Goal: Task Accomplishment & Management: Manage account settings

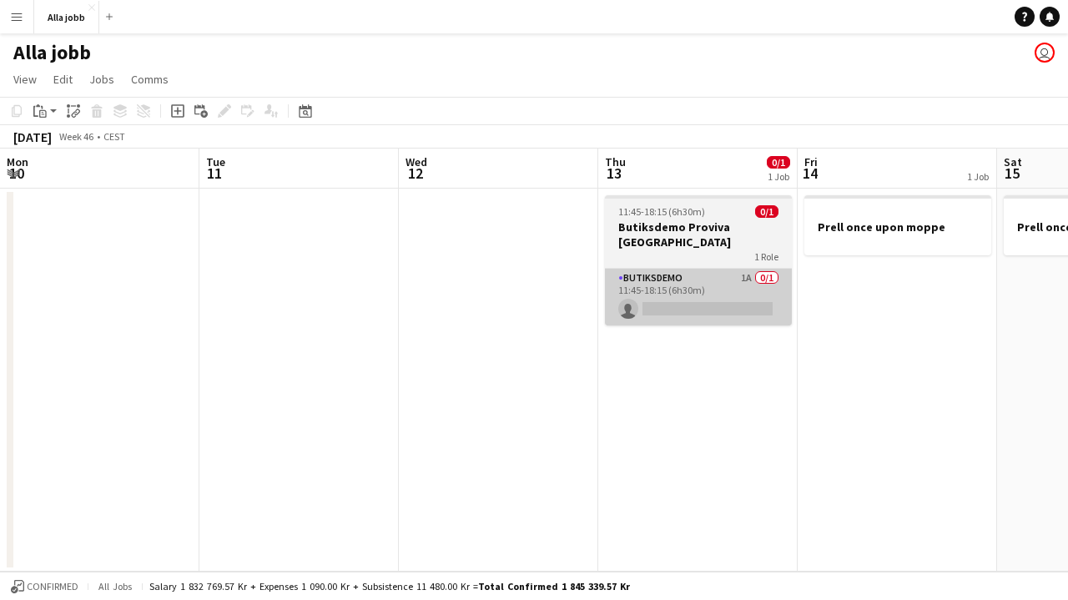
scroll to position [0, 361]
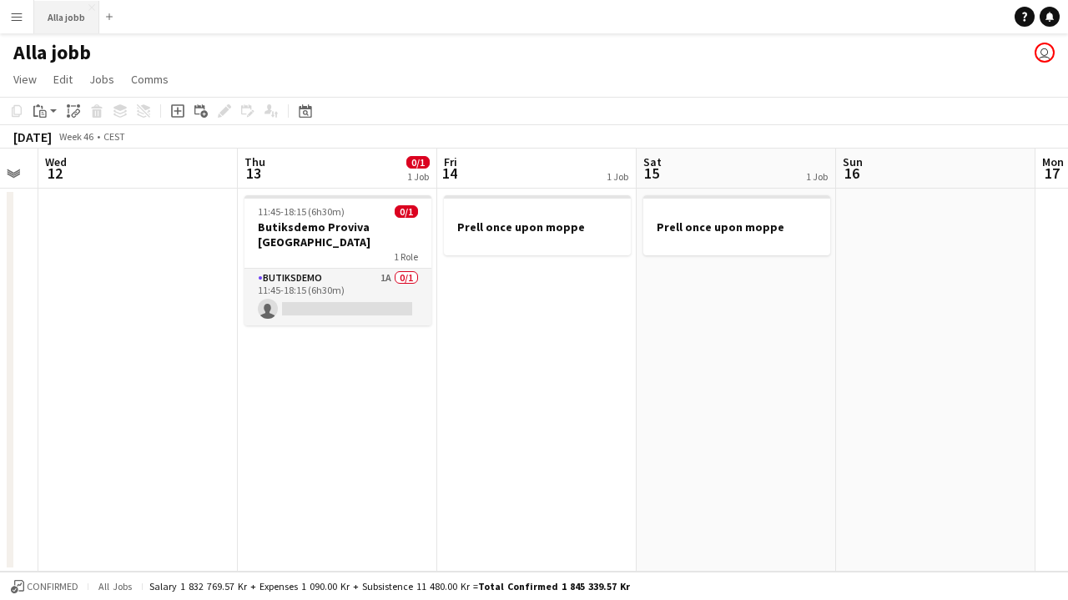
click at [58, 18] on button "Alla jobb Close" at bounding box center [66, 17] width 65 height 33
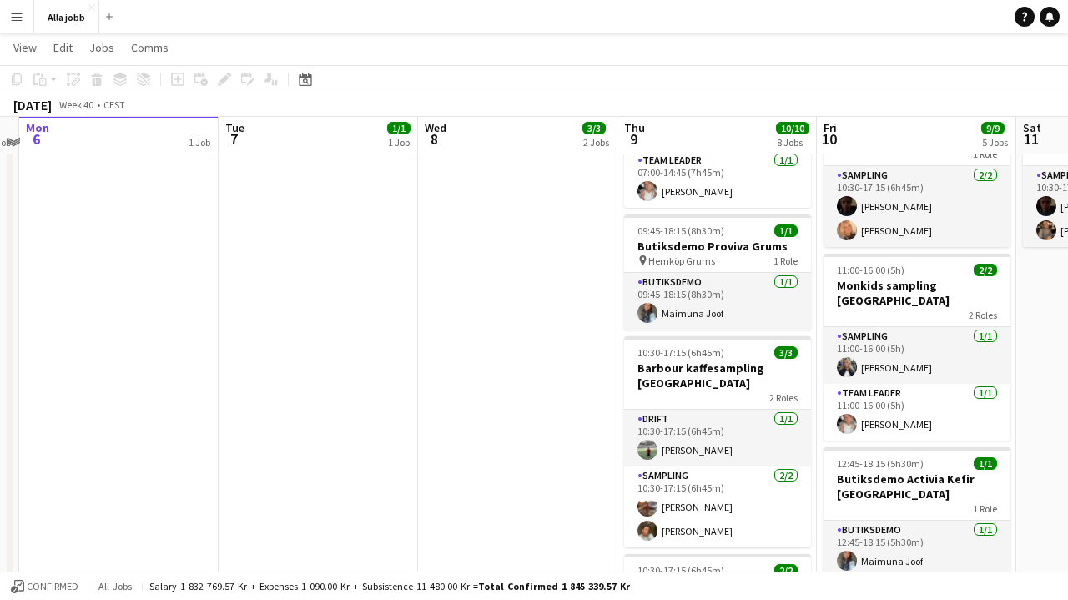
scroll to position [320, 0]
click at [700, 254] on span "Hemköp Grums" at bounding box center [681, 260] width 67 height 13
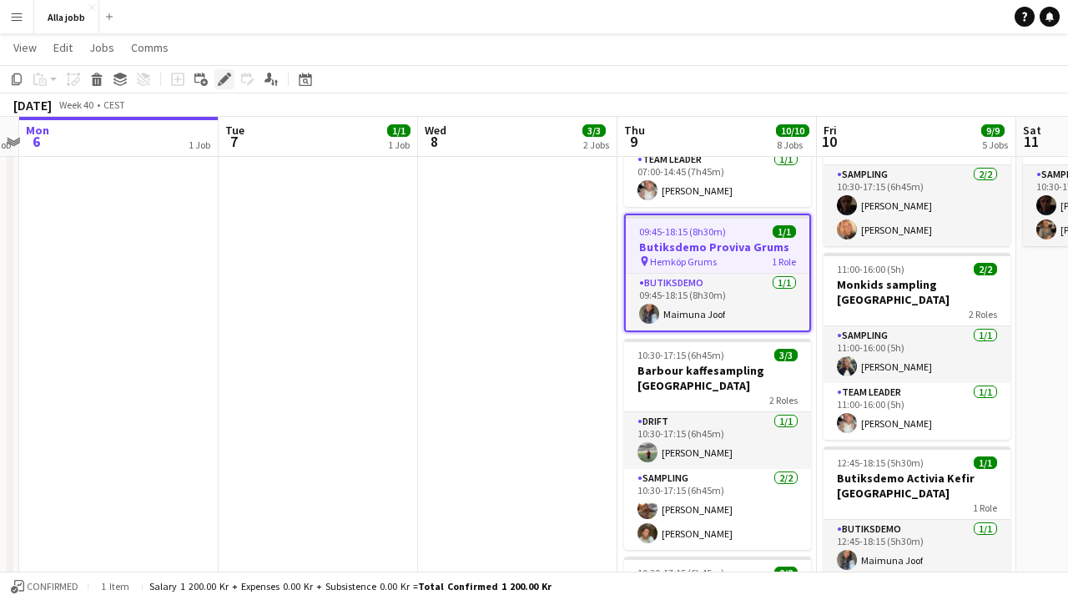
click at [231, 78] on div "Edit" at bounding box center [224, 79] width 20 height 20
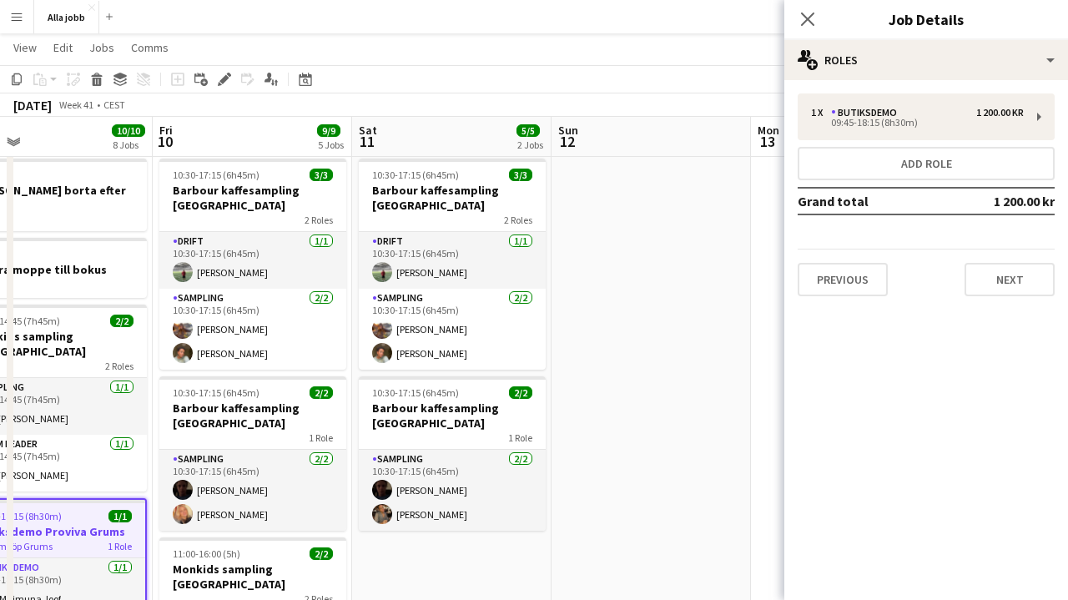
scroll to position [35, 0]
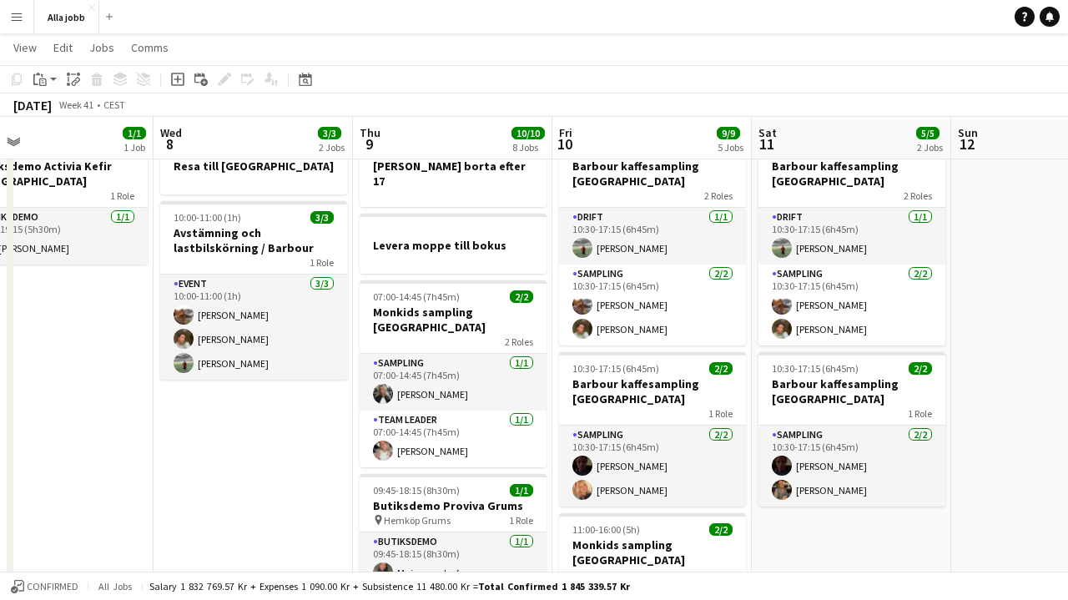
scroll to position [62, 0]
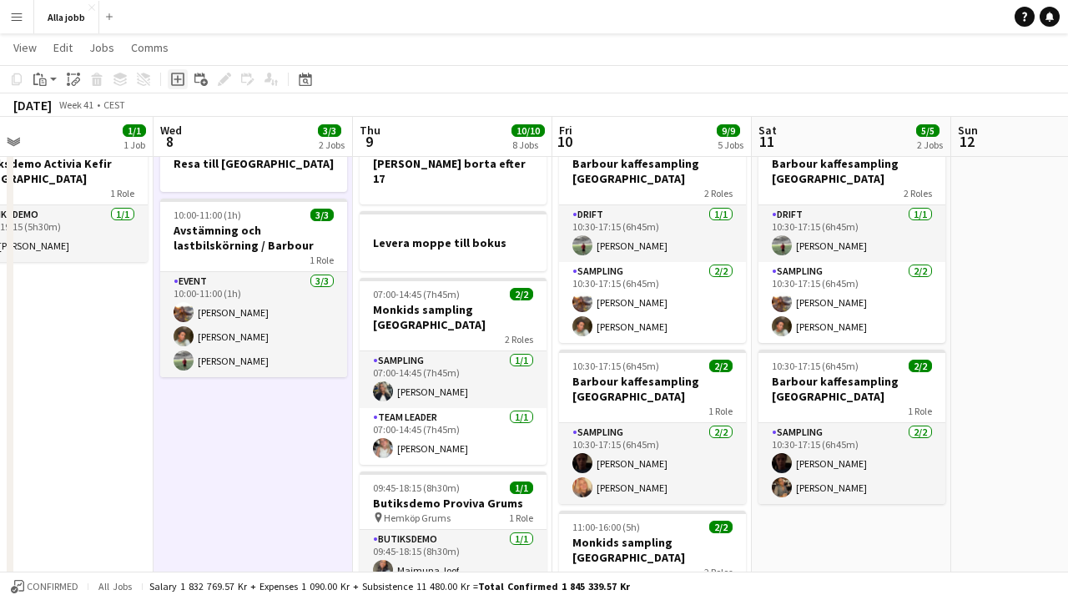
click at [183, 85] on icon at bounding box center [177, 79] width 13 height 13
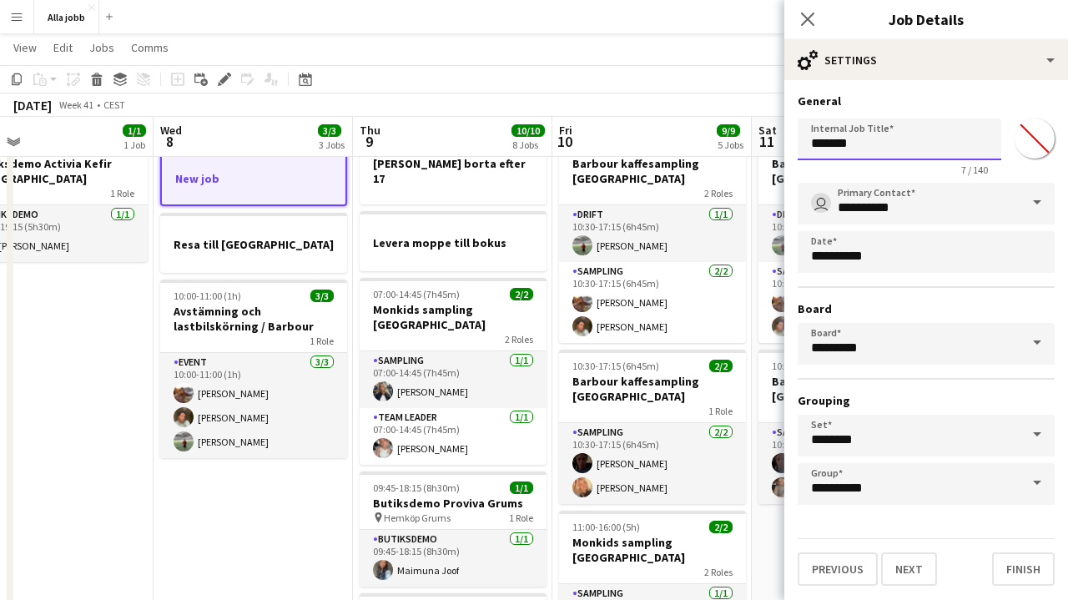
click at [897, 144] on input "*******" at bounding box center [900, 140] width 204 height 42
type input "**********"
click at [908, 569] on button "Next" at bounding box center [909, 569] width 56 height 33
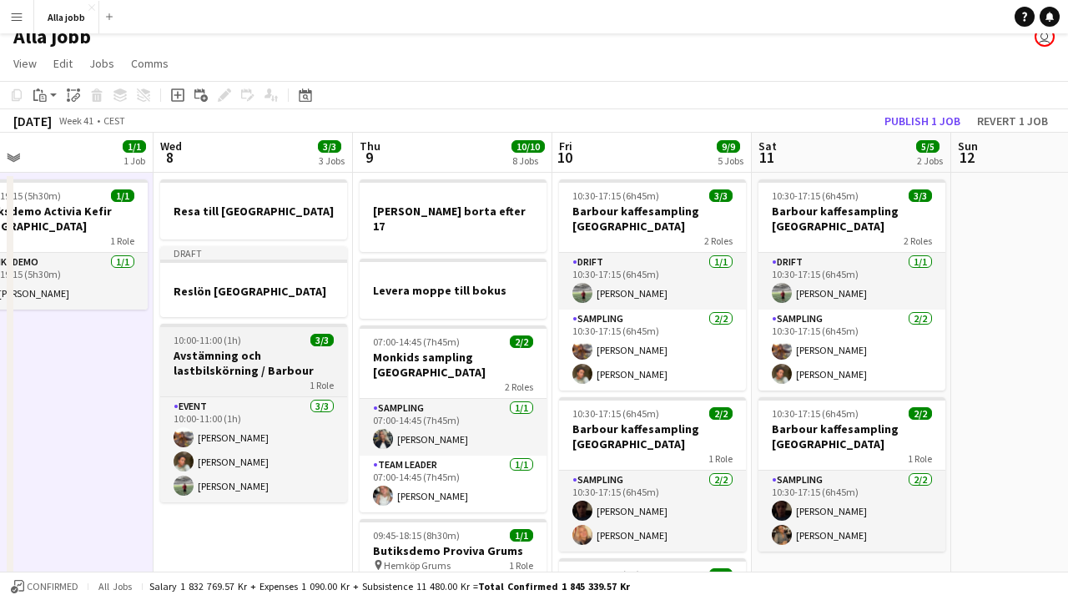
scroll to position [10, 0]
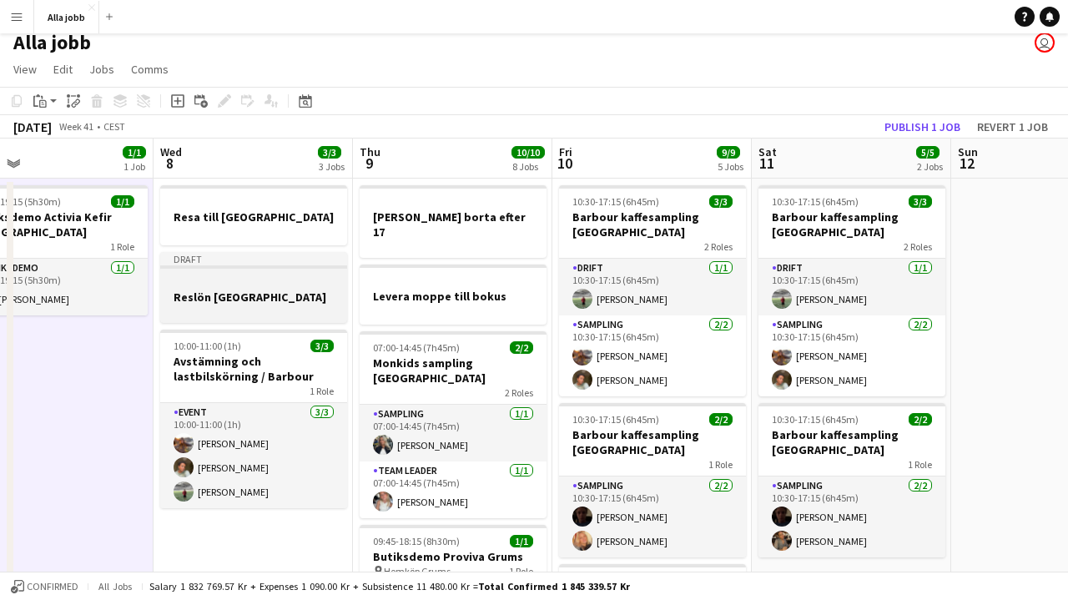
click at [269, 291] on h3 "Reslön [GEOGRAPHIC_DATA]" at bounding box center [253, 297] width 187 height 15
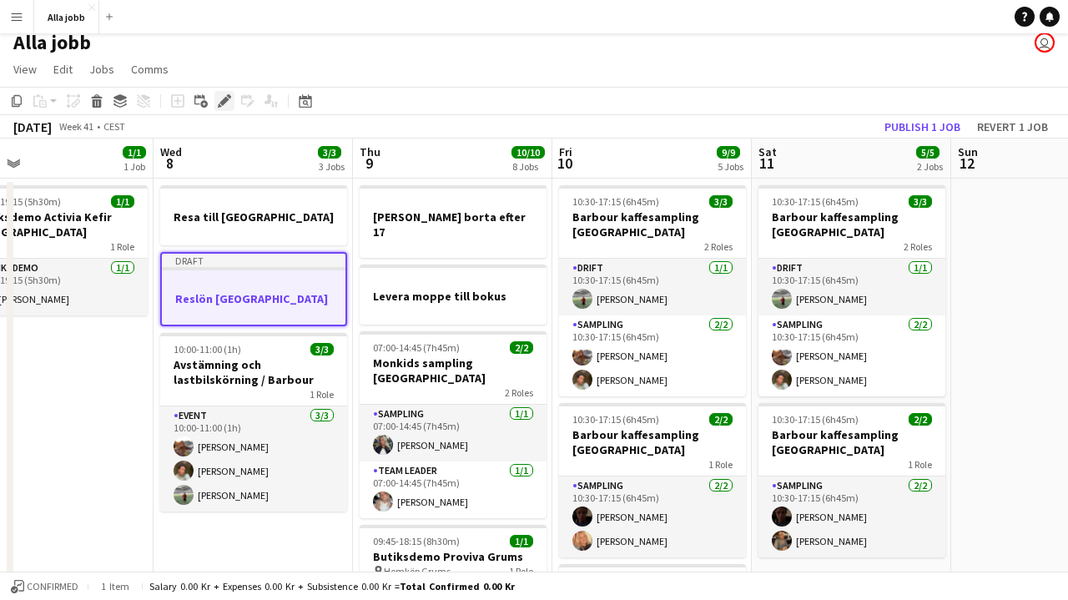
click at [224, 104] on icon at bounding box center [224, 101] width 9 height 9
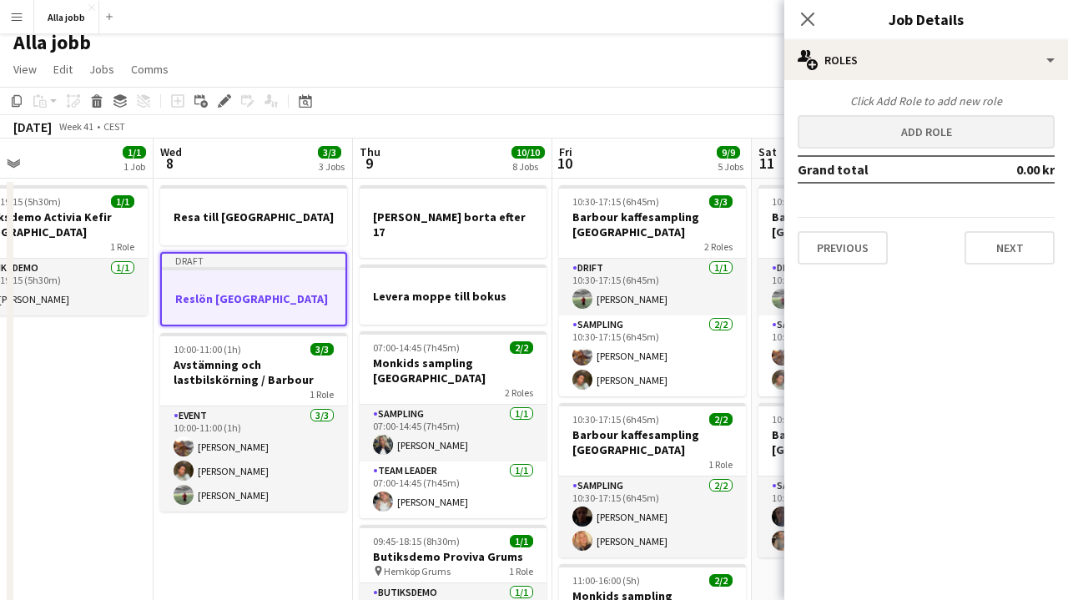
click at [870, 136] on button "Add role" at bounding box center [926, 131] width 257 height 33
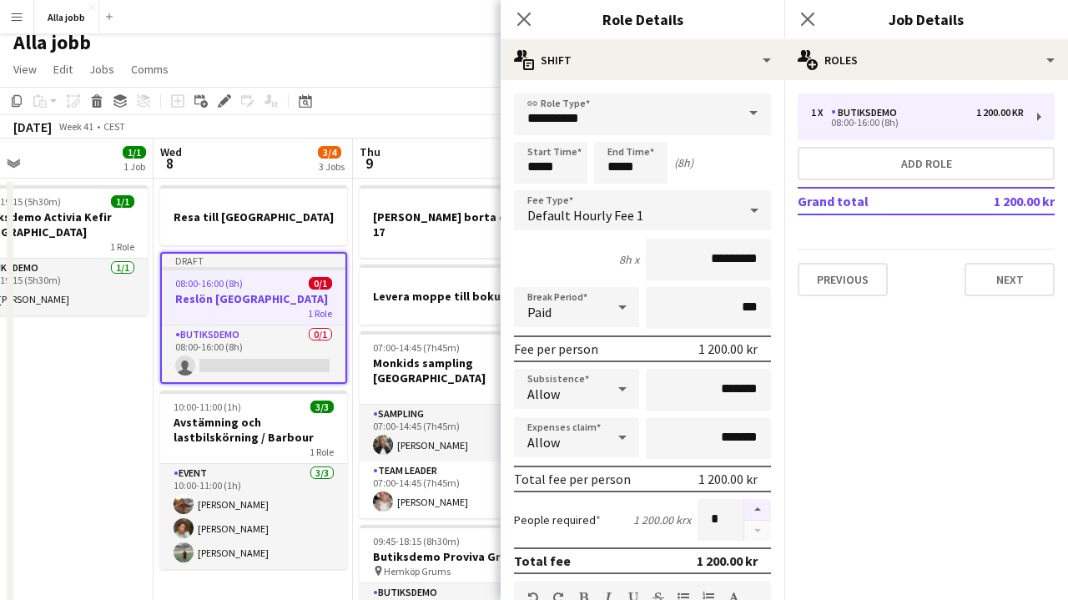
click at [753, 510] on button "button" at bounding box center [757, 510] width 27 height 22
type input "*"
click at [559, 163] on input "*****" at bounding box center [550, 163] width 73 height 42
click at [582, 108] on input "**********" at bounding box center [642, 114] width 257 height 42
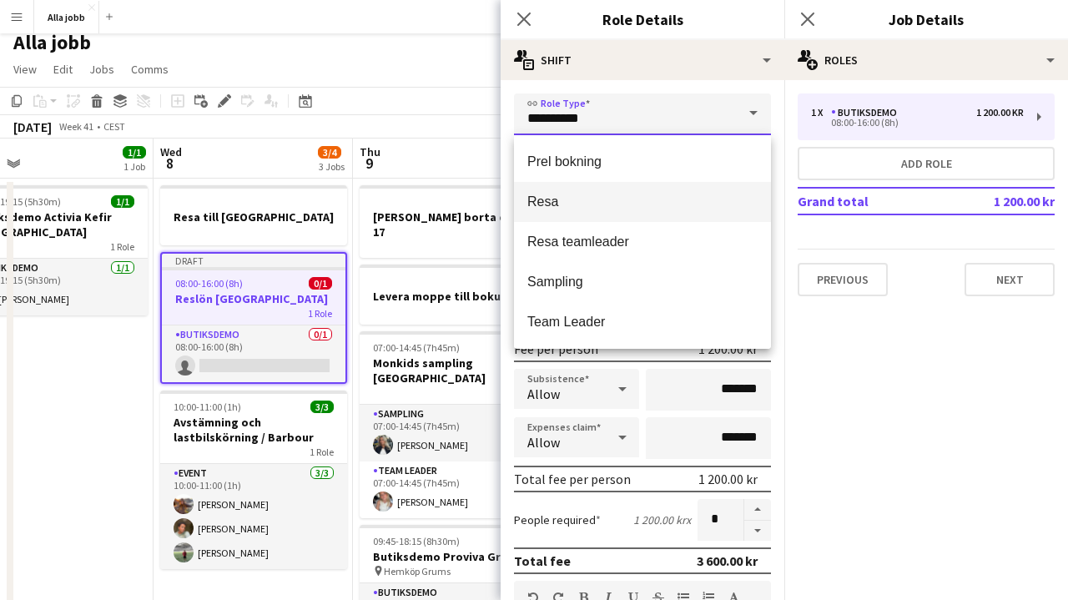
scroll to position [320, 0]
click at [582, 209] on span "Resa" at bounding box center [642, 202] width 230 height 16
type input "****"
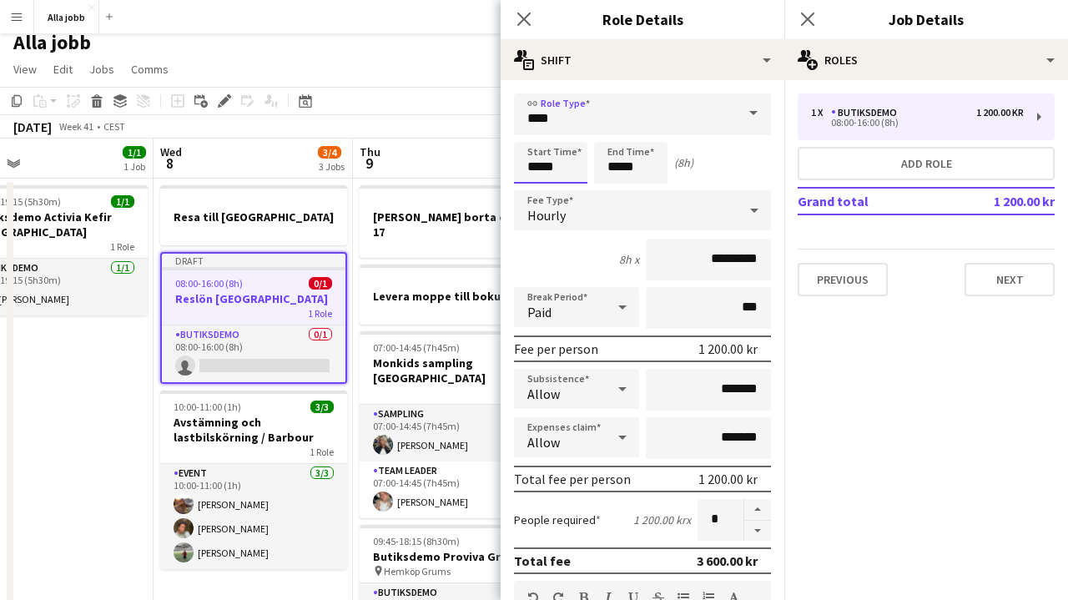
click at [559, 161] on input "*****" at bounding box center [550, 163] width 73 height 42
type input "*****"
click at [653, 161] on input "*****" at bounding box center [630, 163] width 73 height 42
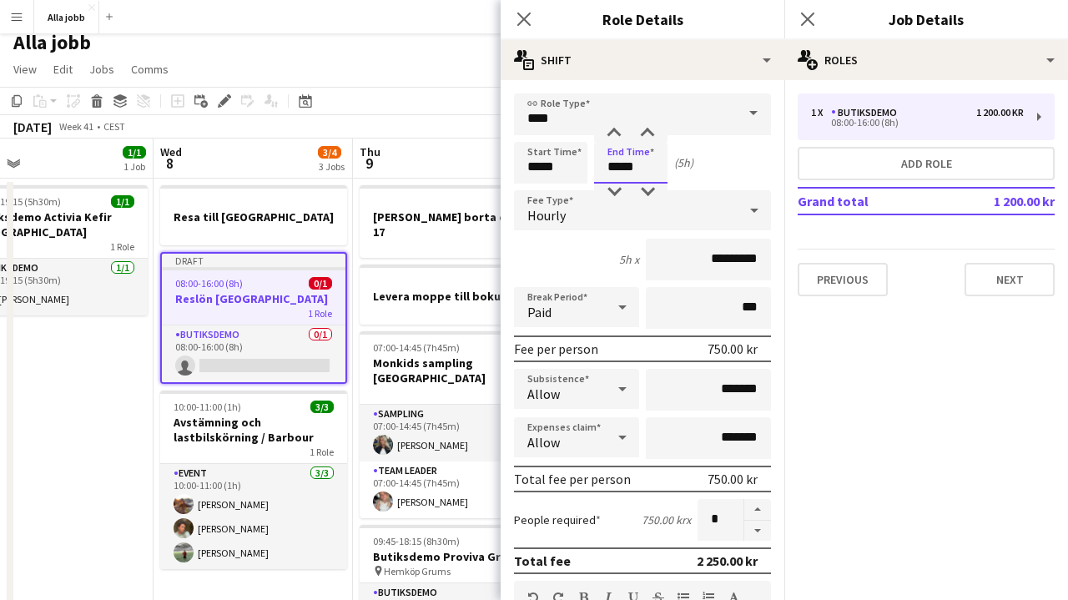
click at [653, 161] on input "*****" at bounding box center [630, 163] width 73 height 42
click at [615, 129] on div at bounding box center [614, 133] width 33 height 17
type input "*****"
click at [620, 131] on div at bounding box center [614, 133] width 33 height 17
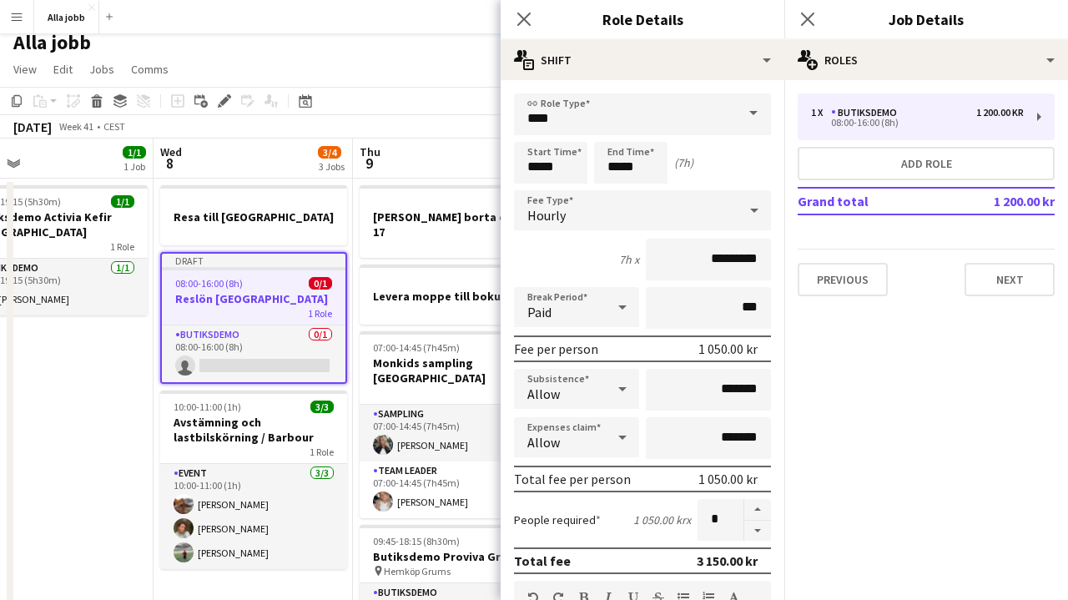
click at [452, 115] on div "October 2025 Week 41 • CEST Publish 1 job Revert 1 job" at bounding box center [534, 126] width 1068 height 23
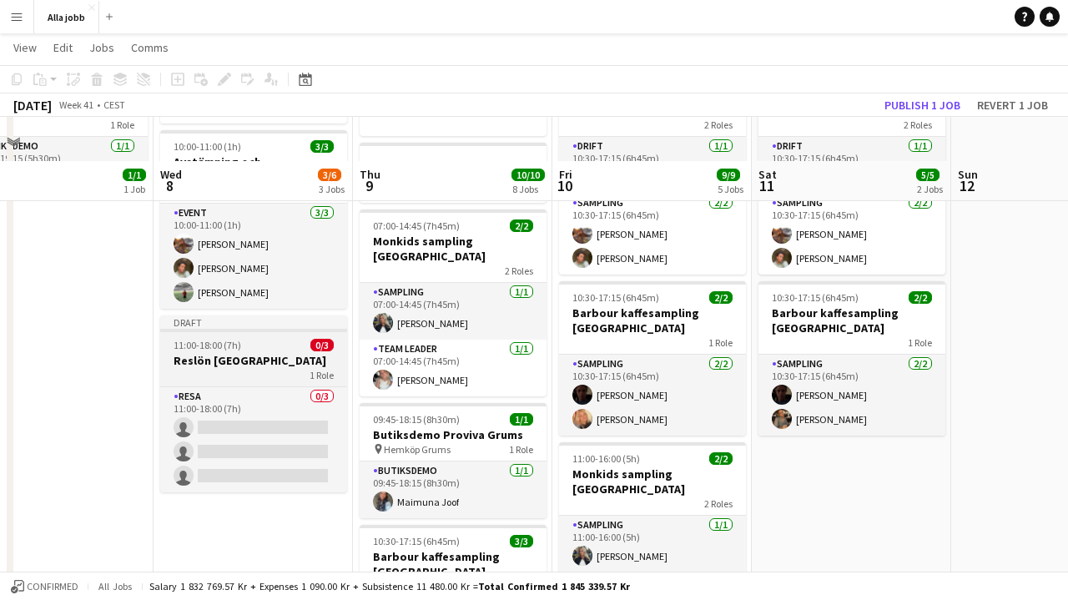
scroll to position [195, 0]
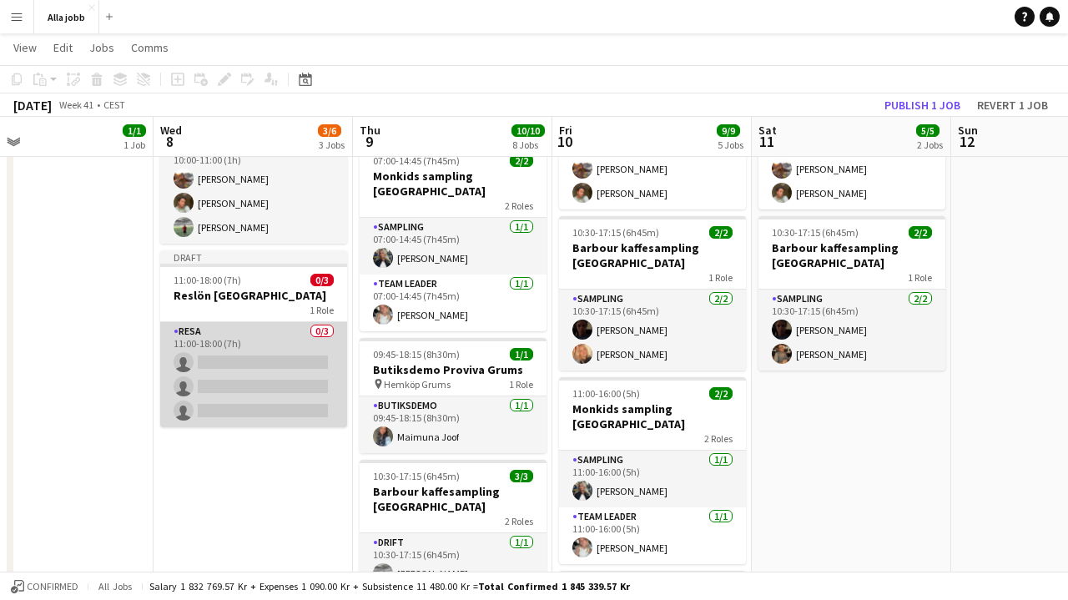
click at [257, 382] on app-card-role "Resa 0/3 11:00-18:00 (7h) single-neutral-actions single-neutral-actions single-…" at bounding box center [253, 374] width 187 height 105
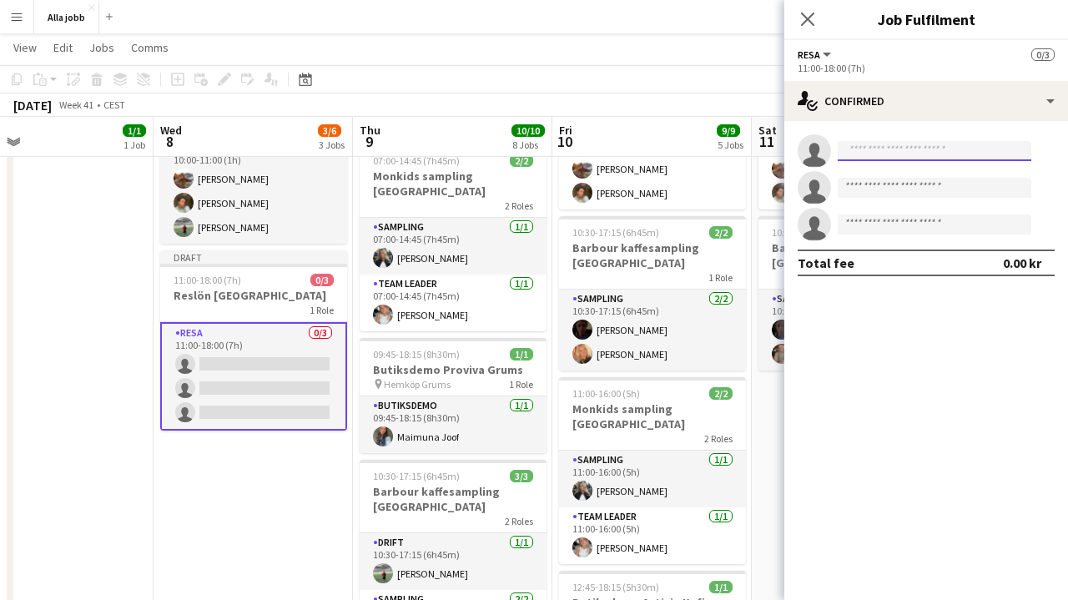
click at [879, 158] on input at bounding box center [935, 151] width 194 height 20
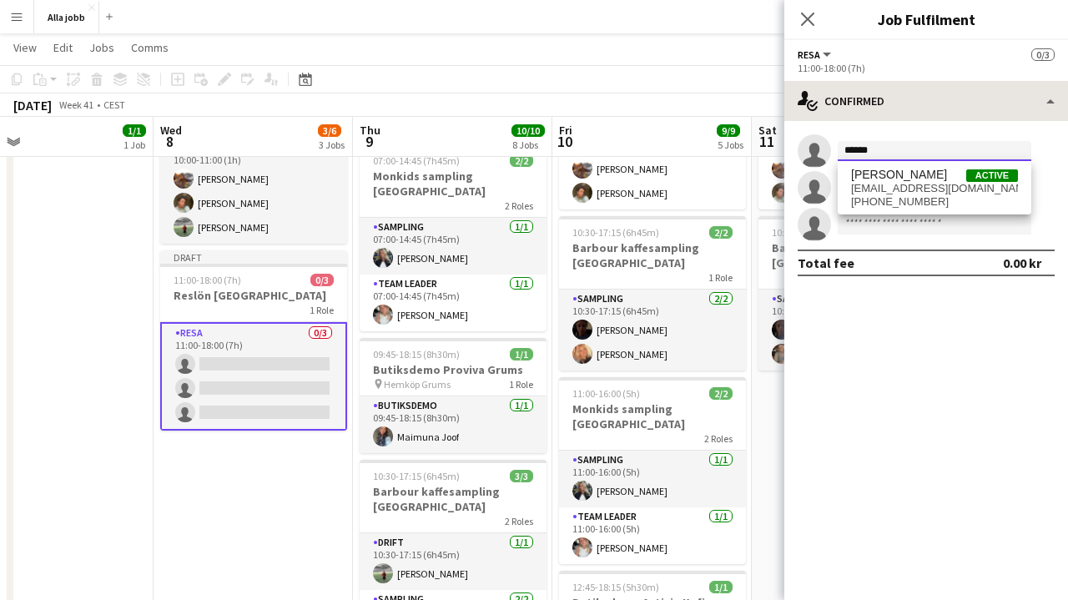
type input "******"
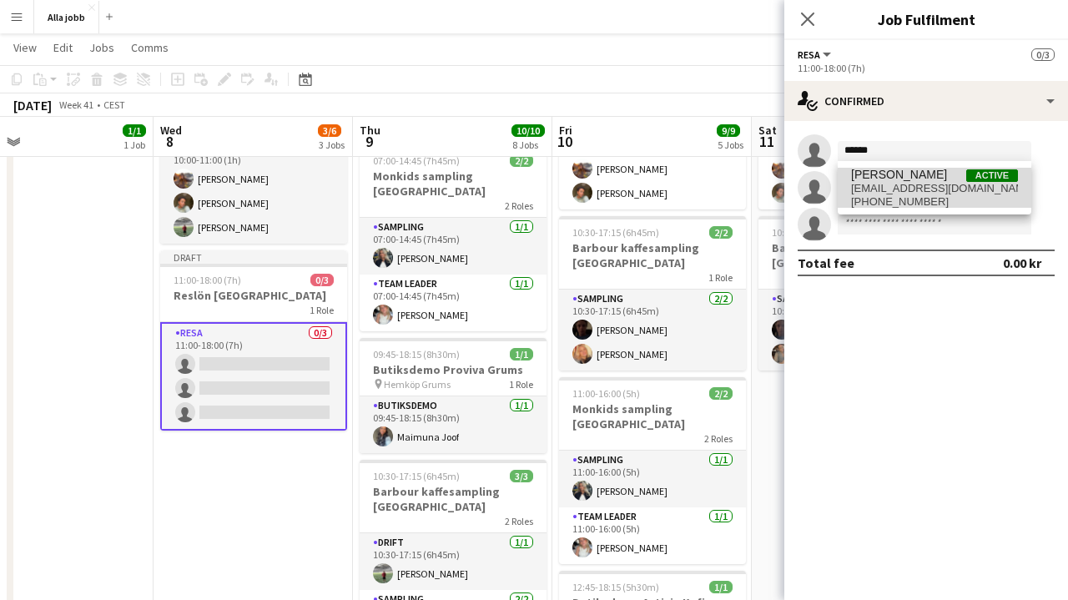
click at [926, 202] on span "+46708103445" at bounding box center [934, 201] width 167 height 13
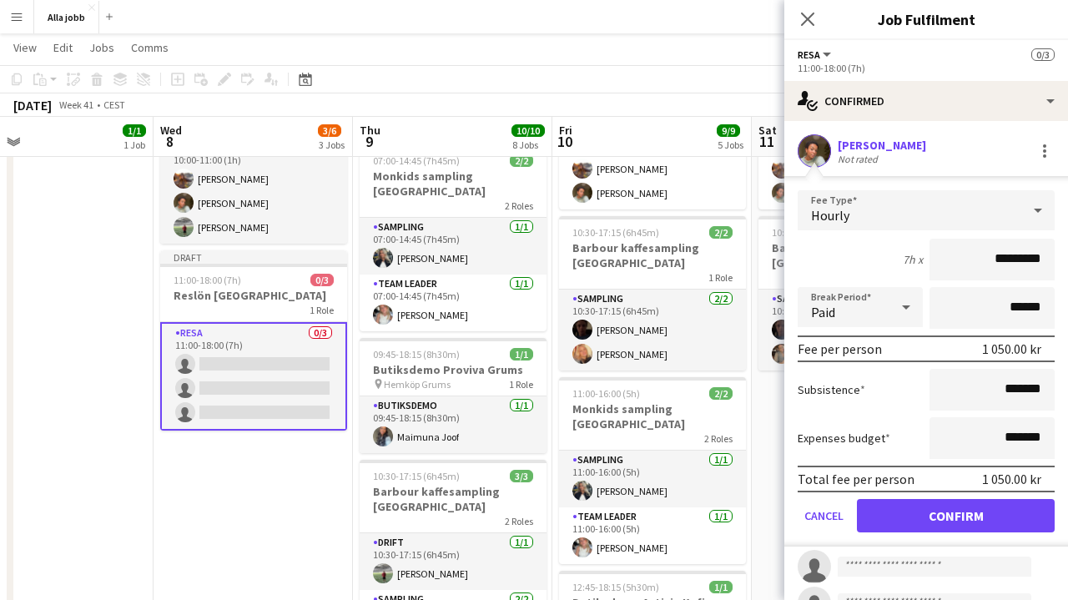
click at [931, 519] on button "Confirm" at bounding box center [956, 515] width 198 height 33
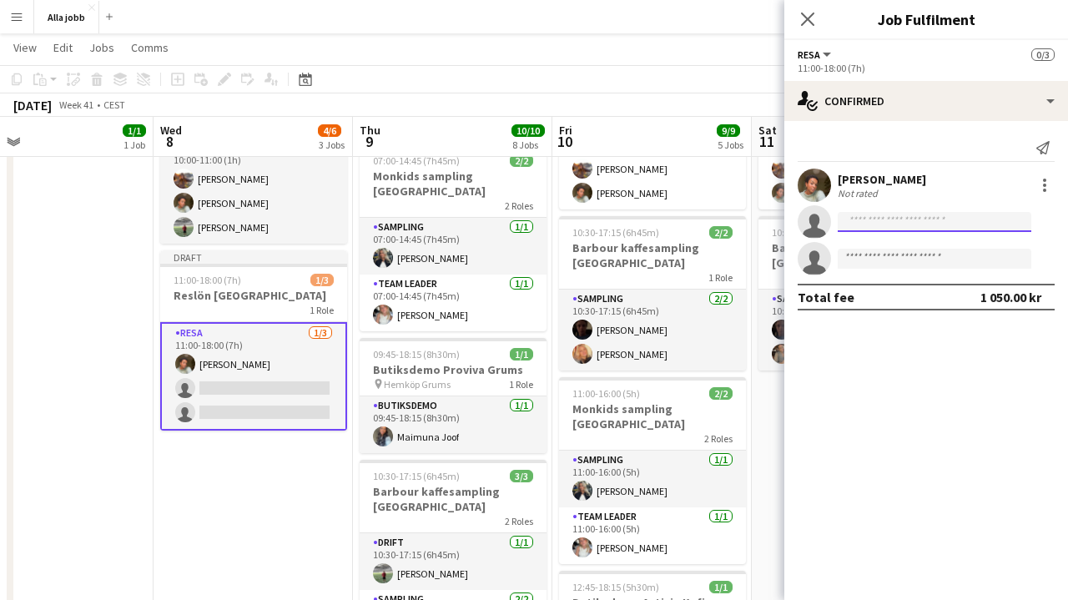
click at [893, 228] on input at bounding box center [935, 222] width 194 height 20
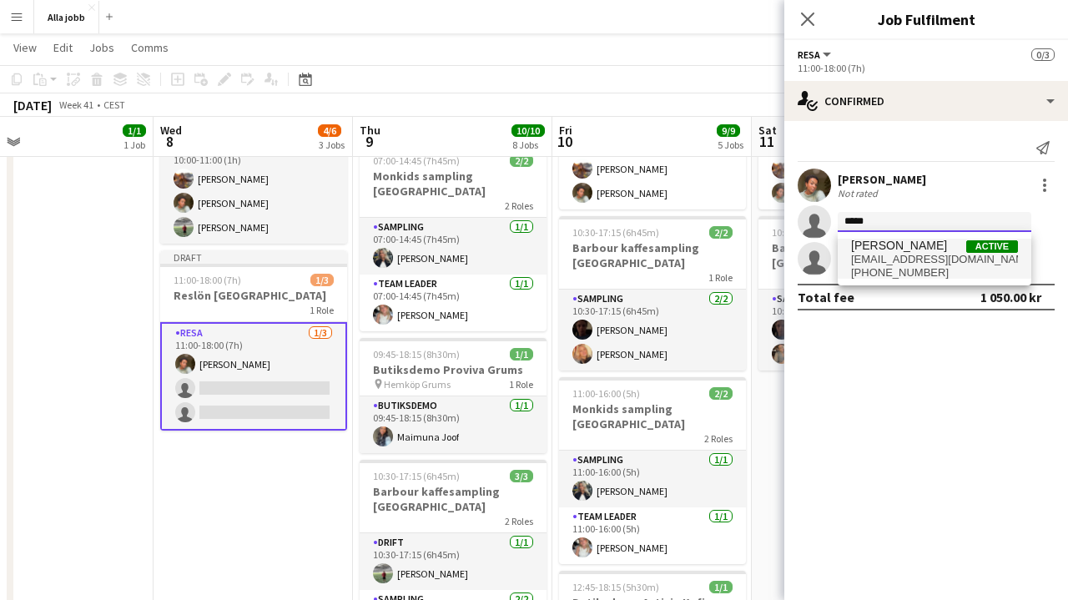
type input "*****"
click at [942, 266] on span "+46735019419" at bounding box center [934, 272] width 167 height 13
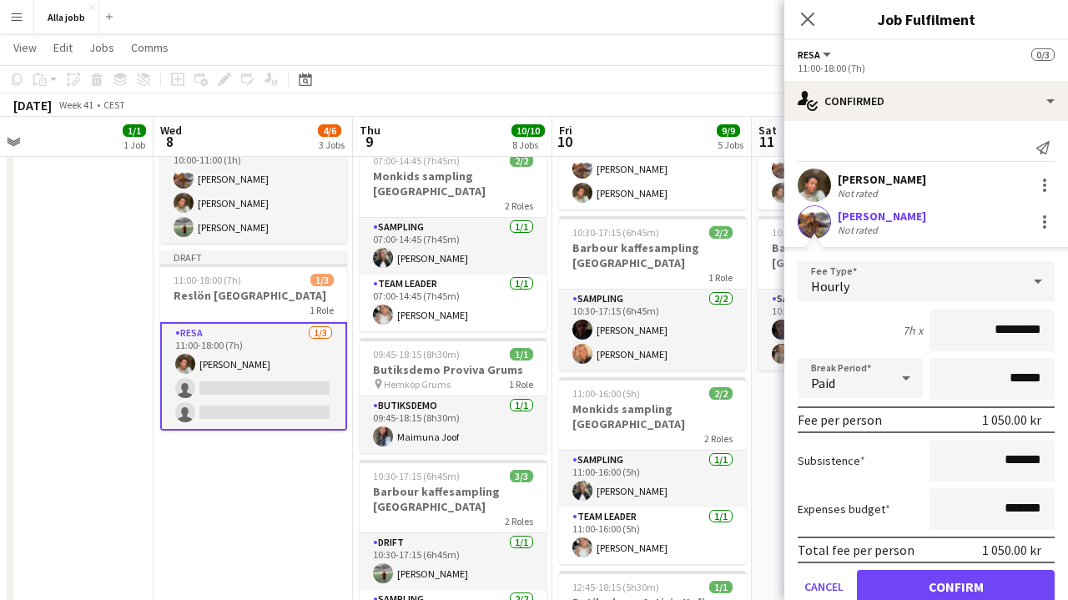
click at [936, 588] on button "Confirm" at bounding box center [956, 586] width 198 height 33
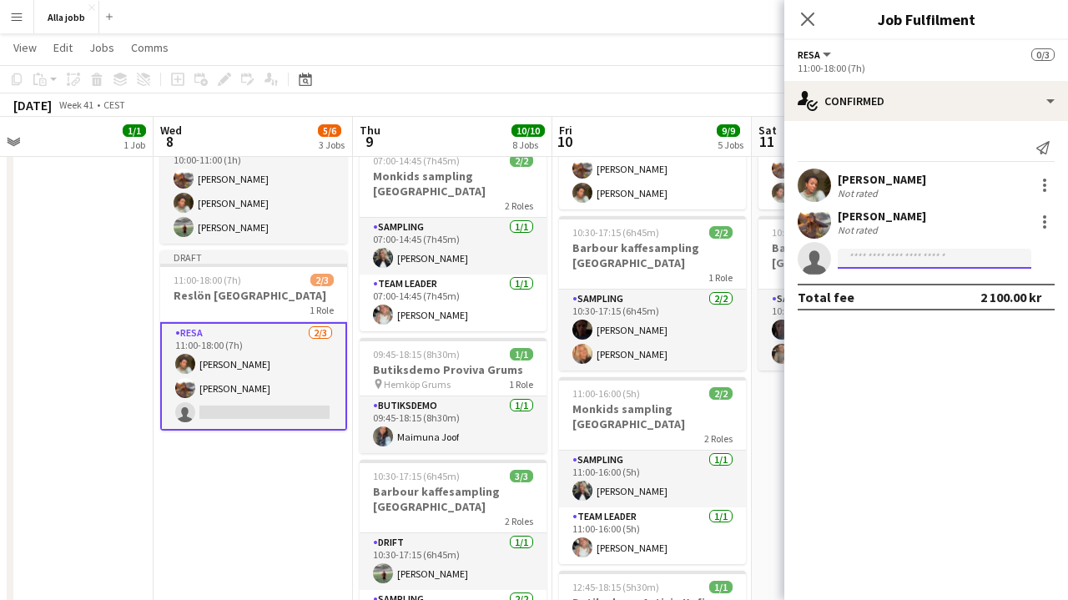
click at [907, 255] on input at bounding box center [935, 259] width 194 height 20
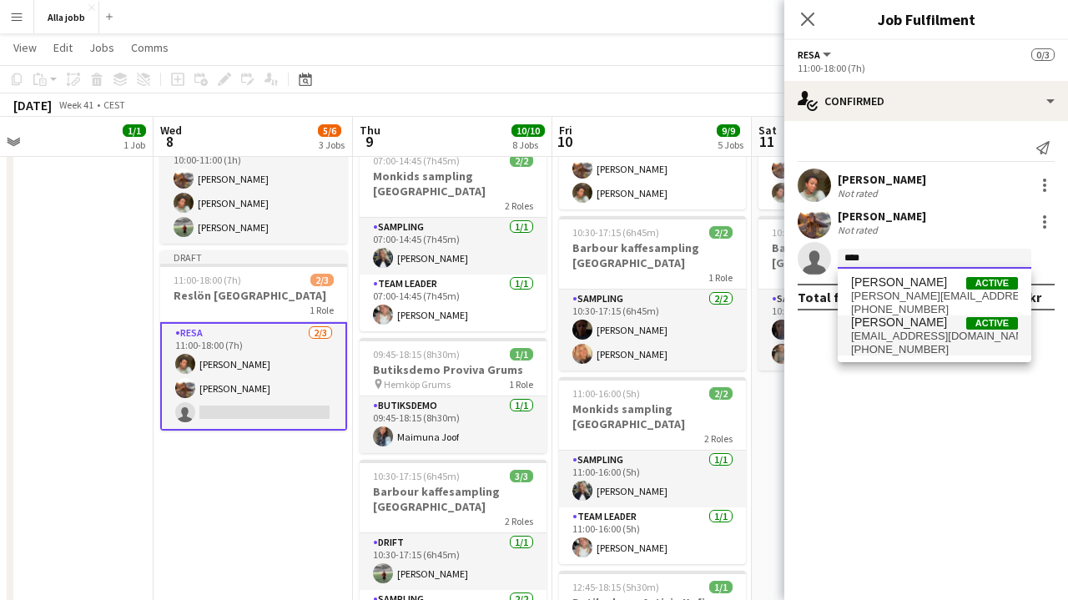
type input "****"
click at [886, 344] on span "+46735258133" at bounding box center [934, 349] width 167 height 13
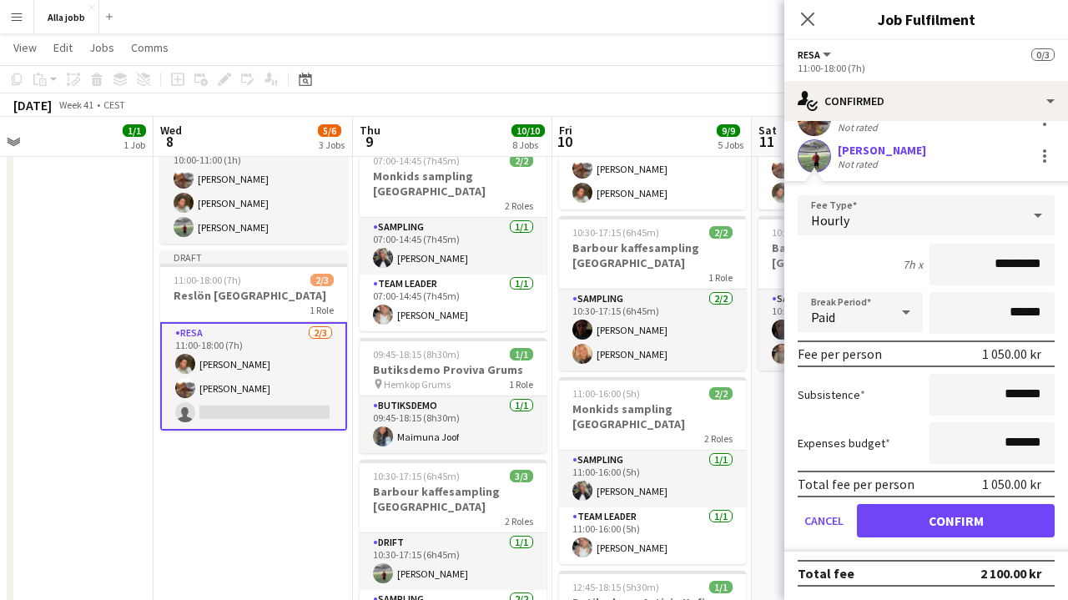
scroll to position [103, 0]
click at [981, 522] on button "Confirm" at bounding box center [956, 520] width 198 height 33
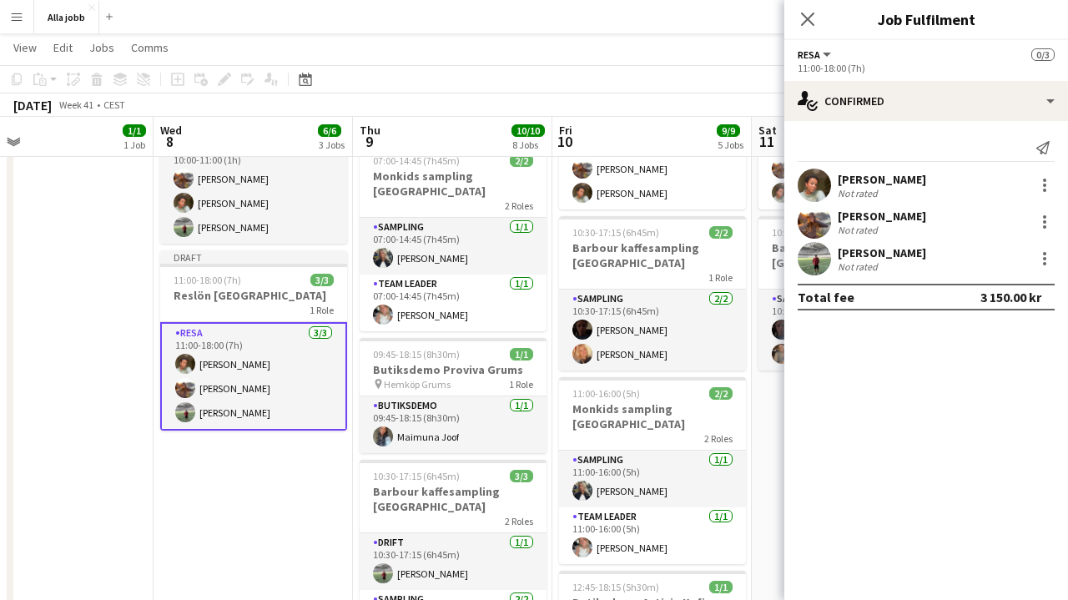
scroll to position [0, 0]
click at [300, 543] on app-date-cell "Resa till Köpenhamn 10:00-11:00 (1h) 3/3 Avstämning och lastbilskörning / Barbo…" at bounding box center [253, 577] width 199 height 1171
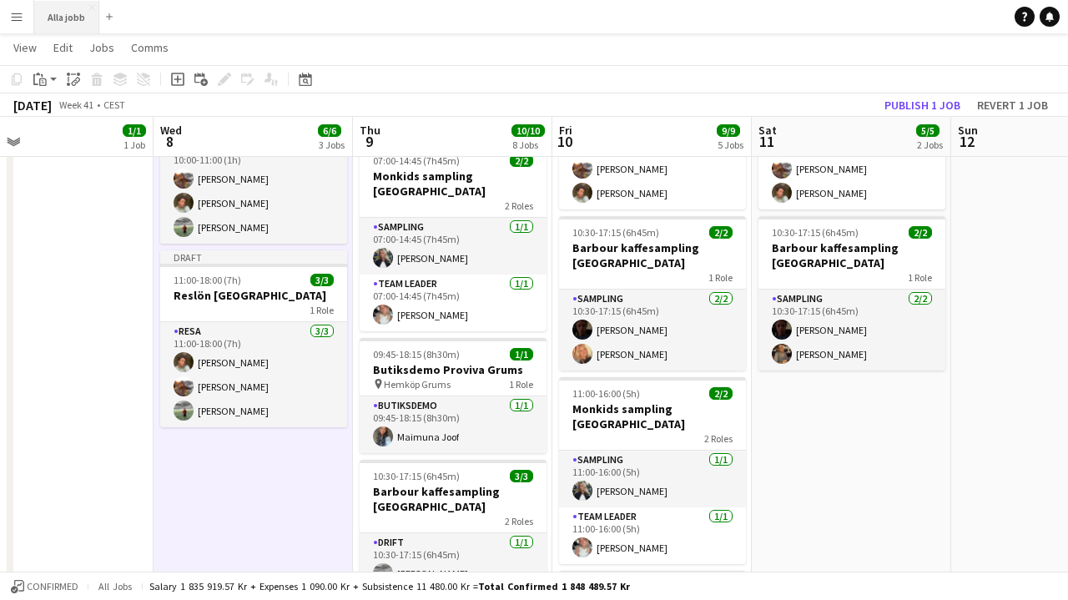
click at [76, 18] on button "Alla jobb Close" at bounding box center [66, 17] width 65 height 33
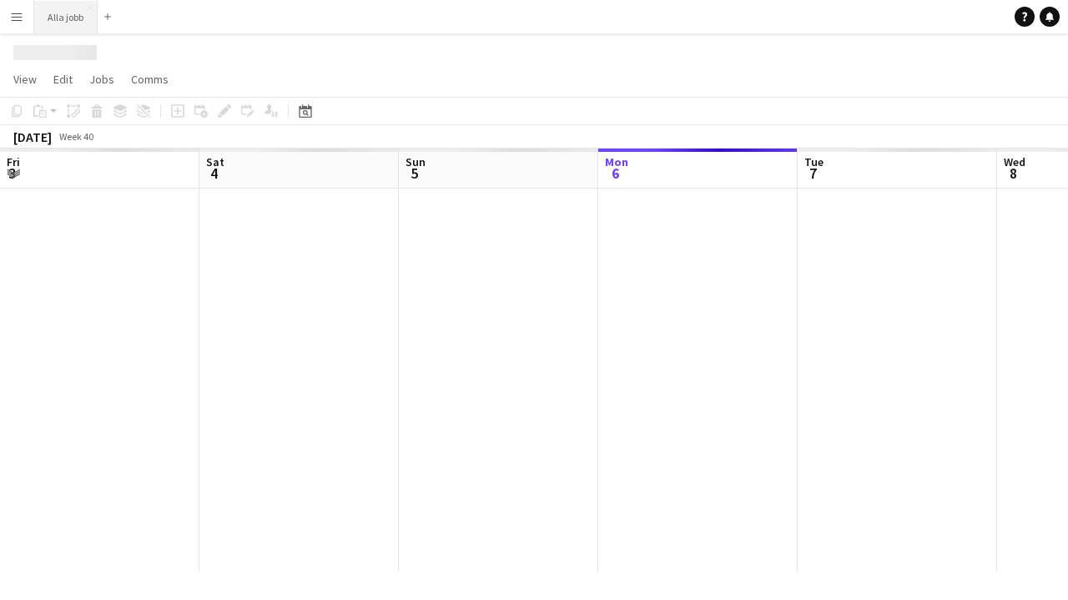
scroll to position [0, 399]
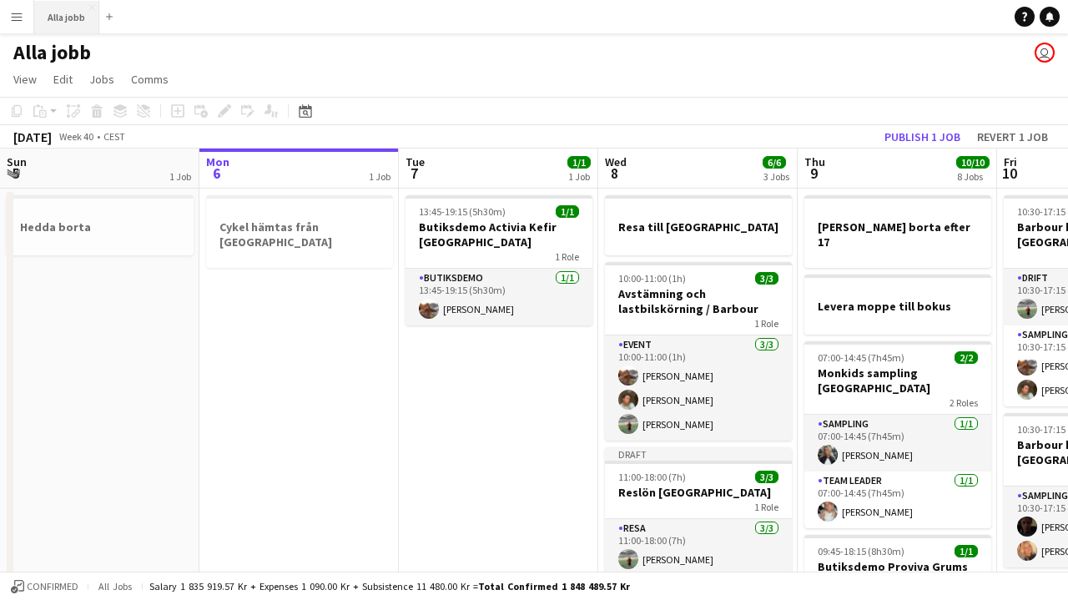
click at [70, 23] on button "Alla jobb Close" at bounding box center [66, 17] width 65 height 33
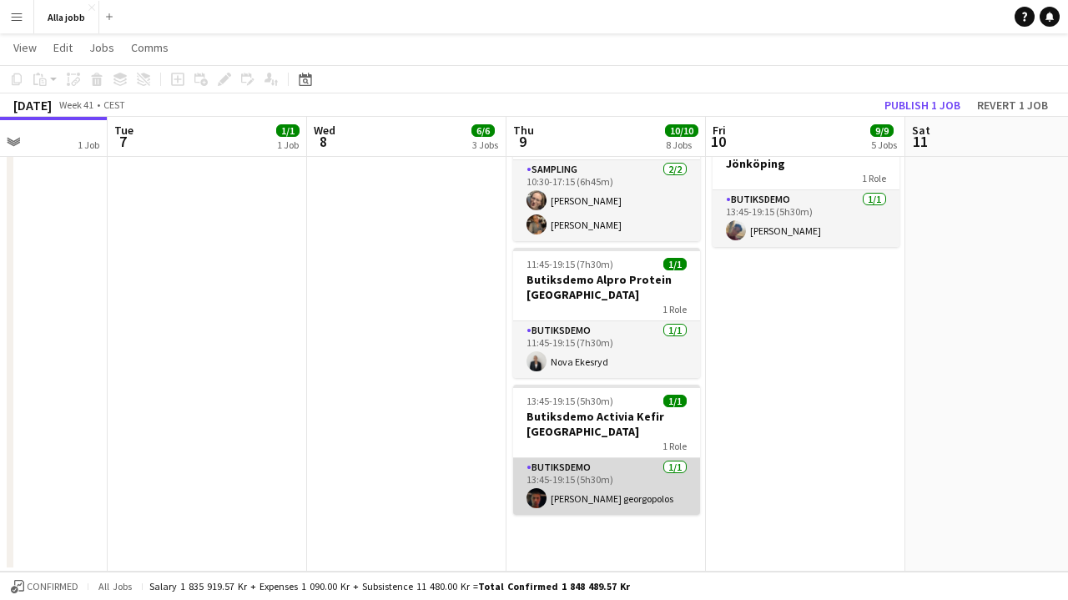
scroll to position [786, 0]
click at [595, 458] on app-card-role "Butiksdemo 1/1 13:45-19:15 (5h30m) Leo Fogelberg georgopolos" at bounding box center [606, 486] width 187 height 57
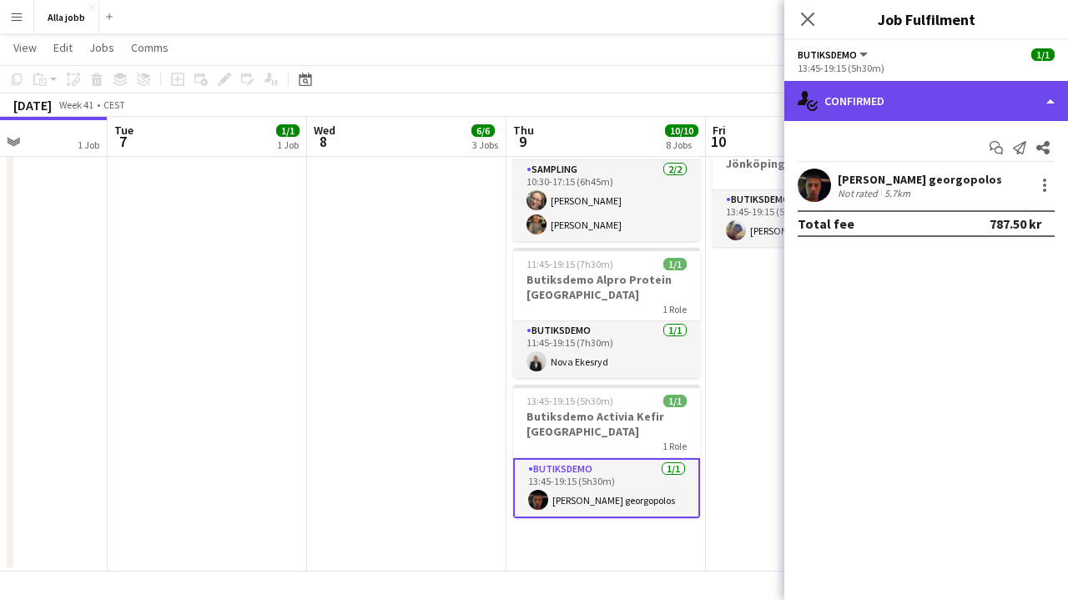
click at [921, 111] on div "single-neutral-actions-check-2 Confirmed" at bounding box center [927, 101] width 284 height 40
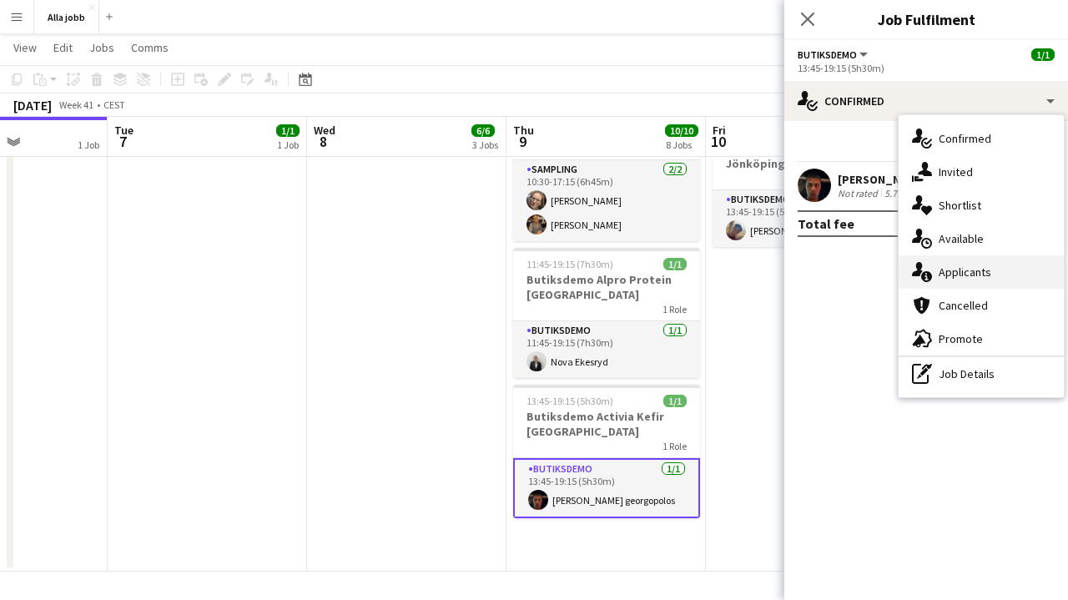
click at [982, 272] on span "Applicants" at bounding box center [965, 272] width 53 height 15
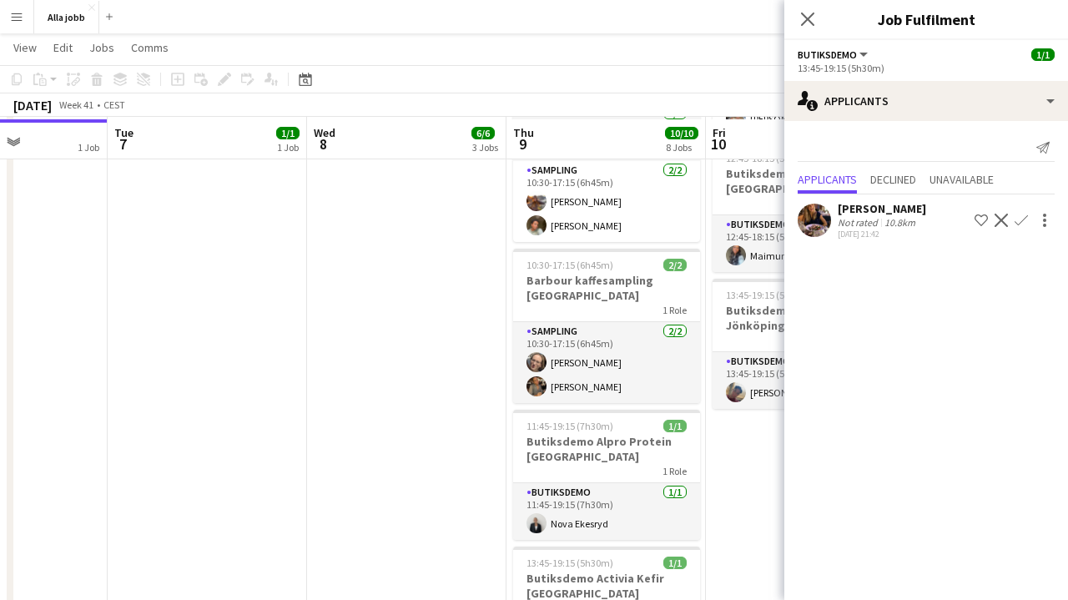
scroll to position [621, 0]
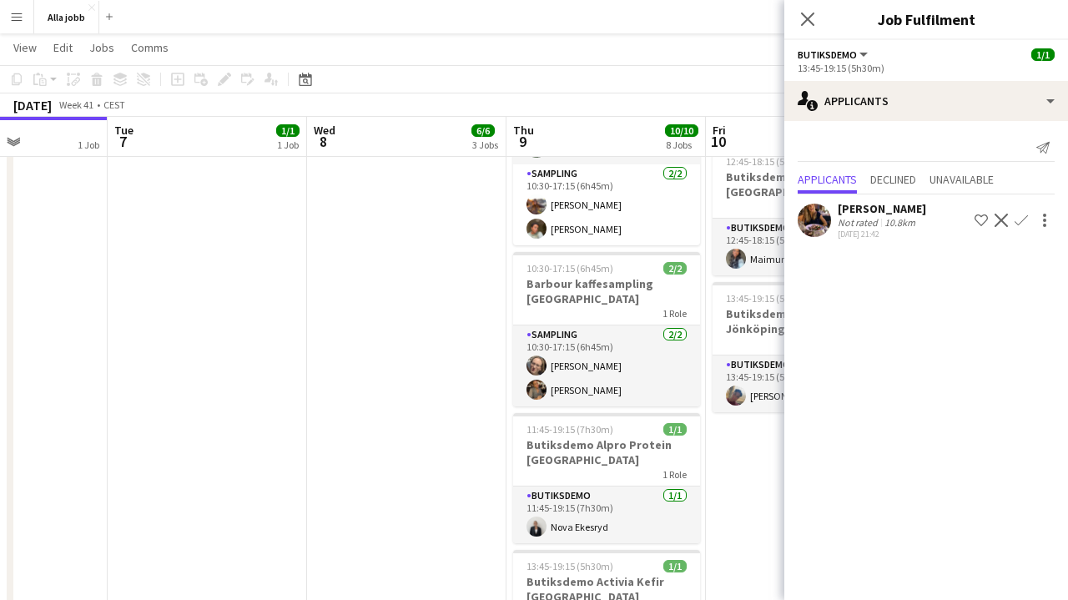
click at [464, 340] on app-date-cell "Resa till Köpenhamn 10:00-11:00 (1h) 3/3 Avstämning och lastbilskörning / Barbo…" at bounding box center [406, 151] width 199 height 1171
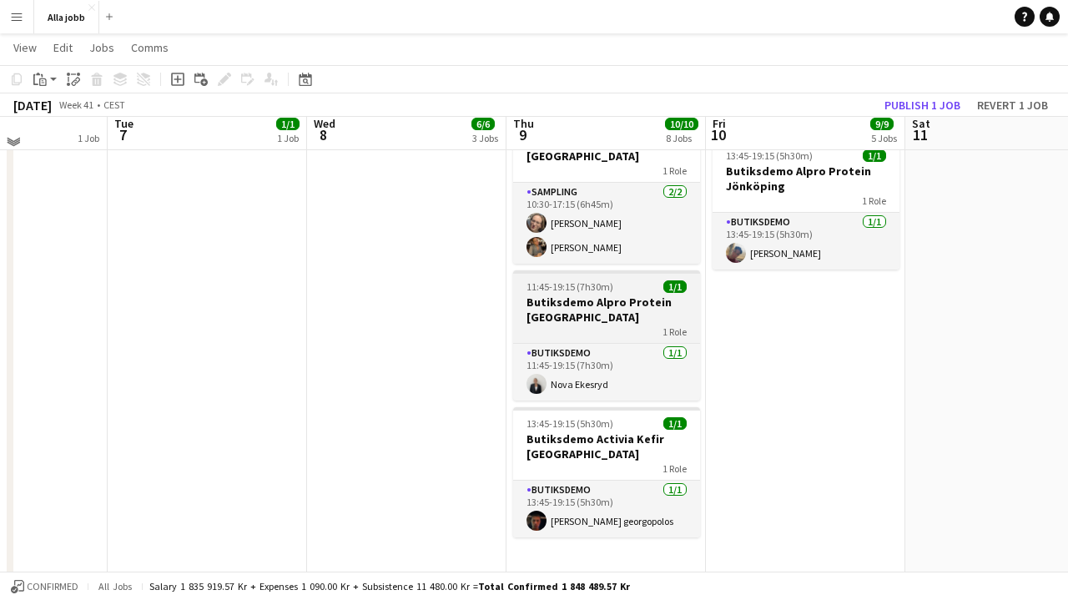
scroll to position [765, 0]
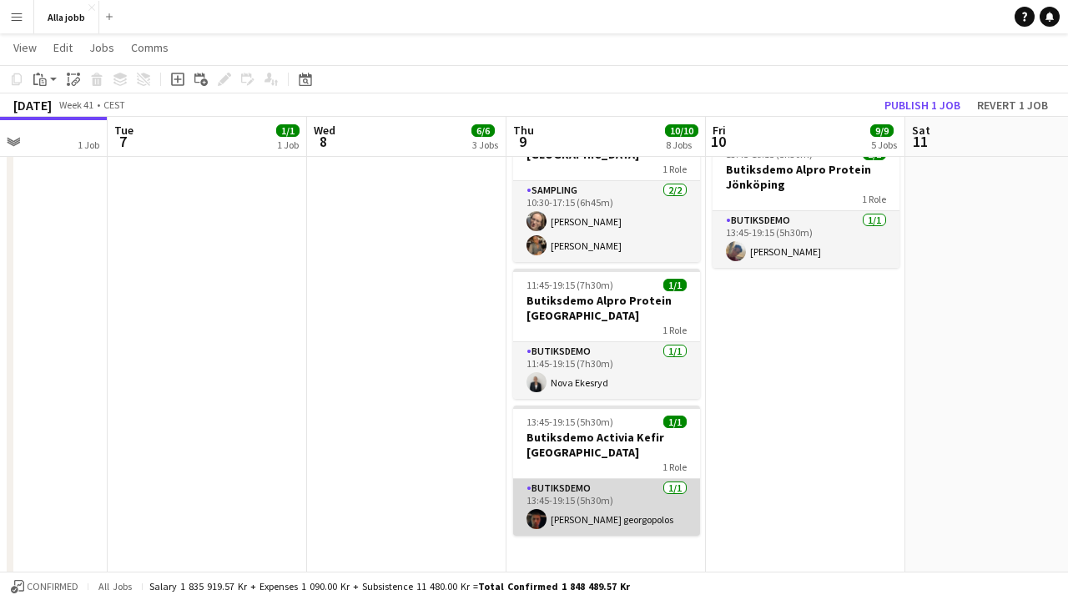
click at [604, 479] on app-card-role "Butiksdemo 1/1 13:45-19:15 (5h30m) Leo Fogelberg georgopolos" at bounding box center [606, 507] width 187 height 57
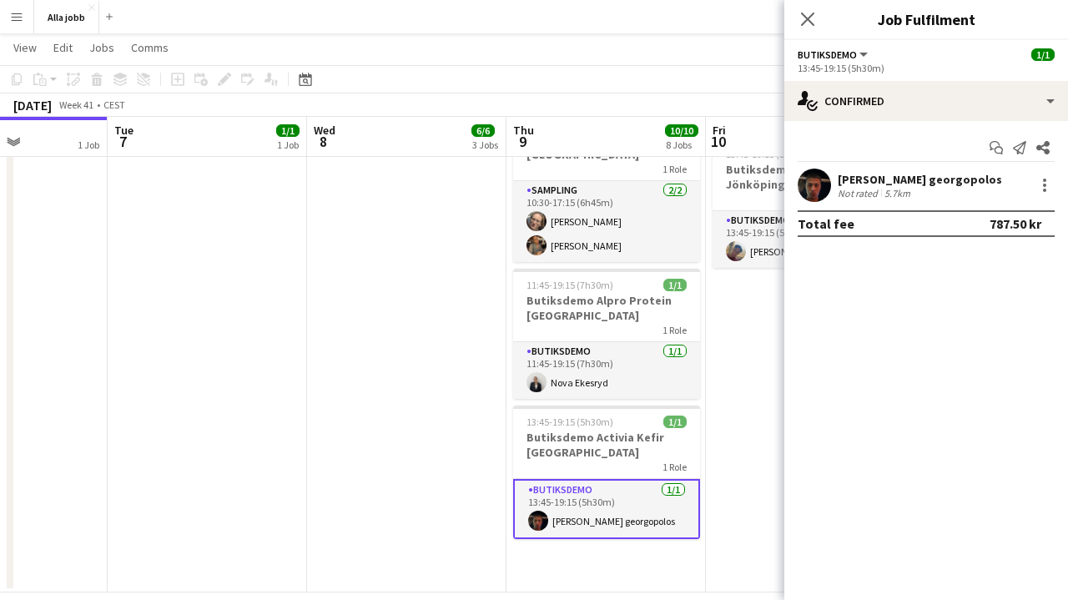
click at [342, 359] on app-date-cell "Resa till Köpenhamn 10:00-11:00 (1h) 3/3 Avstämning och lastbilskörning / Barbo…" at bounding box center [406, 7] width 199 height 1171
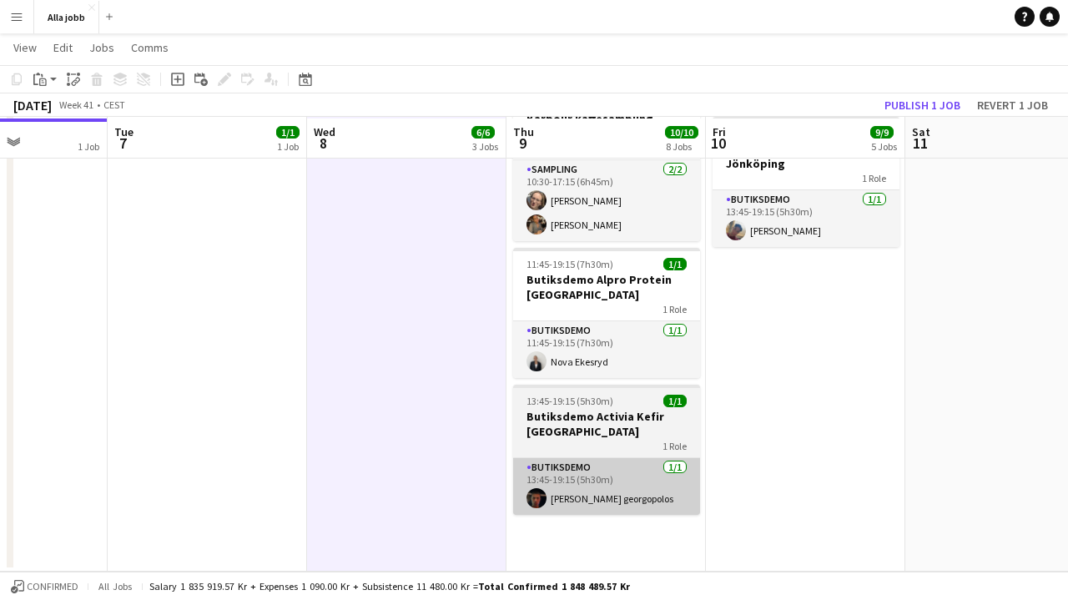
scroll to position [786, 0]
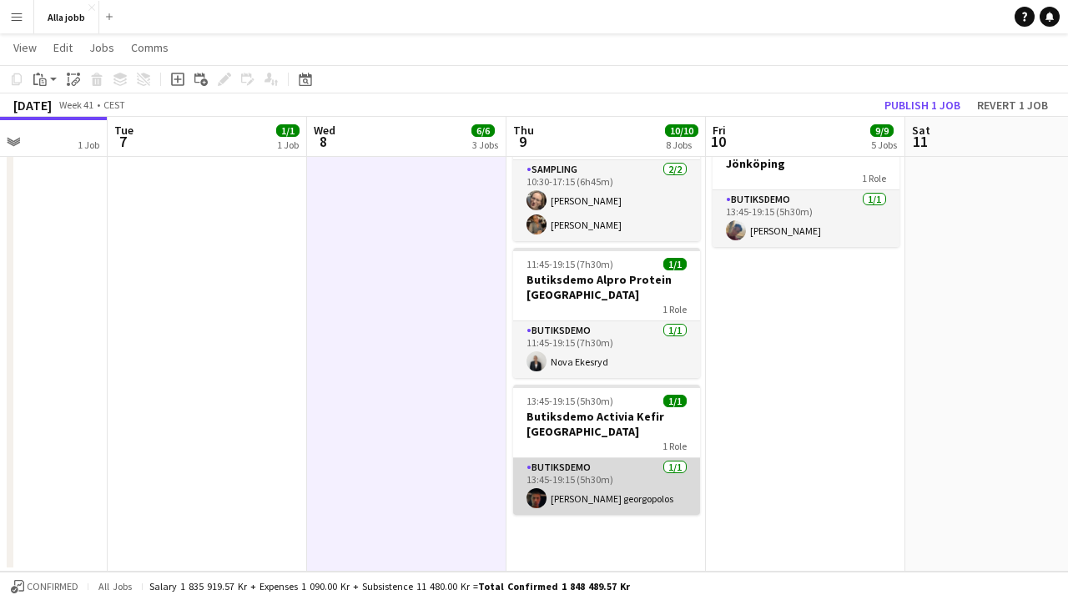
click at [581, 459] on app-card-role "Butiksdemo 1/1 13:45-19:15 (5h30m) Leo Fogelberg georgopolos" at bounding box center [606, 486] width 187 height 57
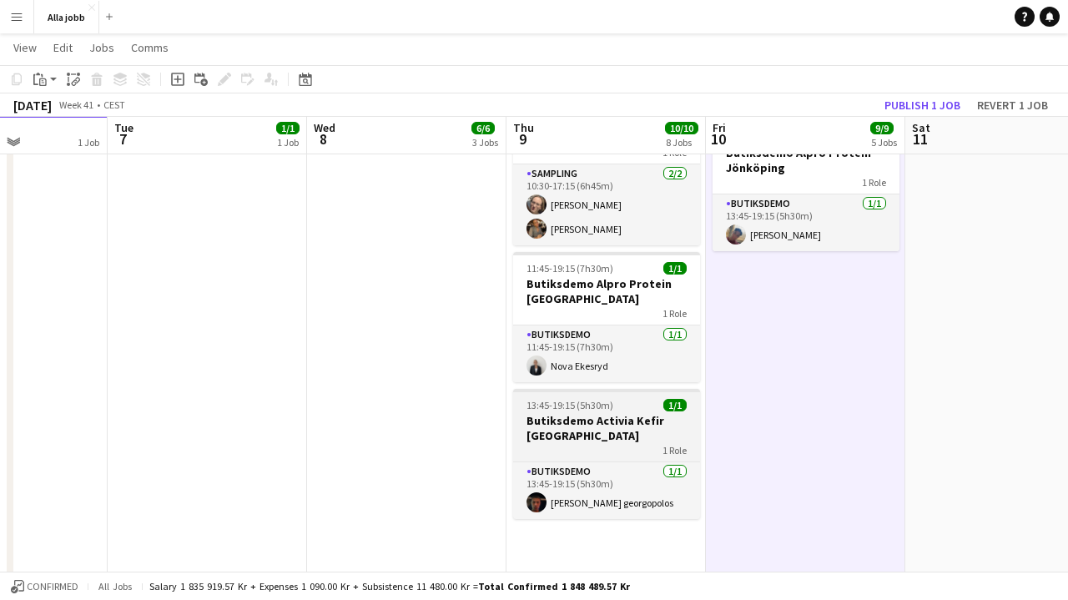
scroll to position [785, 0]
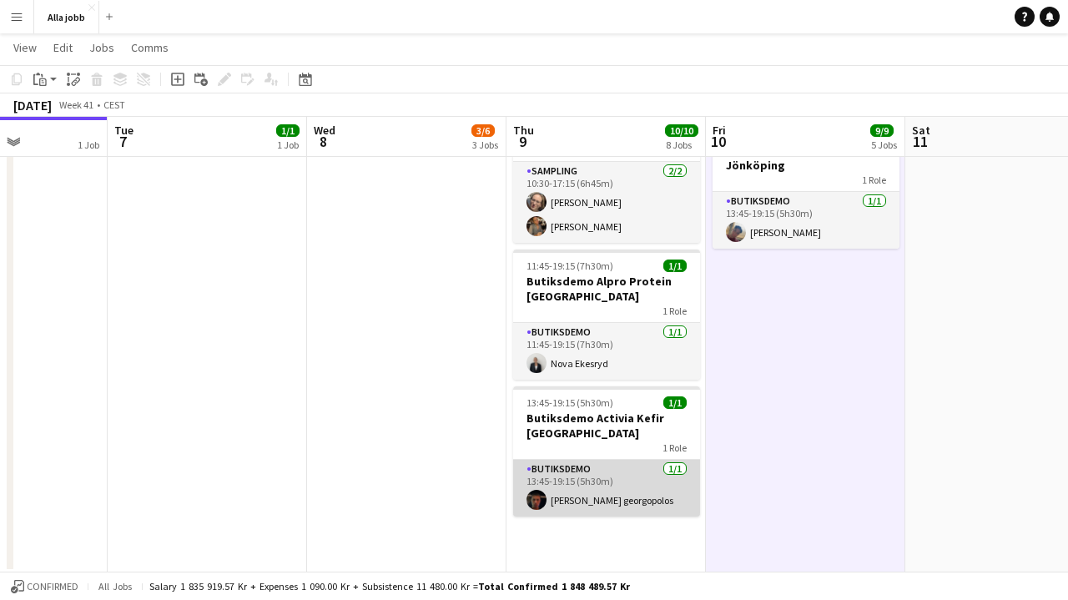
click at [586, 462] on app-card-role "Butiksdemo 1/1 13:45-19:15 (5h30m) Leo Fogelberg georgopolos" at bounding box center [606, 488] width 187 height 57
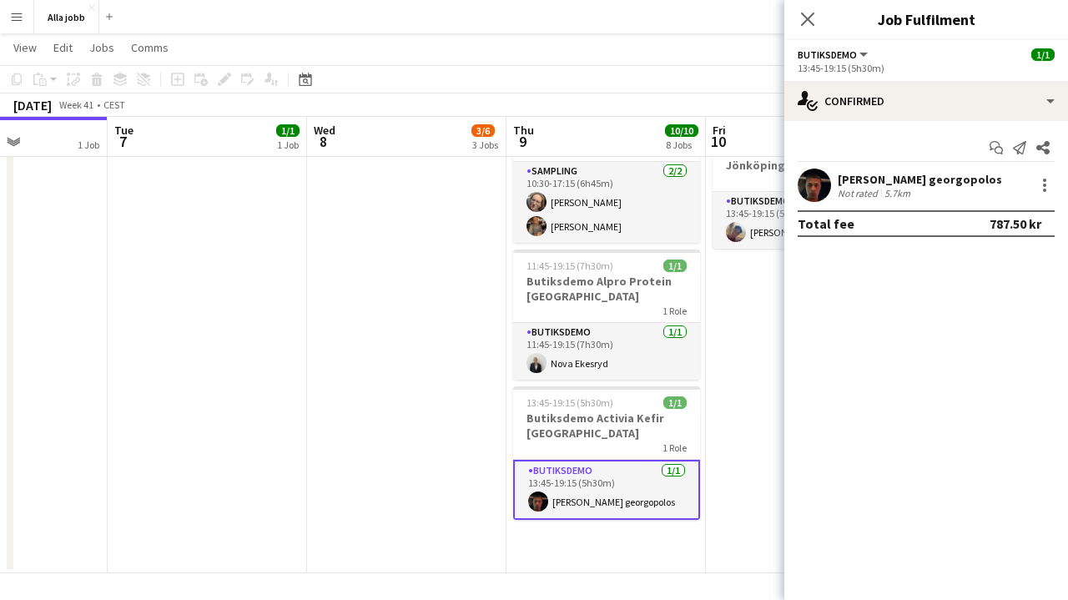
click at [17, 22] on app-icon "Menu" at bounding box center [16, 16] width 13 height 13
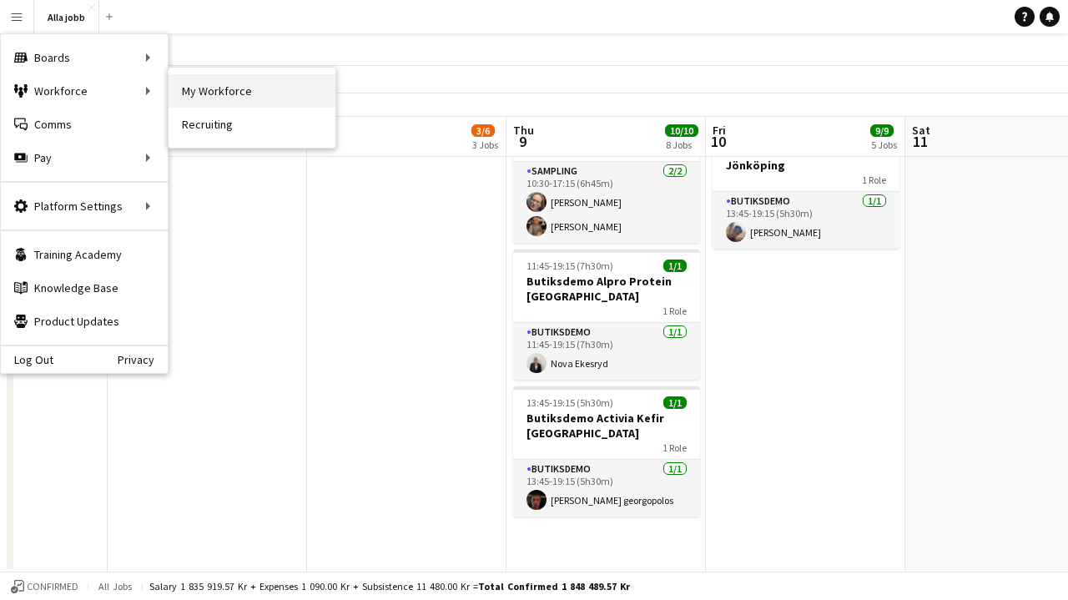
click at [222, 96] on link "My Workforce" at bounding box center [252, 90] width 167 height 33
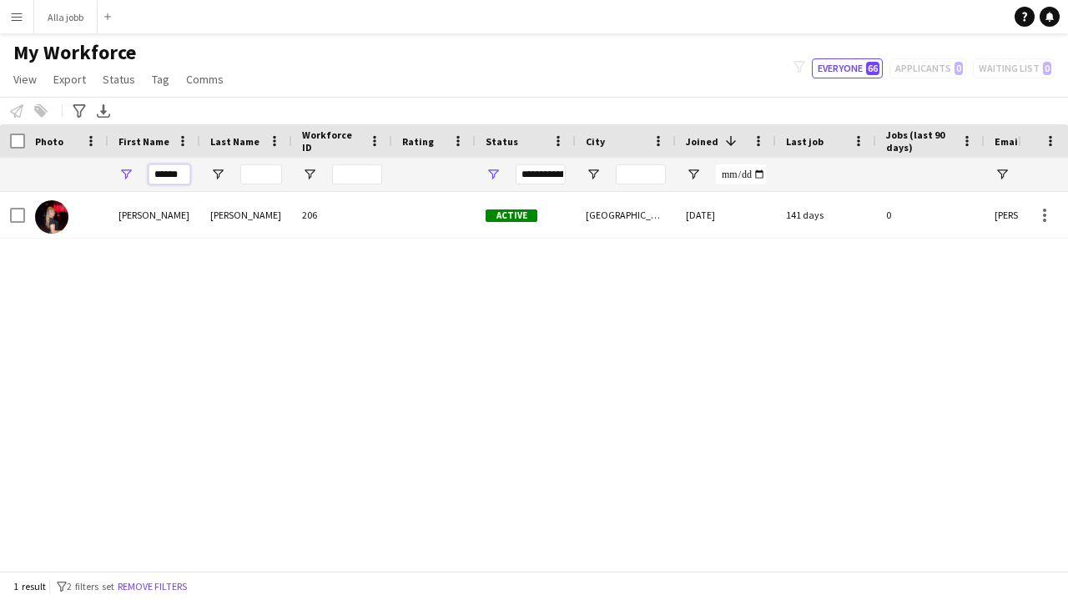
click at [169, 170] on input "******" at bounding box center [170, 174] width 42 height 20
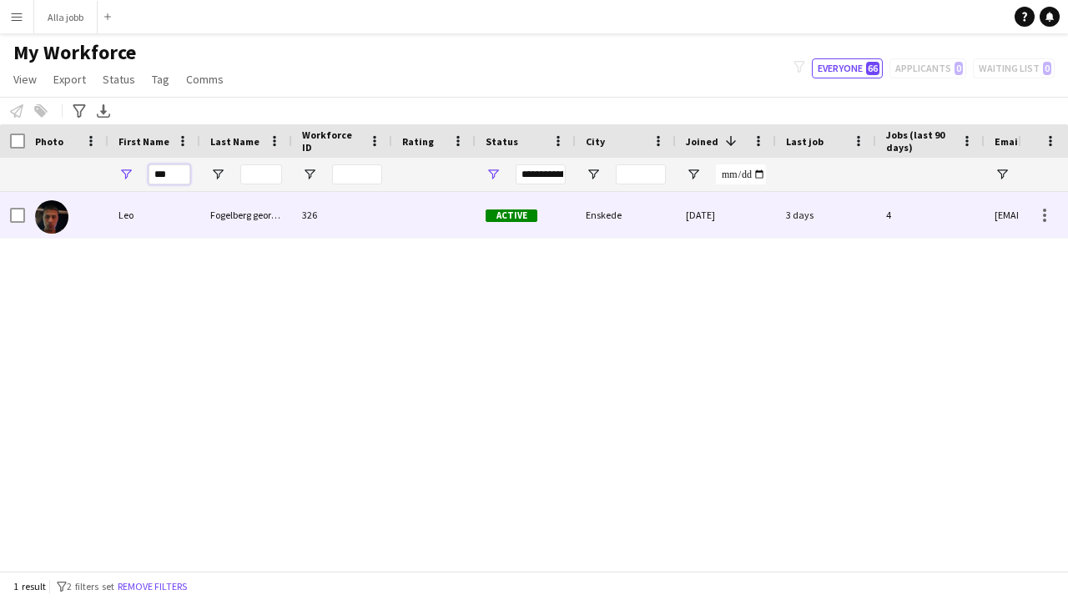
type input "***"
click at [162, 208] on div "Leo" at bounding box center [154, 215] width 92 height 46
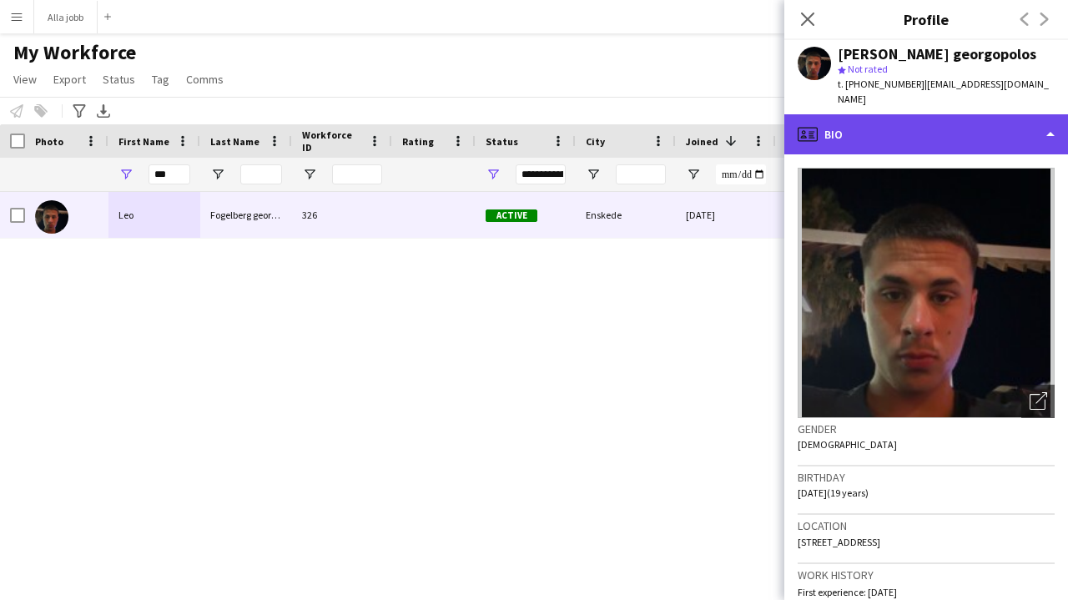
click at [929, 124] on div "profile Bio" at bounding box center [927, 134] width 284 height 40
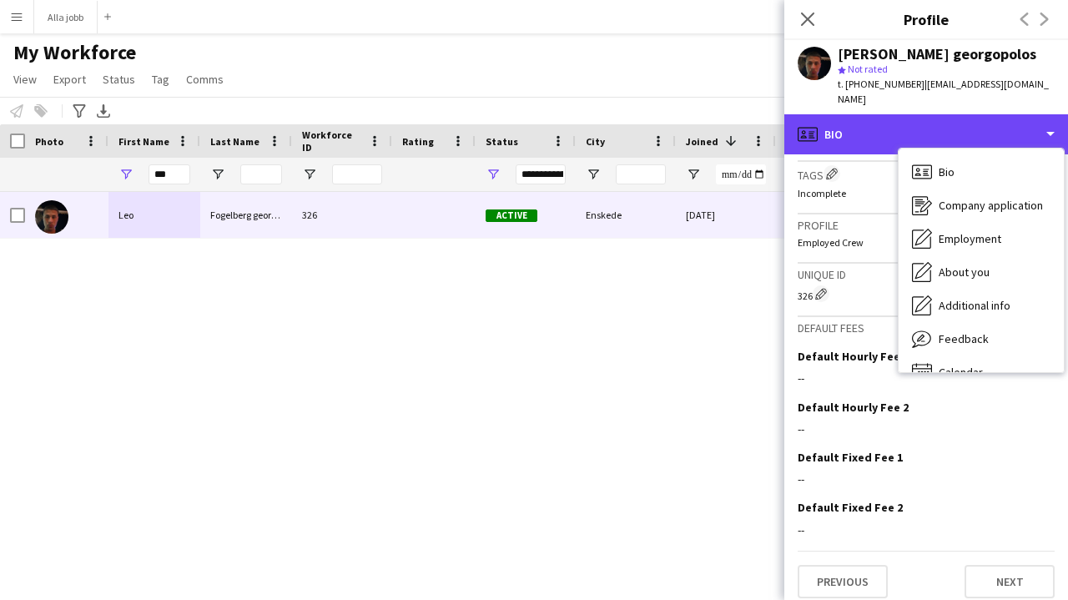
scroll to position [638, 0]
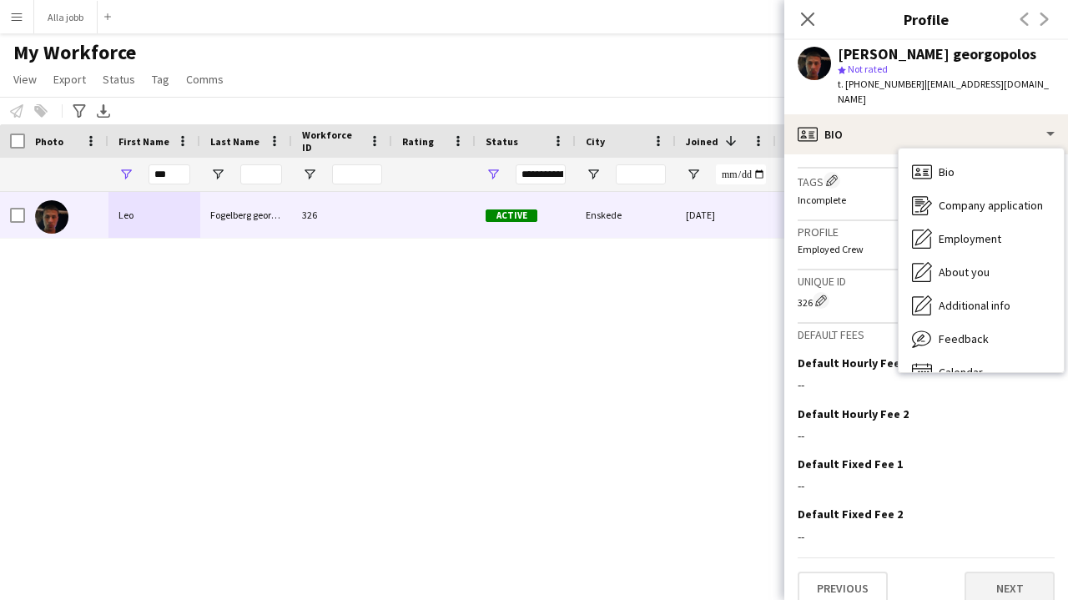
click at [1009, 576] on button "Next" at bounding box center [1010, 588] width 90 height 33
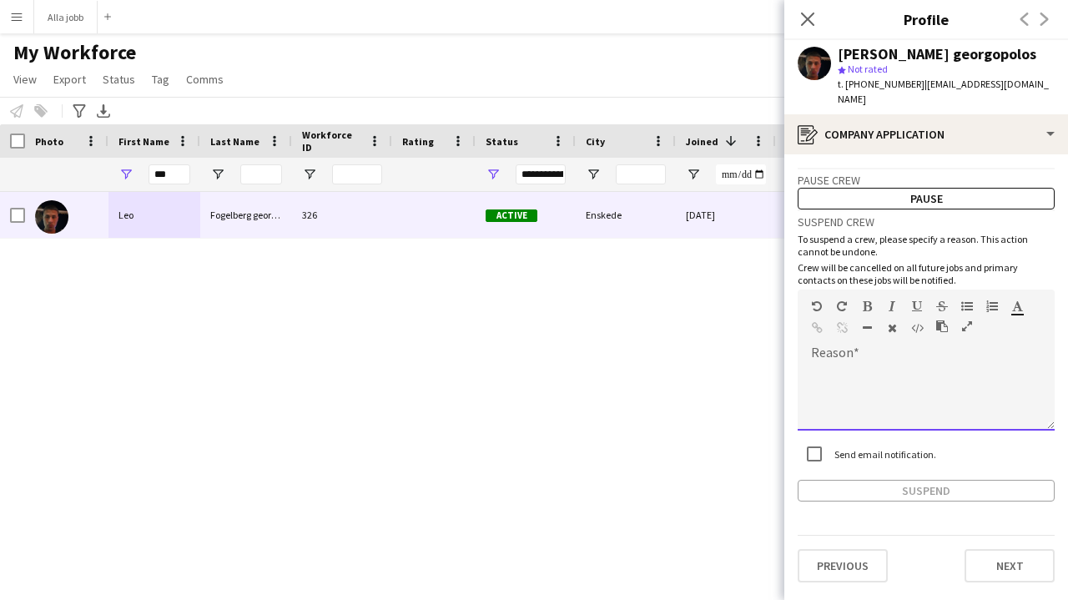
click at [901, 386] on div at bounding box center [926, 397] width 257 height 67
click at [854, 480] on button "Suspend" at bounding box center [926, 491] width 257 height 22
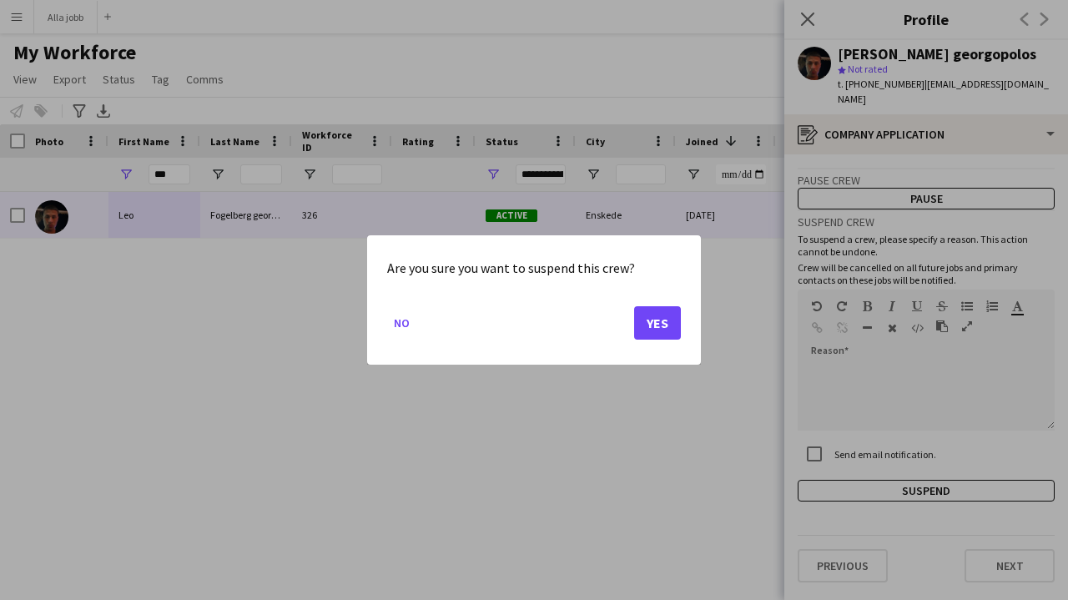
click at [663, 325] on button "Yes" at bounding box center [657, 322] width 47 height 33
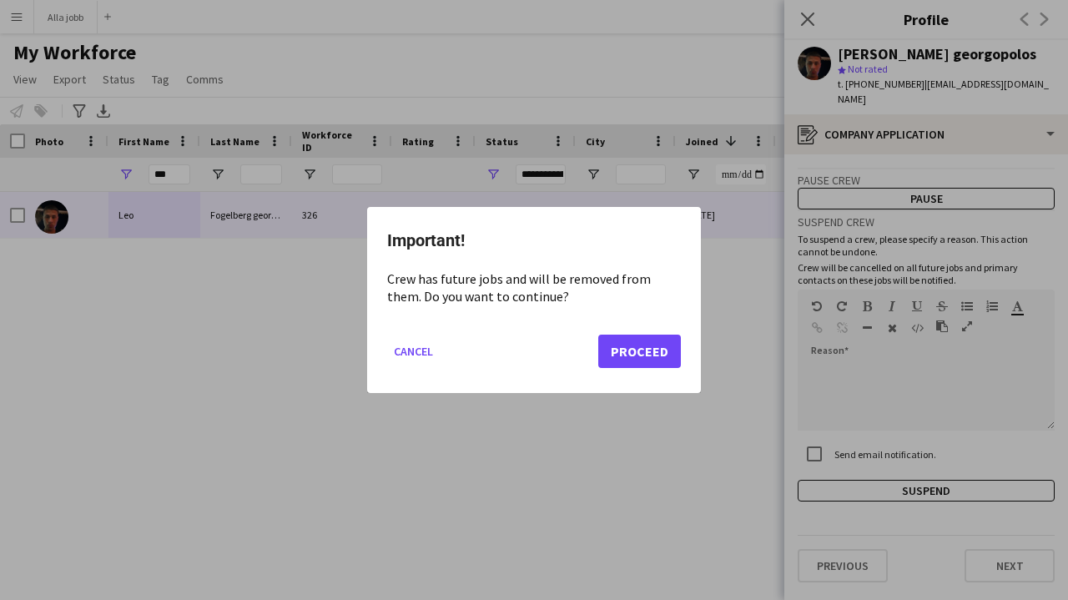
click at [640, 347] on button "Proceed" at bounding box center [639, 351] width 83 height 33
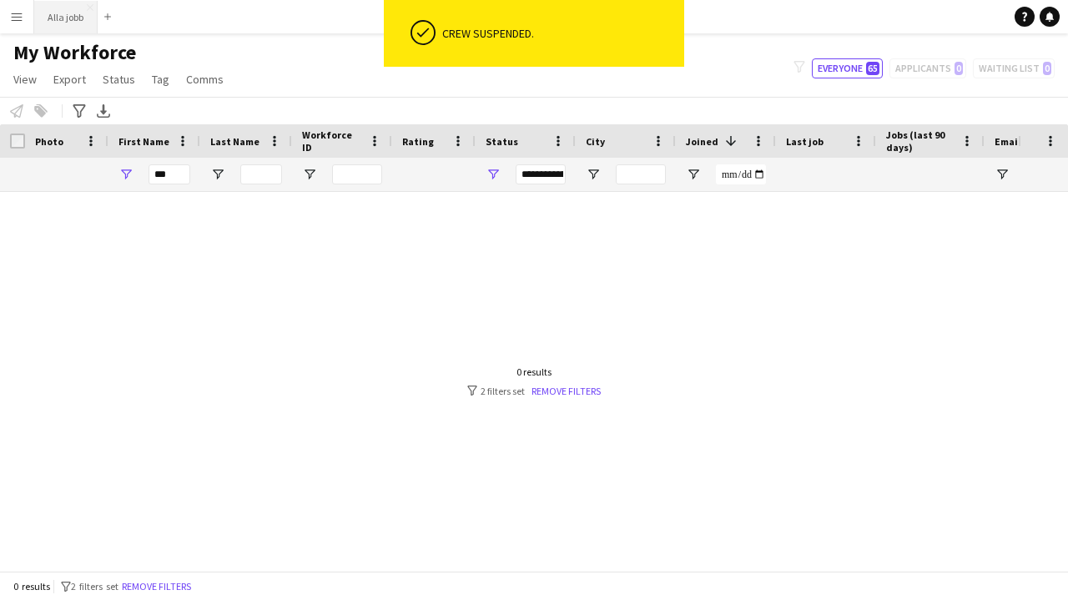
click at [70, 16] on button "Alla jobb Close" at bounding box center [65, 17] width 63 height 33
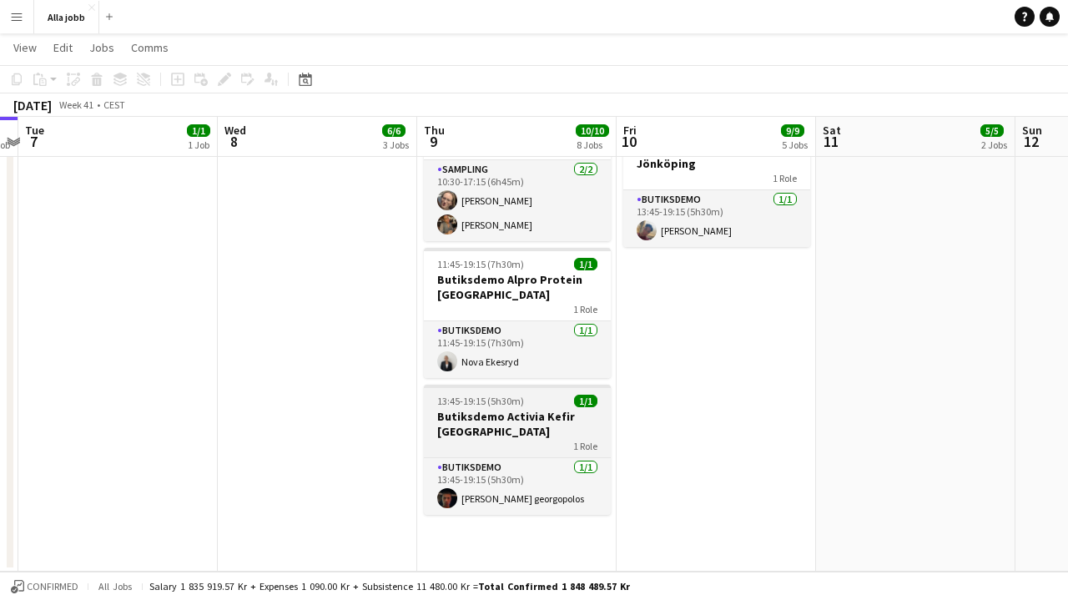
scroll to position [786, 0]
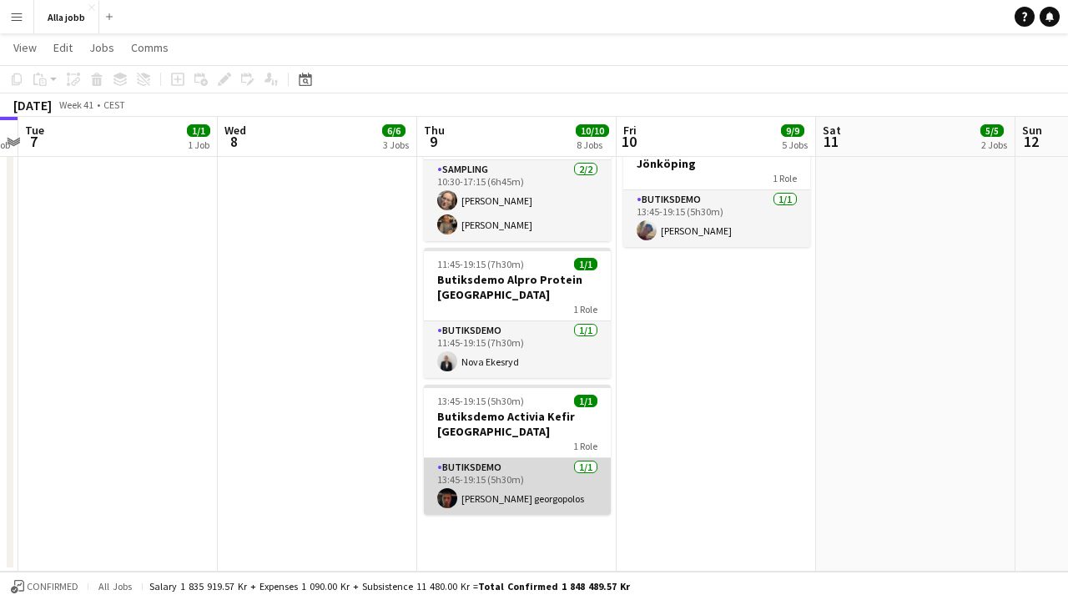
click at [485, 458] on app-card-role "Butiksdemo 1/1 13:45-19:15 (5h30m) Leo Fogelberg georgopolos" at bounding box center [517, 486] width 187 height 57
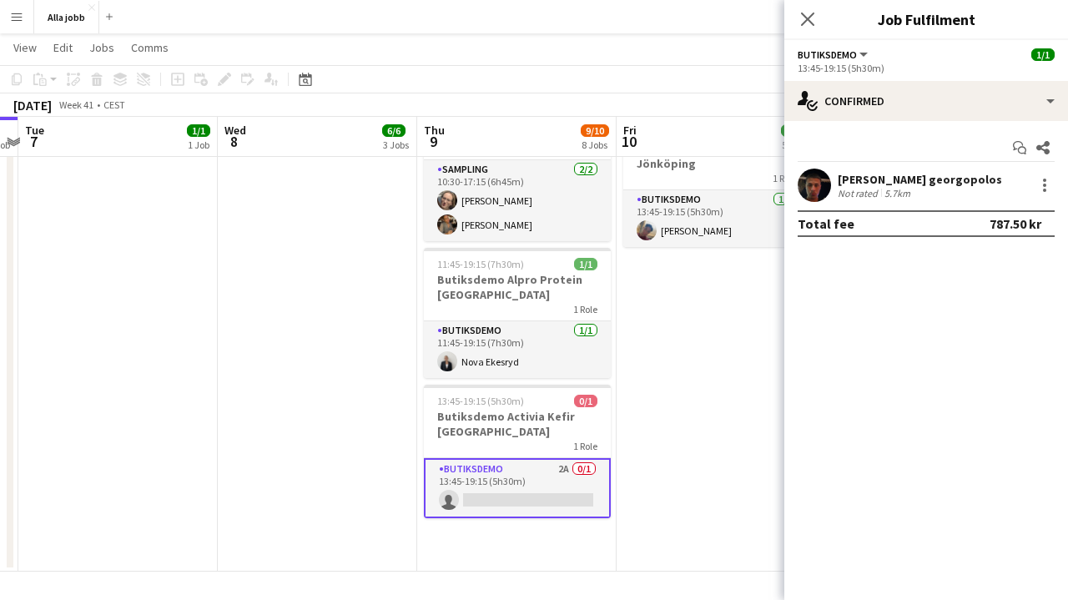
click at [815, 176] on app-user-avatar at bounding box center [814, 185] width 33 height 33
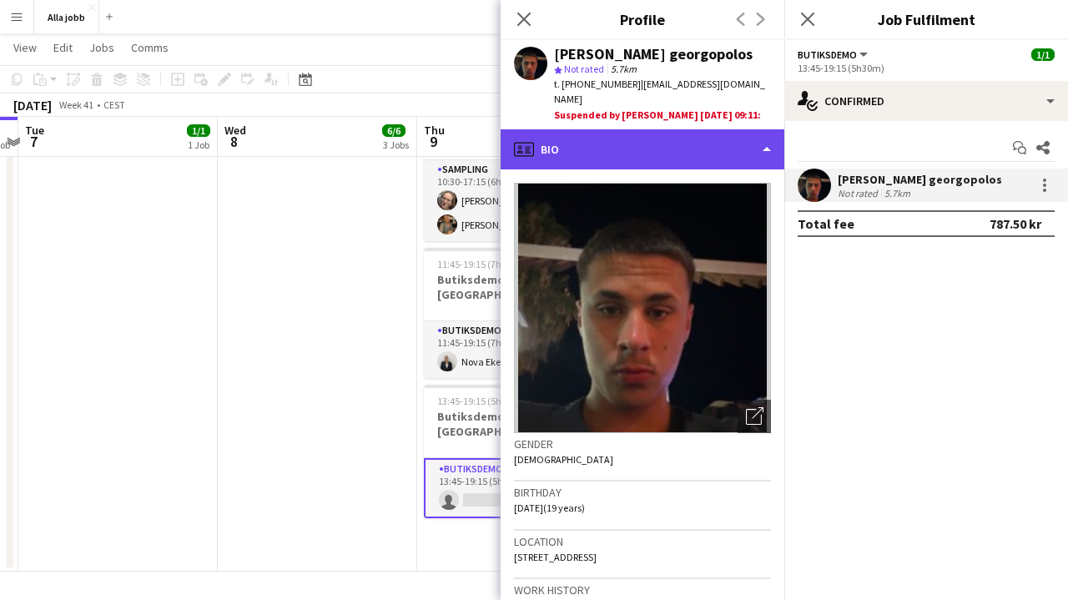
click at [735, 129] on div "profile Bio" at bounding box center [643, 149] width 284 height 40
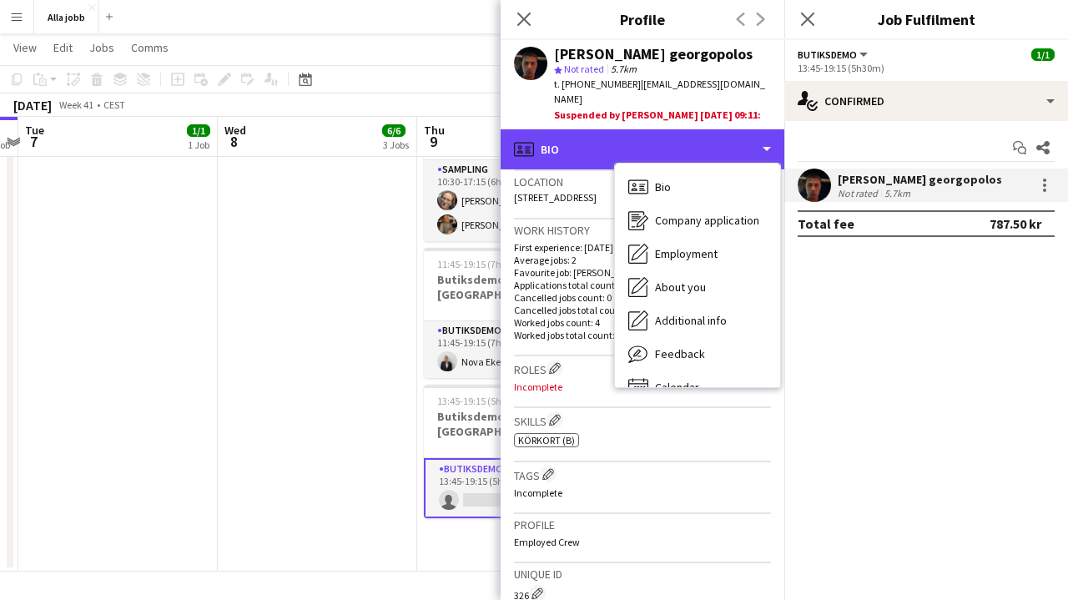
scroll to position [493, 0]
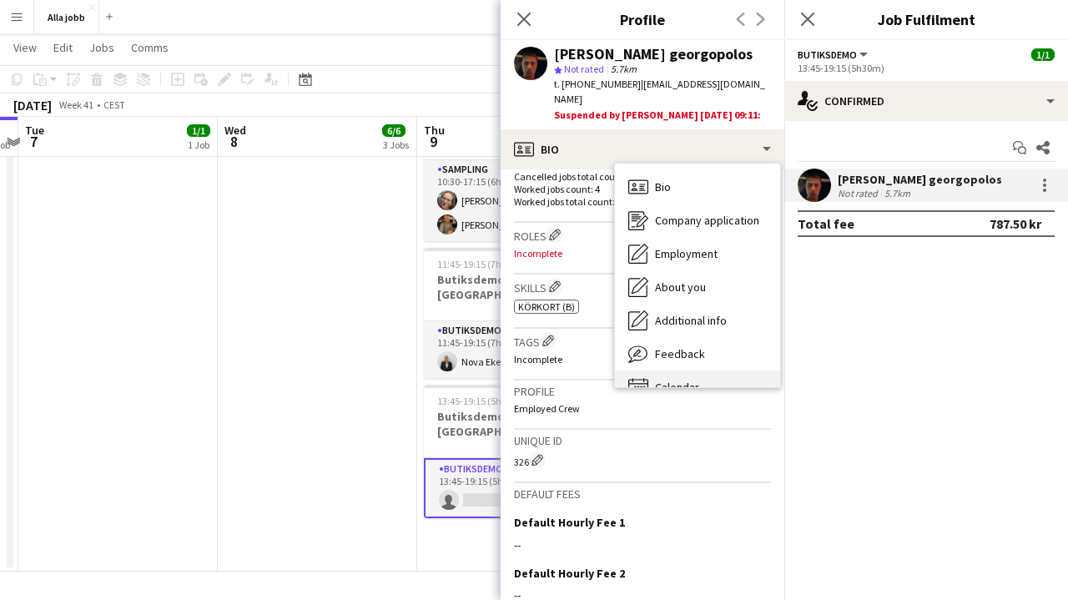
click at [660, 380] on span "Calendar" at bounding box center [677, 387] width 44 height 15
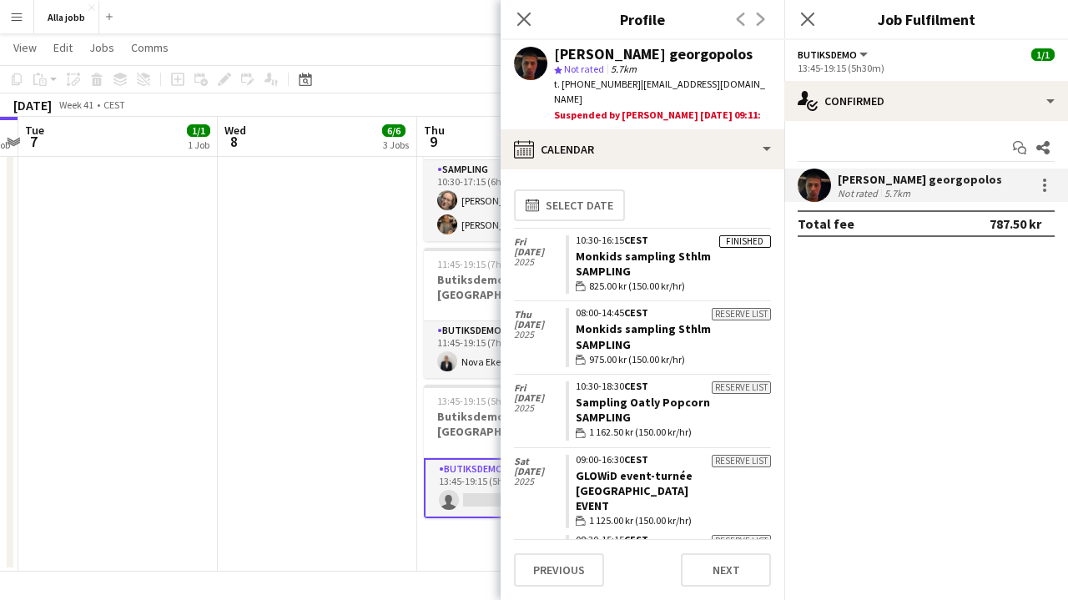
scroll to position [0, 0]
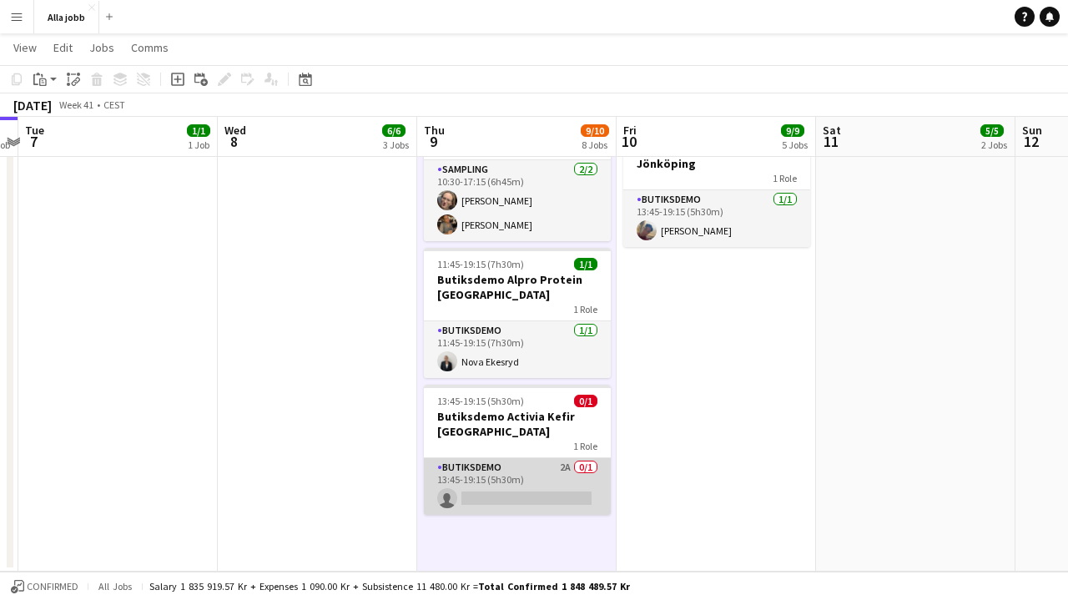
click at [537, 458] on app-card-role "Butiksdemo 2A 0/1 13:45-19:15 (5h30m) single-neutral-actions" at bounding box center [517, 486] width 187 height 57
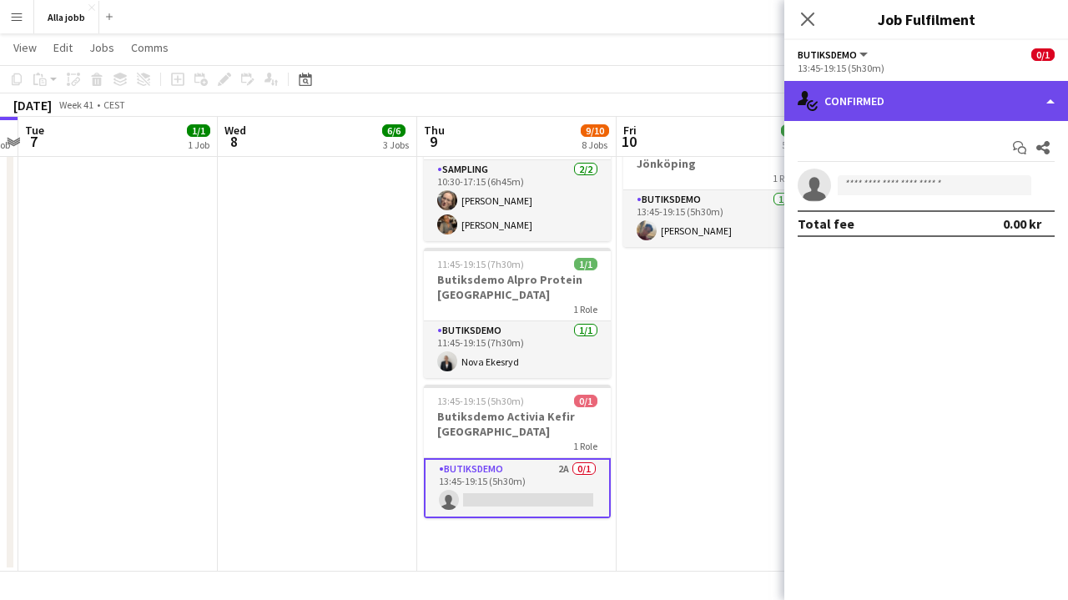
click at [929, 101] on div "single-neutral-actions-check-2 Confirmed" at bounding box center [927, 101] width 284 height 40
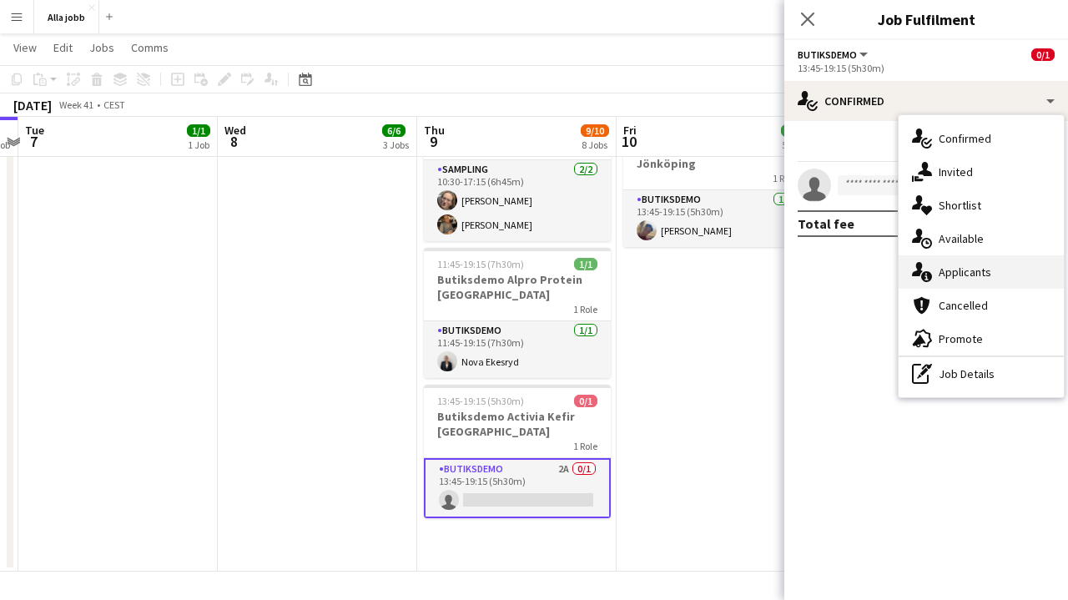
click at [943, 270] on span "Applicants" at bounding box center [965, 272] width 53 height 15
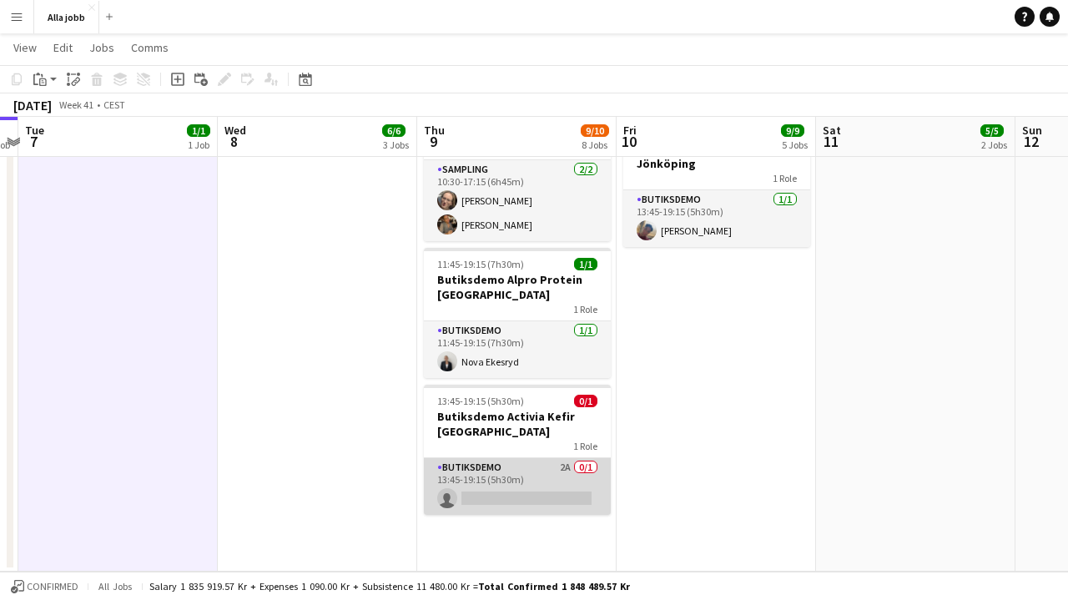
click at [497, 479] on app-card-role "Butiksdemo 2A 0/1 13:45-19:15 (5h30m) single-neutral-actions" at bounding box center [517, 486] width 187 height 57
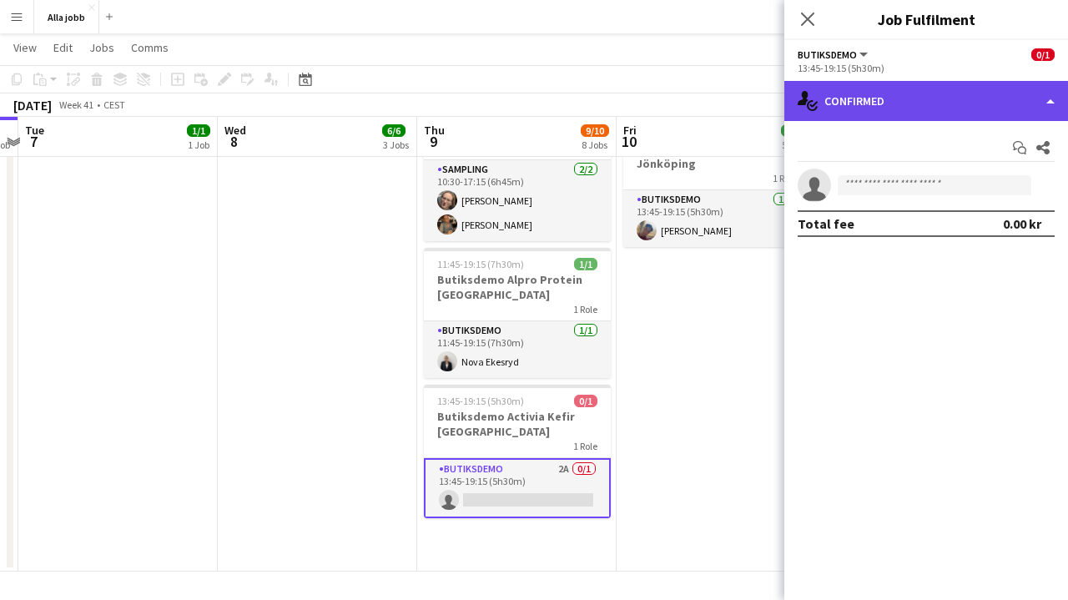
click at [923, 109] on div "single-neutral-actions-check-2 Confirmed" at bounding box center [927, 101] width 284 height 40
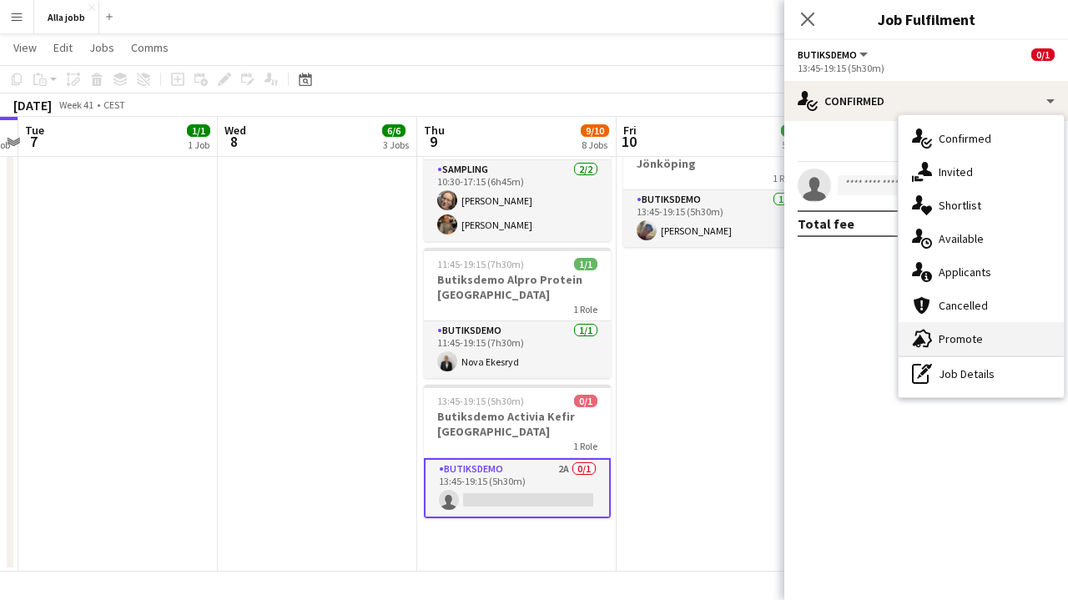
click at [942, 336] on span "Promote" at bounding box center [961, 338] width 44 height 15
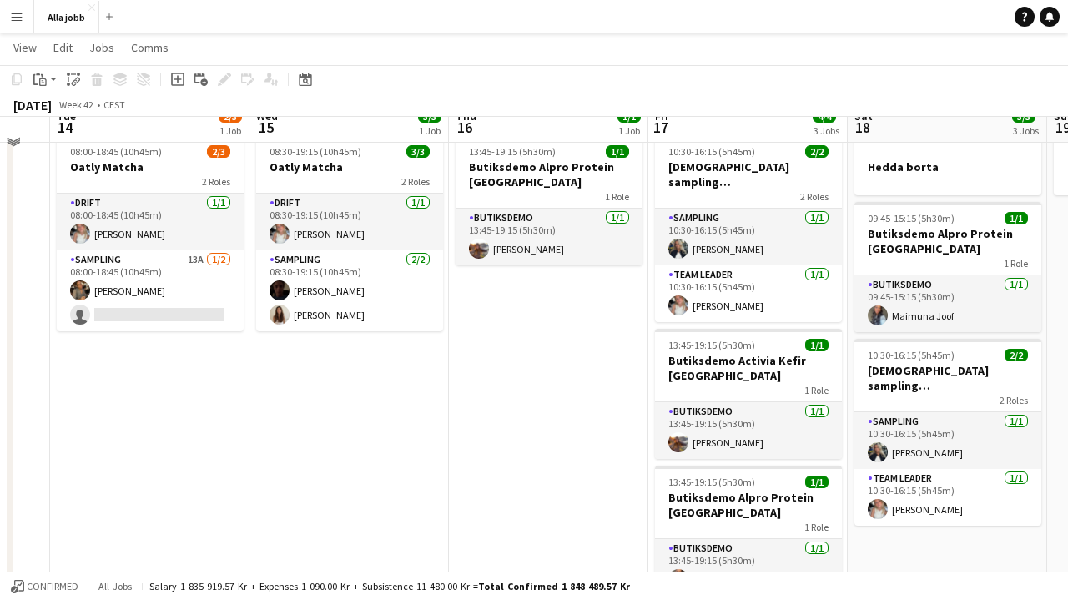
scroll to position [62, 0]
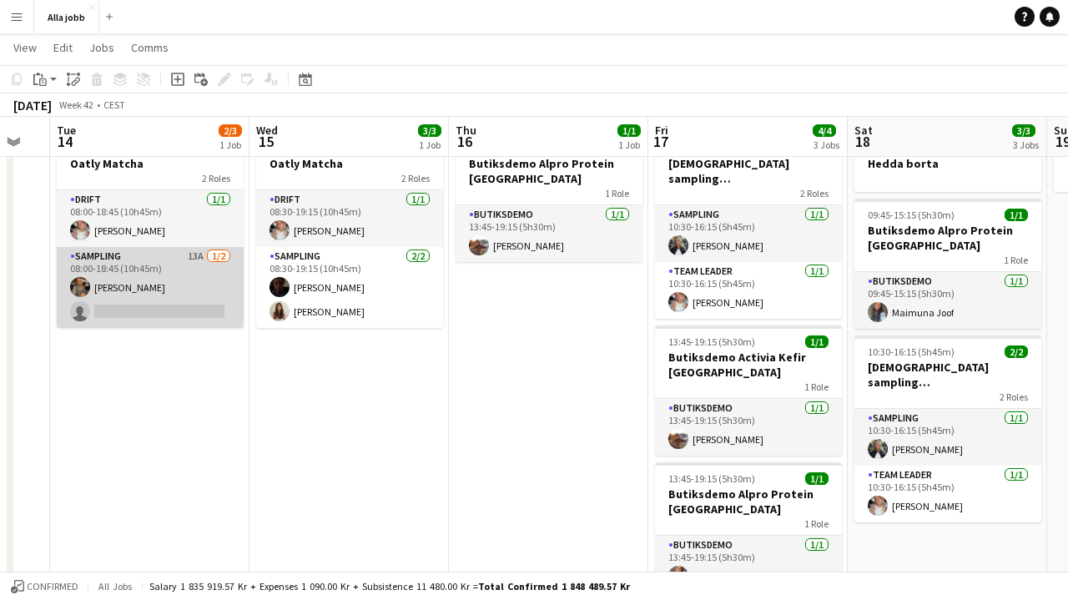
click at [181, 272] on app-card-role "Sampling 13A 1/2 08:00-18:45 (10h45m) Livia Nwaugo single-neutral-actions" at bounding box center [150, 287] width 187 height 81
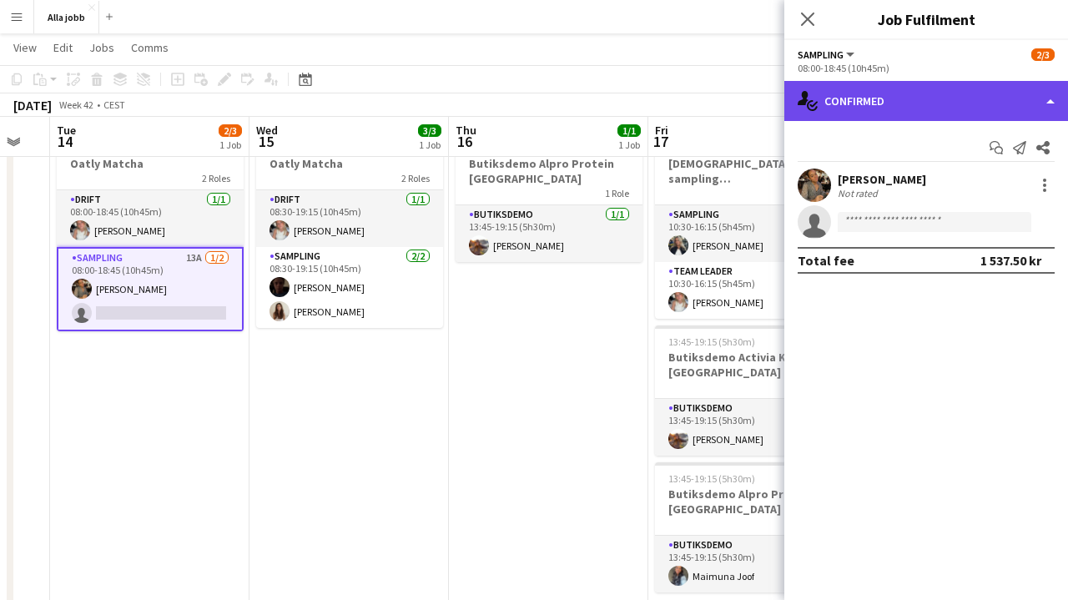
click at [917, 101] on div "single-neutral-actions-check-2 Confirmed" at bounding box center [927, 101] width 284 height 40
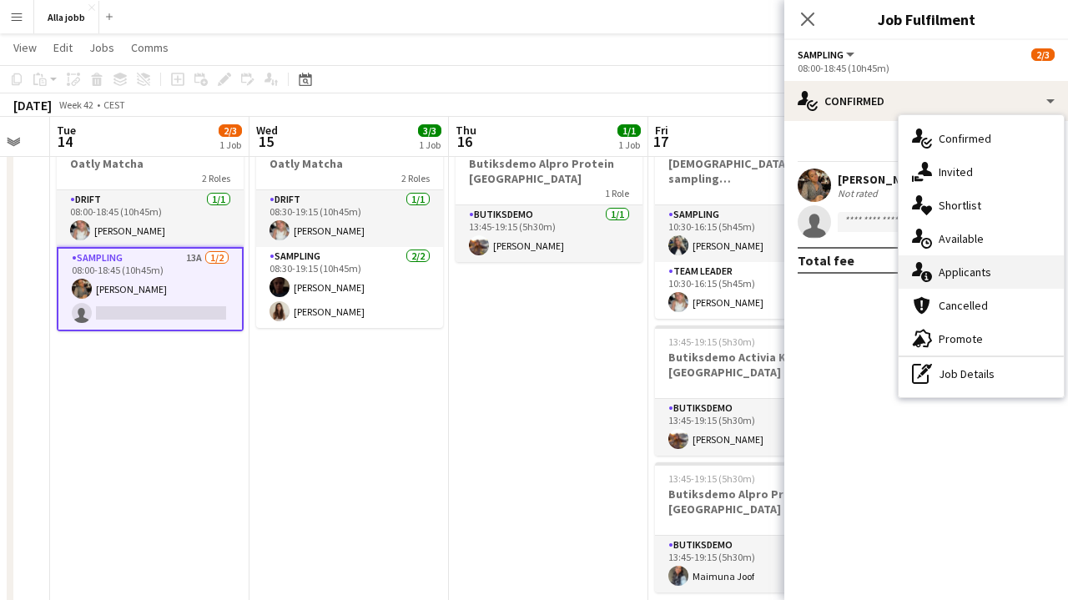
click at [968, 276] on span "Applicants" at bounding box center [965, 272] width 53 height 15
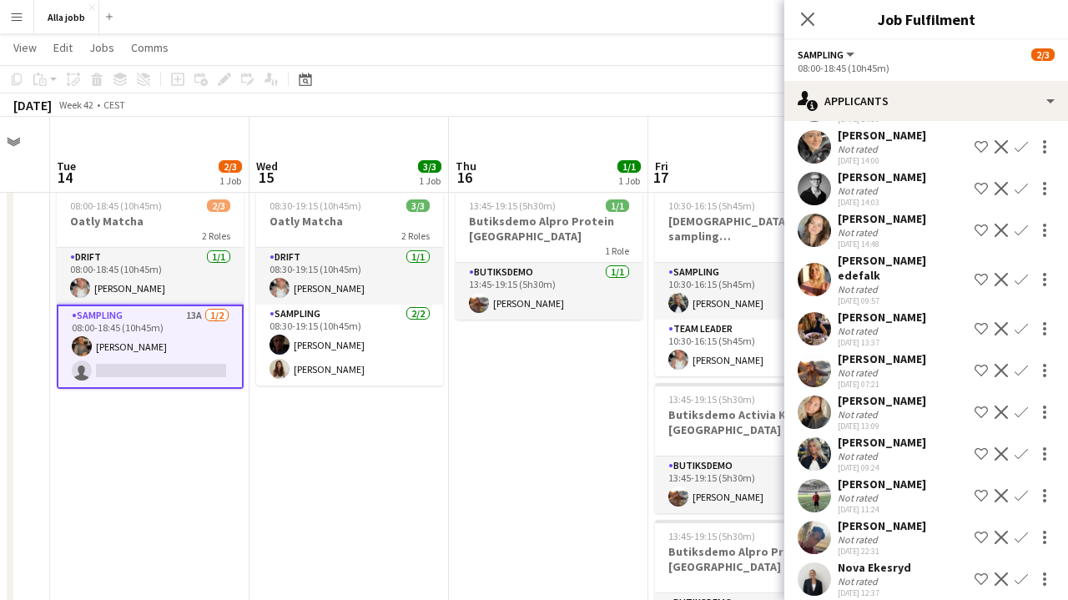
scroll to position [0, 0]
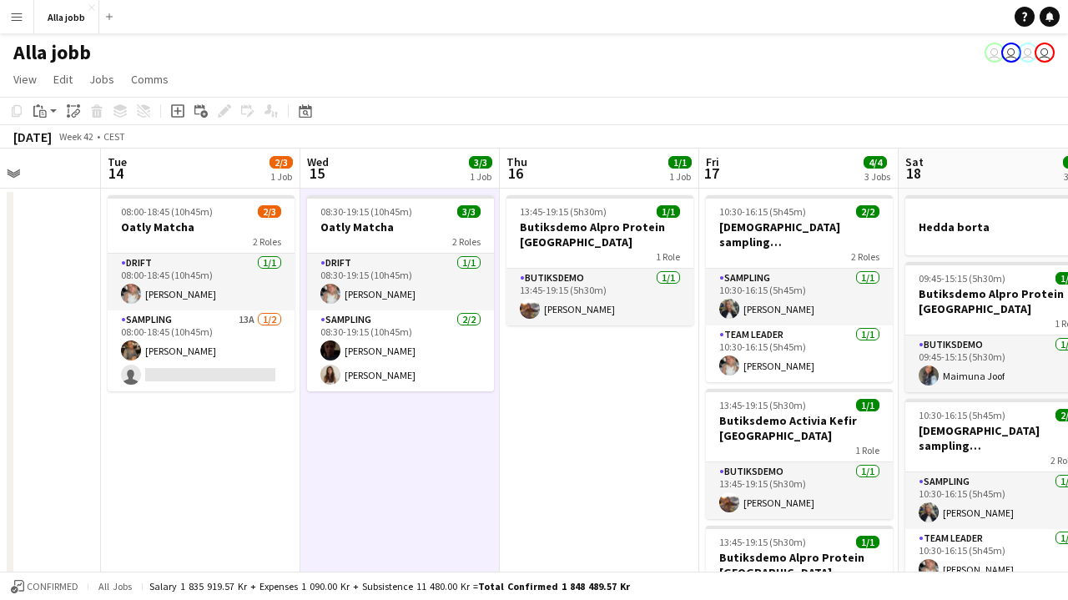
scroll to position [0, 500]
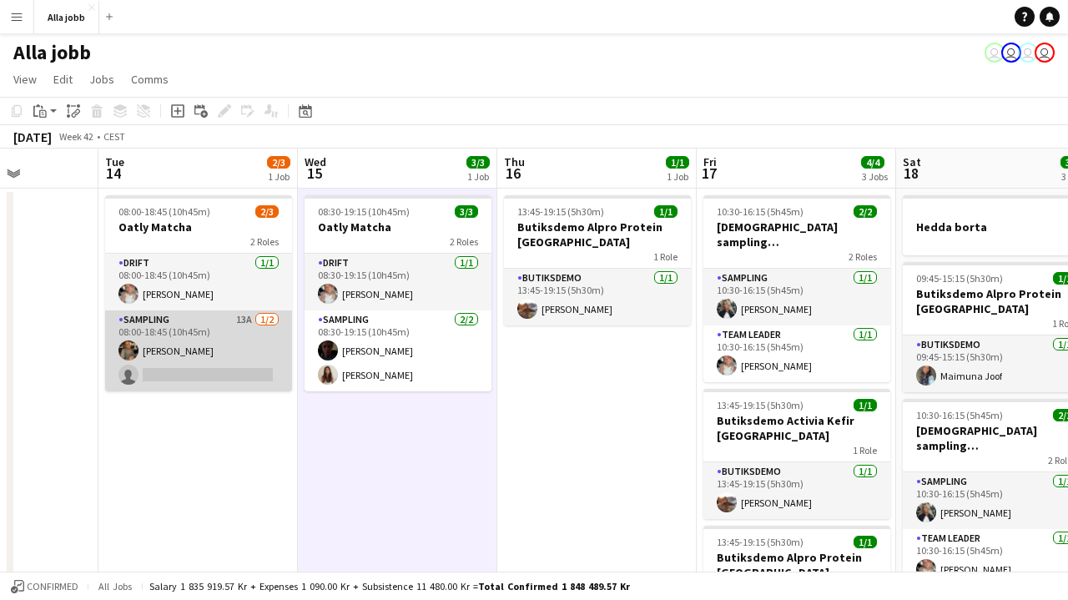
click at [235, 375] on app-card-role "Sampling 13A 1/2 08:00-18:45 (10h45m) Livia Nwaugo single-neutral-actions" at bounding box center [198, 350] width 187 height 81
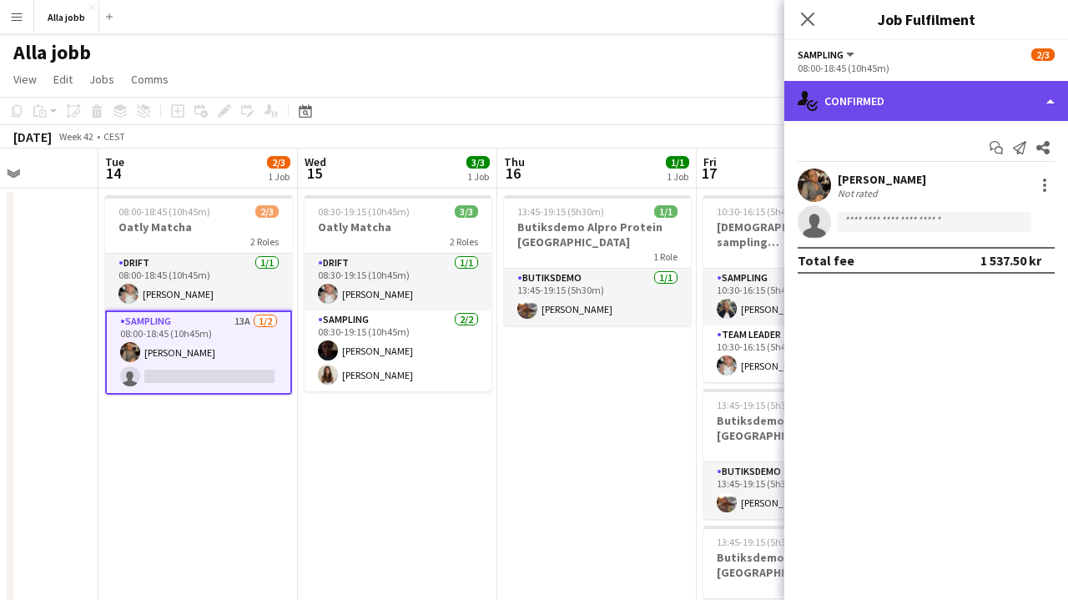
click at [840, 107] on div "single-neutral-actions-check-2 Confirmed" at bounding box center [927, 101] width 284 height 40
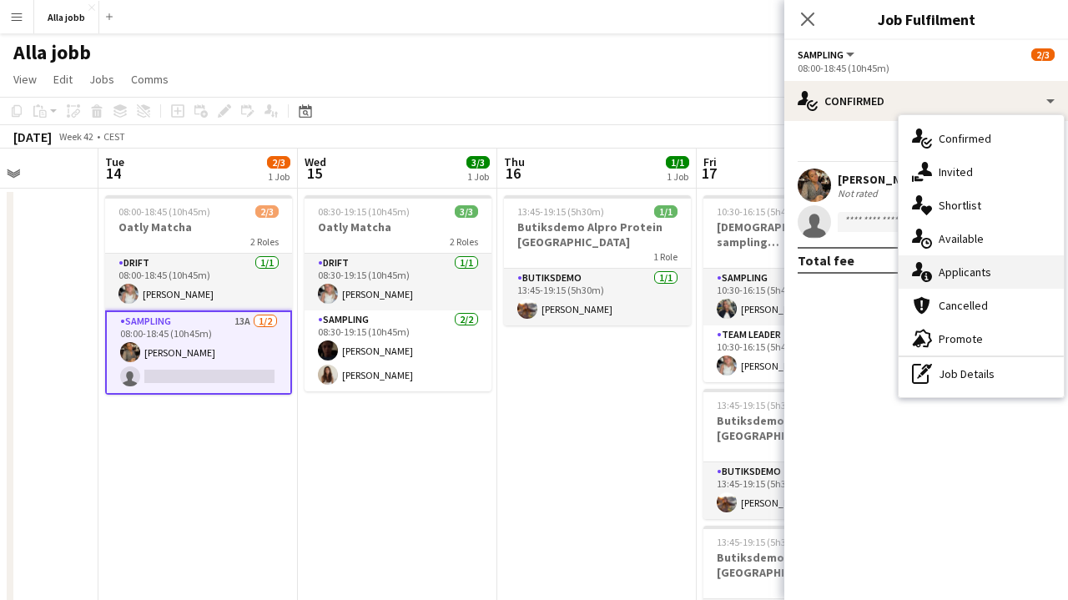
click at [952, 278] on span "Applicants" at bounding box center [965, 272] width 53 height 15
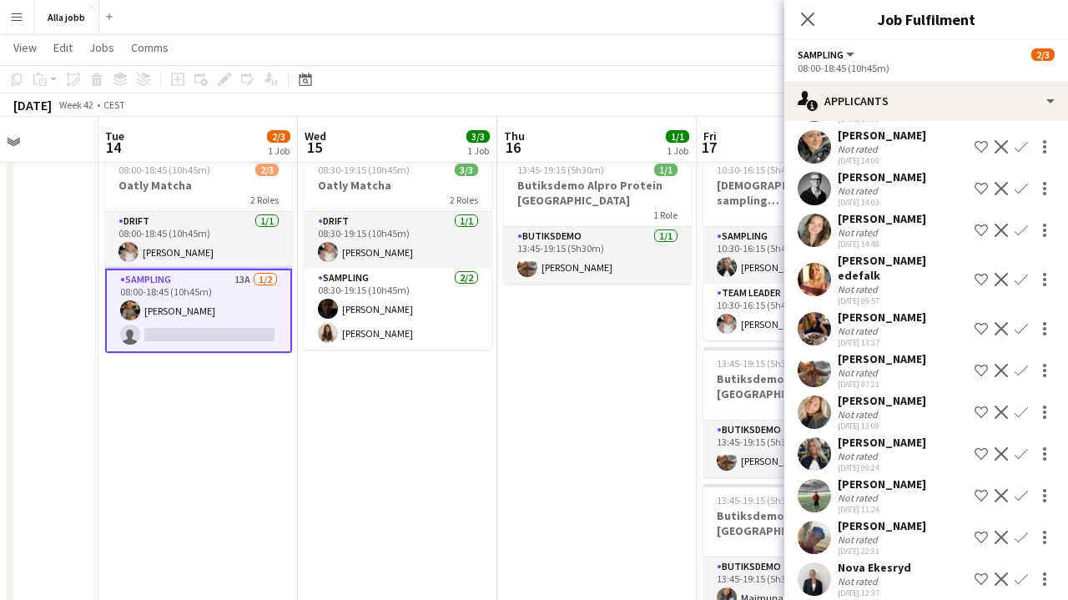
scroll to position [36, 0]
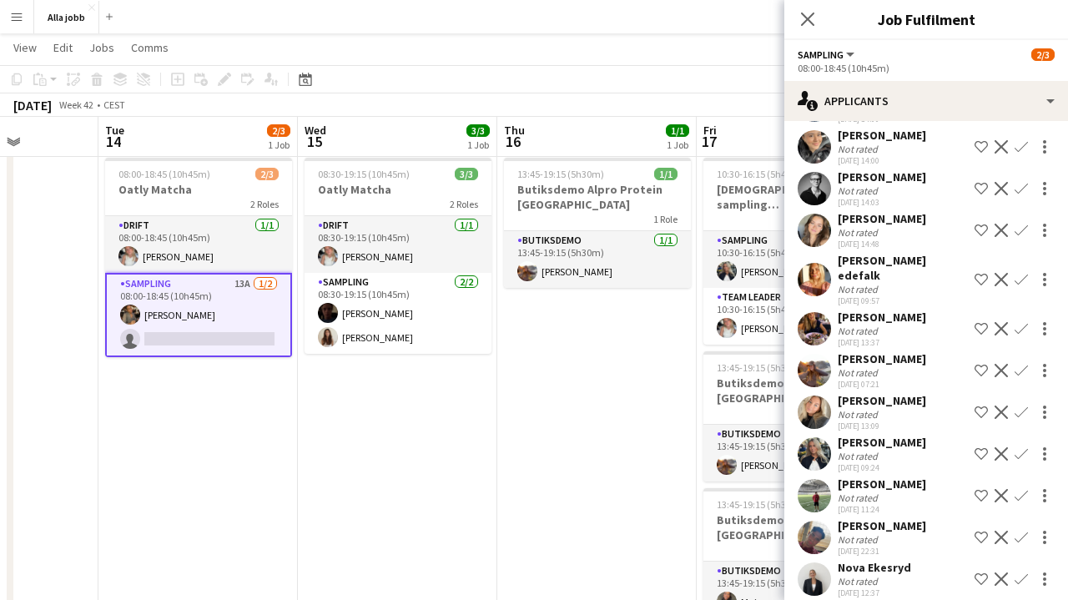
click at [816, 526] on app-user-avatar at bounding box center [814, 537] width 33 height 33
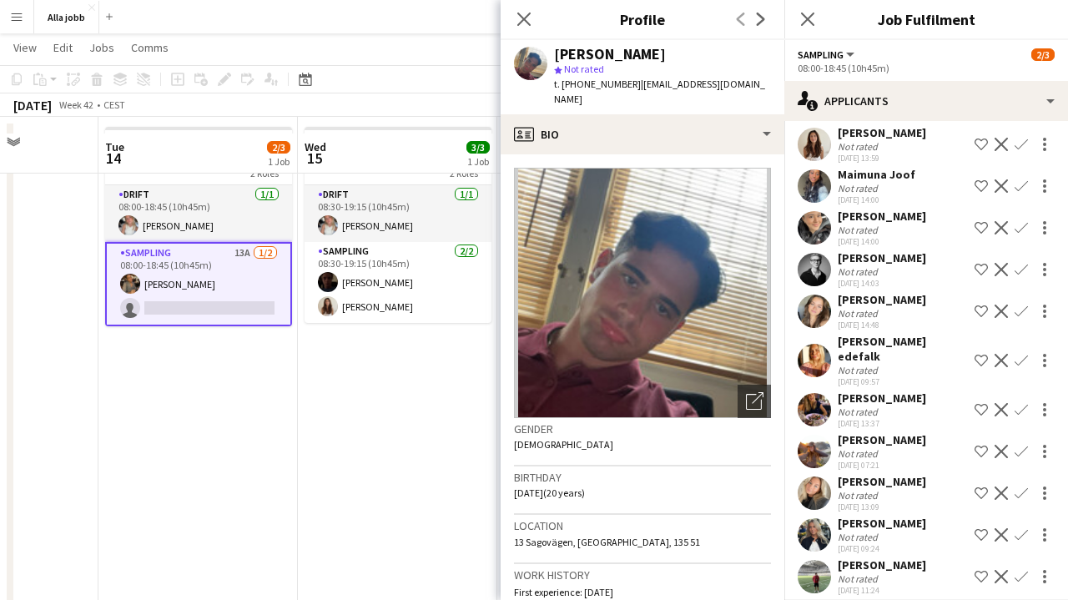
scroll to position [14, 0]
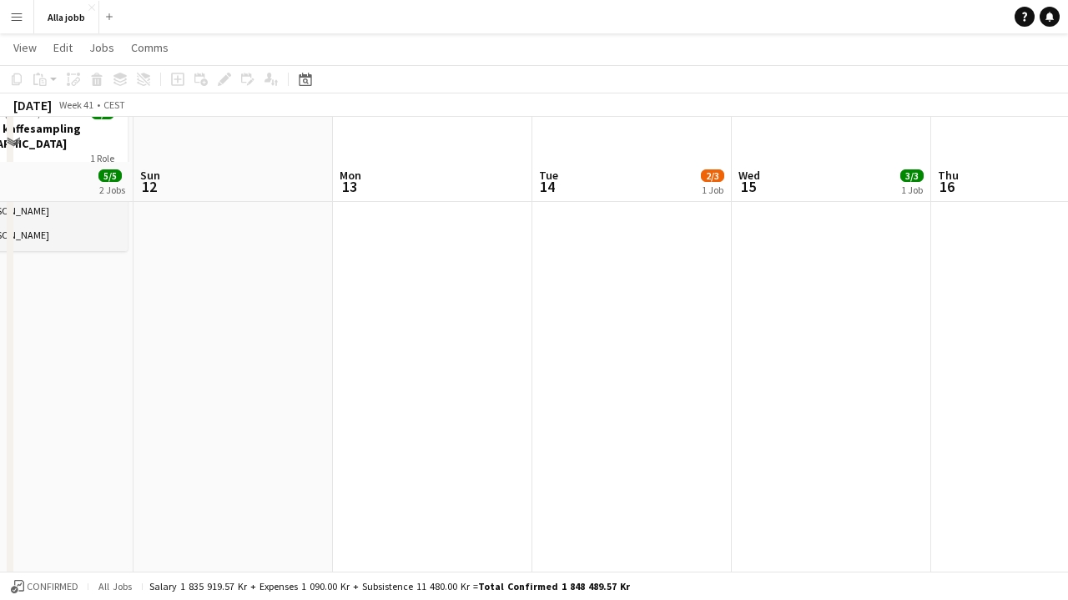
scroll to position [0, 0]
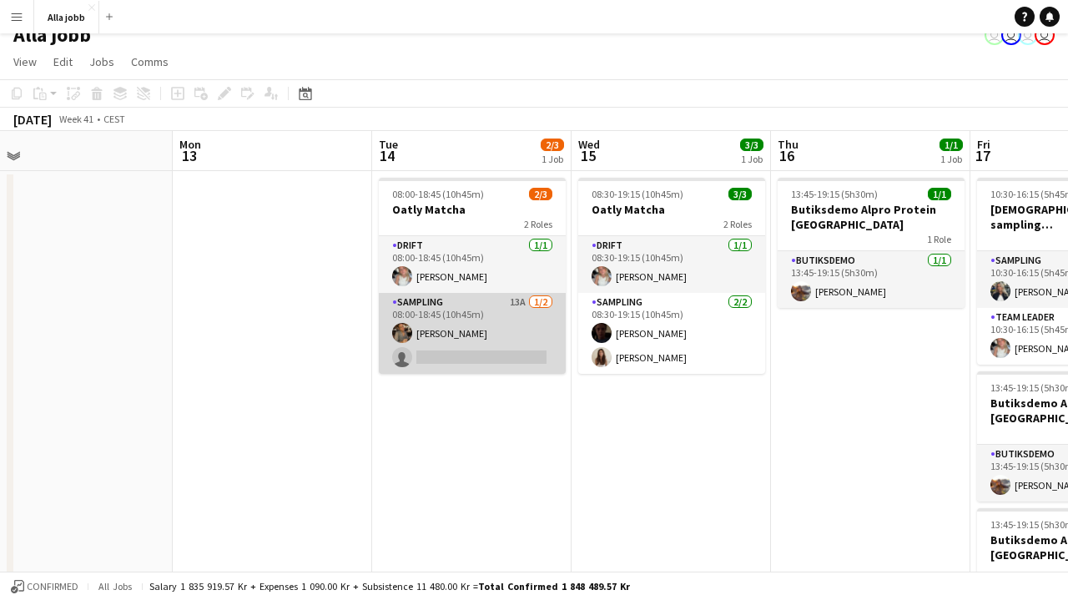
click at [507, 351] on app-card-role "Sampling 13A 1/2 08:00-18:45 (10h45m) Livia Nwaugo single-neutral-actions" at bounding box center [472, 333] width 187 height 81
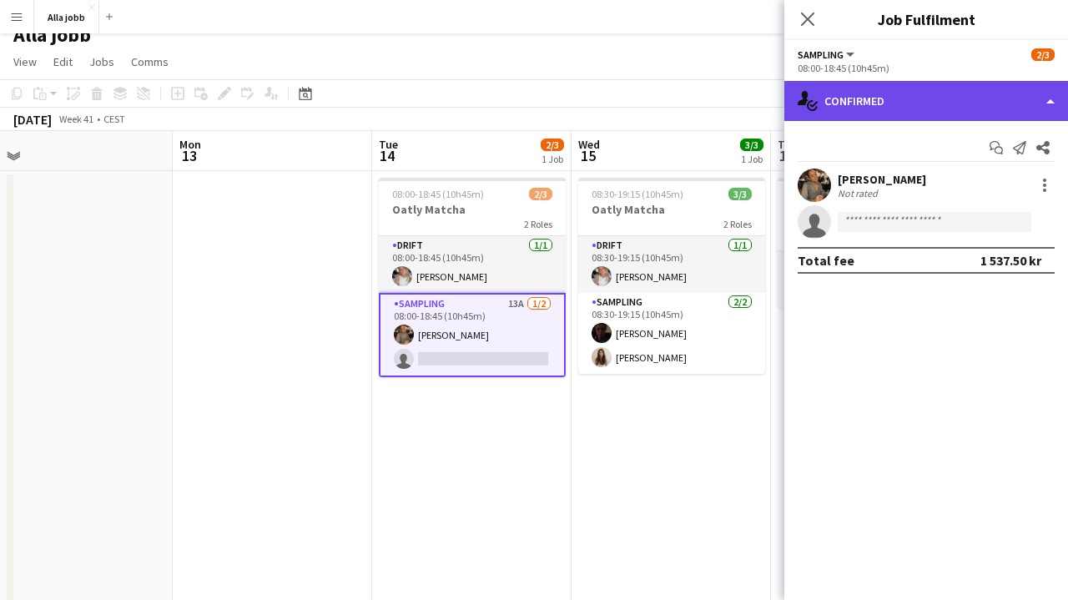
click at [974, 89] on div "single-neutral-actions-check-2 Confirmed" at bounding box center [927, 101] width 284 height 40
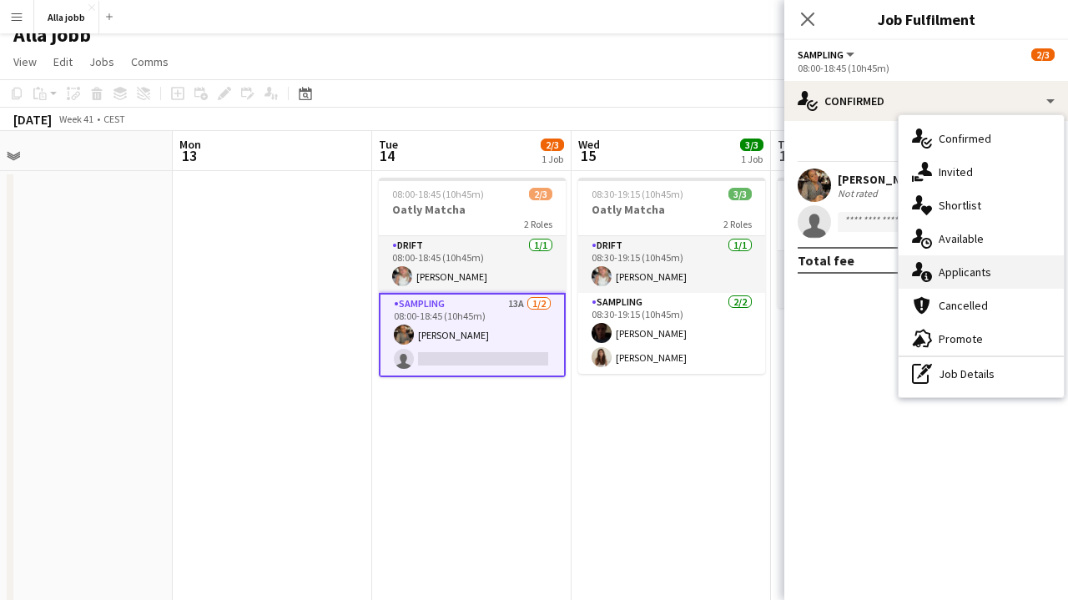
click at [959, 263] on div "single-neutral-actions-information Applicants" at bounding box center [981, 271] width 165 height 33
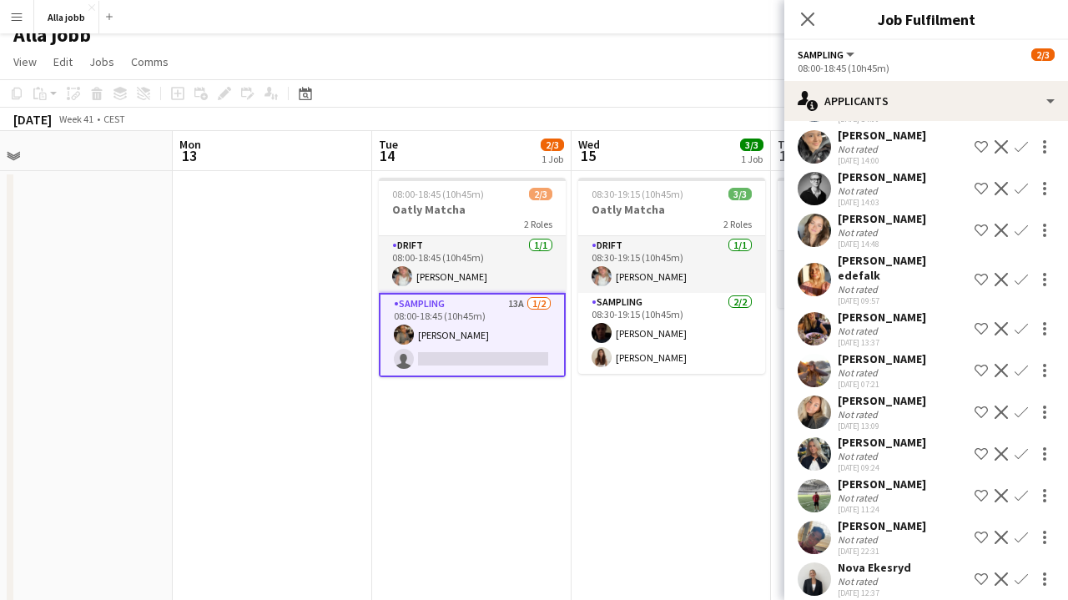
click at [820, 441] on app-user-avatar at bounding box center [814, 453] width 33 height 33
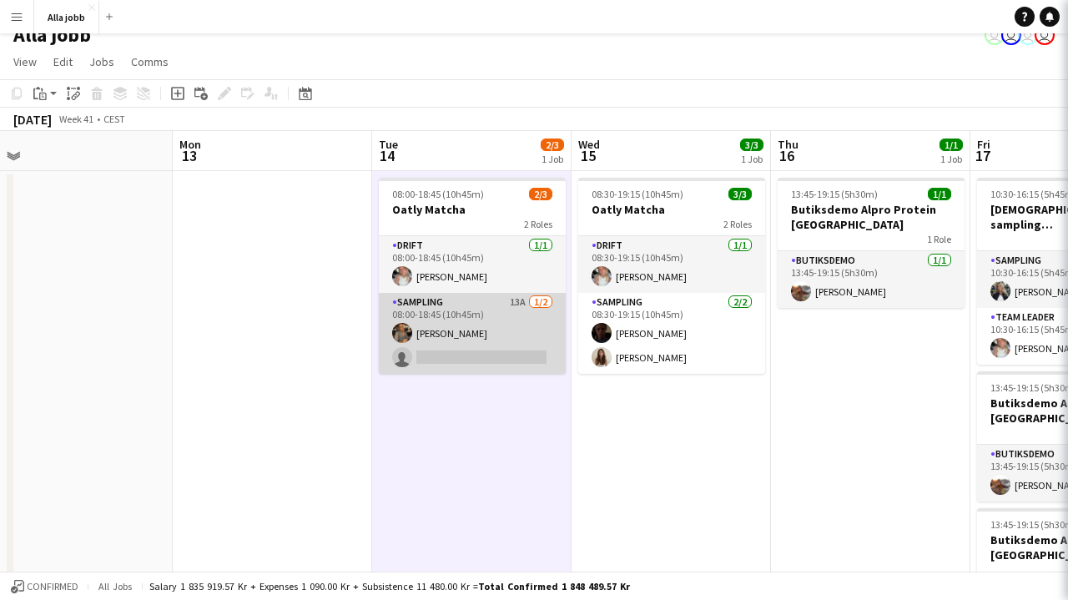
click at [458, 339] on app-card-role "Sampling 13A 1/2 08:00-18:45 (10h45m) Livia Nwaugo single-neutral-actions" at bounding box center [472, 333] width 187 height 81
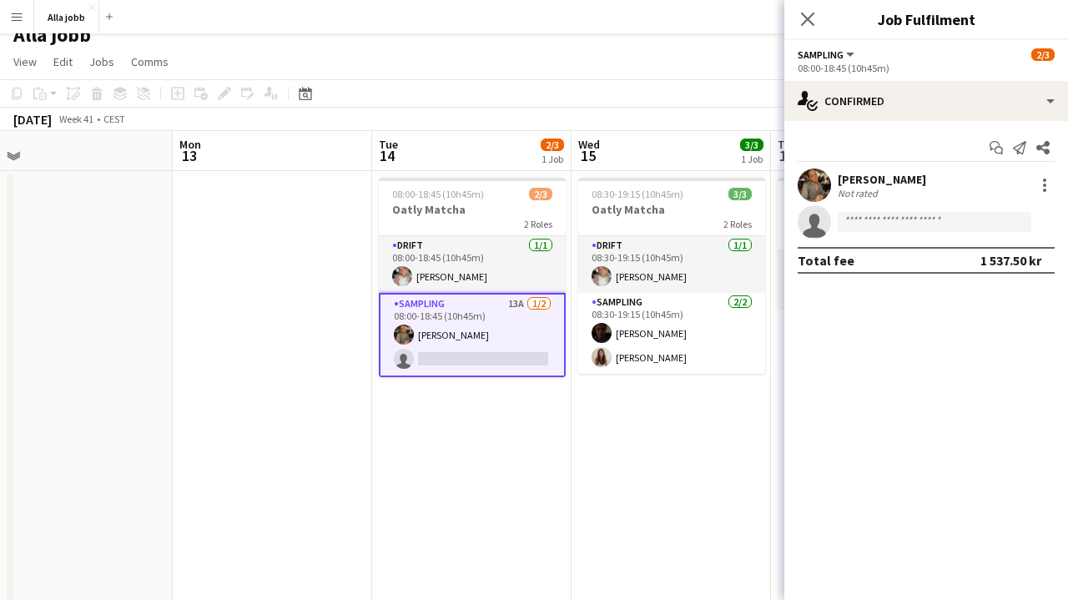
click at [869, 122] on div "Start chat Send notification Share Livia Nwaugo Not rated single-neutral-action…" at bounding box center [927, 204] width 284 height 166
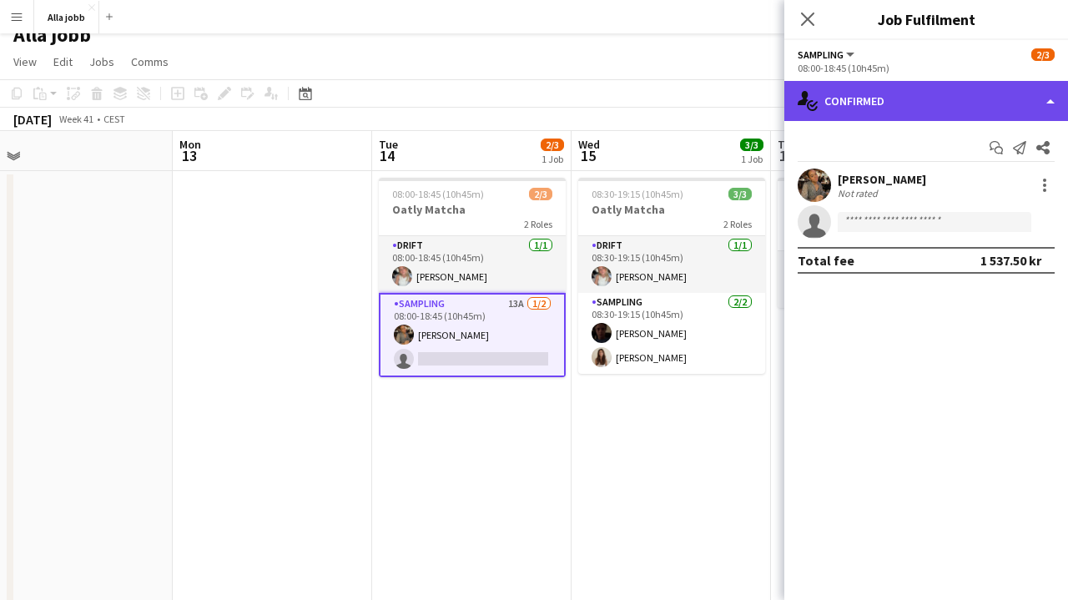
click at [889, 93] on div "single-neutral-actions-check-2 Confirmed" at bounding box center [927, 101] width 284 height 40
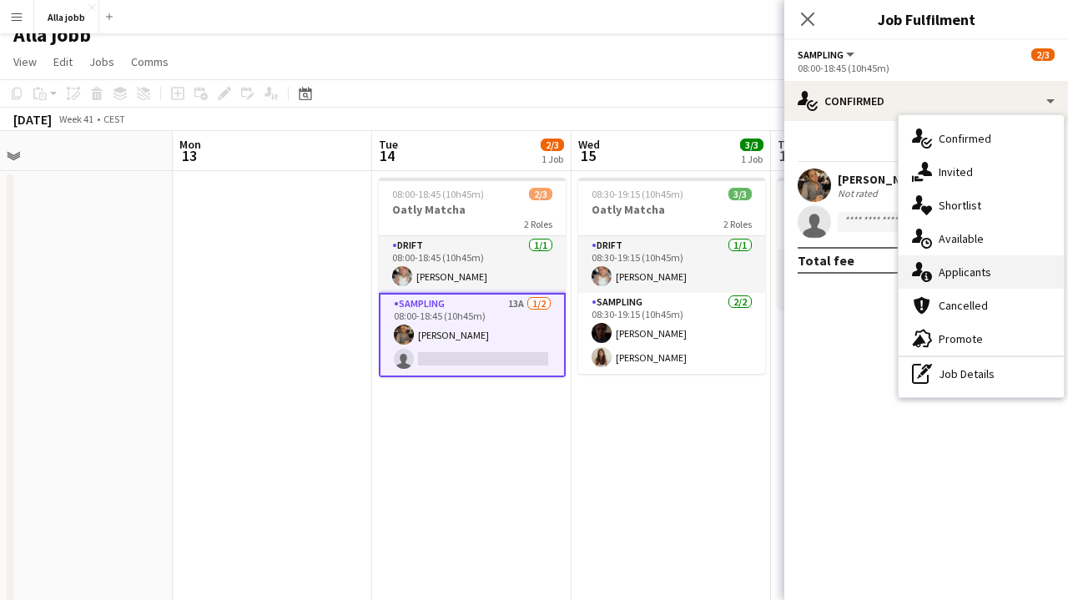
click at [957, 272] on span "Applicants" at bounding box center [965, 272] width 53 height 15
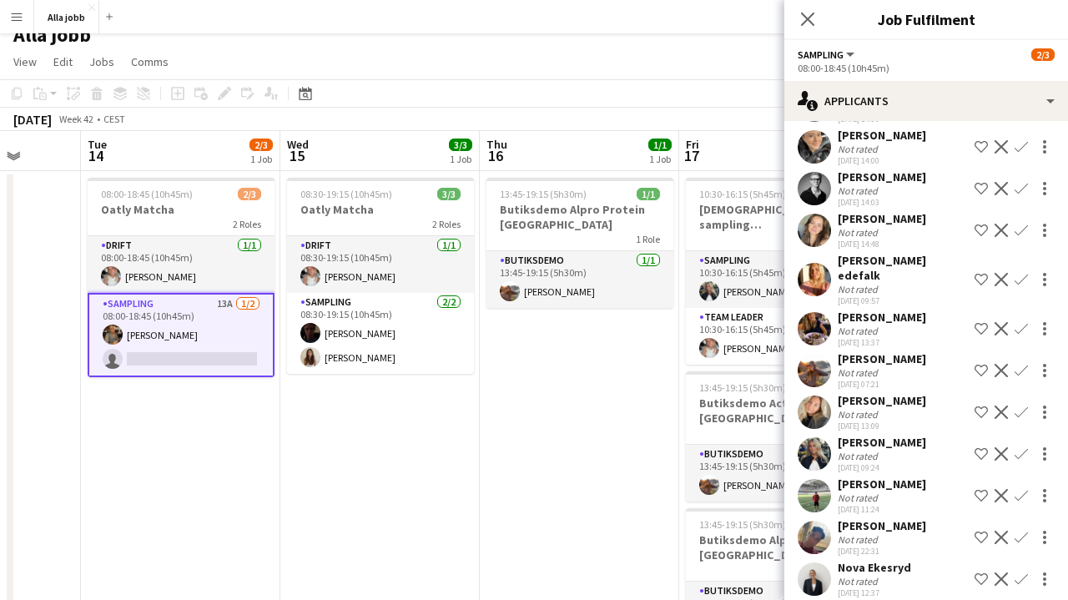
click at [815, 441] on app-user-avatar at bounding box center [814, 453] width 33 height 33
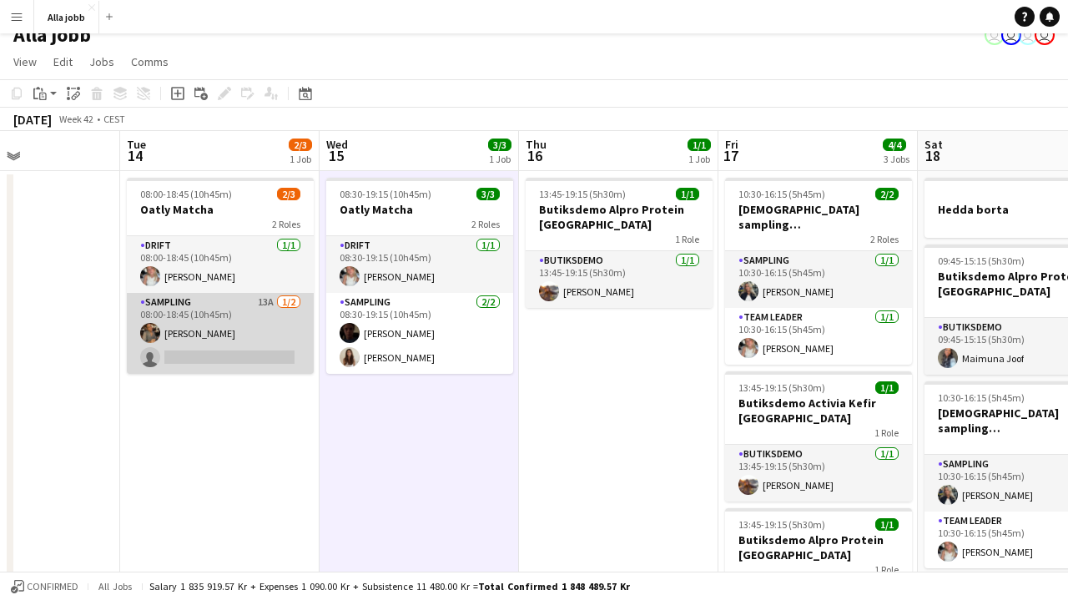
click at [248, 346] on app-card-role "Sampling 13A 1/2 08:00-18:45 (10h45m) Livia Nwaugo single-neutral-actions" at bounding box center [220, 333] width 187 height 81
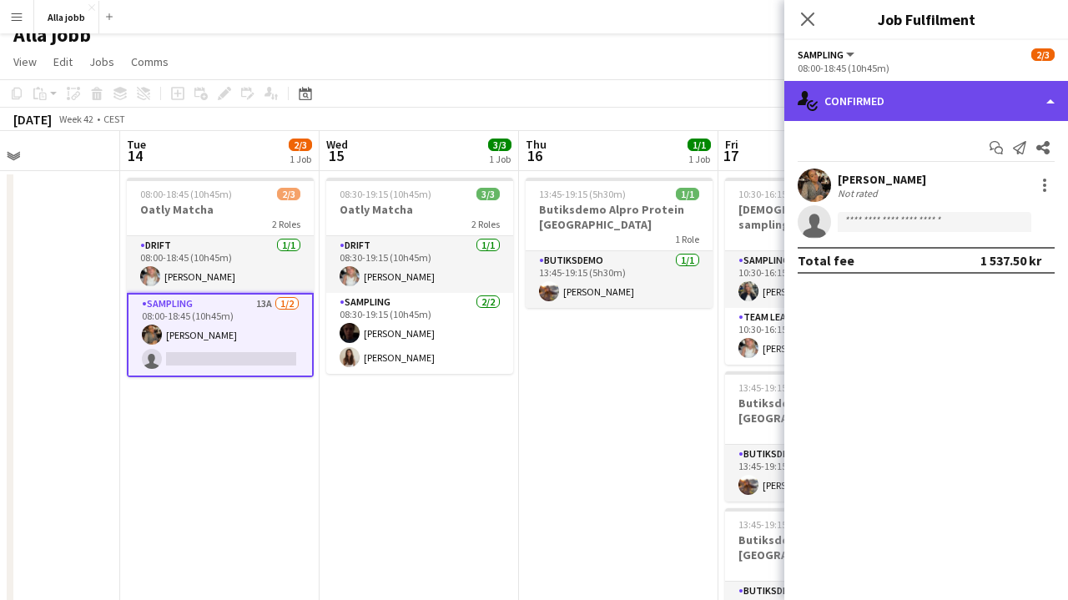
click at [886, 116] on div "single-neutral-actions-check-2 Confirmed" at bounding box center [927, 101] width 284 height 40
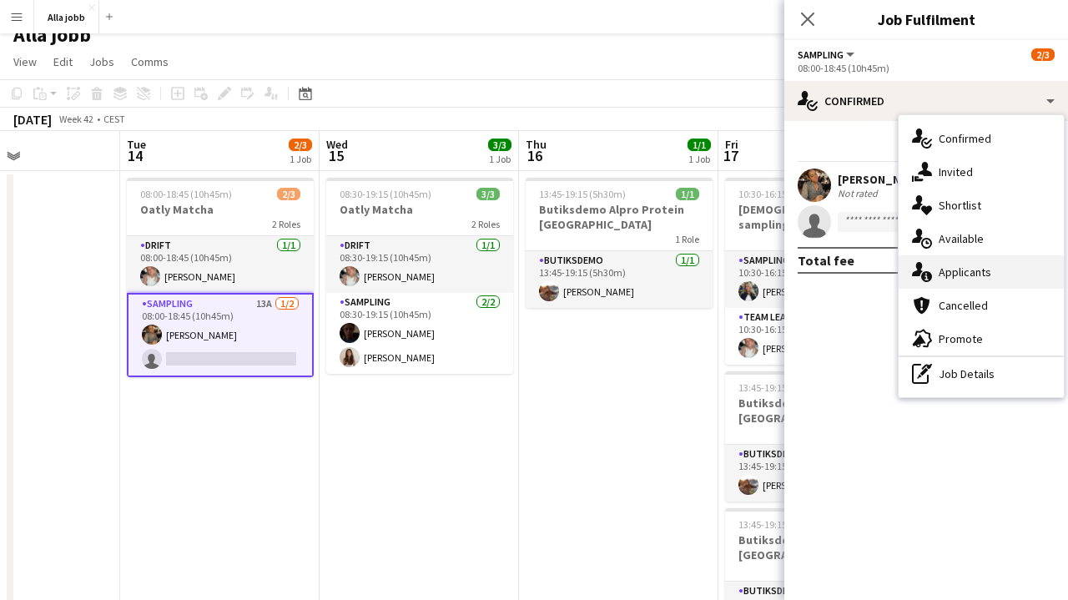
click at [946, 287] on div "single-neutral-actions-information Applicants" at bounding box center [981, 271] width 165 height 33
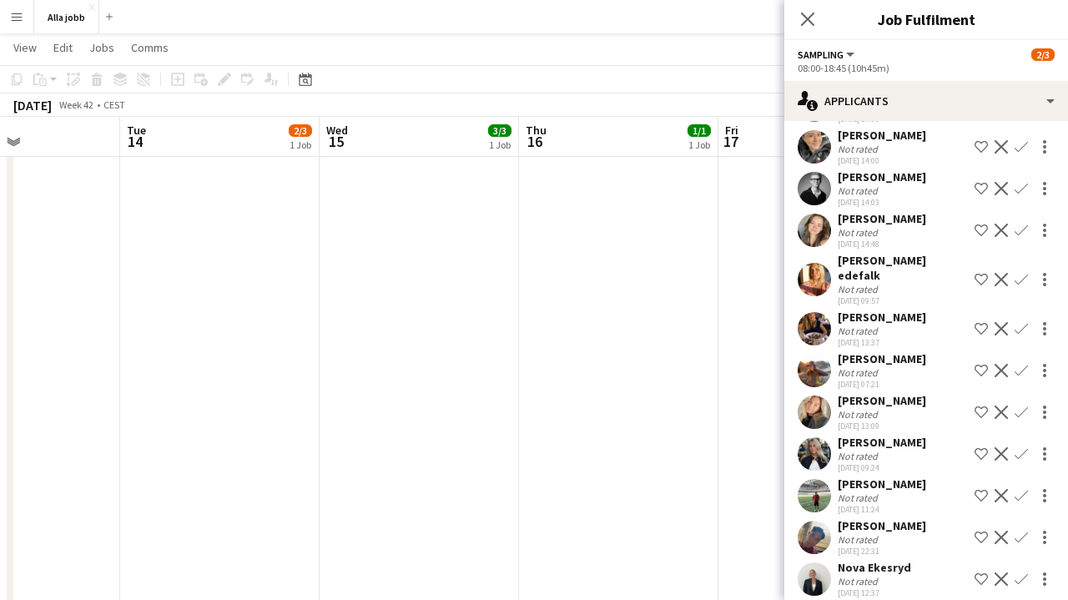
click at [828, 568] on app-user-avatar at bounding box center [814, 579] width 33 height 33
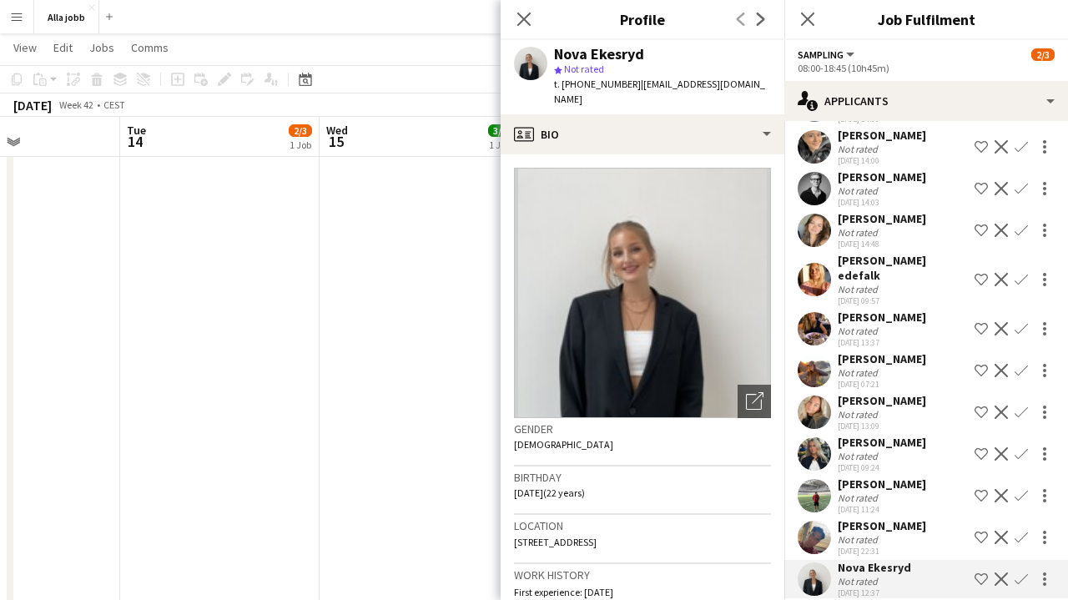
click at [416, 444] on app-date-cell "08:30-19:15 (10h45m) 3/3 Oatly Matcha 2 Roles Drift 1/1 08:30-19:15 (10h45m) Id…" at bounding box center [419, 82] width 199 height 1171
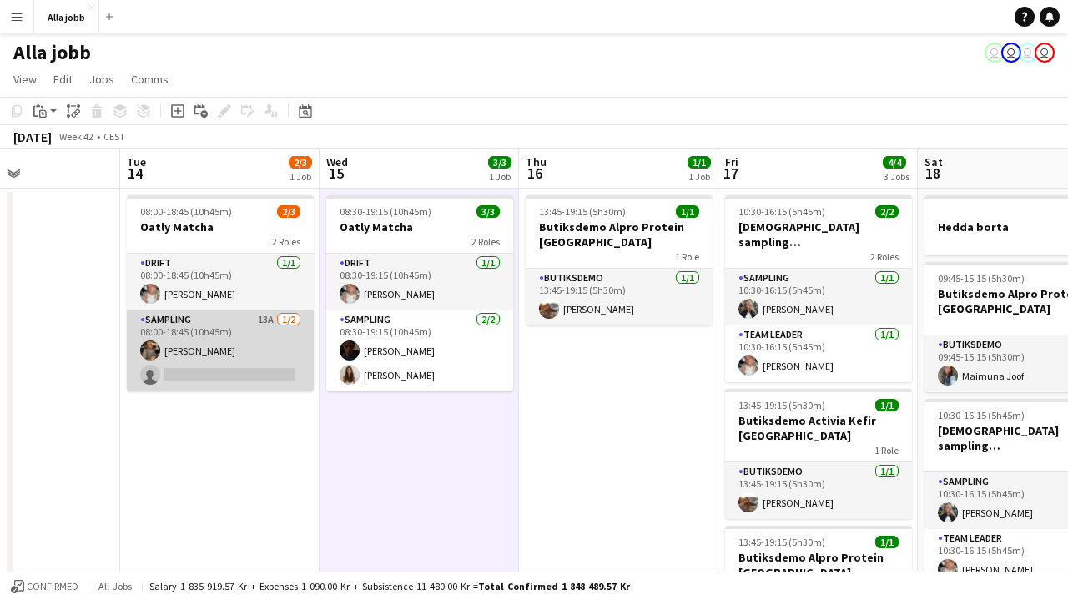
click at [271, 376] on app-card-role "Sampling 13A 1/2 08:00-18:45 (10h45m) Livia Nwaugo single-neutral-actions" at bounding box center [220, 350] width 187 height 81
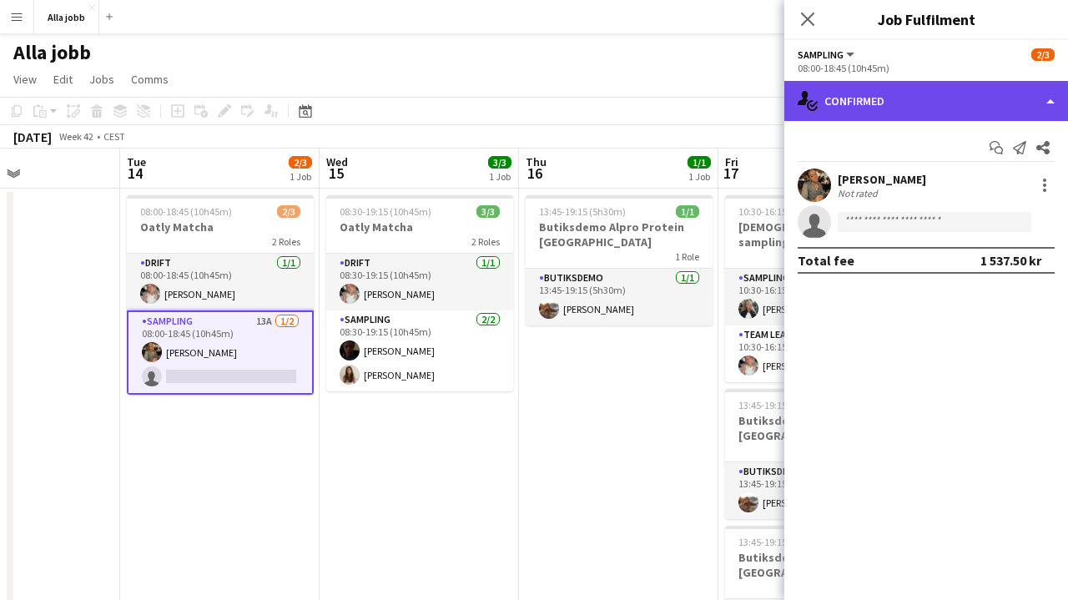
click at [890, 115] on div "single-neutral-actions-check-2 Confirmed" at bounding box center [927, 101] width 284 height 40
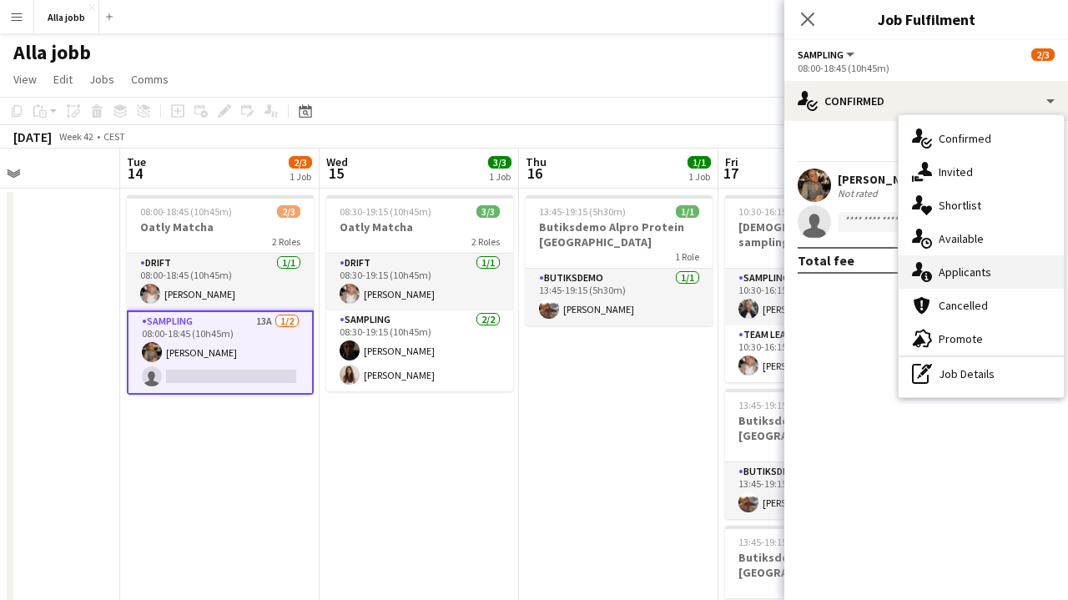
click at [966, 275] on span "Applicants" at bounding box center [965, 272] width 53 height 15
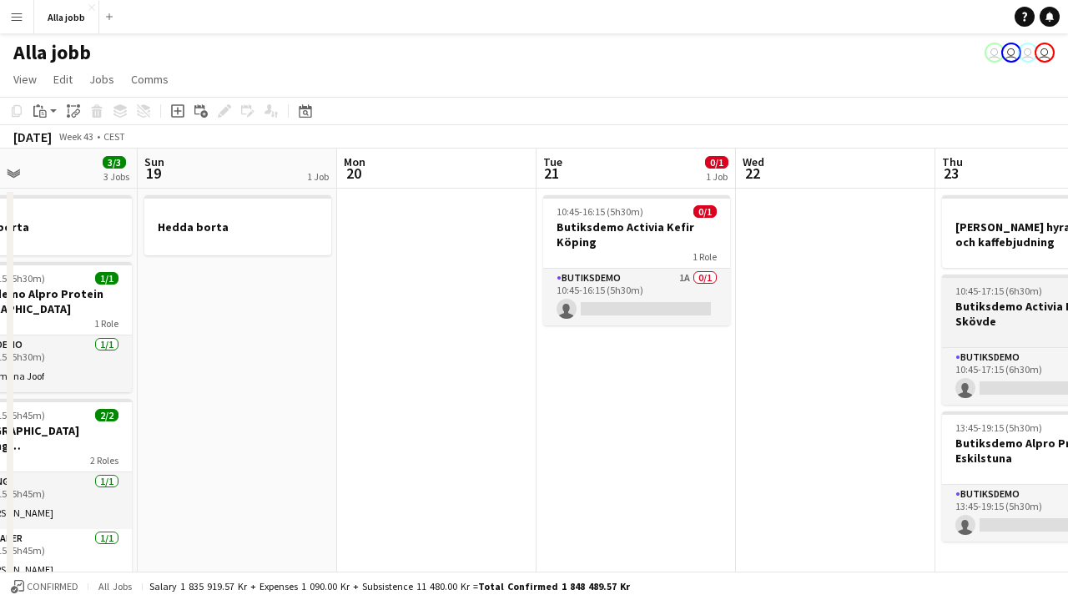
scroll to position [0, 442]
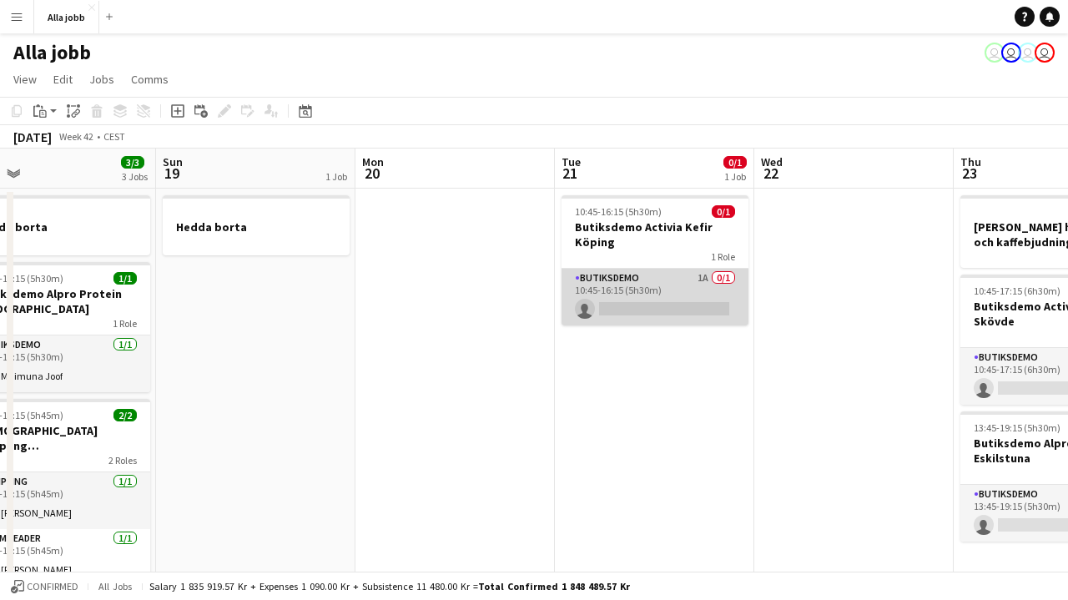
click at [653, 283] on app-card-role "Butiksdemo 1A 0/1 10:45-16:15 (5h30m) single-neutral-actions" at bounding box center [655, 297] width 187 height 57
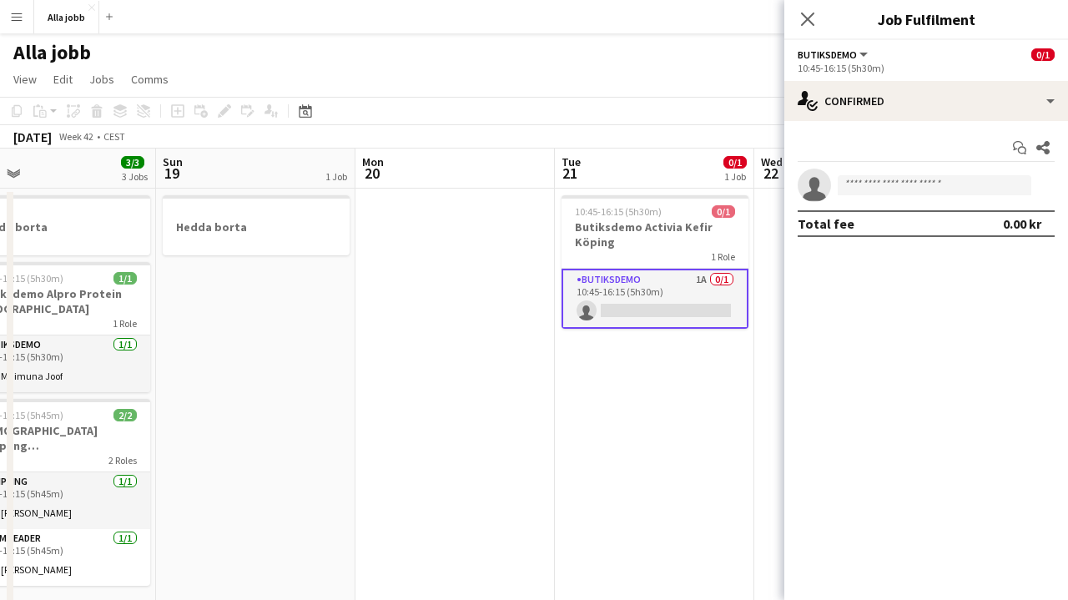
click at [1006, 65] on div "10:45-16:15 (5h30m)" at bounding box center [926, 68] width 257 height 13
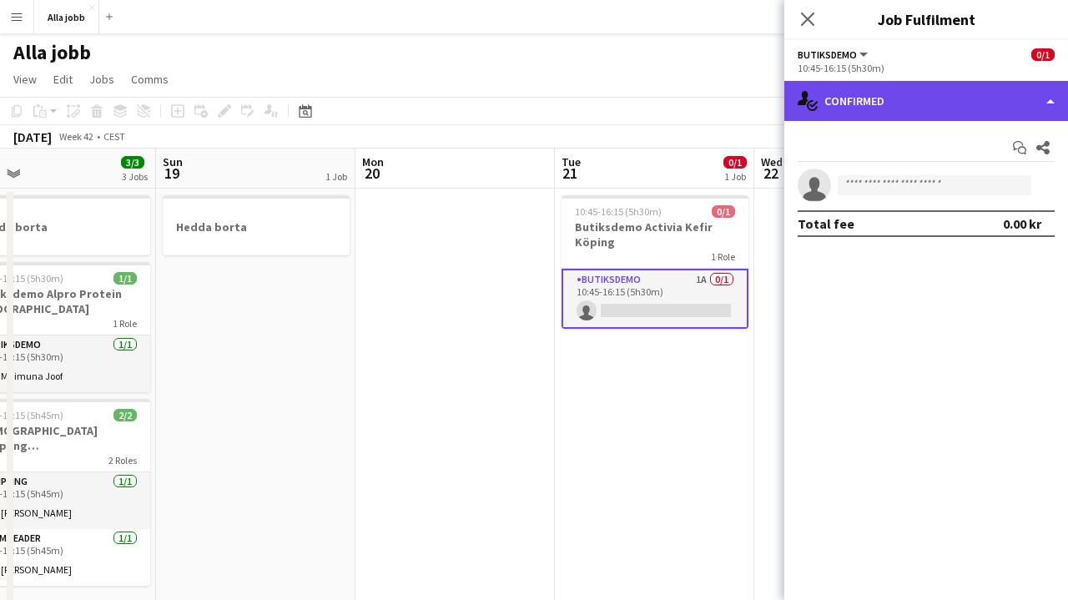
click at [980, 98] on div "single-neutral-actions-check-2 Confirmed" at bounding box center [927, 101] width 284 height 40
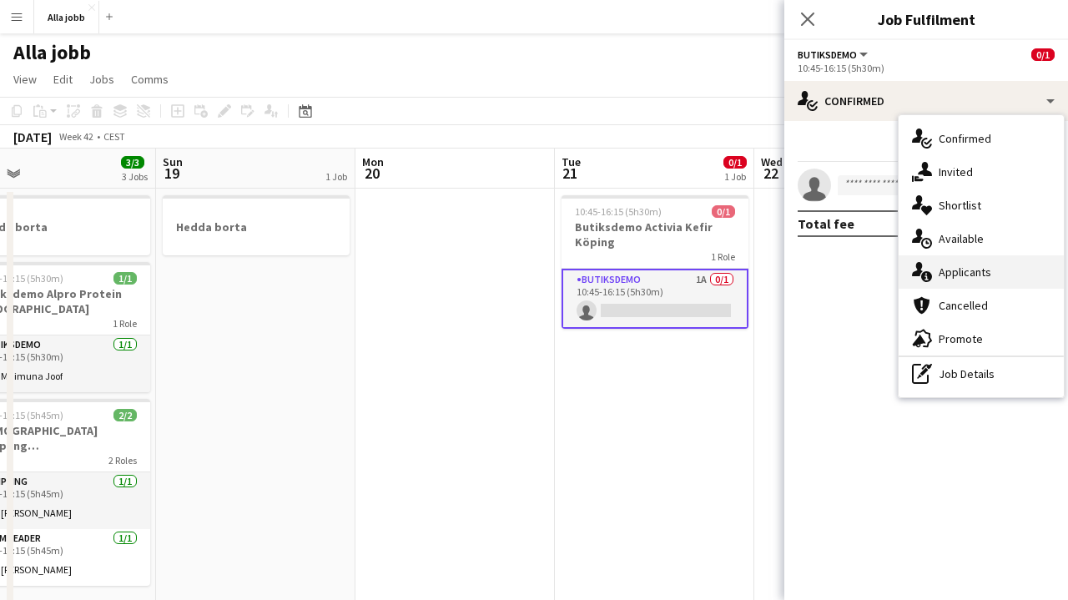
click at [952, 268] on span "Applicants" at bounding box center [965, 272] width 53 height 15
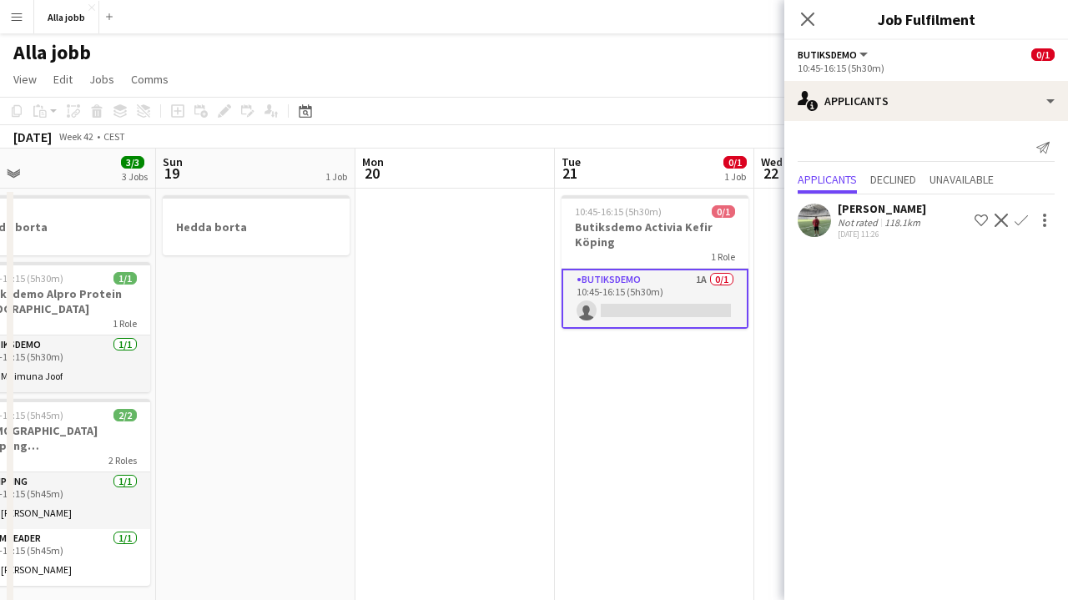
click at [1025, 219] on app-icon "Confirm" at bounding box center [1021, 220] width 13 height 13
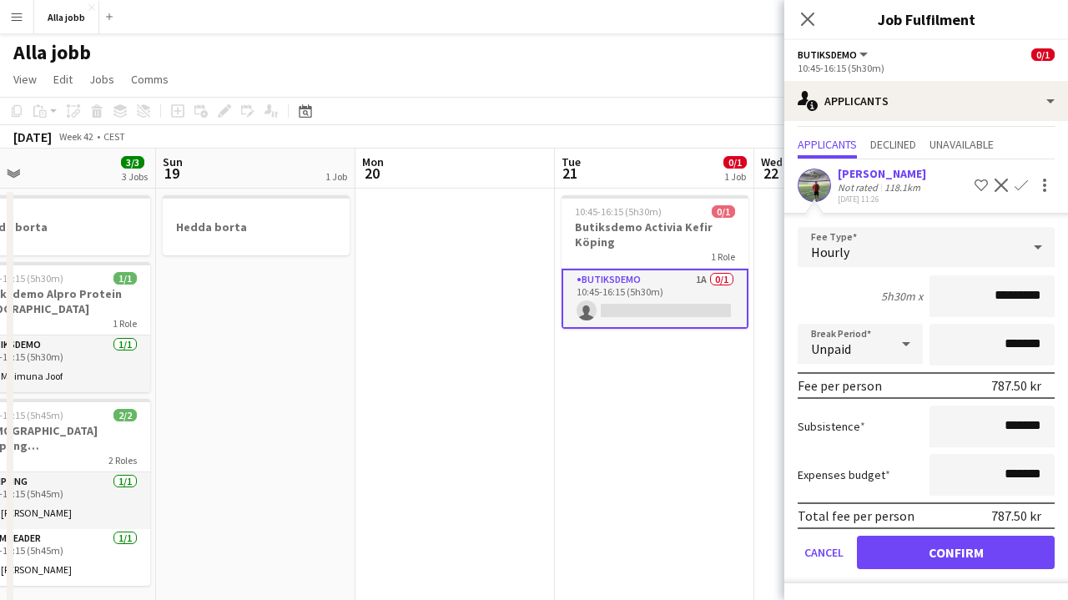
scroll to position [35, 0]
click at [895, 551] on button "Confirm" at bounding box center [956, 552] width 198 height 33
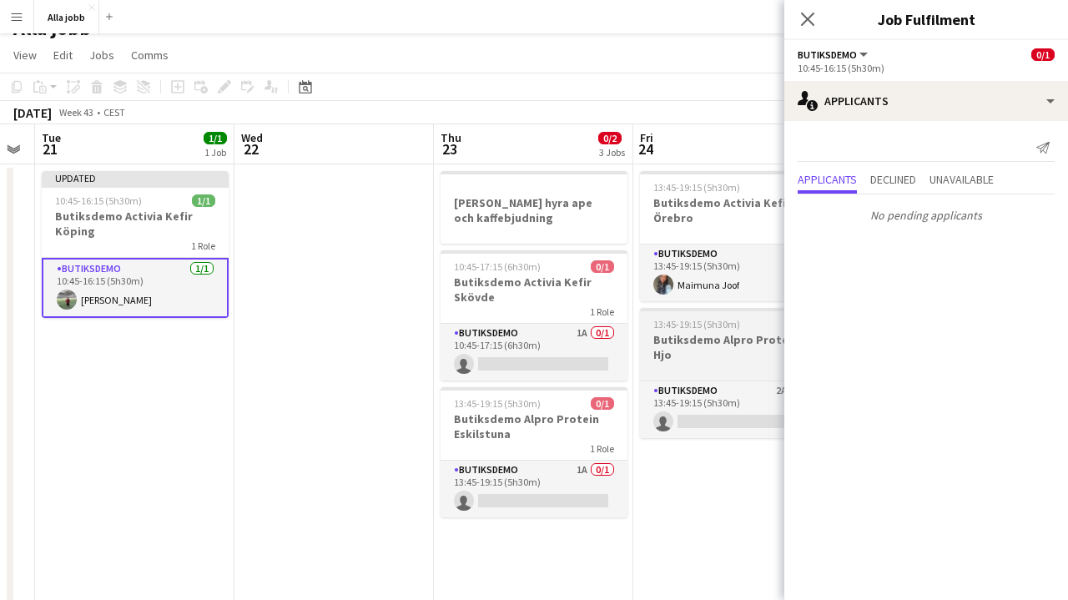
scroll to position [0, 530]
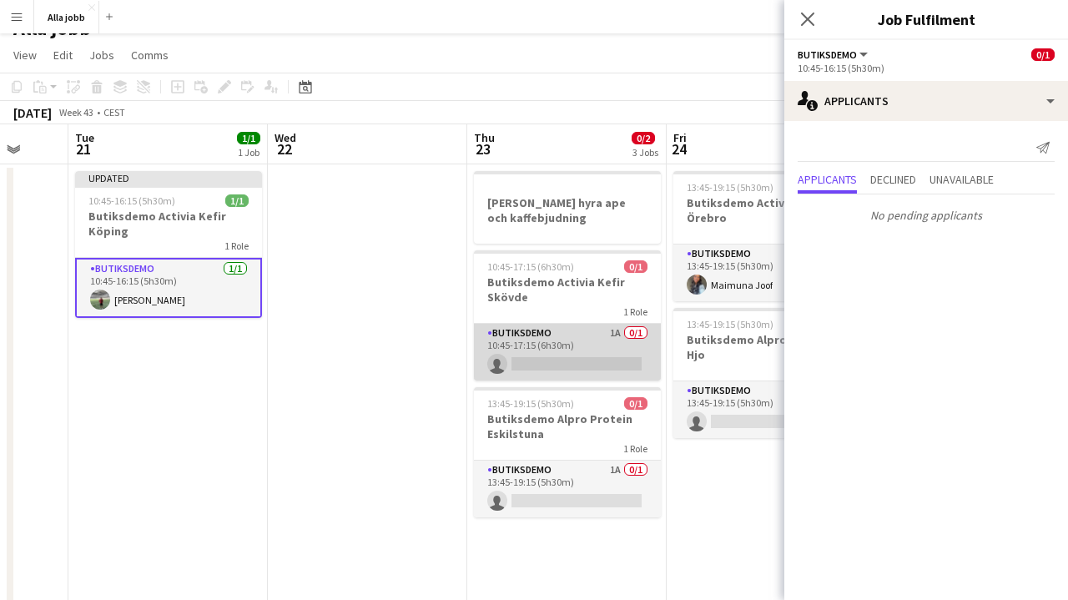
click at [573, 343] on app-card-role "Butiksdemo 1A 0/1 10:45-17:15 (6h30m) single-neutral-actions" at bounding box center [567, 352] width 187 height 57
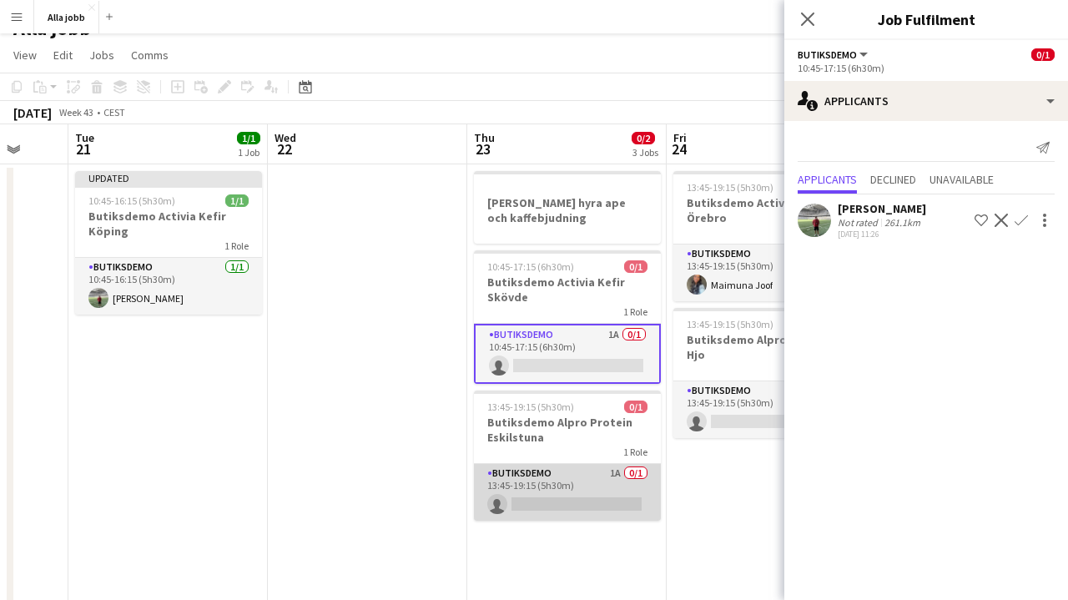
click at [573, 494] on app-card-role "Butiksdemo 1A 0/1 13:45-19:15 (5h30m) single-neutral-actions" at bounding box center [567, 492] width 187 height 57
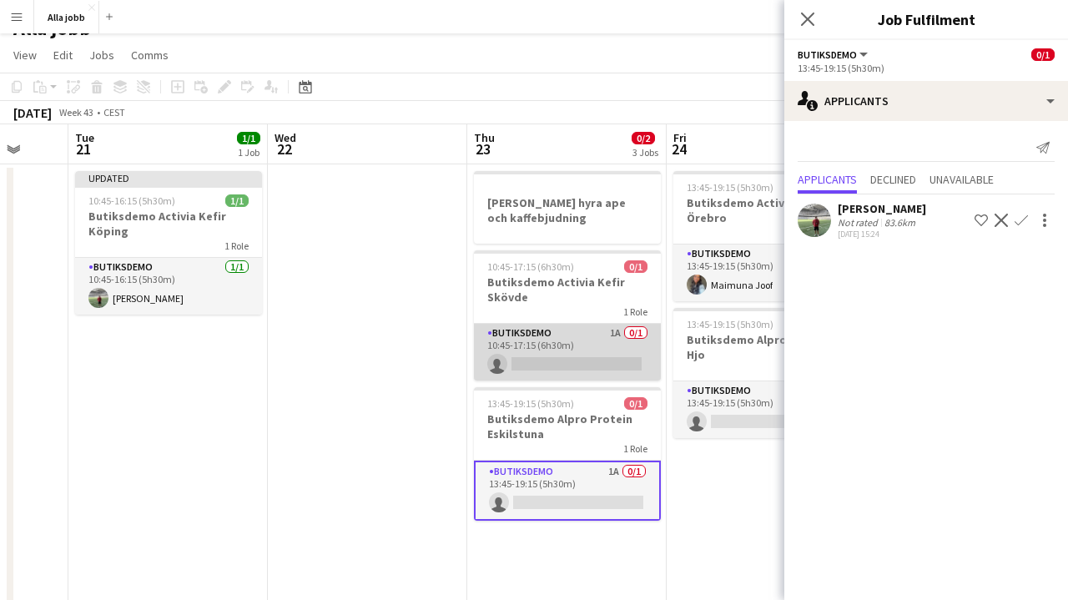
click at [593, 361] on app-card-role "Butiksdemo 1A 0/1 10:45-17:15 (6h30m) single-neutral-actions" at bounding box center [567, 352] width 187 height 57
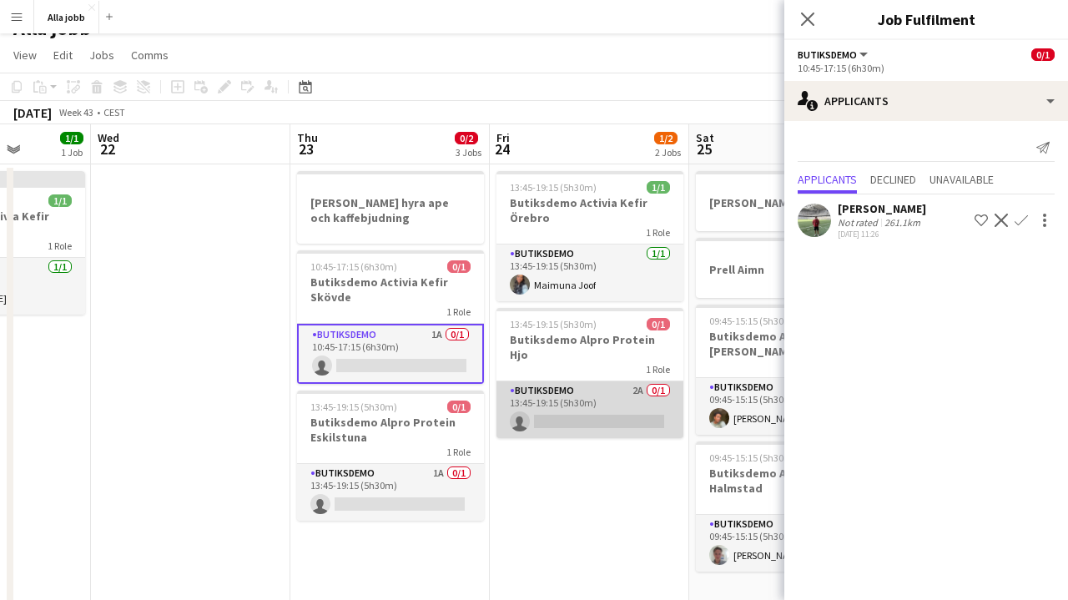
scroll to position [0, 733]
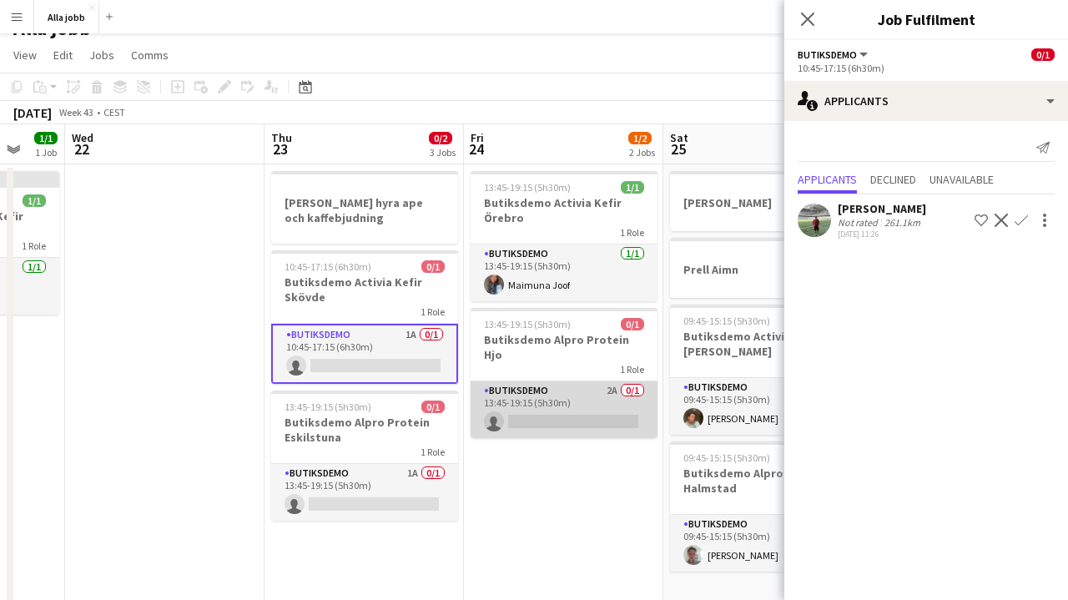
click at [588, 395] on app-card-role "Butiksdemo 2A 0/1 13:45-19:15 (5h30m) single-neutral-actions" at bounding box center [564, 409] width 187 height 57
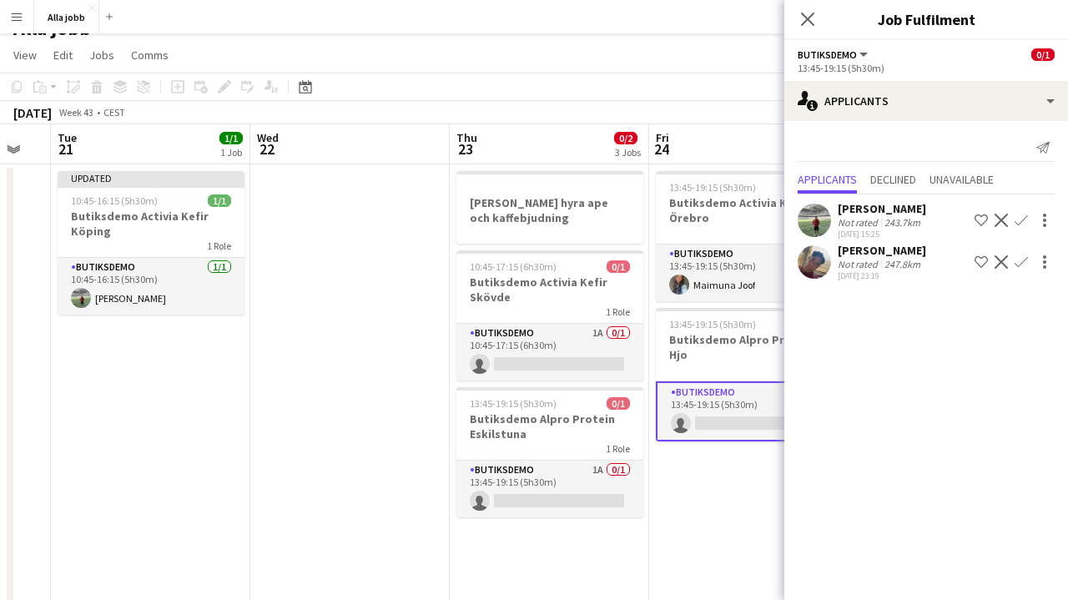
scroll to position [0, 545]
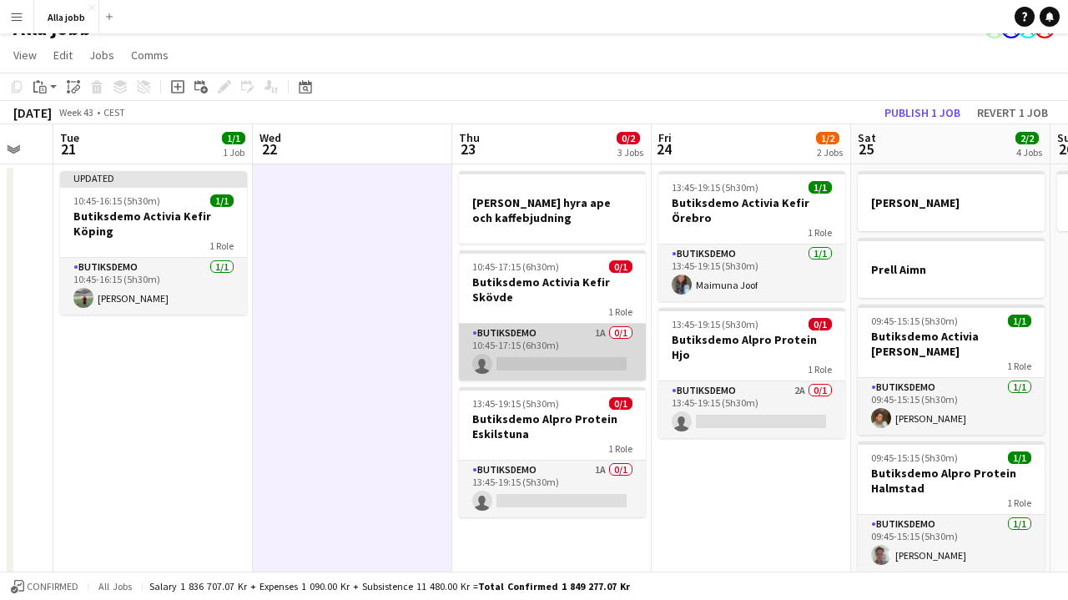
click at [558, 357] on app-card-role "Butiksdemo 1A 0/1 10:45-17:15 (6h30m) single-neutral-actions" at bounding box center [552, 352] width 187 height 57
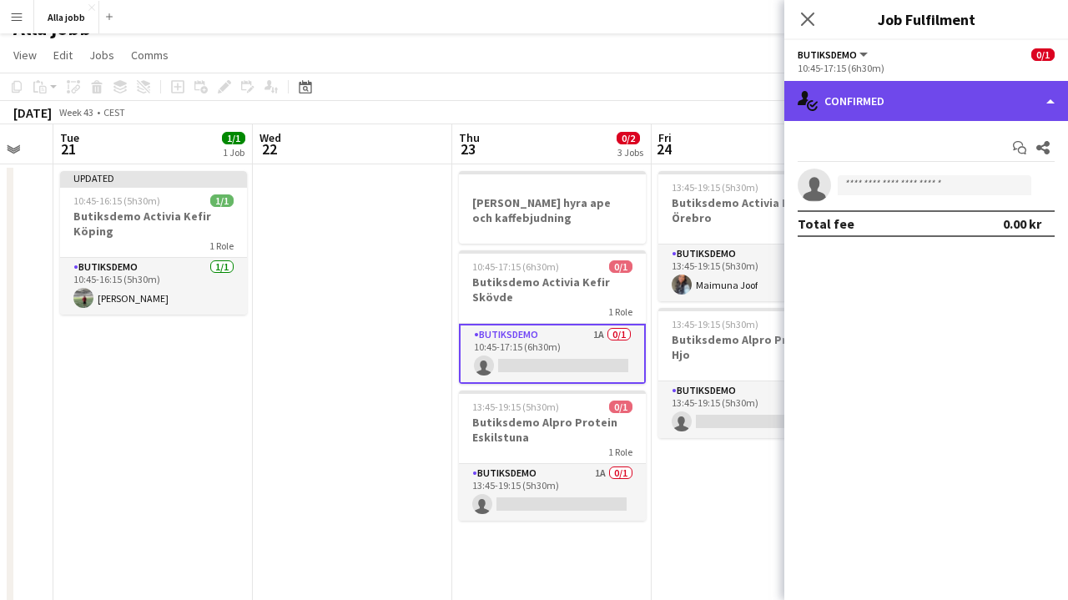
click at [916, 98] on div "single-neutral-actions-check-2 Confirmed" at bounding box center [927, 101] width 284 height 40
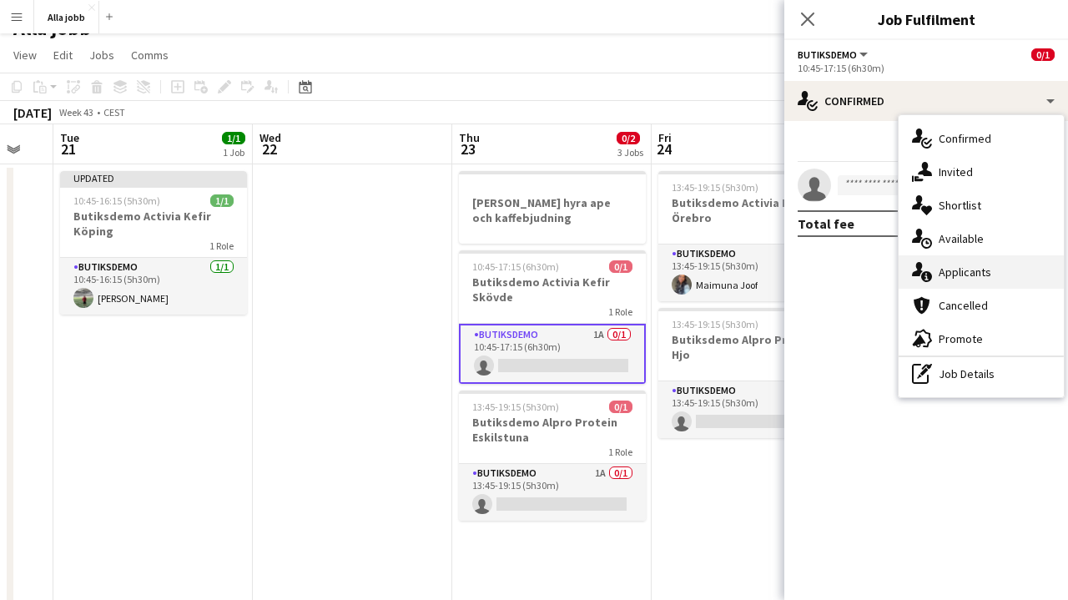
click at [938, 260] on div "single-neutral-actions-information Applicants" at bounding box center [981, 271] width 165 height 33
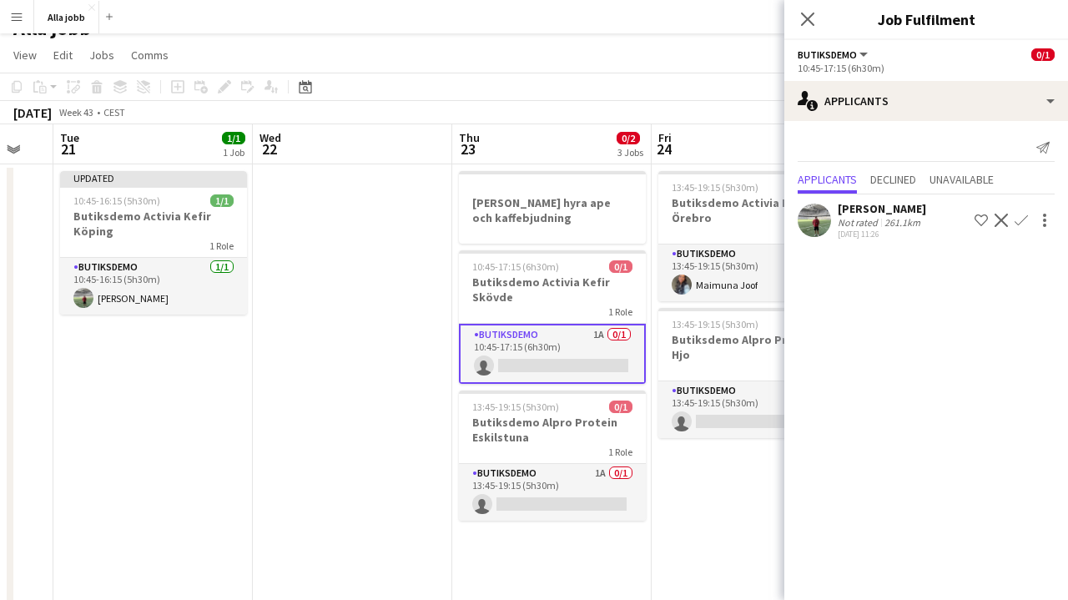
click at [1021, 219] on app-icon "Confirm" at bounding box center [1021, 220] width 13 height 13
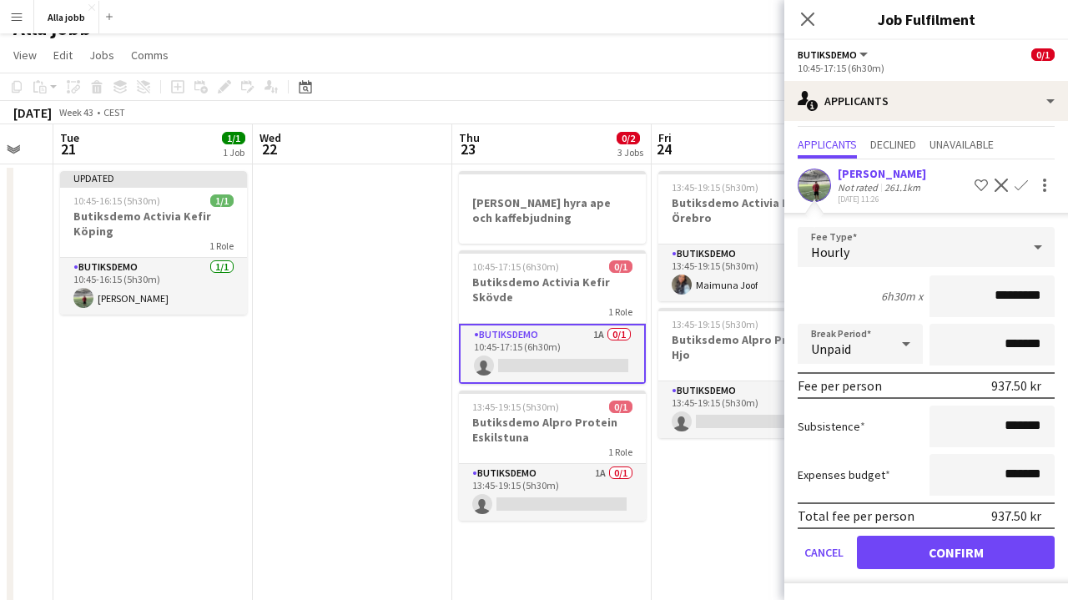
scroll to position [35, 0]
click at [921, 545] on button "Confirm" at bounding box center [956, 552] width 198 height 33
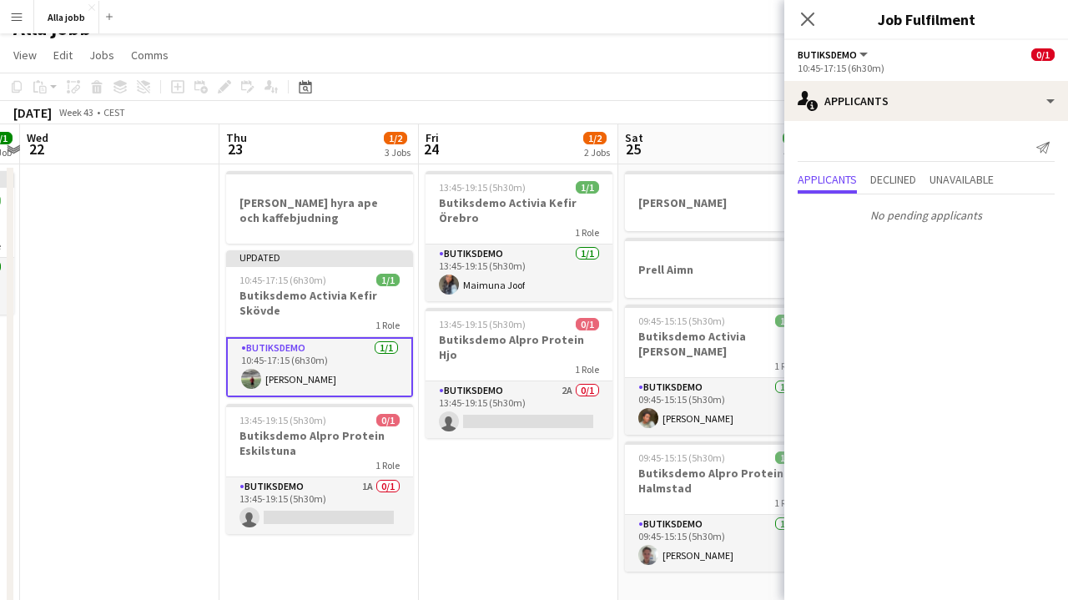
scroll to position [0, 790]
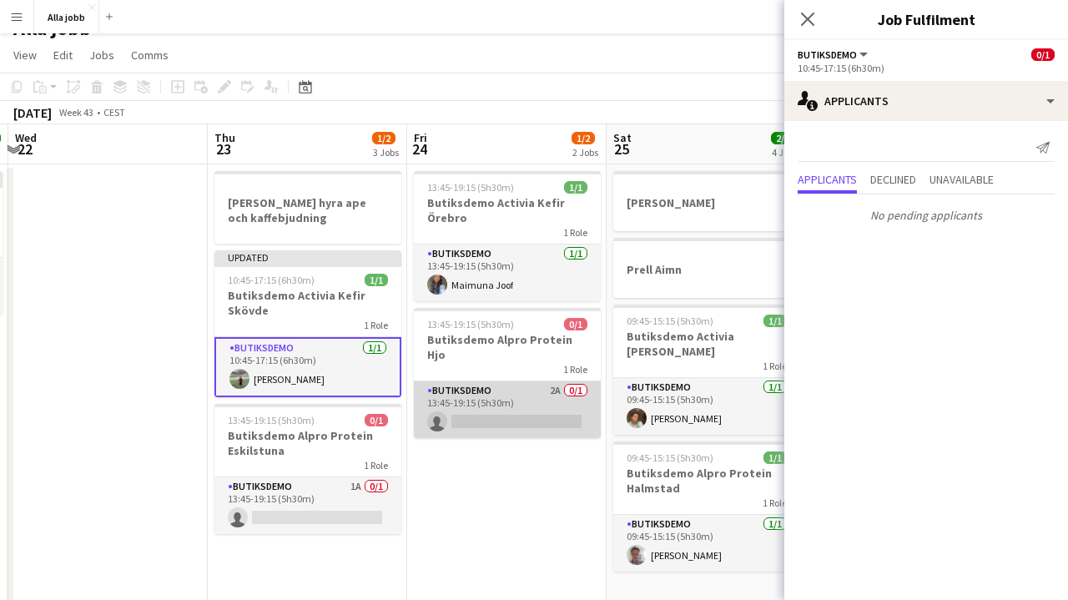
click at [501, 399] on app-card-role "Butiksdemo 2A 0/1 13:45-19:15 (5h30m) single-neutral-actions" at bounding box center [507, 409] width 187 height 57
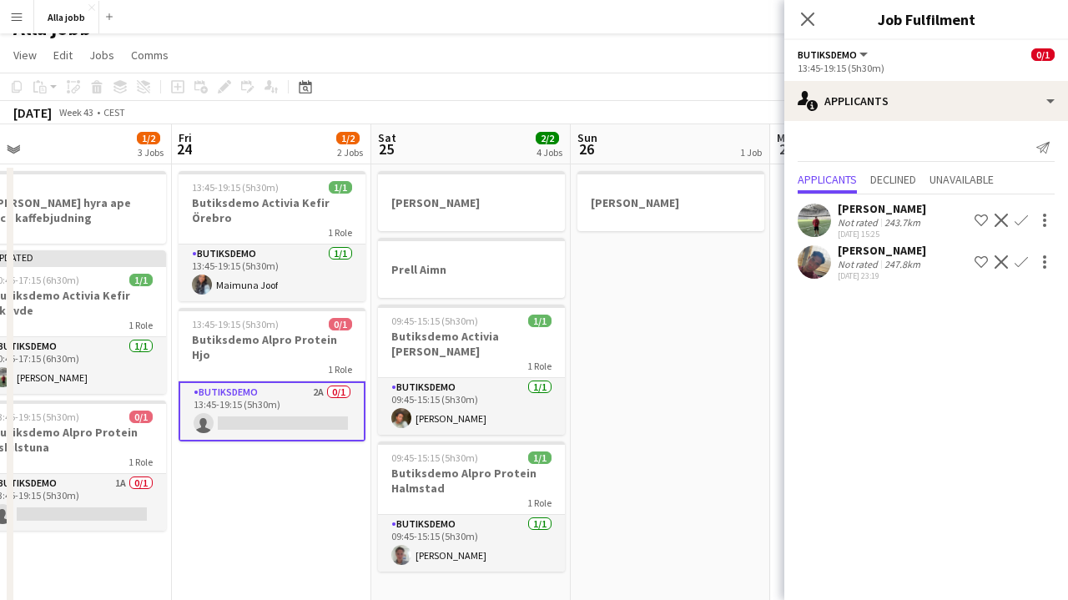
scroll to position [0, 440]
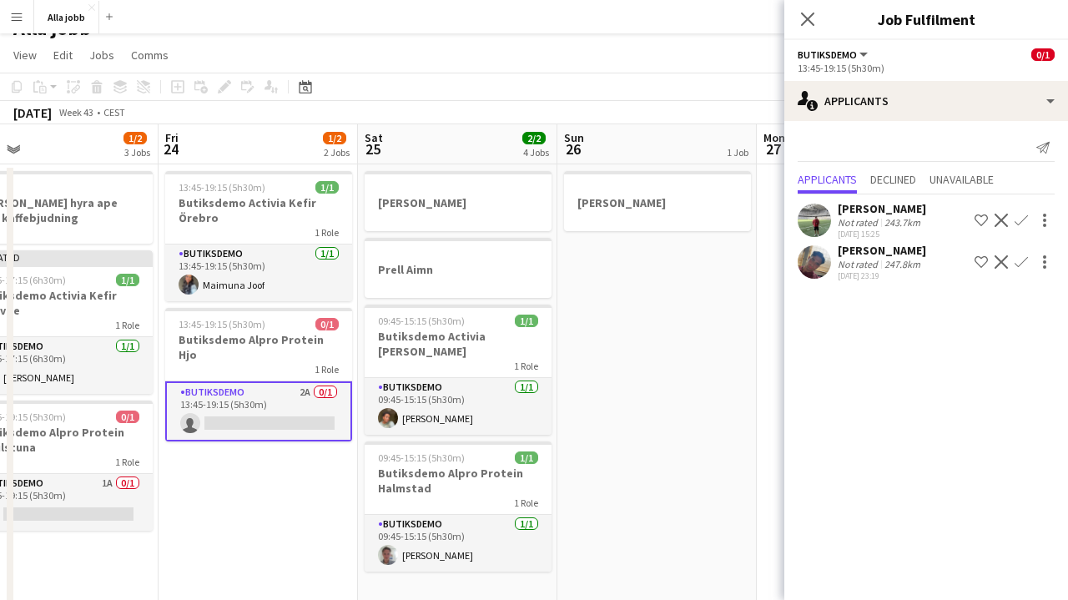
click at [1022, 224] on app-icon "Confirm" at bounding box center [1021, 220] width 13 height 13
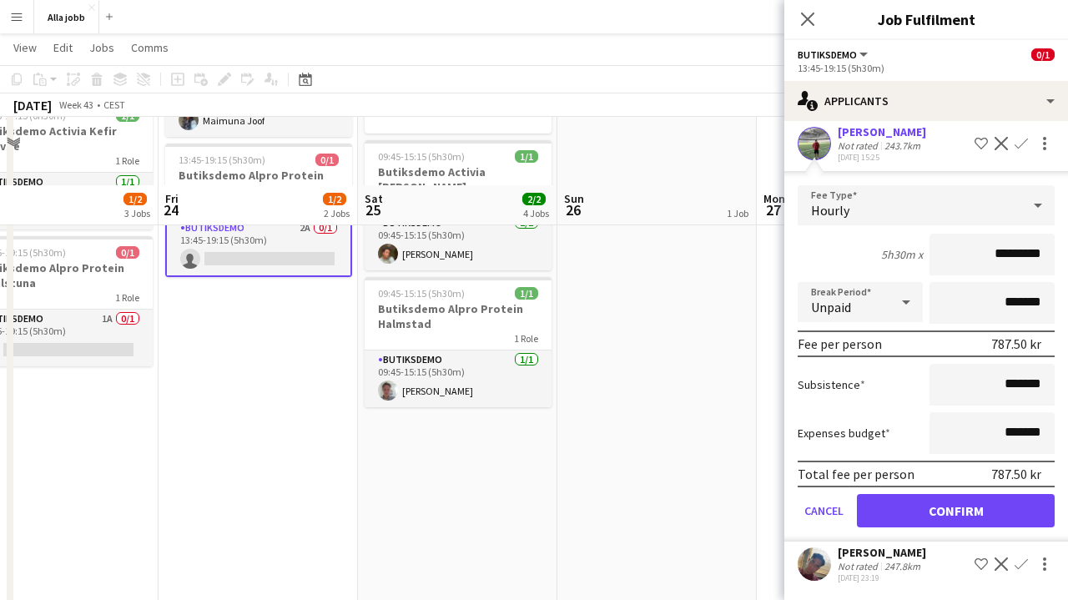
scroll to position [255, 0]
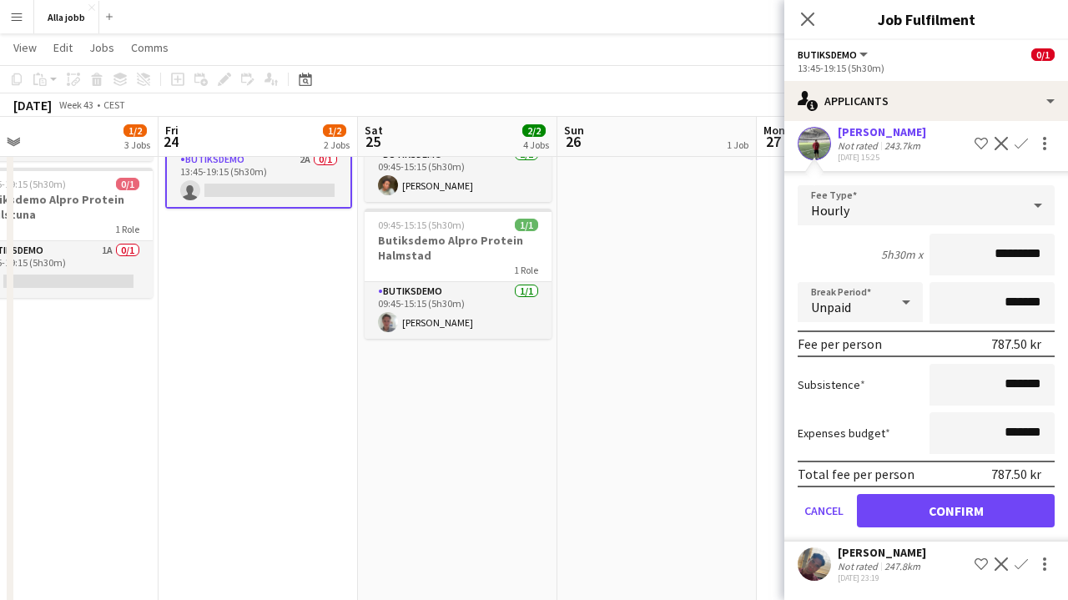
click at [915, 502] on button "Confirm" at bounding box center [956, 510] width 198 height 33
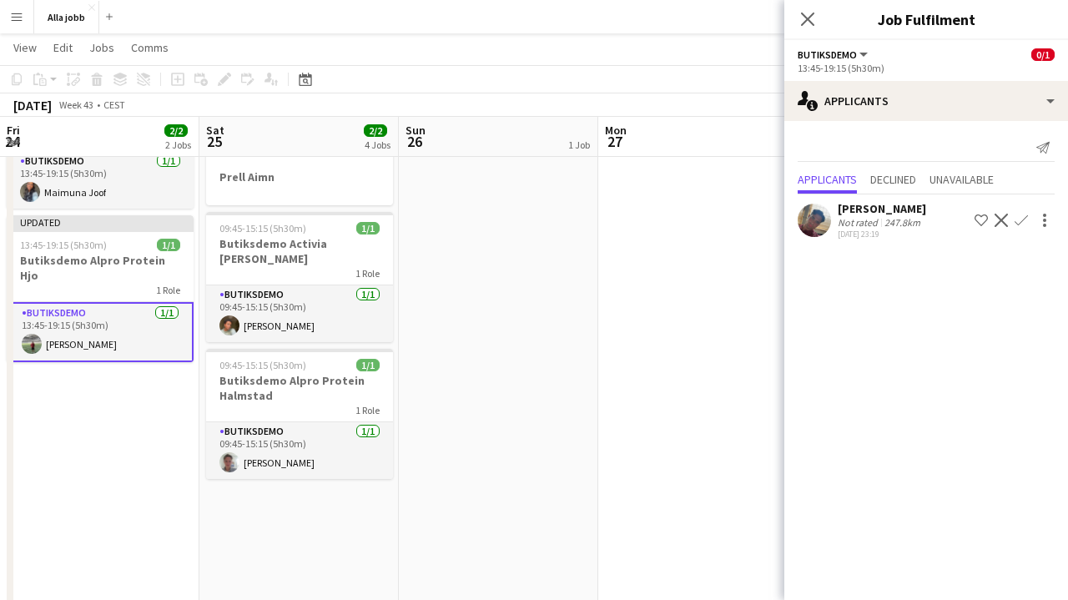
scroll to position [0, 603]
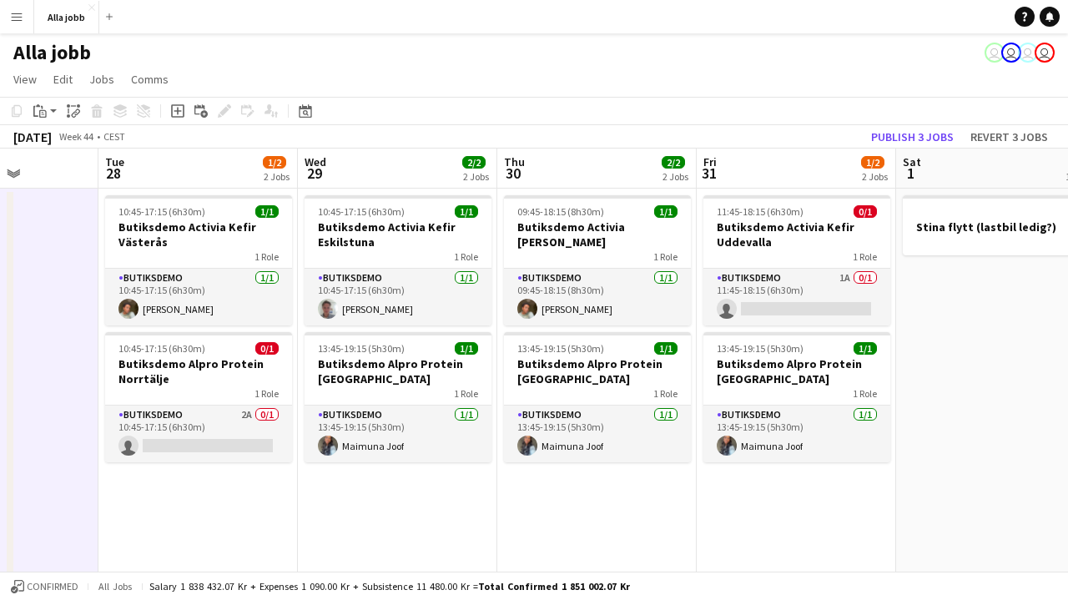
scroll to position [0, 522]
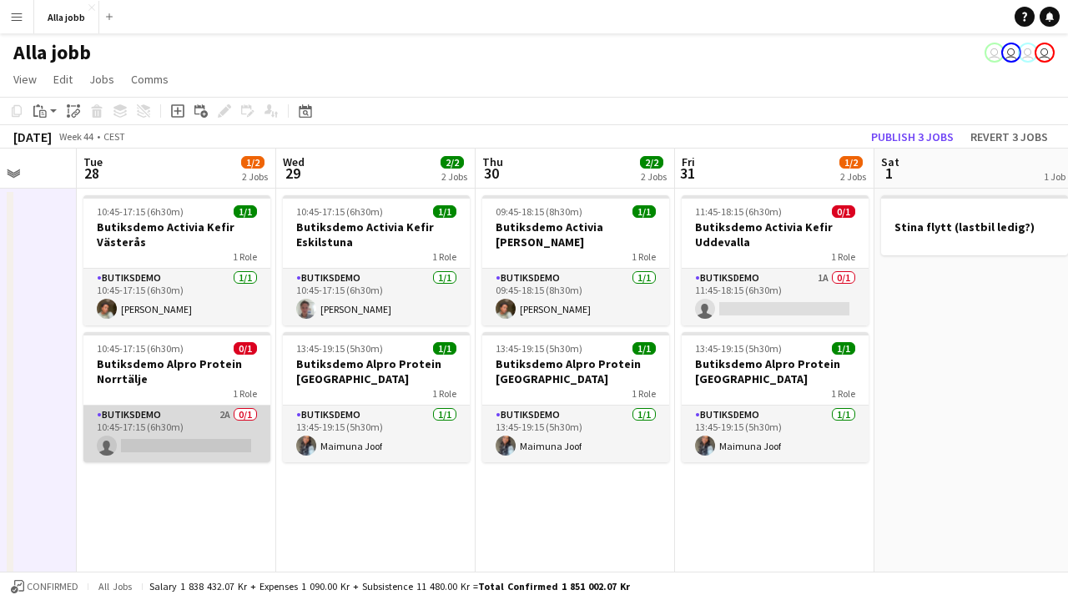
click at [204, 443] on app-card-role "Butiksdemo 2A 0/1 10:45-17:15 (6h30m) single-neutral-actions" at bounding box center [176, 434] width 187 height 57
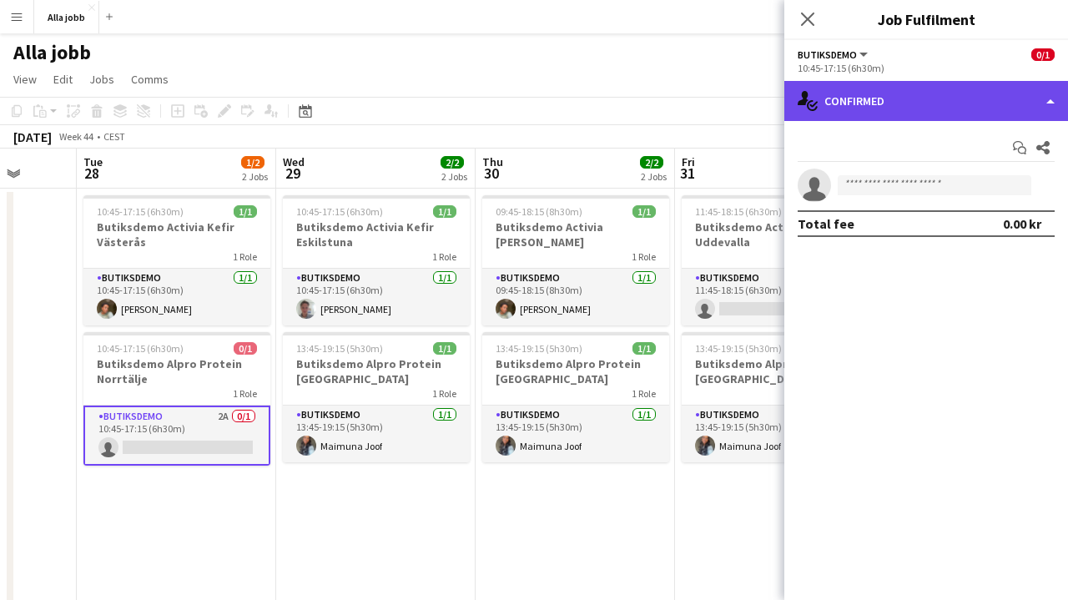
click at [984, 92] on div "single-neutral-actions-check-2 Confirmed" at bounding box center [927, 101] width 284 height 40
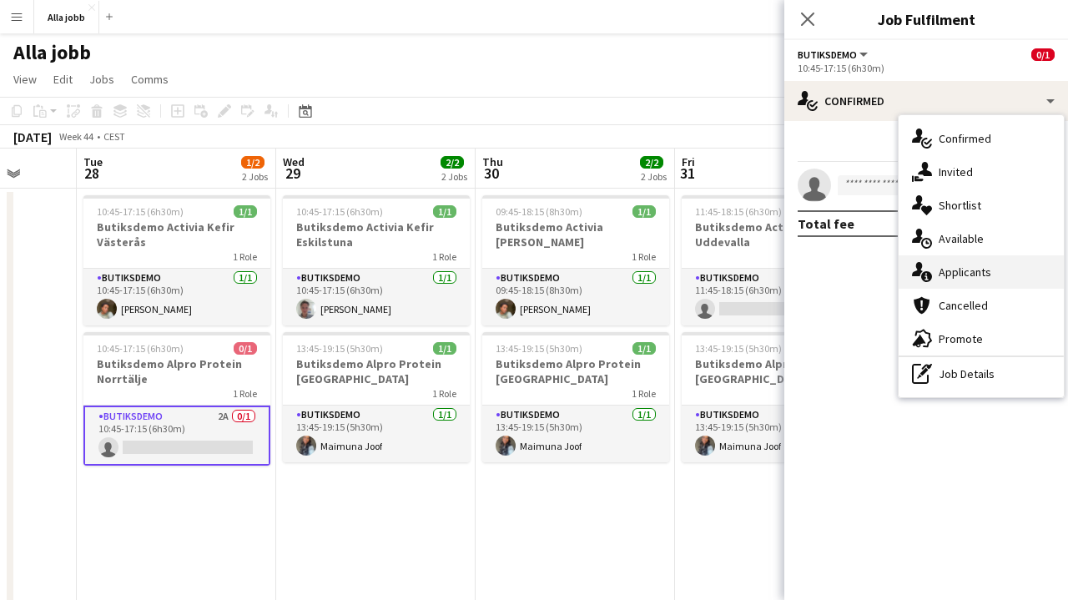
click at [979, 271] on span "Applicants" at bounding box center [965, 272] width 53 height 15
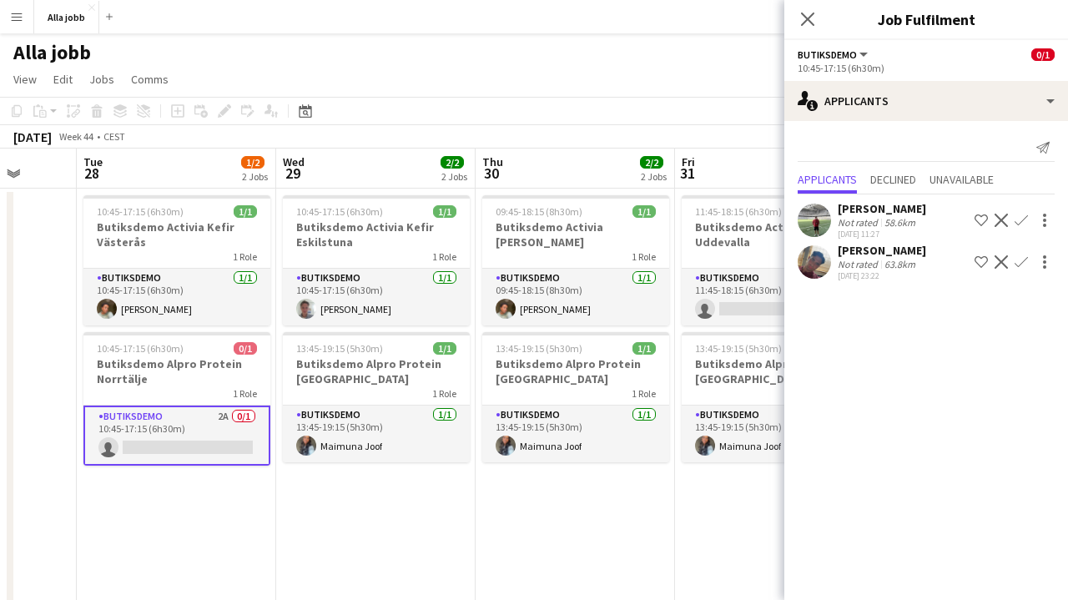
click at [1018, 263] on app-icon "Confirm" at bounding box center [1021, 261] width 13 height 13
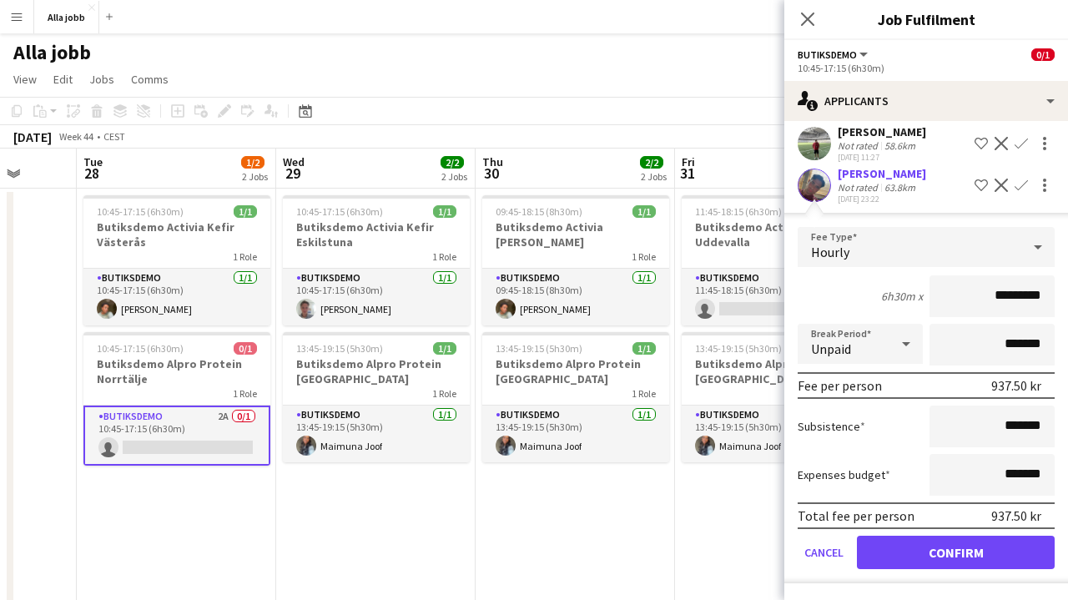
scroll to position [77, 0]
click at [902, 553] on button "Confirm" at bounding box center [956, 552] width 198 height 33
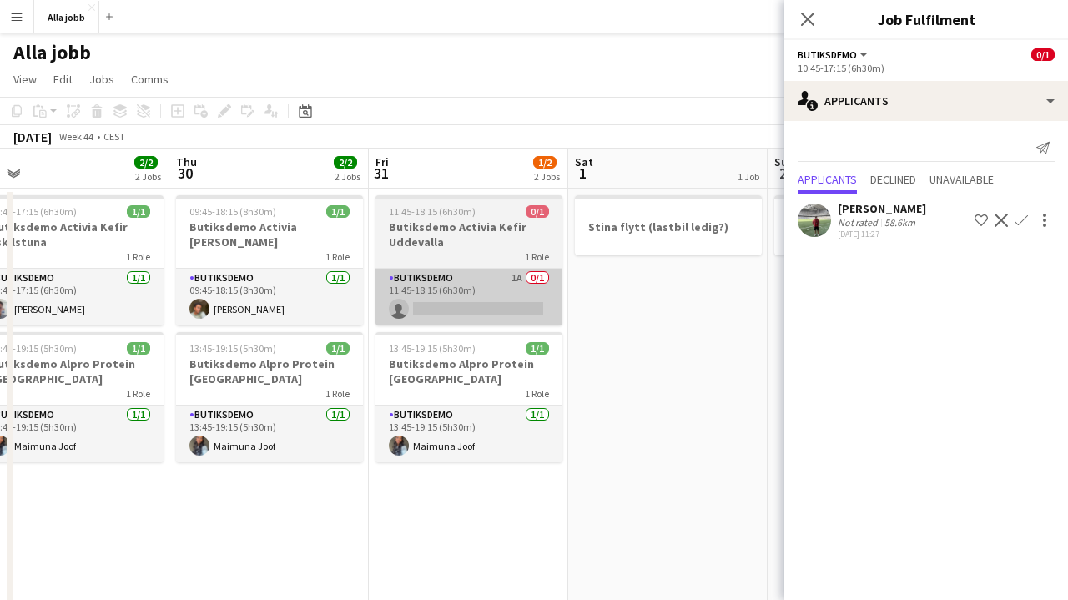
scroll to position [0, 632]
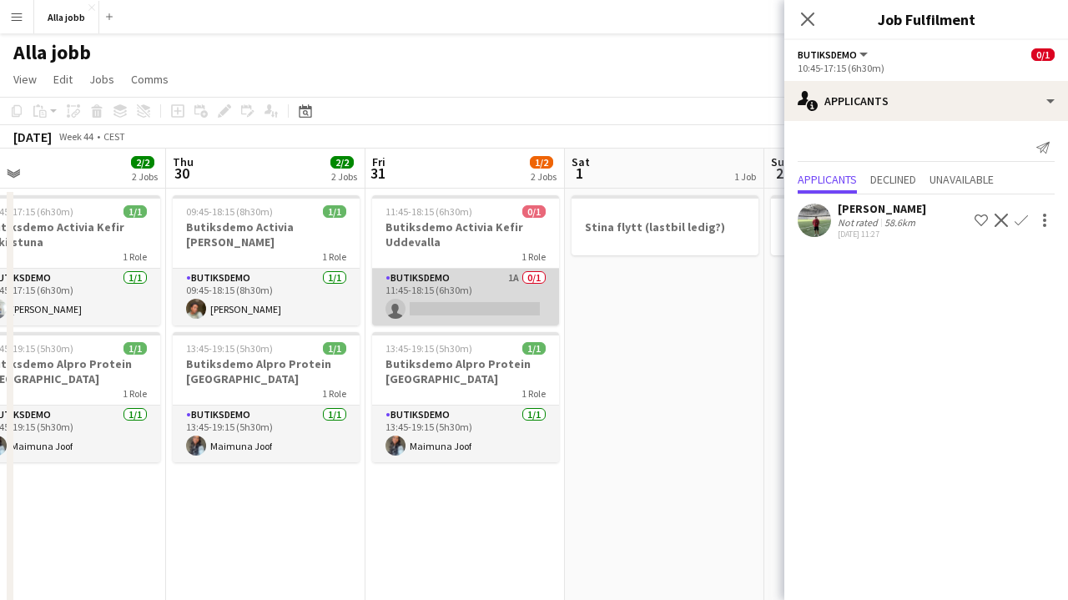
click at [515, 281] on app-card-role "Butiksdemo 1A 0/1 11:45-18:15 (6h30m) single-neutral-actions" at bounding box center [465, 297] width 187 height 57
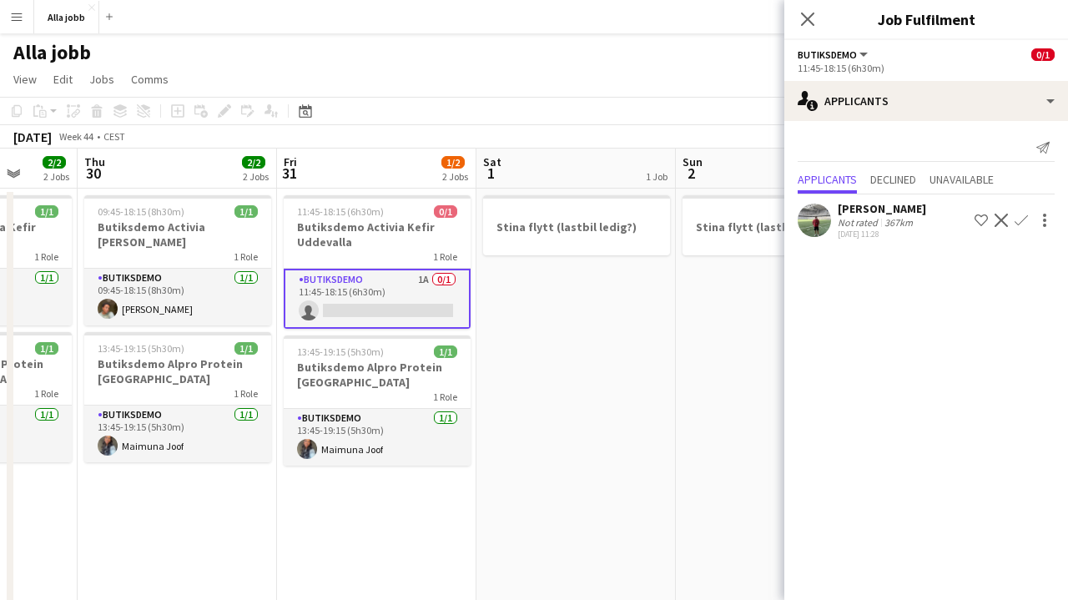
scroll to position [0, 754]
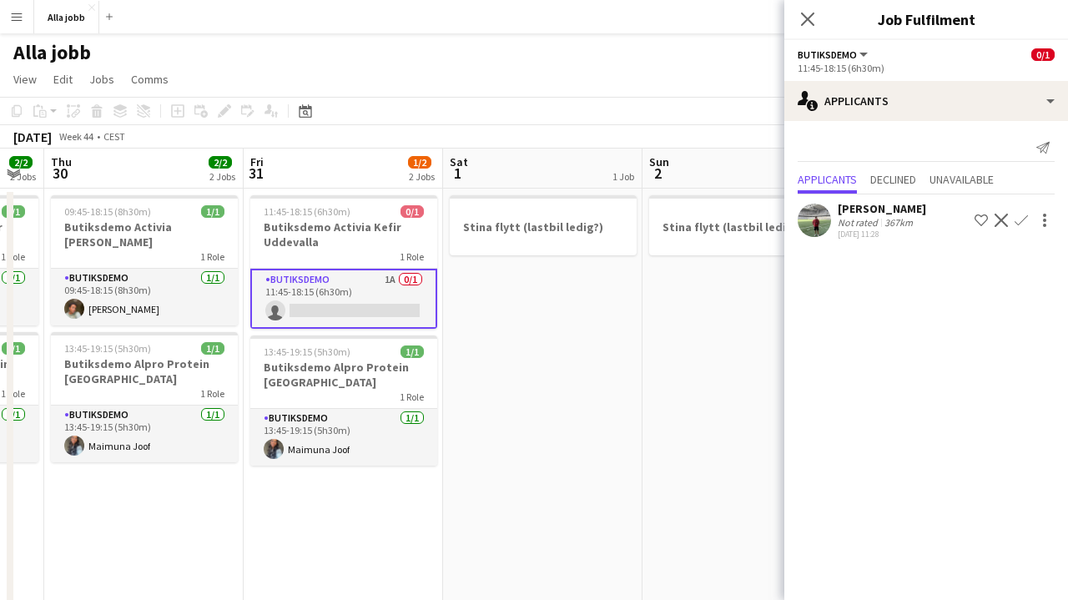
click at [1023, 220] on app-icon "Confirm" at bounding box center [1021, 220] width 13 height 13
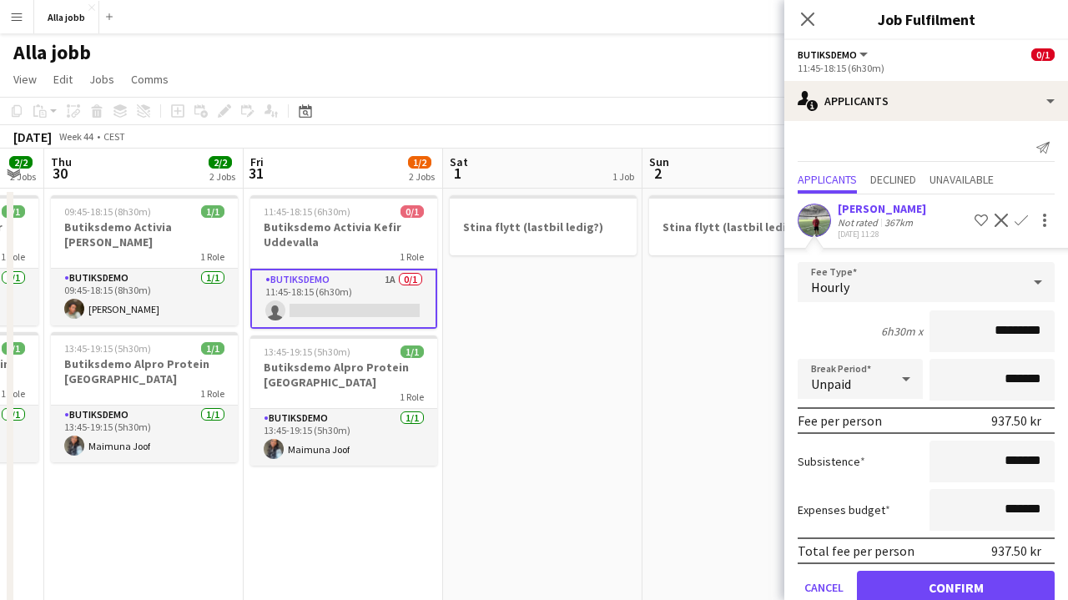
click at [899, 598] on button "Confirm" at bounding box center [956, 587] width 198 height 33
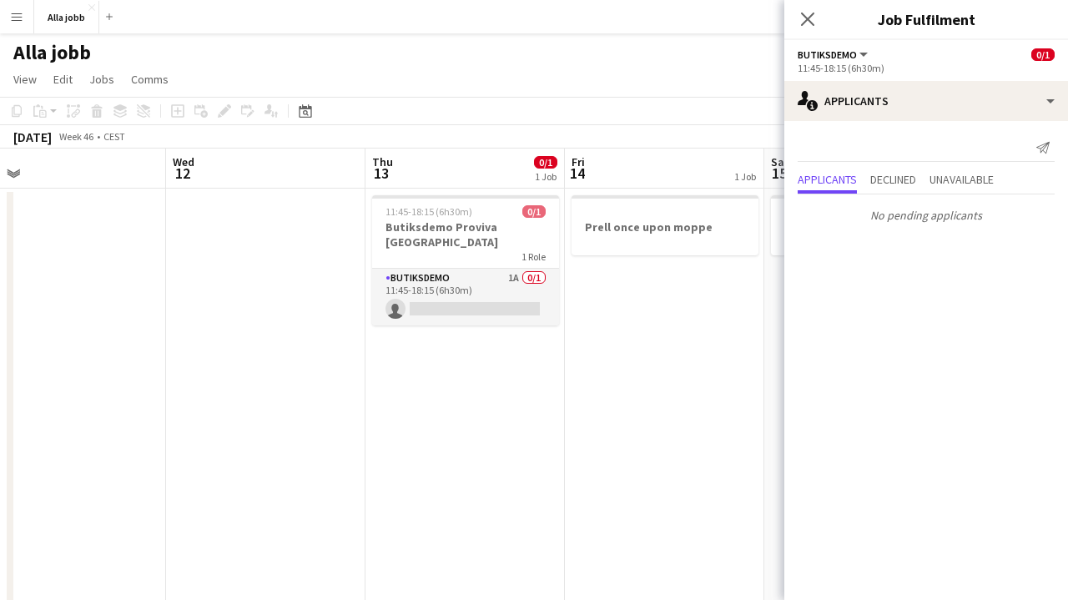
scroll to position [0, 670]
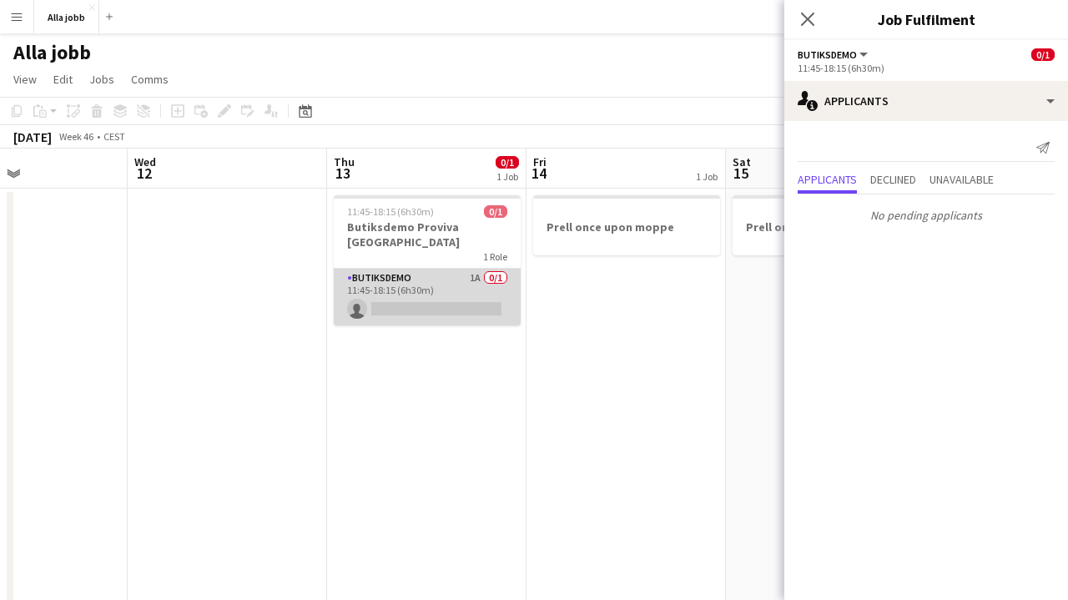
click at [435, 293] on app-card-role "Butiksdemo 1A 0/1 11:45-18:15 (6h30m) single-neutral-actions" at bounding box center [427, 297] width 187 height 57
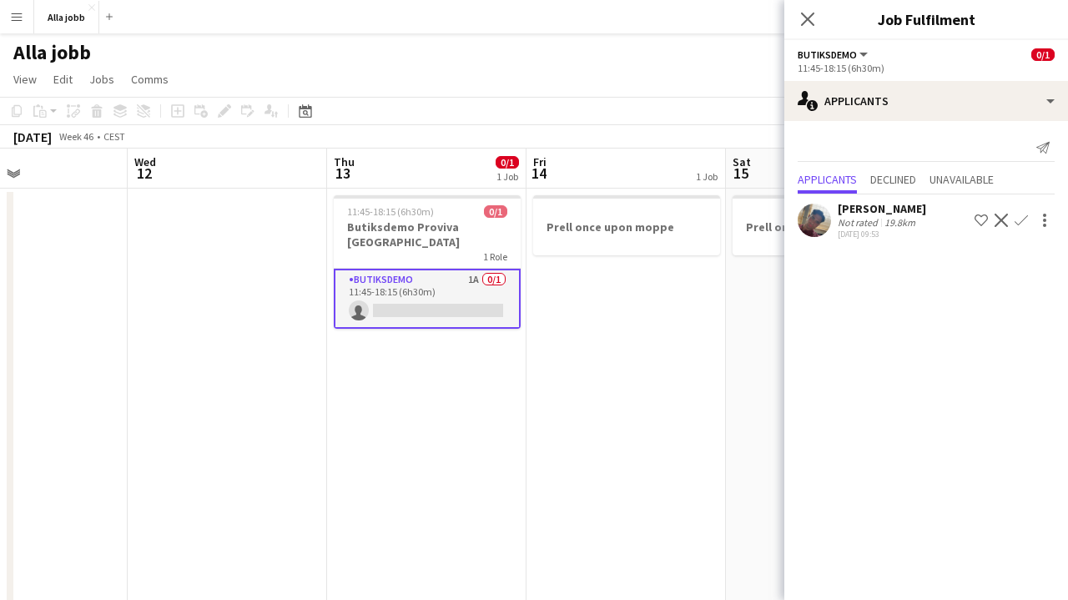
click at [1026, 221] on app-icon "Confirm" at bounding box center [1021, 220] width 13 height 13
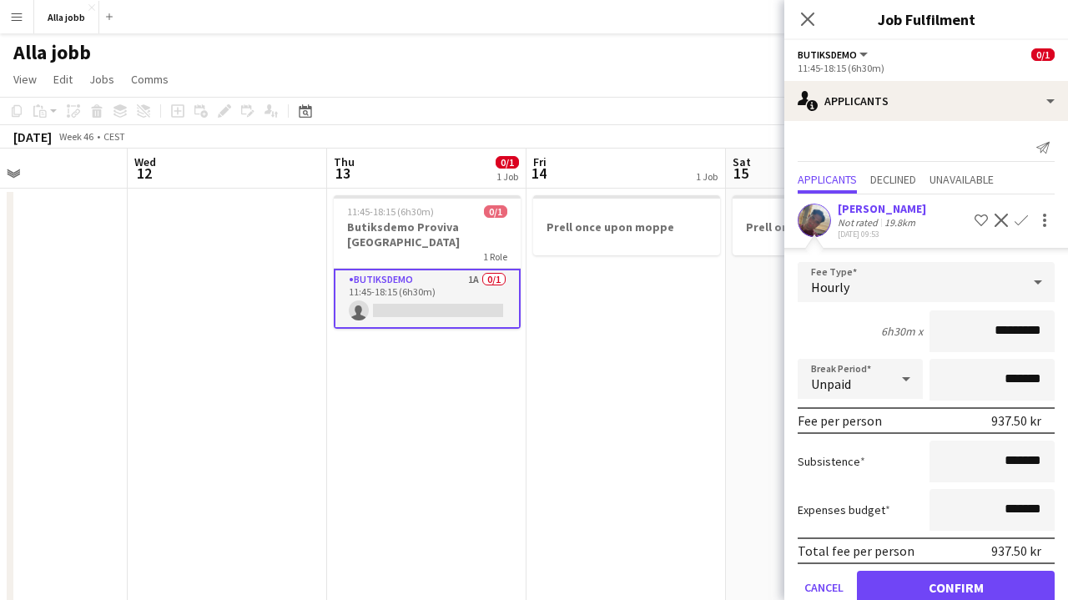
click at [896, 579] on button "Confirm" at bounding box center [956, 587] width 198 height 33
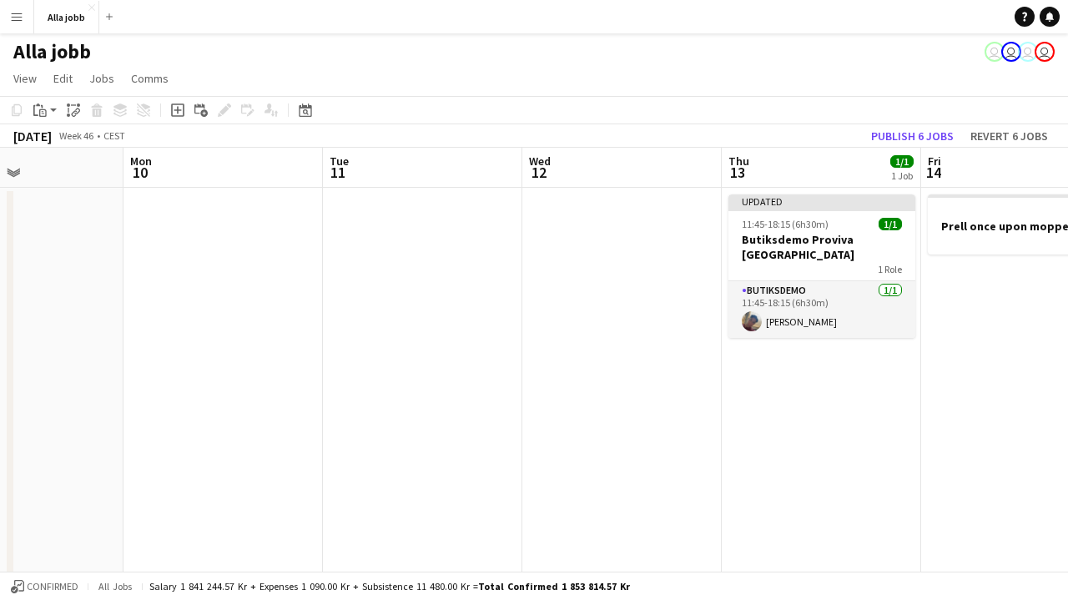
scroll to position [0, 475]
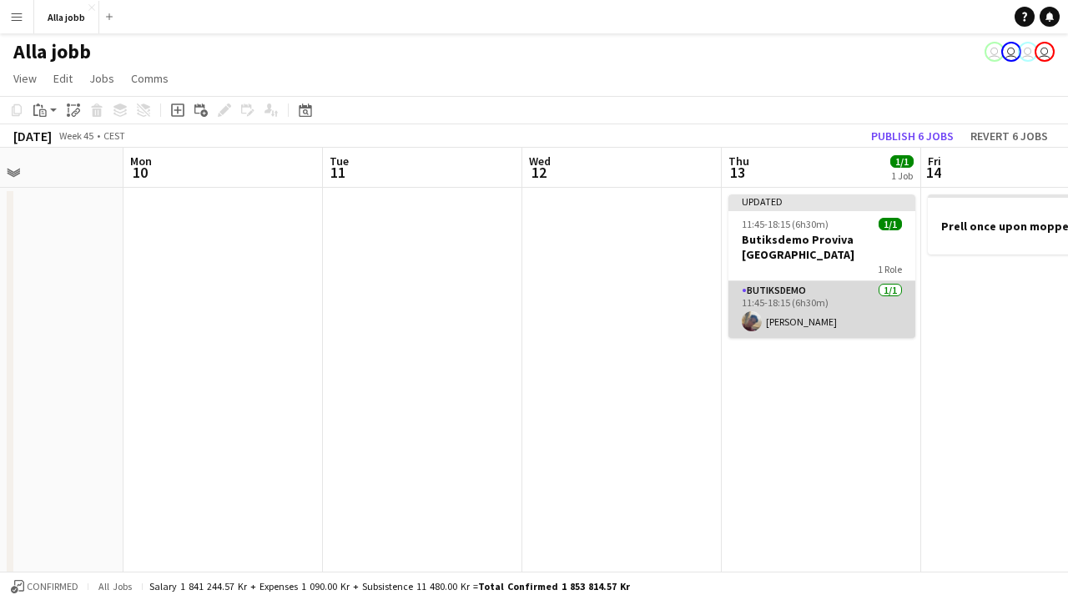
click at [819, 294] on app-card-role "Butiksdemo 1/1 11:45-18:15 (6h30m) Daniel Tjäder" at bounding box center [822, 309] width 187 height 57
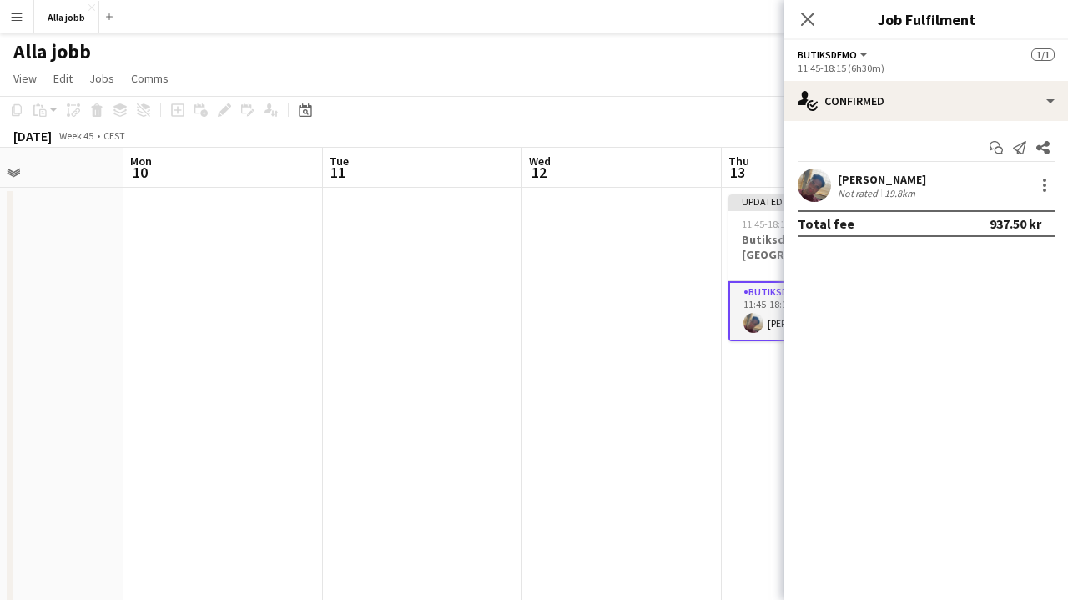
click at [810, 184] on app-user-avatar at bounding box center [814, 185] width 33 height 33
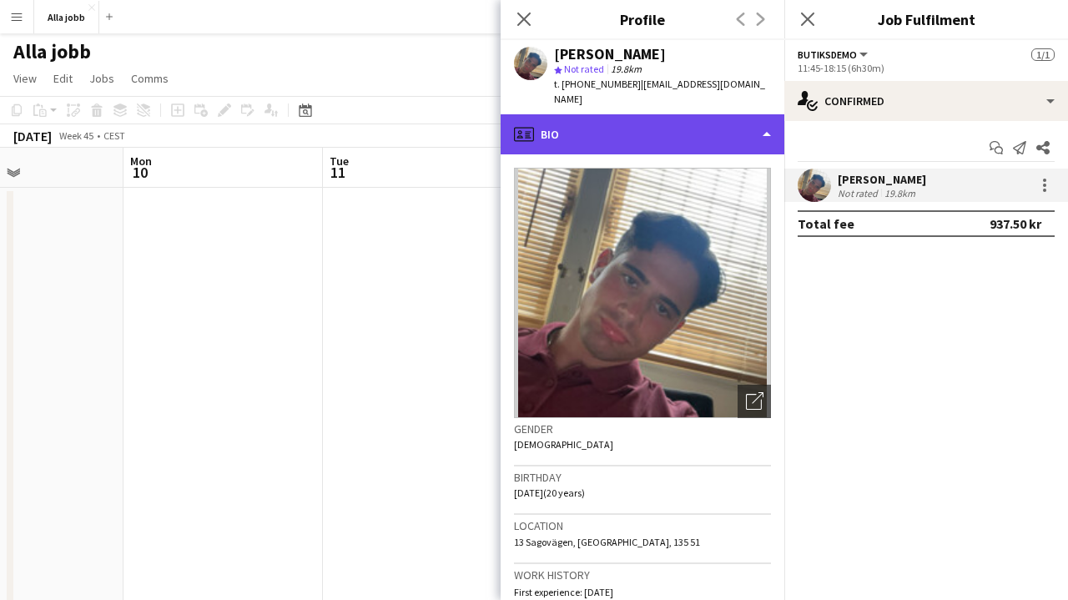
click at [684, 127] on div "profile Bio" at bounding box center [643, 134] width 284 height 40
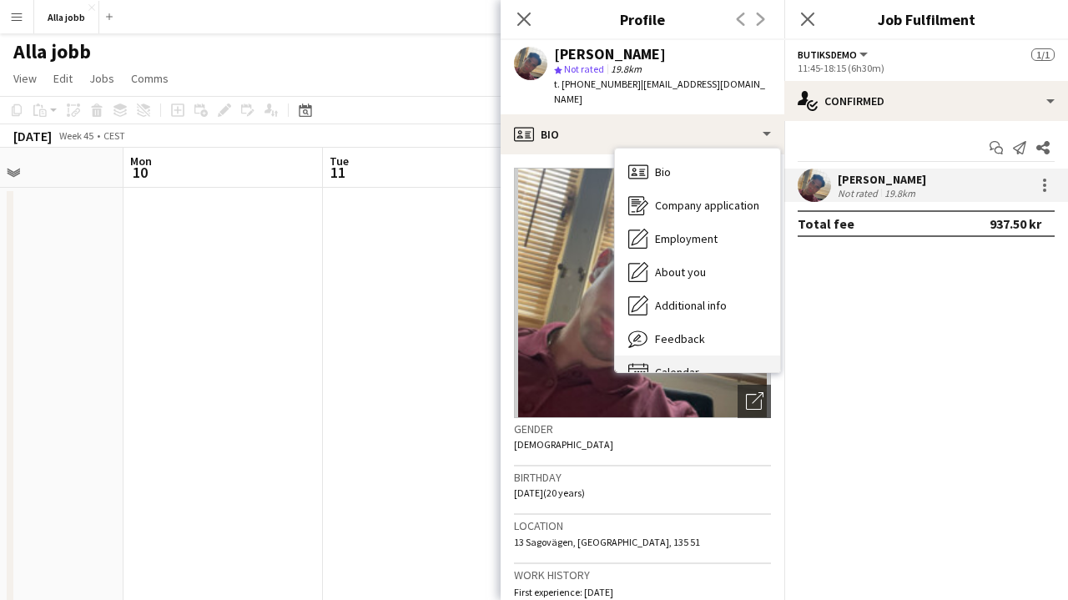
click at [690, 356] on div "Calendar Calendar" at bounding box center [697, 372] width 165 height 33
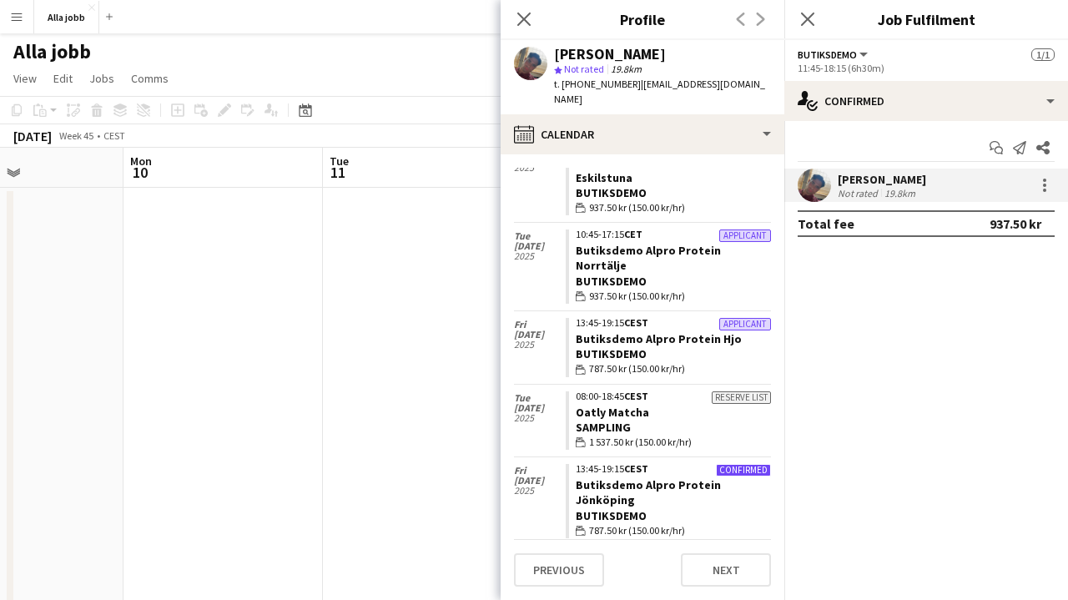
scroll to position [166, 0]
click at [628, 567] on link "Butiksdemo Activia Kefir [GEOGRAPHIC_DATA]" at bounding box center [645, 582] width 138 height 30
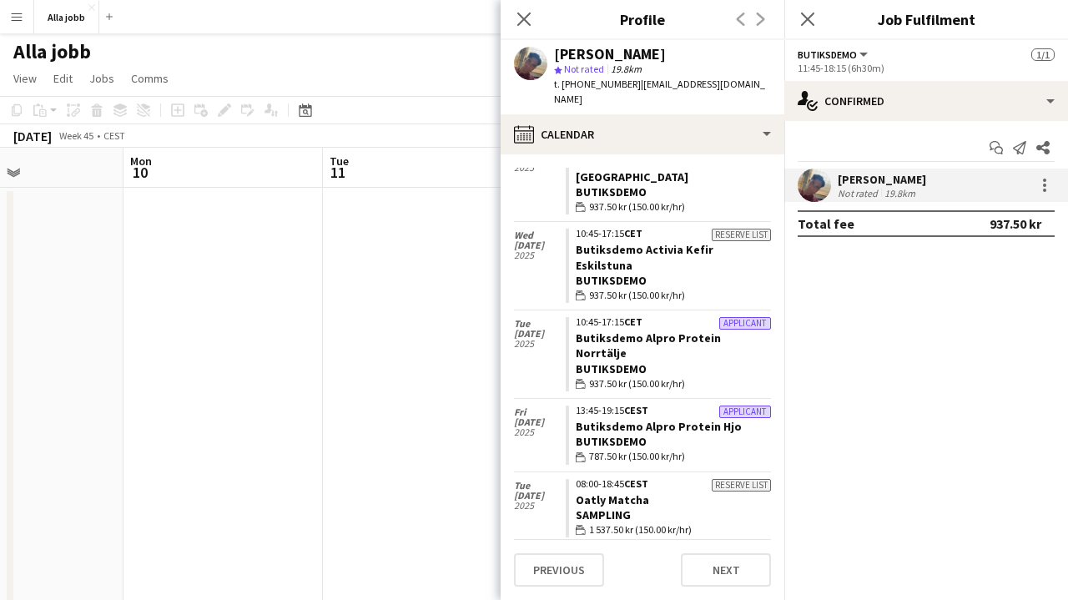
scroll to position [90, 0]
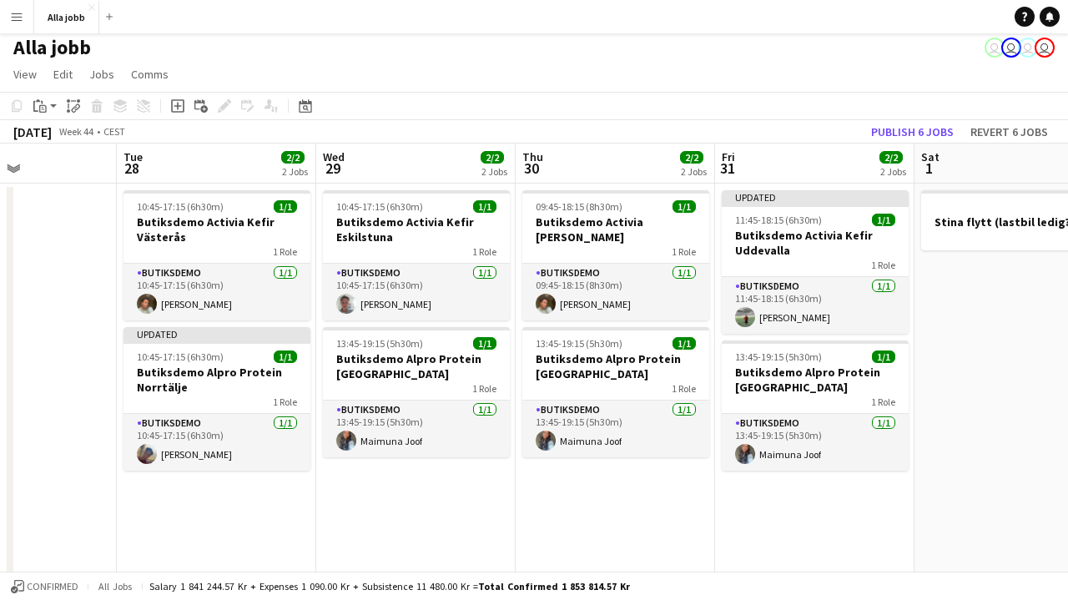
scroll to position [0, 480]
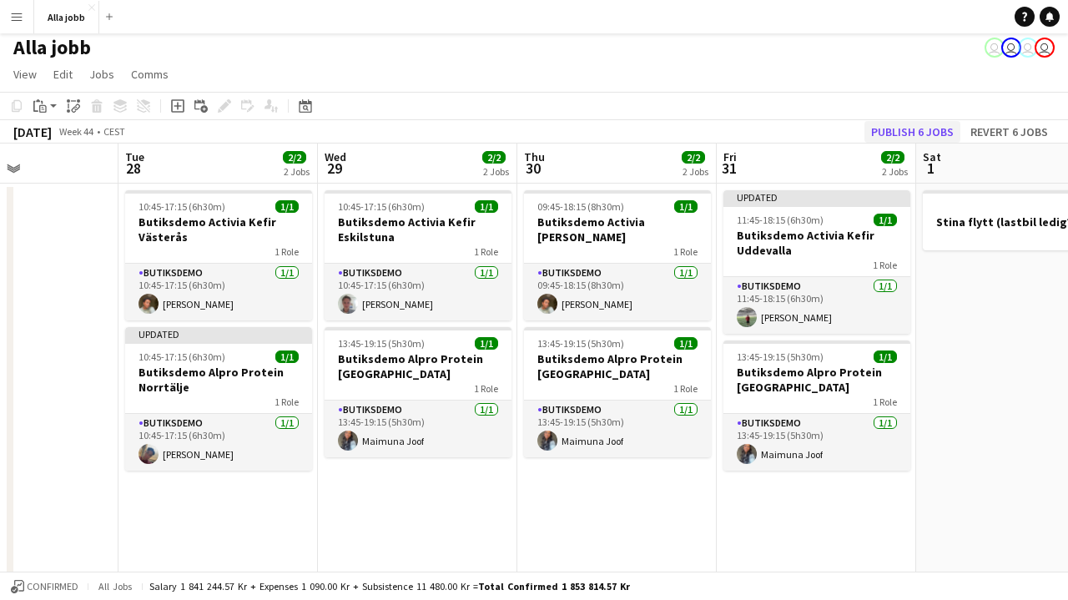
click at [905, 126] on button "Publish 6 jobs" at bounding box center [913, 132] width 96 height 22
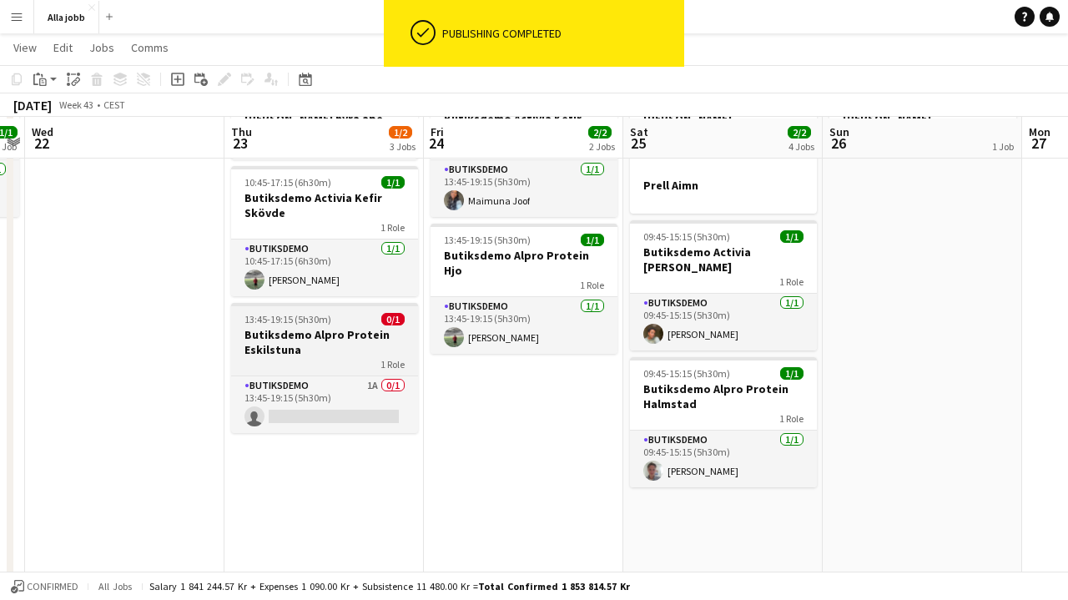
scroll to position [113, 0]
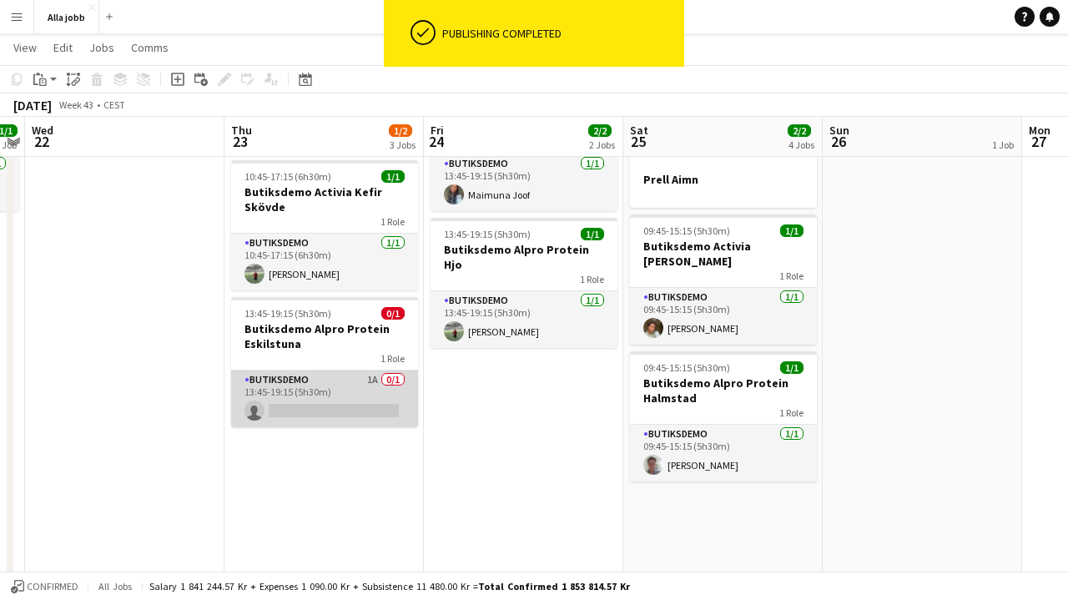
click at [319, 405] on app-card-role "Butiksdemo 1A 0/1 13:45-19:15 (5h30m) single-neutral-actions" at bounding box center [324, 399] width 187 height 57
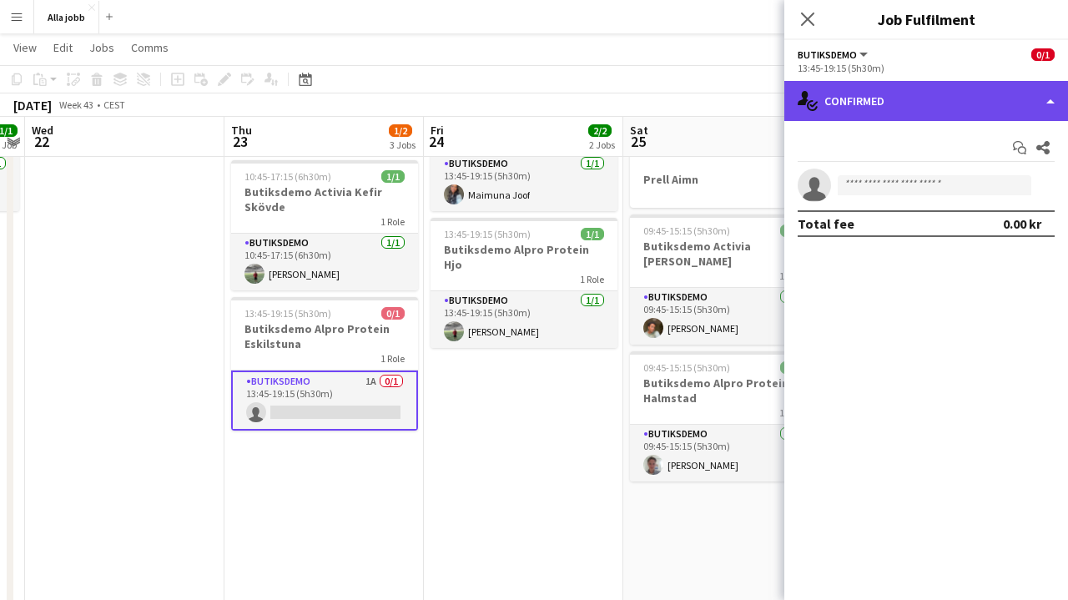
click at [931, 108] on div "single-neutral-actions-check-2 Confirmed" at bounding box center [927, 101] width 284 height 40
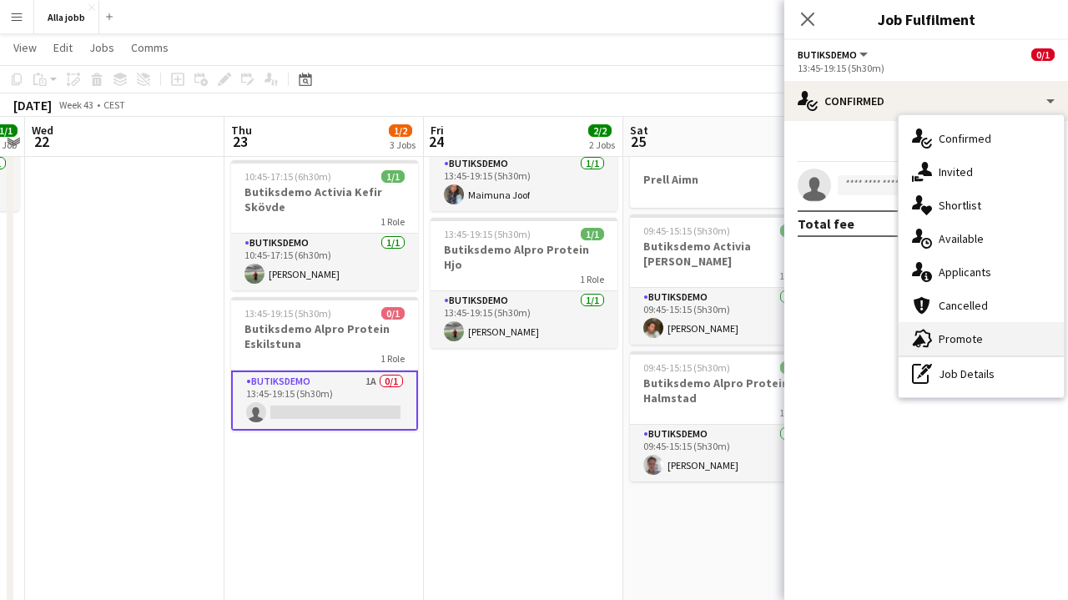
click at [960, 336] on span "Promote" at bounding box center [961, 338] width 44 height 15
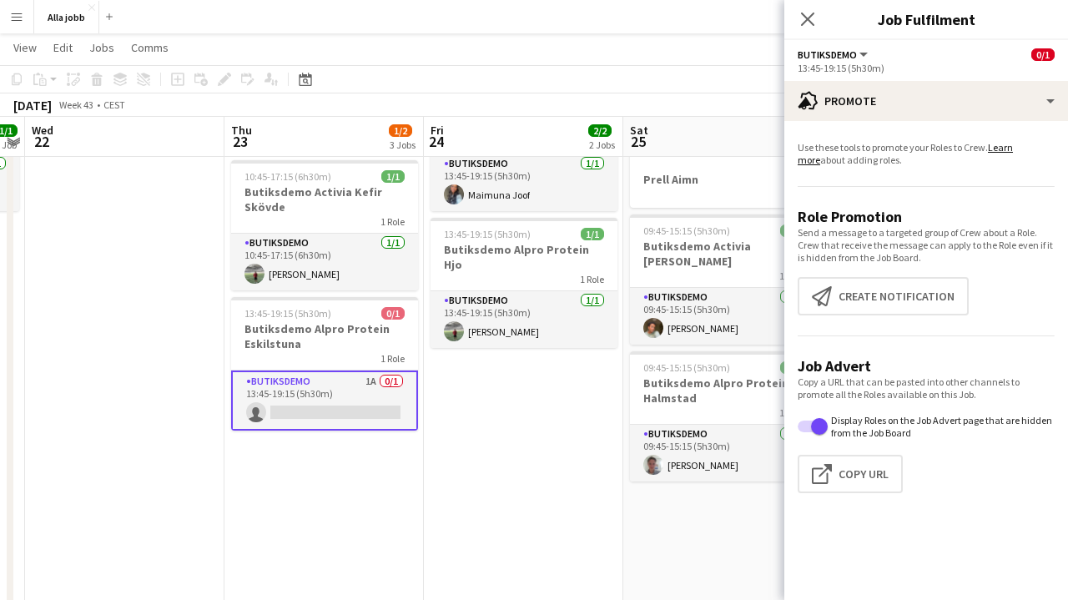
click at [400, 406] on app-card-role "Butiksdemo 1A 0/1 13:45-19:15 (5h30m) single-neutral-actions" at bounding box center [324, 401] width 187 height 60
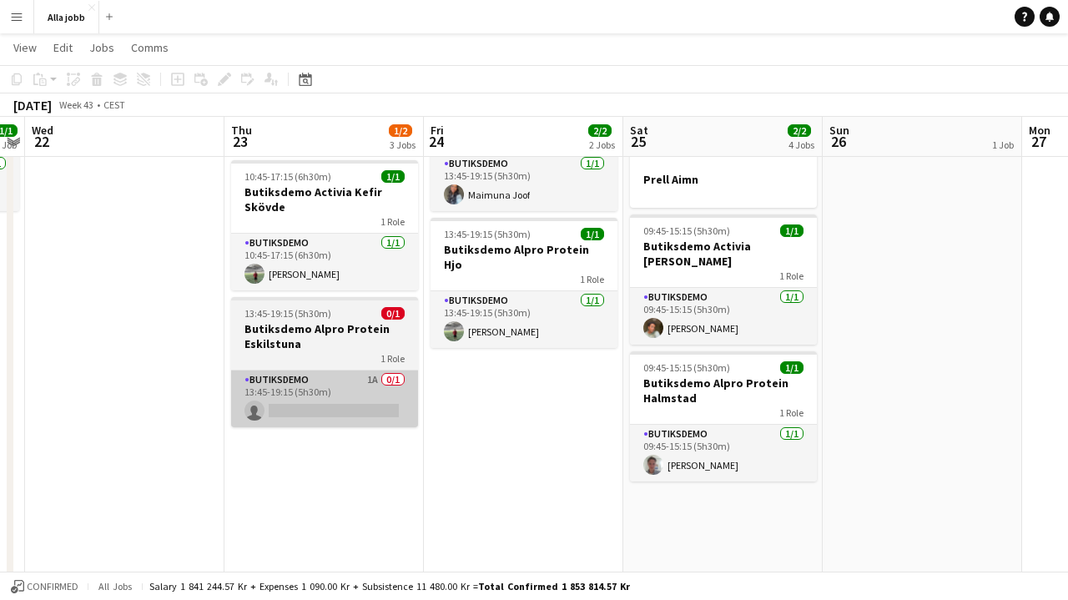
click at [340, 413] on app-card-role "Butiksdemo 1A 0/1 13:45-19:15 (5h30m) single-neutral-actions" at bounding box center [324, 399] width 187 height 57
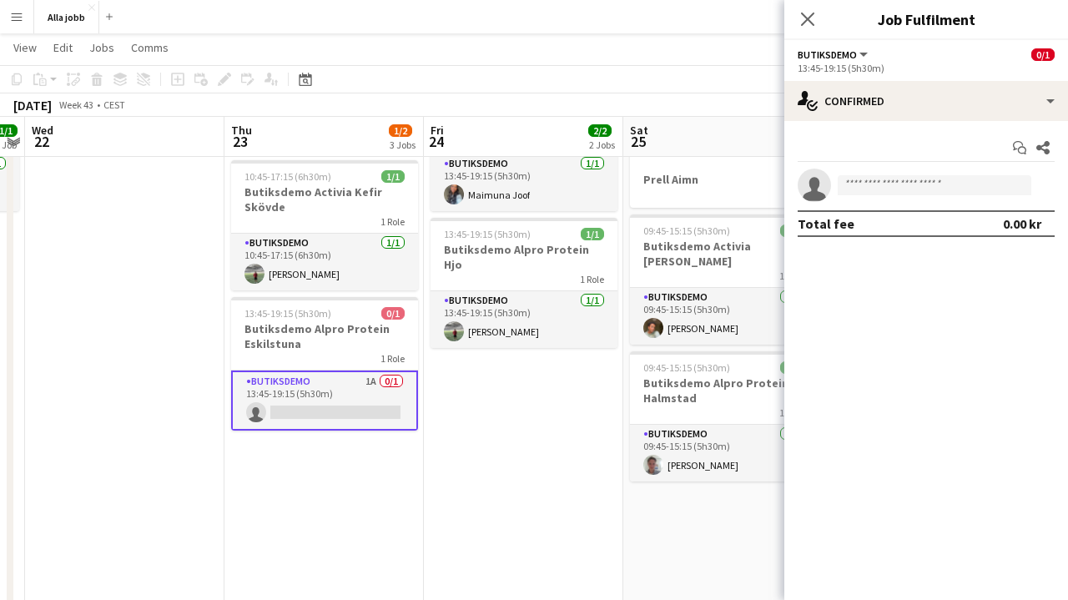
click at [882, 126] on div "Start chat Share single-neutral-actions Total fee 0.00 kr" at bounding box center [927, 185] width 284 height 129
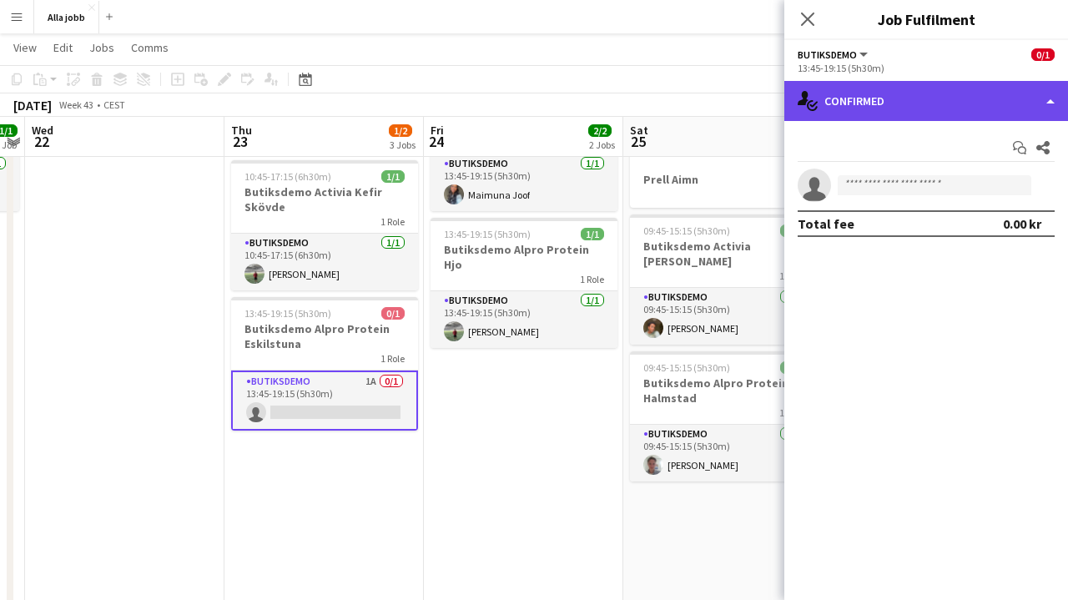
click at [884, 115] on div "single-neutral-actions-check-2 Confirmed" at bounding box center [927, 101] width 284 height 40
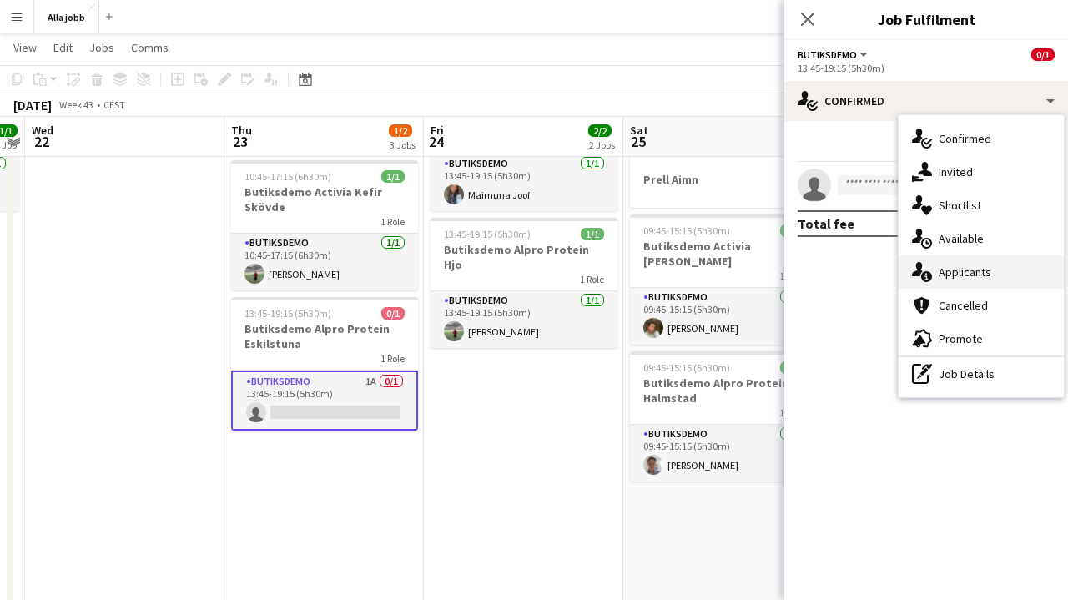
click at [941, 267] on span "Applicants" at bounding box center [965, 272] width 53 height 15
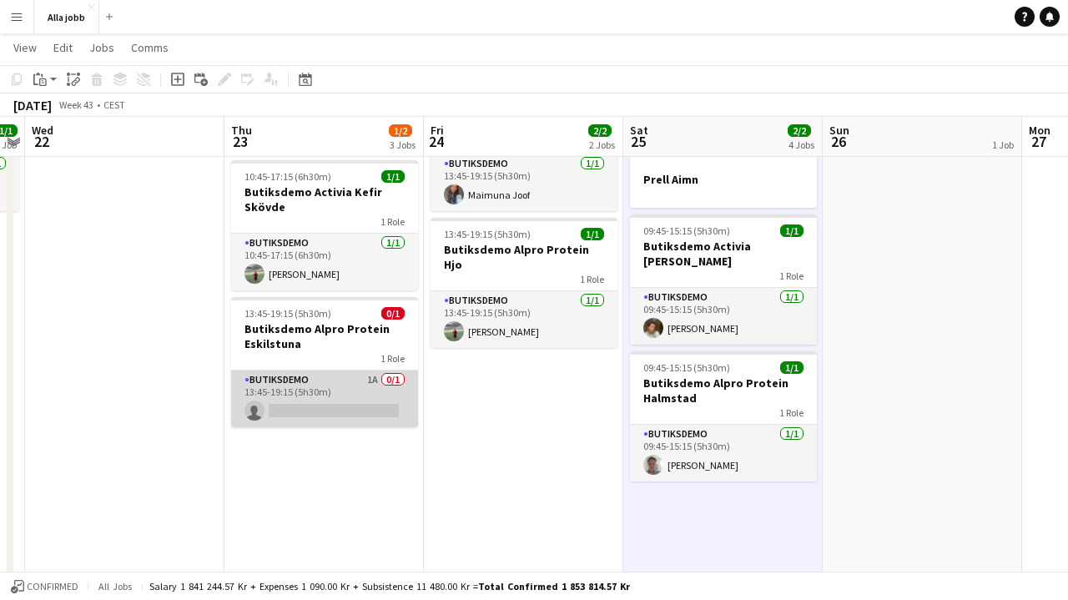
click at [411, 397] on app-card-role "Butiksdemo 1A 0/1 13:45-19:15 (5h30m) single-neutral-actions" at bounding box center [324, 399] width 187 height 57
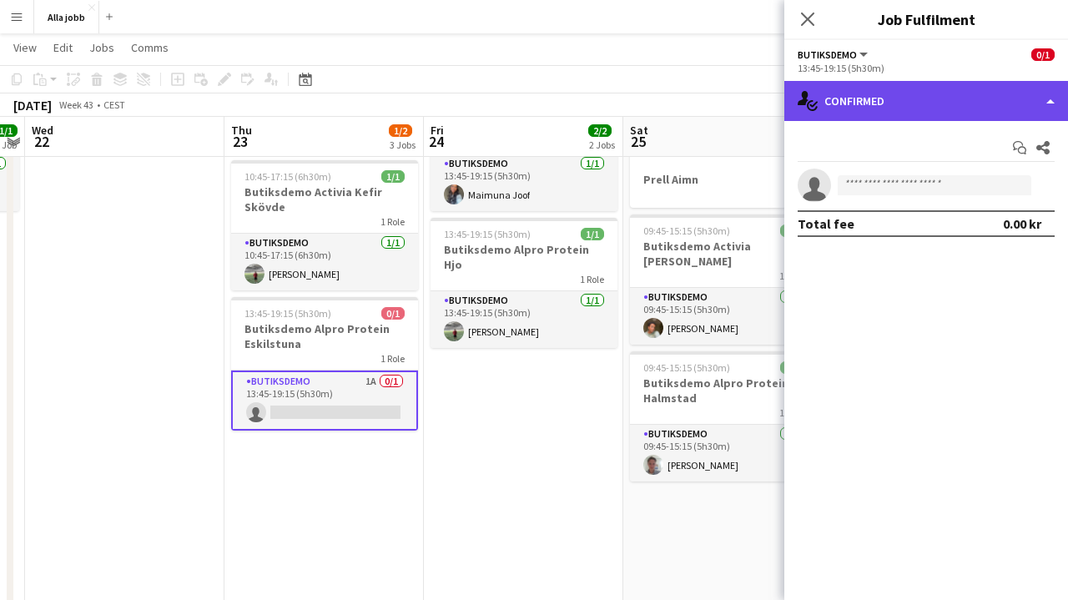
click at [930, 109] on div "single-neutral-actions-check-2 Confirmed" at bounding box center [927, 101] width 284 height 40
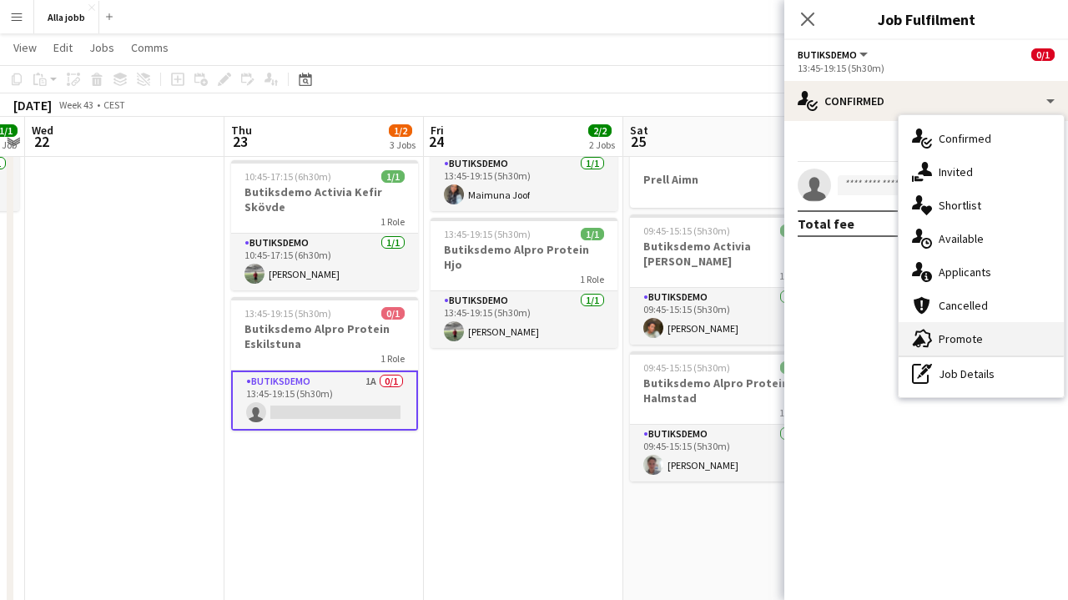
click at [959, 349] on div "advertising-megaphone Promote" at bounding box center [981, 338] width 165 height 33
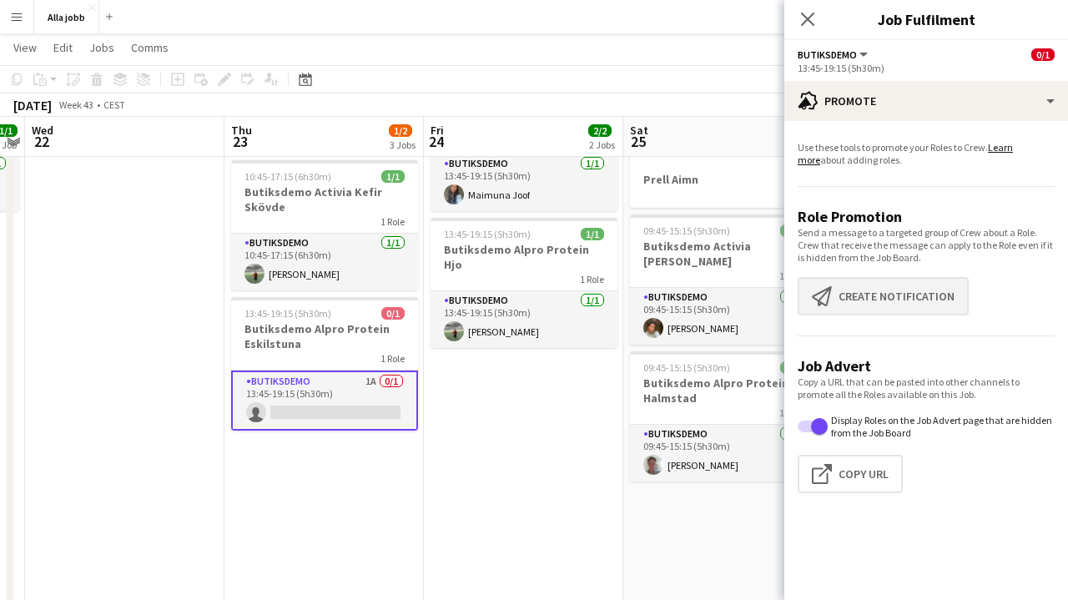
click at [852, 302] on button "Create notification Create notification" at bounding box center [883, 296] width 171 height 38
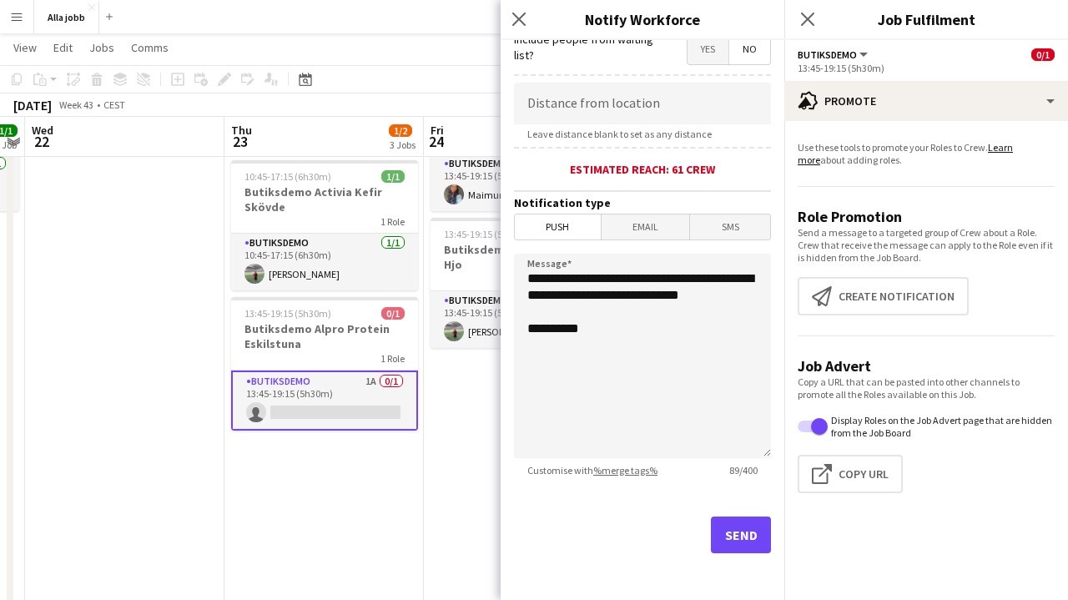
scroll to position [320, 0]
click at [739, 537] on button "Send" at bounding box center [741, 535] width 60 height 37
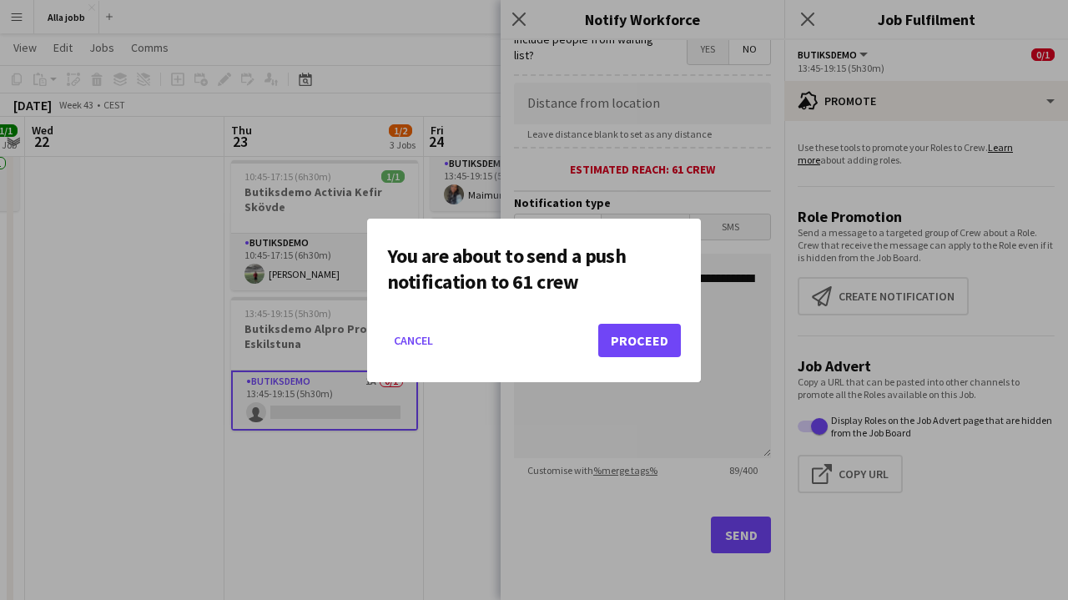
scroll to position [319, 0]
click at [619, 340] on button "Proceed" at bounding box center [639, 340] width 83 height 33
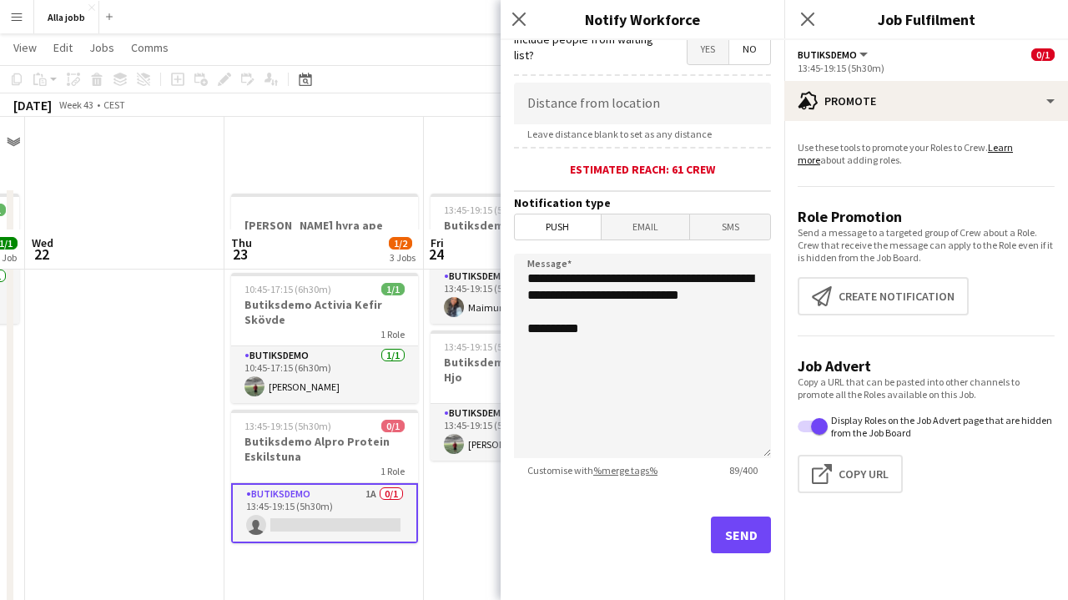
scroll to position [113, 0]
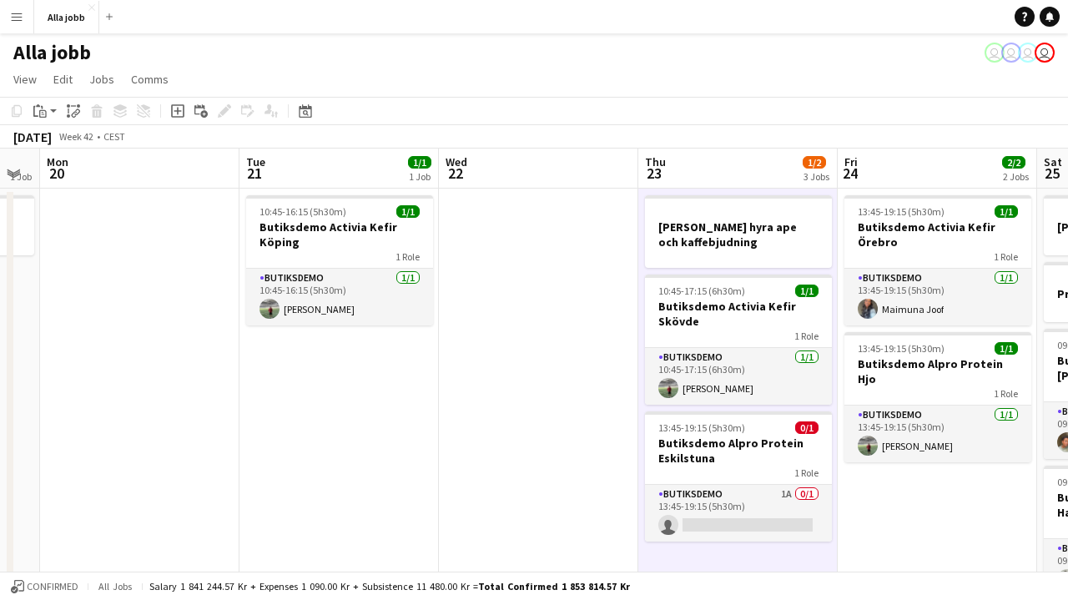
scroll to position [0, 523]
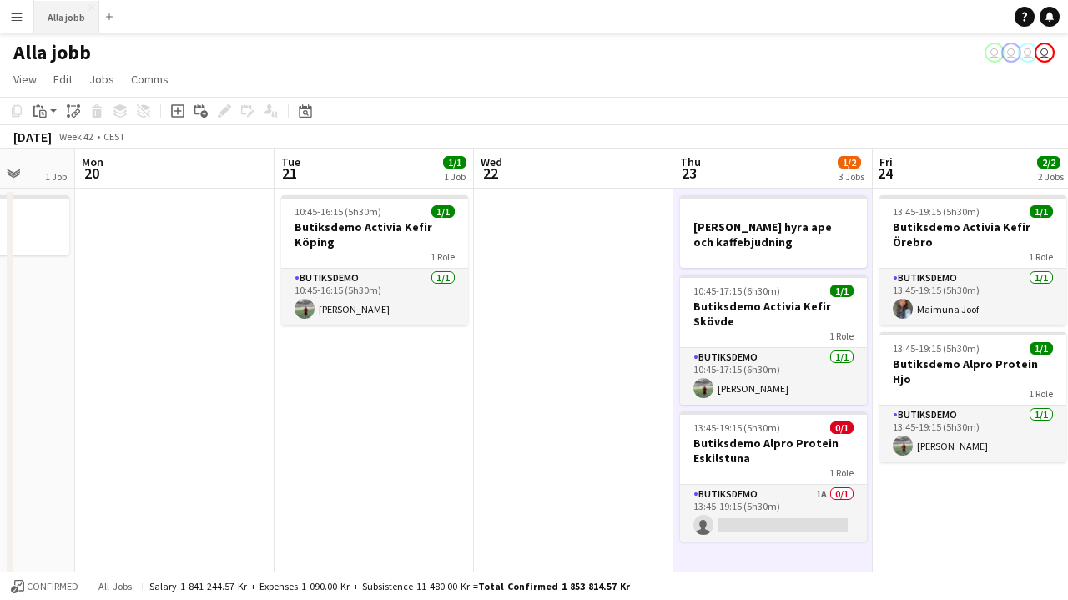
click at [71, 21] on button "Alla jobb Close" at bounding box center [66, 17] width 65 height 33
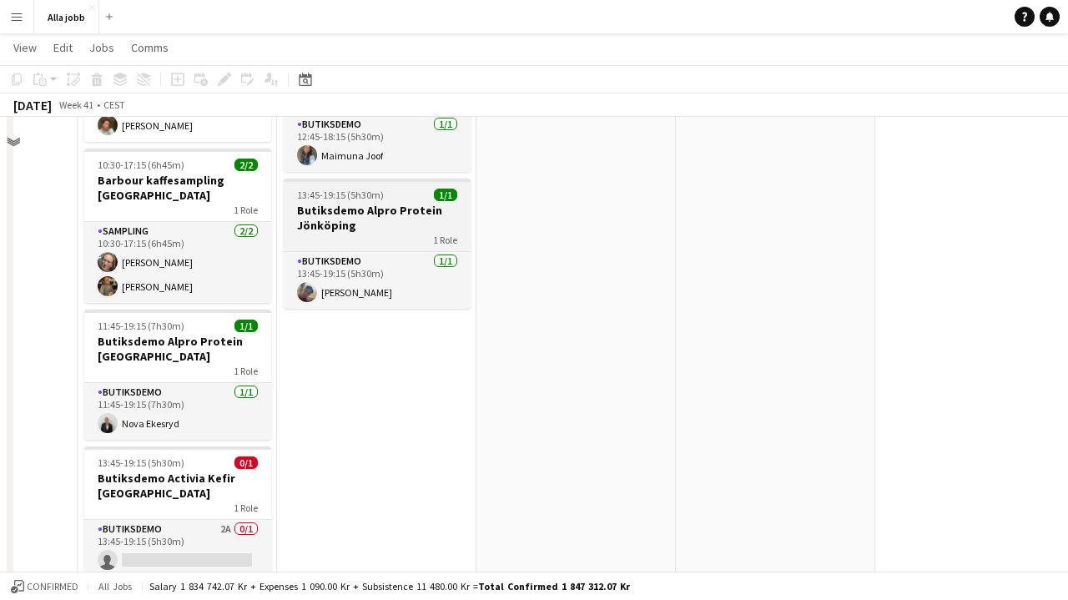
scroll to position [737, 0]
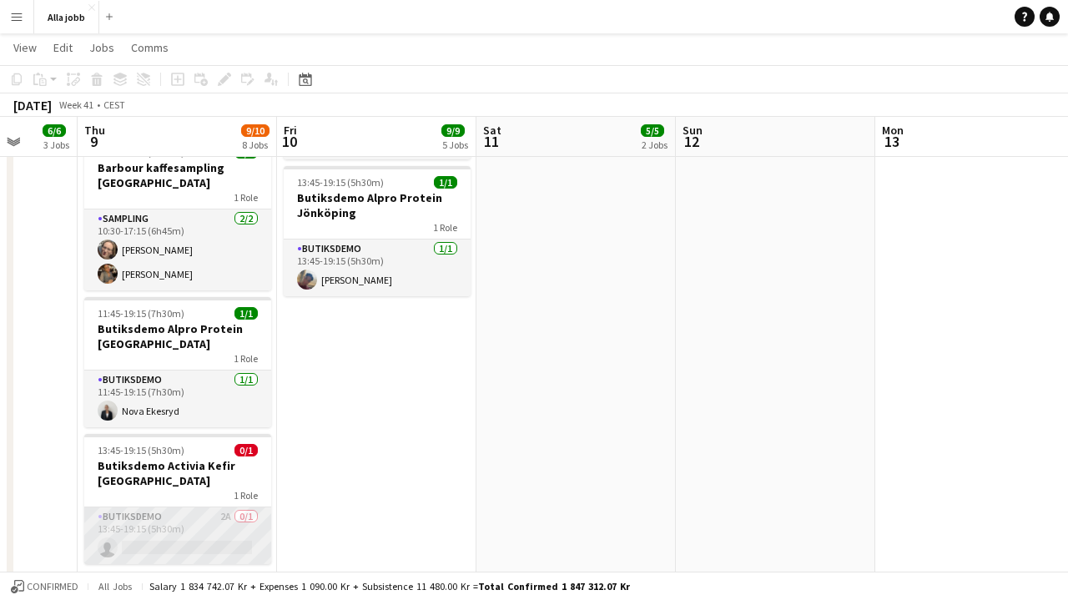
click at [213, 532] on app-card-role "Butiksdemo 2A 0/1 13:45-19:15 (5h30m) single-neutral-actions" at bounding box center [177, 535] width 187 height 57
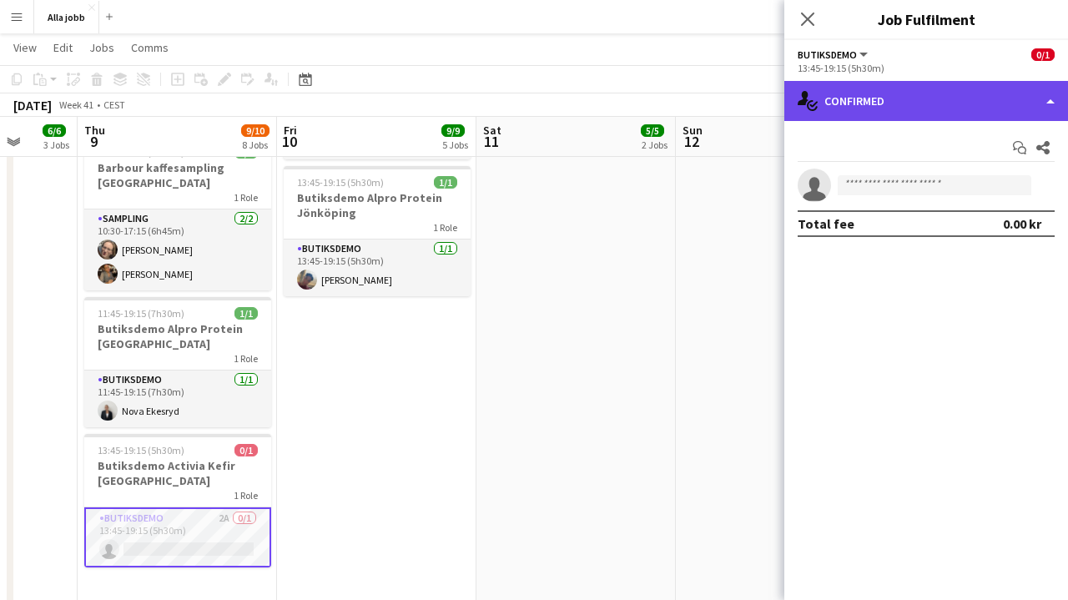
click at [939, 106] on div "single-neutral-actions-check-2 Confirmed" at bounding box center [927, 101] width 284 height 40
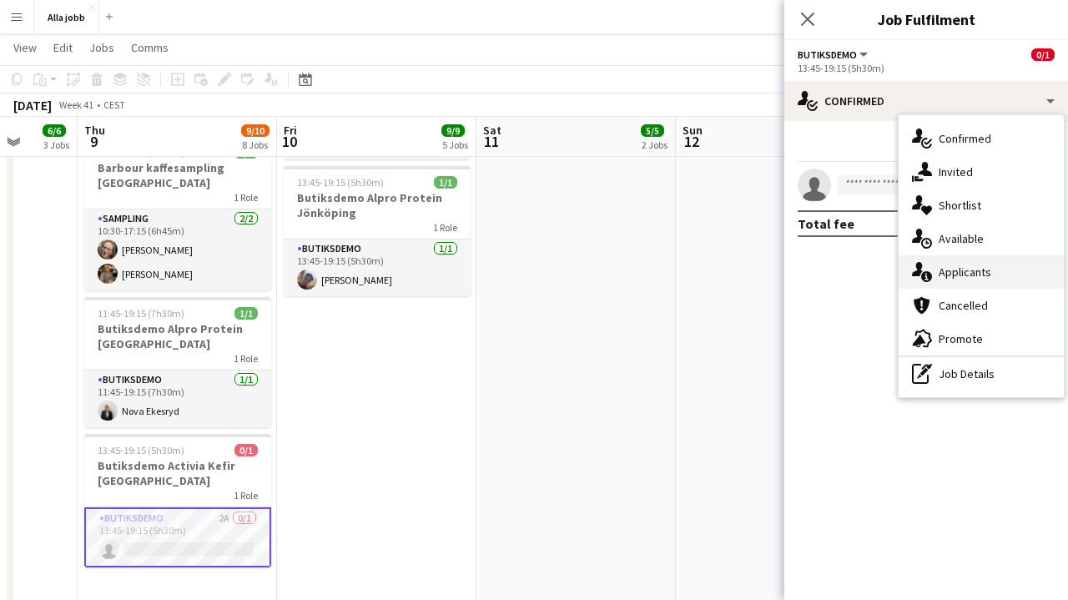
click at [958, 273] on span "Applicants" at bounding box center [965, 272] width 53 height 15
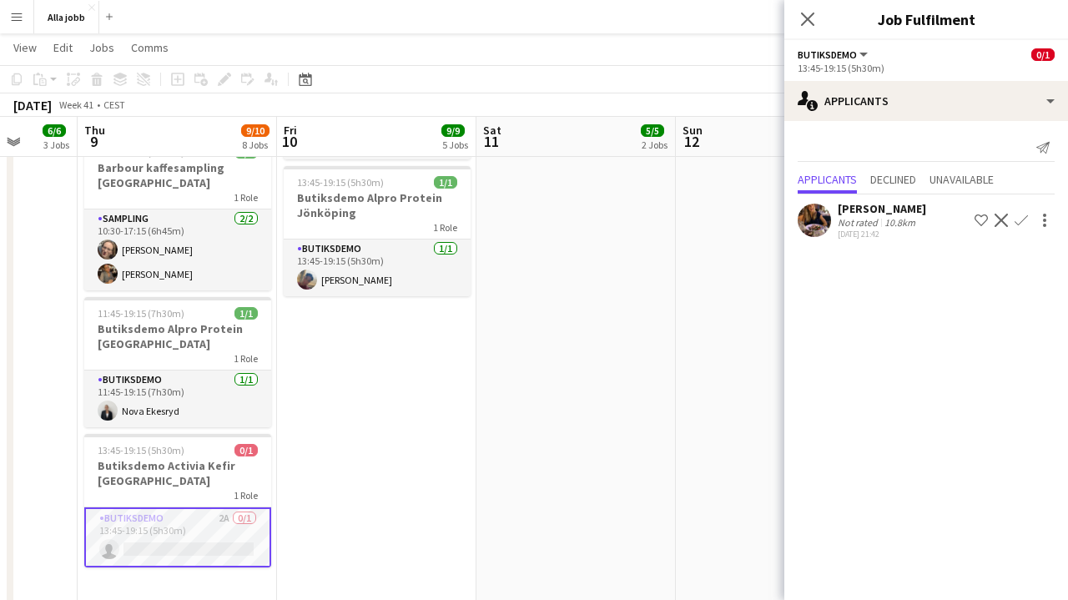
click at [643, 375] on app-date-cell "10:30-17:15 (6h45m) 3/3 Barbour kaffesampling Köpenhamn 2 Roles Drift 1/1 10:30…" at bounding box center [576, 35] width 199 height 1171
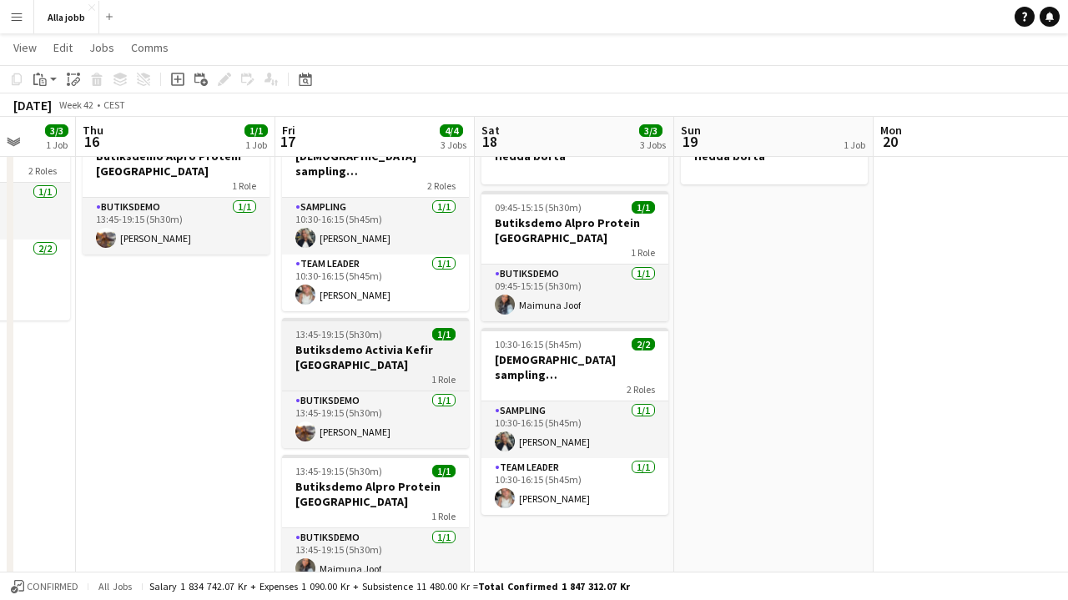
scroll to position [31, 0]
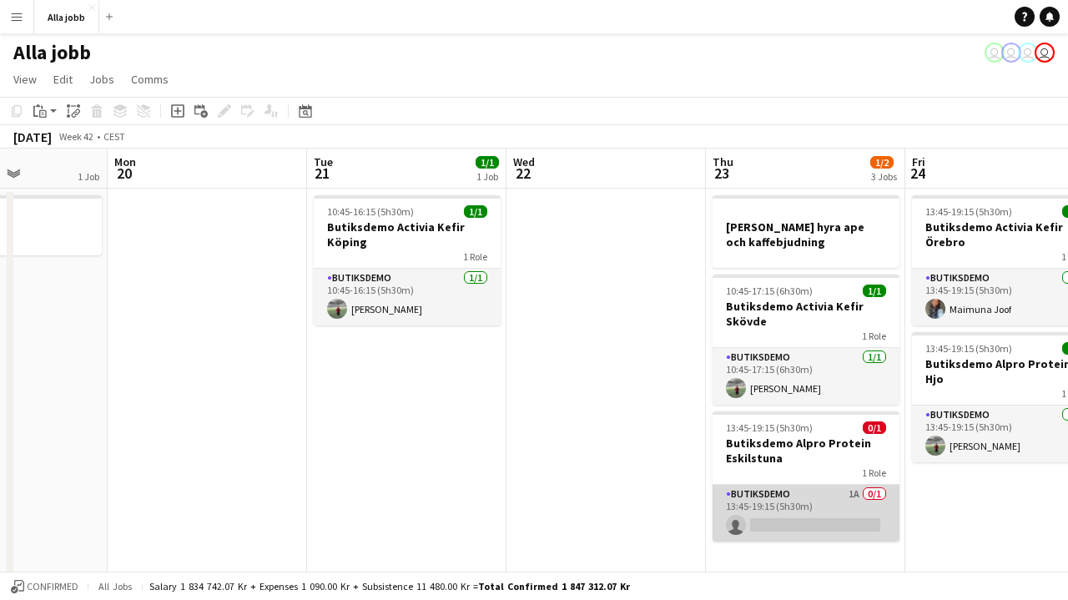
click at [801, 518] on app-card-role "Butiksdemo 1A 0/1 13:45-19:15 (5h30m) single-neutral-actions" at bounding box center [806, 513] width 187 height 57
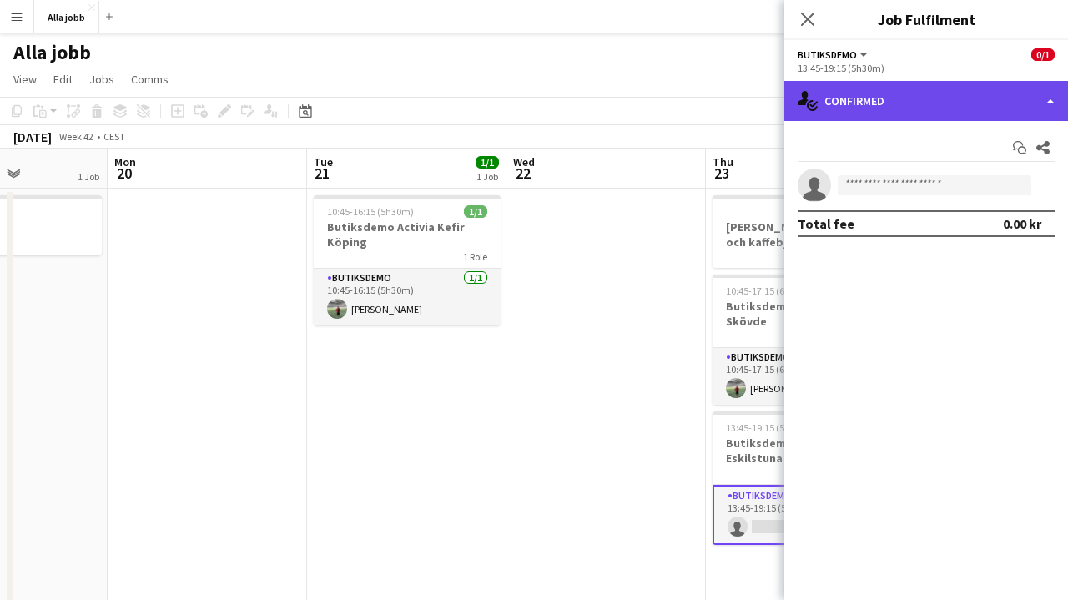
click at [911, 108] on div "single-neutral-actions-check-2 Confirmed" at bounding box center [927, 101] width 284 height 40
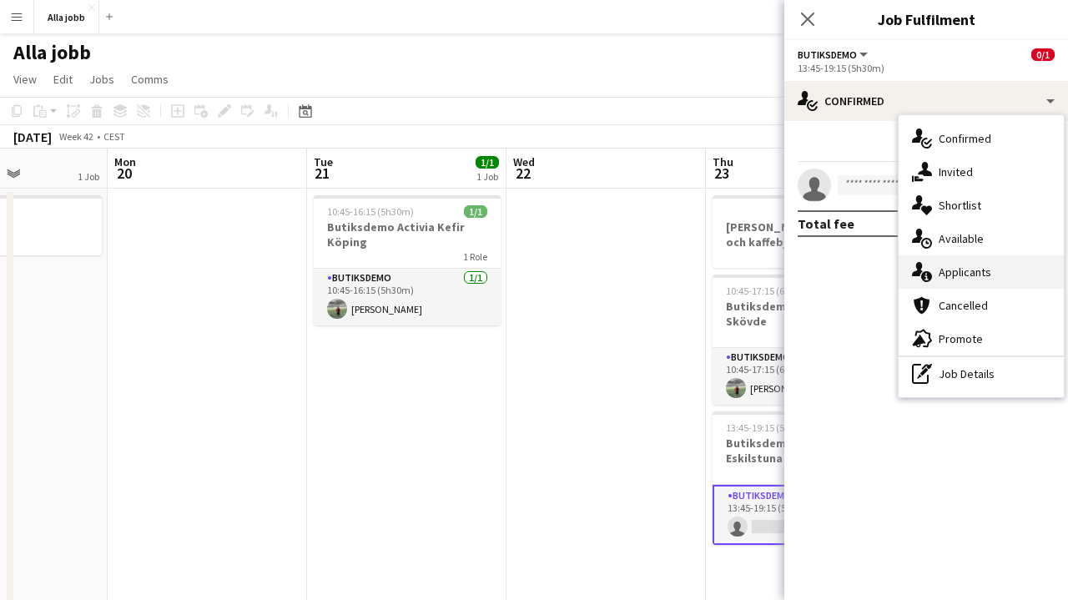
click at [967, 276] on span "Applicants" at bounding box center [965, 272] width 53 height 15
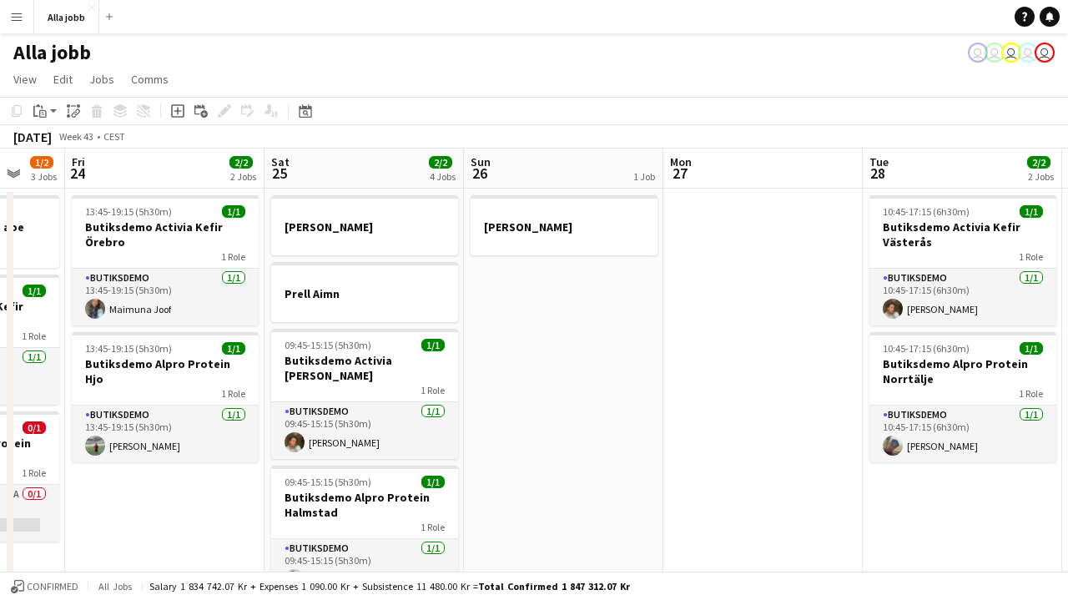
scroll to position [0, 483]
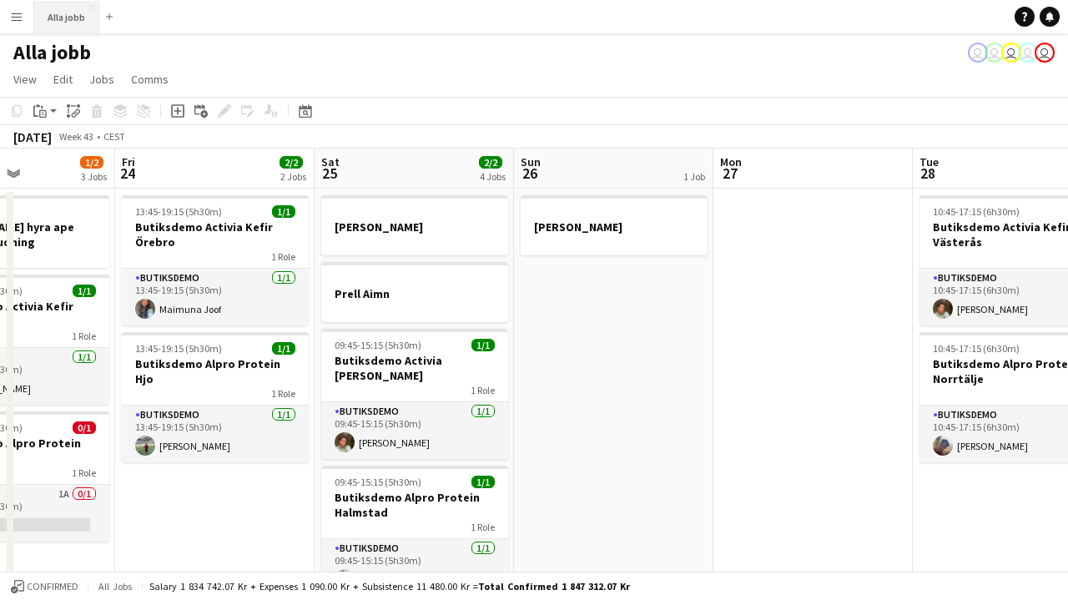
click at [76, 24] on button "Alla jobb Close" at bounding box center [66, 17] width 65 height 33
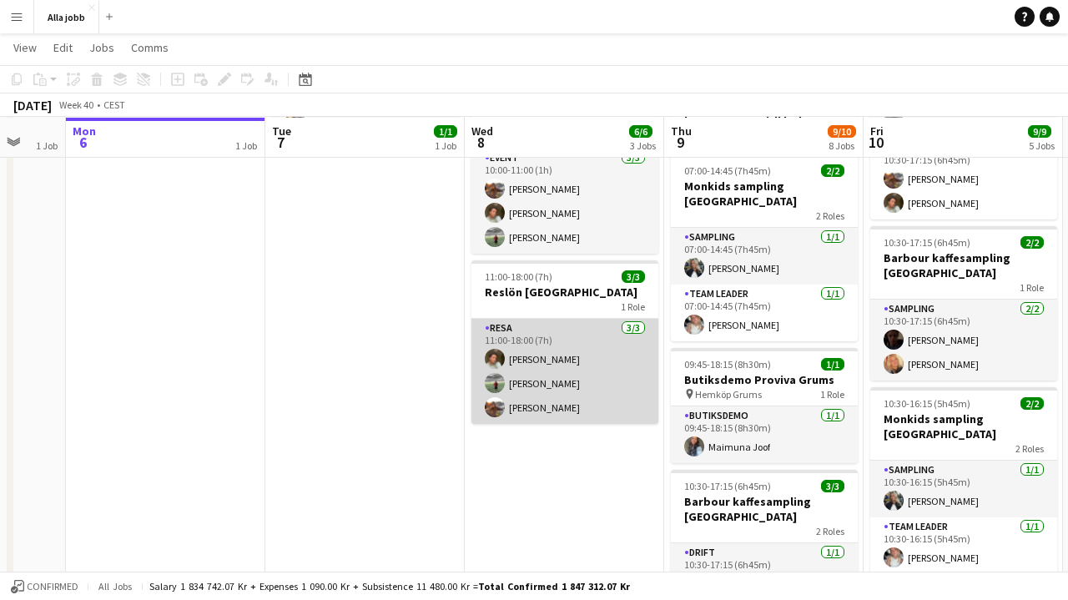
scroll to position [186, 0]
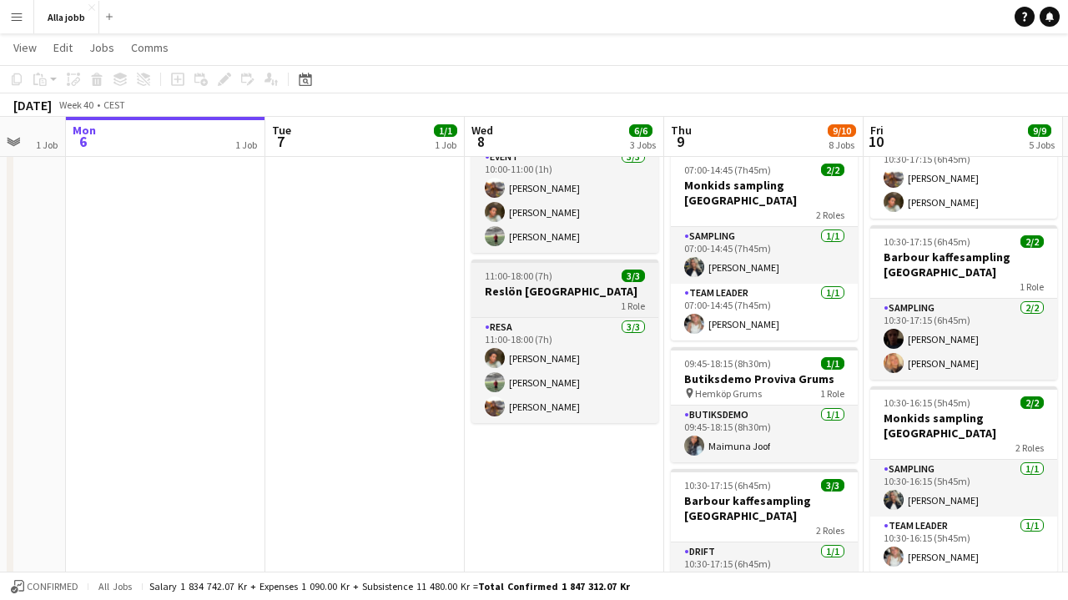
click at [547, 300] on div "1 Role" at bounding box center [565, 305] width 187 height 13
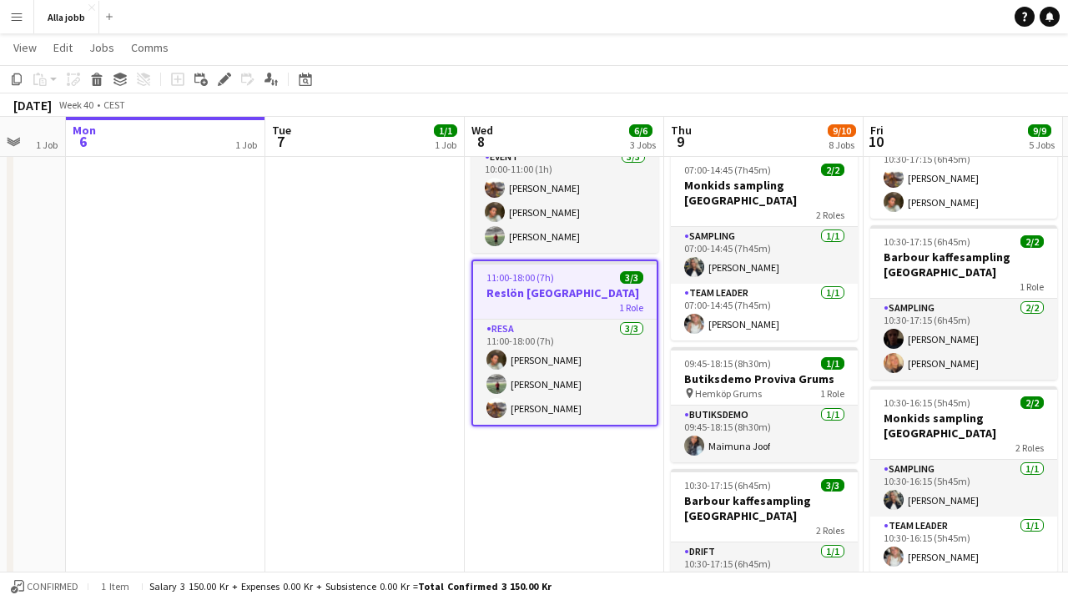
click at [542, 497] on app-date-cell "Resa till Köpenhamn 10:00-11:00 (1h) 3/3 Avstämning och lastbilskörning / Barbo…" at bounding box center [564, 586] width 199 height 1171
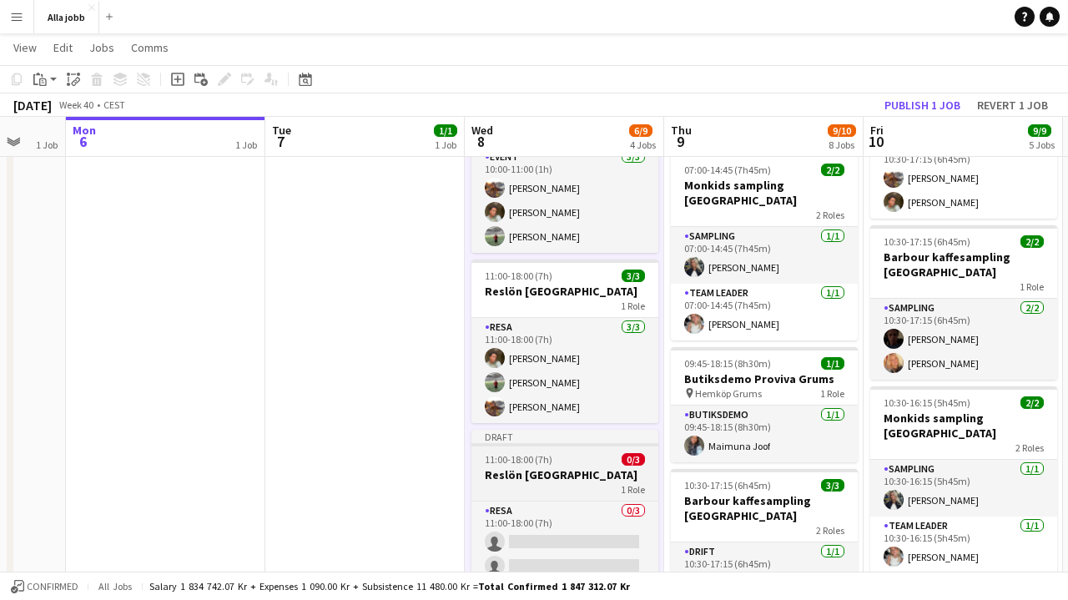
click at [498, 476] on h3 "Reslön [GEOGRAPHIC_DATA]" at bounding box center [565, 474] width 187 height 15
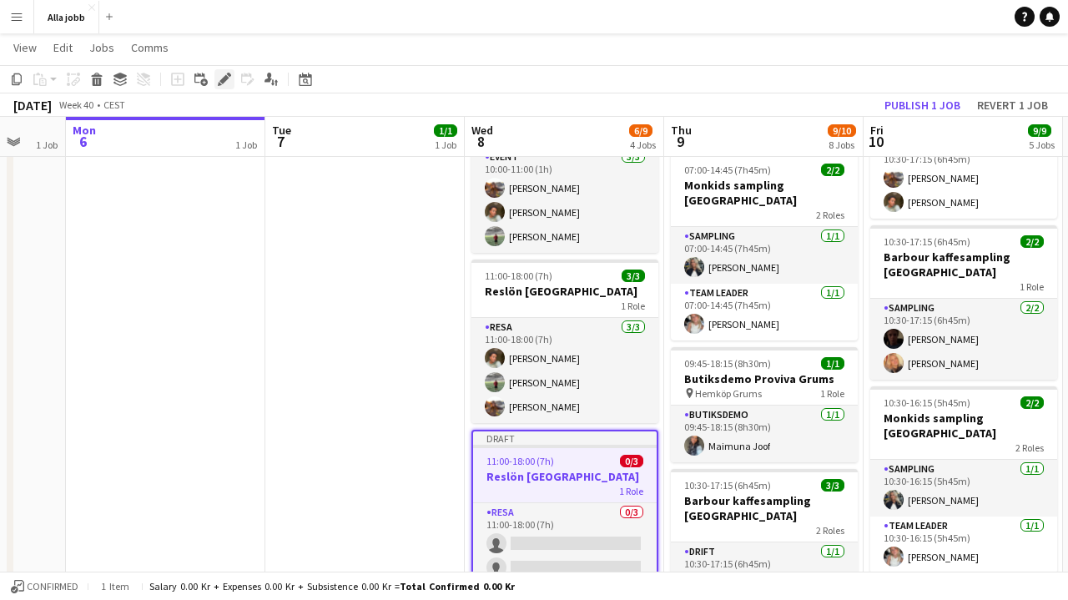
click at [223, 80] on icon at bounding box center [224, 79] width 9 height 9
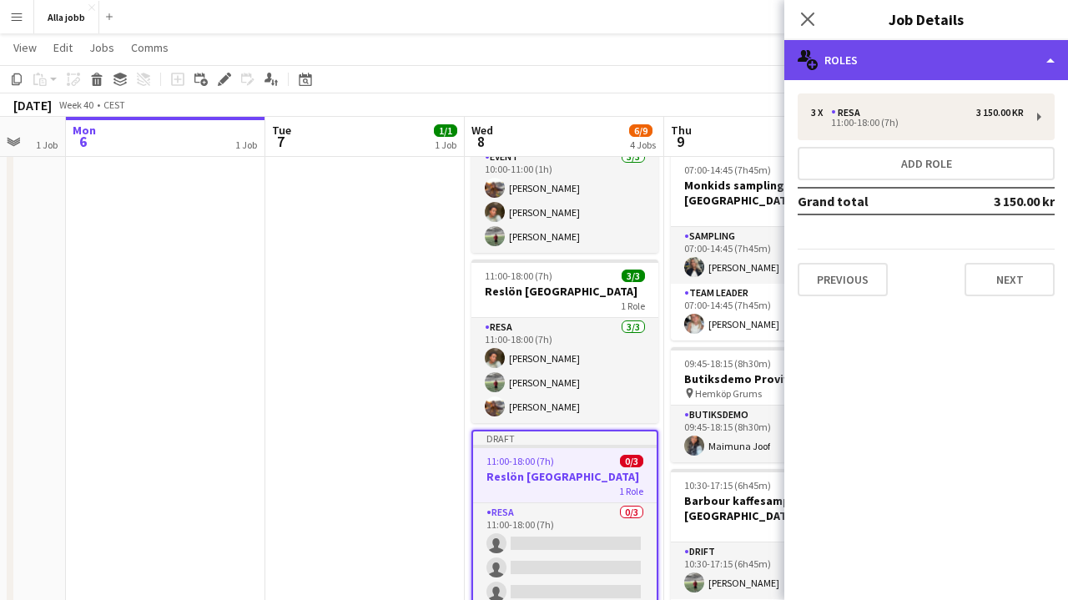
click at [939, 78] on div "multiple-users-add Roles" at bounding box center [927, 60] width 284 height 40
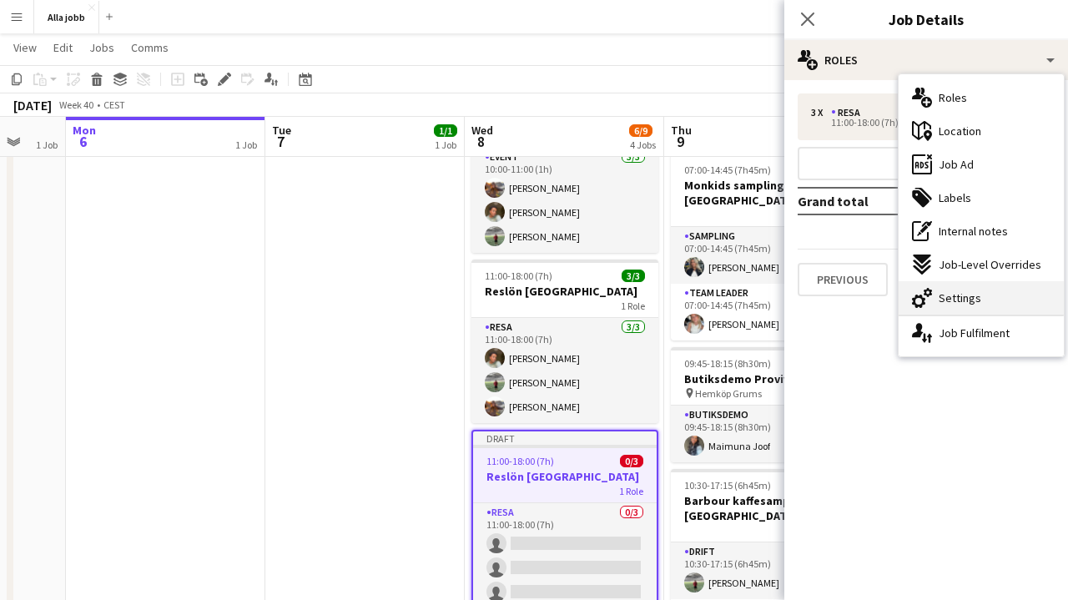
click at [951, 302] on span "Settings" at bounding box center [960, 297] width 43 height 15
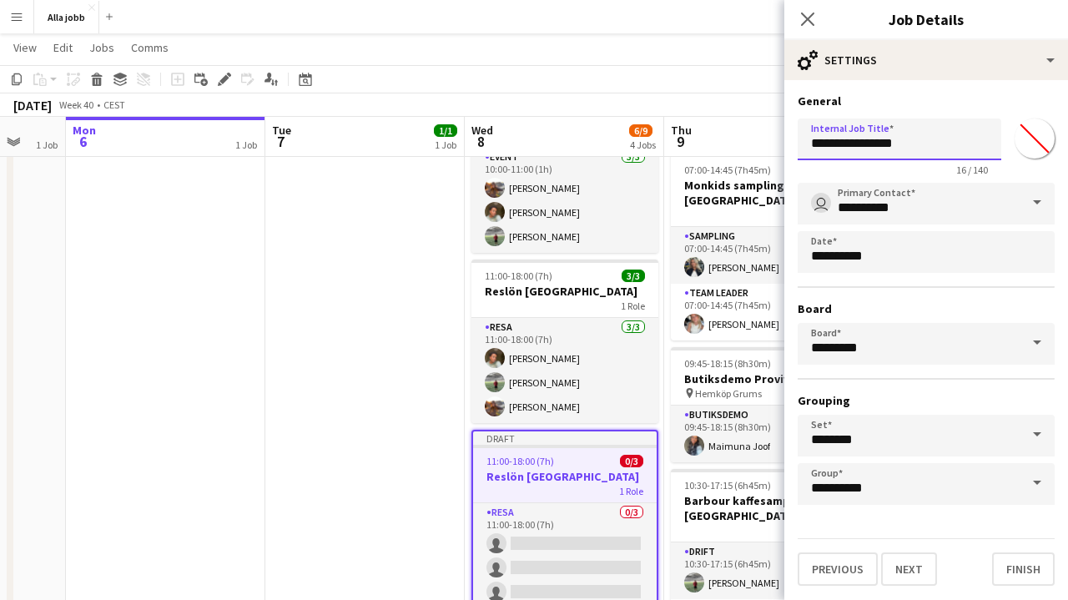
click at [894, 144] on input "**********" at bounding box center [900, 140] width 204 height 42
type input "**********"
click at [881, 83] on div "**********" at bounding box center [927, 339] width 284 height 519
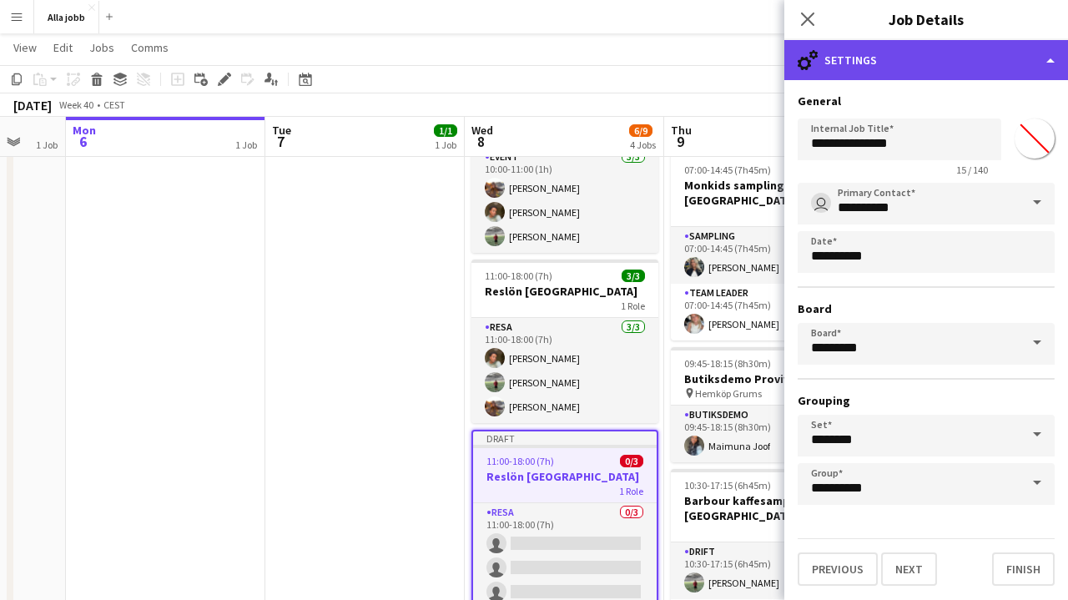
click at [881, 68] on div "cog-double-3 Settings" at bounding box center [927, 60] width 284 height 40
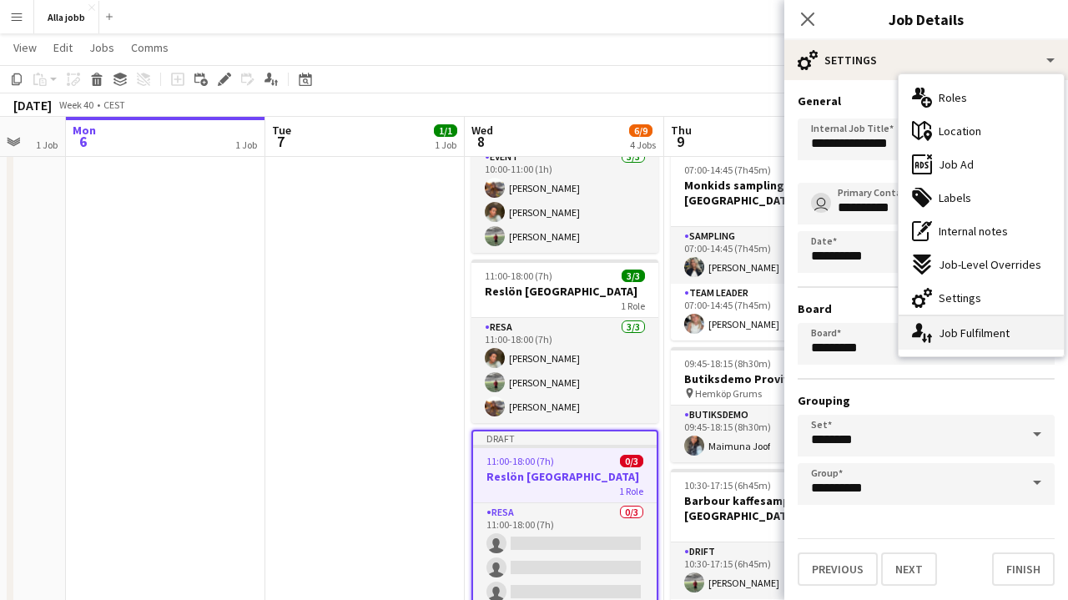
click at [941, 332] on div "single-neutral-actions-up-down Job Fulfilment" at bounding box center [981, 332] width 165 height 33
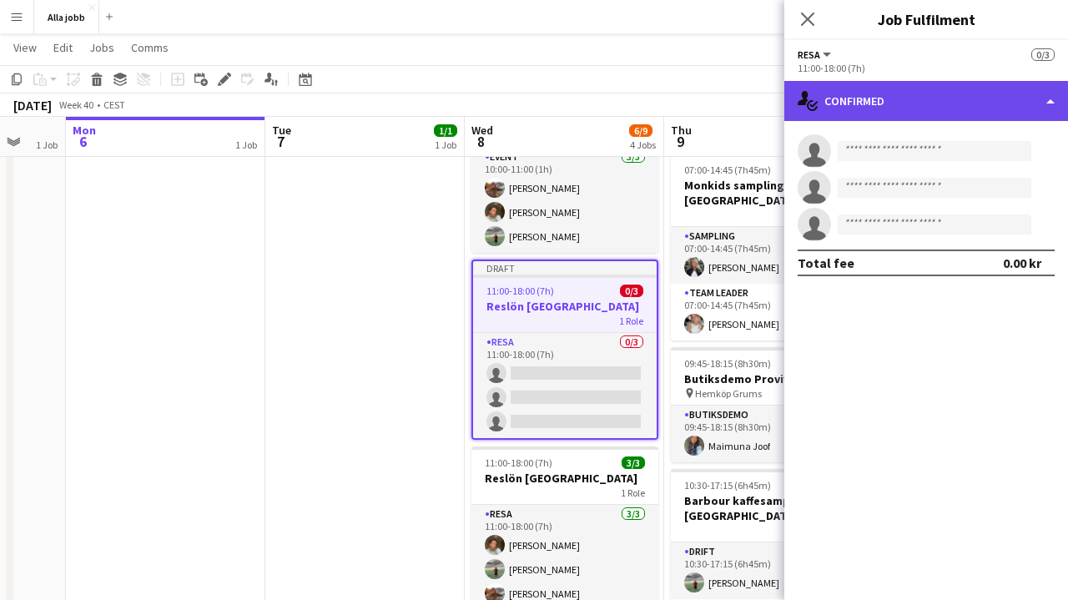
click at [908, 105] on div "single-neutral-actions-check-2 Confirmed" at bounding box center [927, 101] width 284 height 40
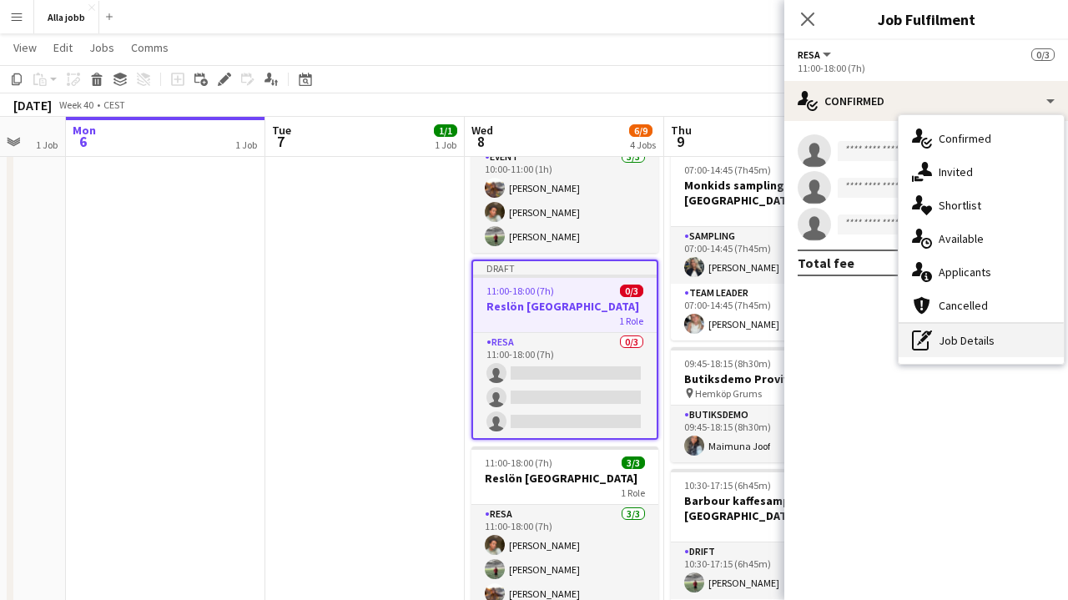
click at [976, 340] on div "pen-write Job Details" at bounding box center [981, 340] width 165 height 33
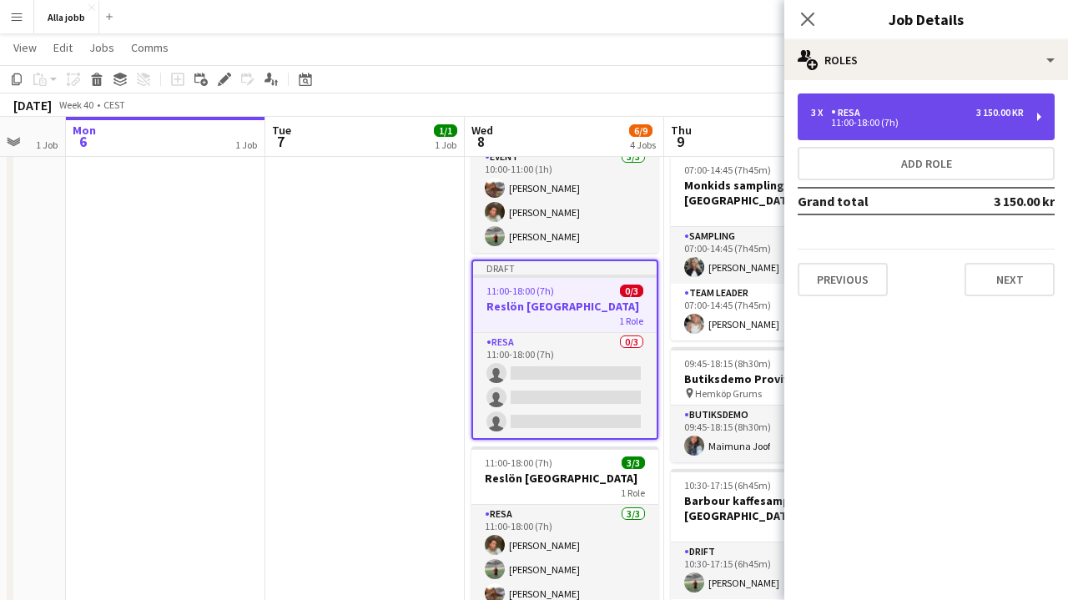
click at [909, 134] on div "3 x Resa 3 150.00 kr 11:00-18:00 (7h)" at bounding box center [926, 116] width 257 height 47
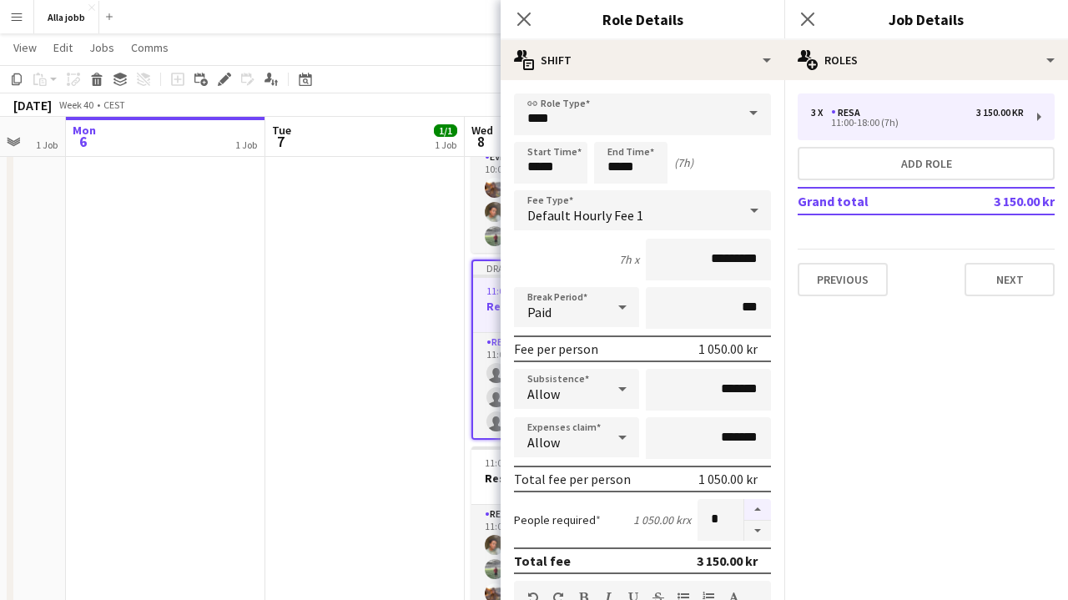
click at [764, 511] on button "button" at bounding box center [757, 510] width 27 height 22
click at [757, 525] on button "button" at bounding box center [757, 531] width 27 height 21
type input "*"
click at [355, 338] on app-date-cell "13:45-19:15 (5h30m) 1/1 Butiksdemo Activia Kefir Stockholm 1 Role Butiksdemo [D…" at bounding box center [364, 586] width 199 height 1171
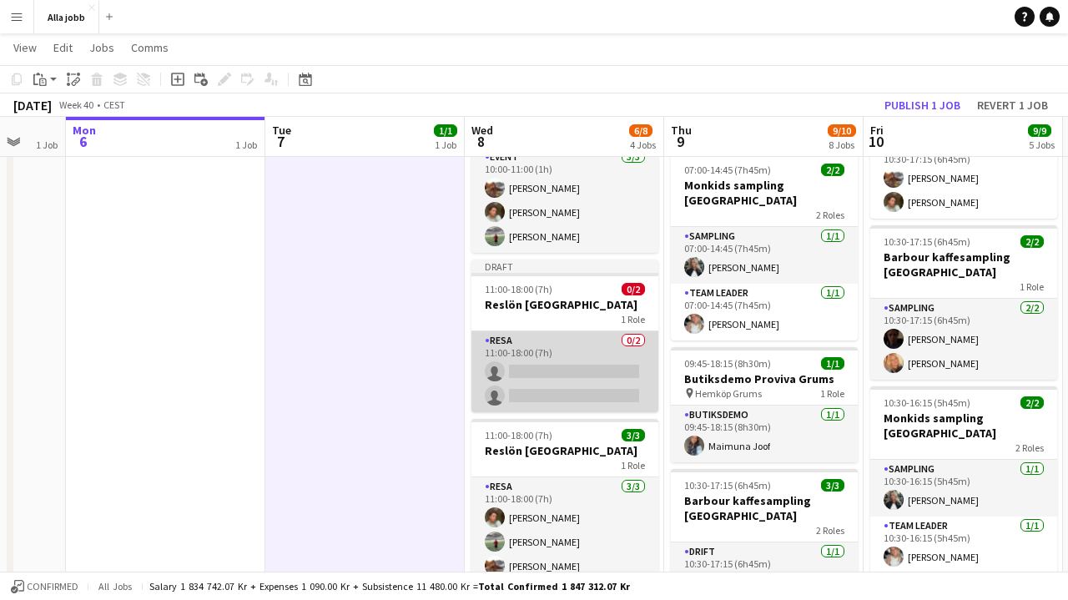
click at [524, 358] on app-card-role "Resa 0/2 11:00-18:00 (7h) single-neutral-actions single-neutral-actions" at bounding box center [565, 371] width 187 height 81
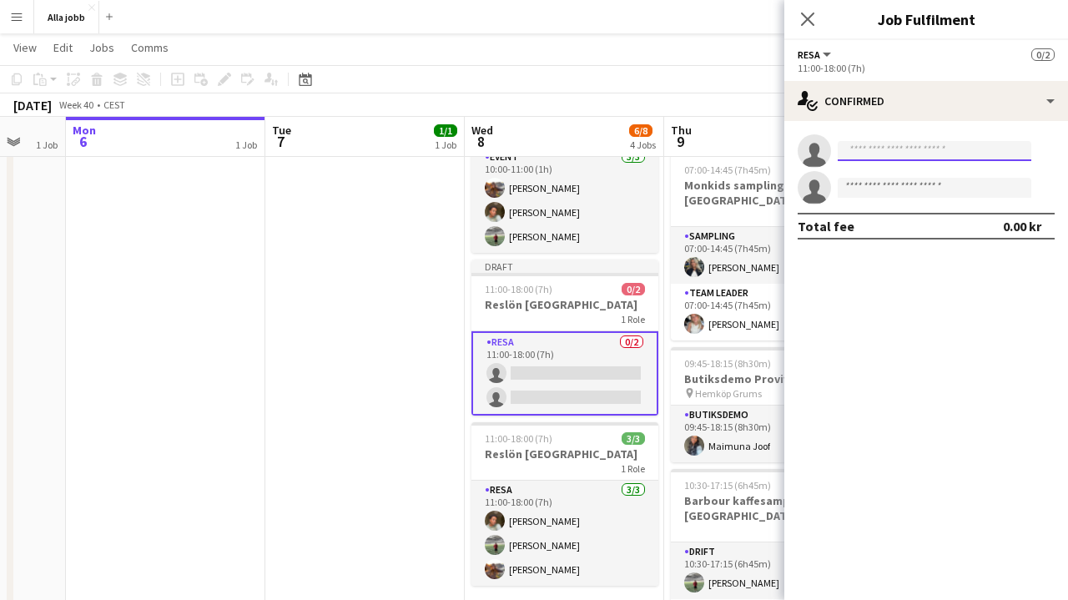
click at [915, 152] on input at bounding box center [935, 151] width 194 height 20
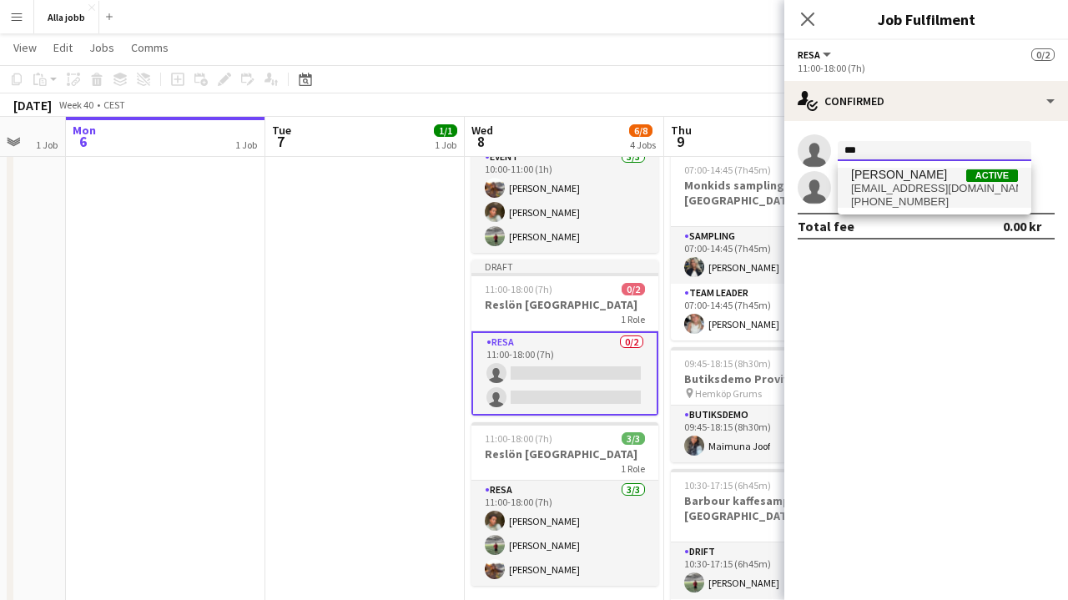
type input "***"
click at [920, 175] on span "[PERSON_NAME]" at bounding box center [899, 175] width 96 height 14
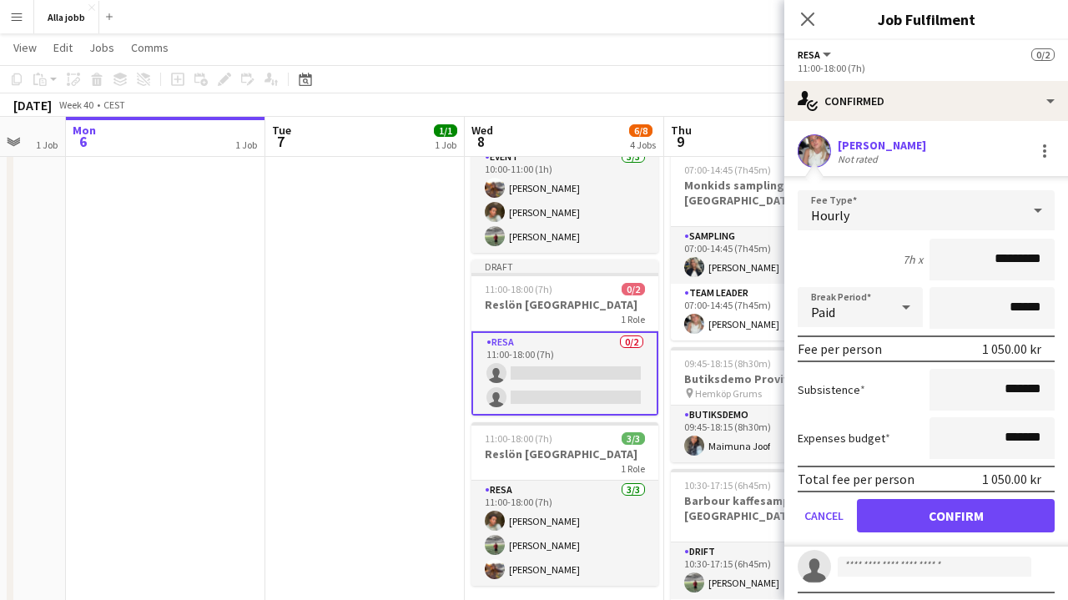
click at [998, 265] on input "*********" at bounding box center [992, 260] width 125 height 42
type input "******"
click at [956, 516] on button "Confirm" at bounding box center [956, 515] width 198 height 33
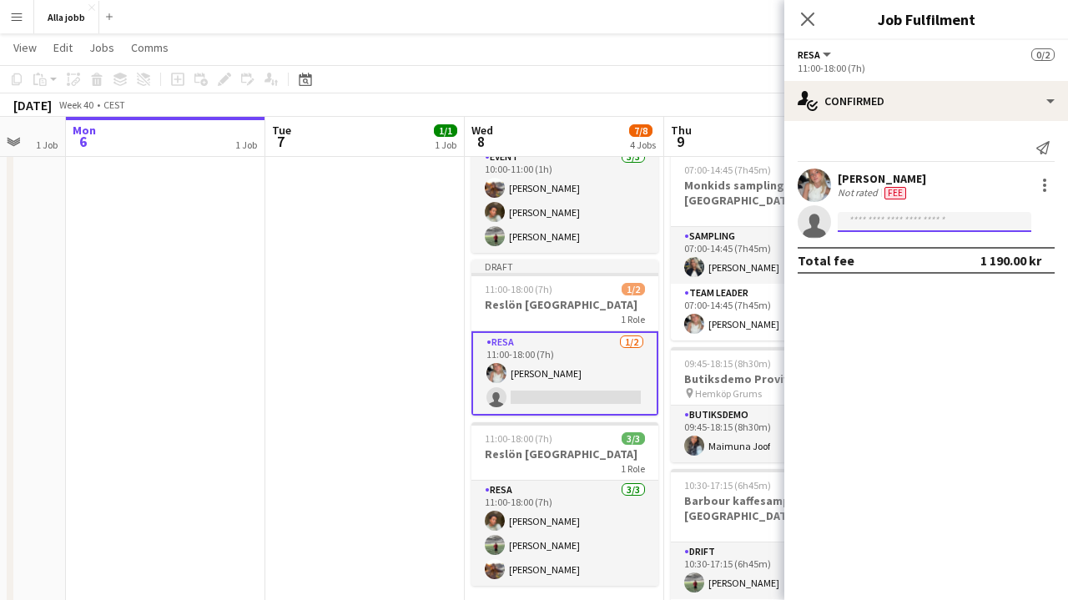
click at [926, 217] on input at bounding box center [935, 222] width 194 height 20
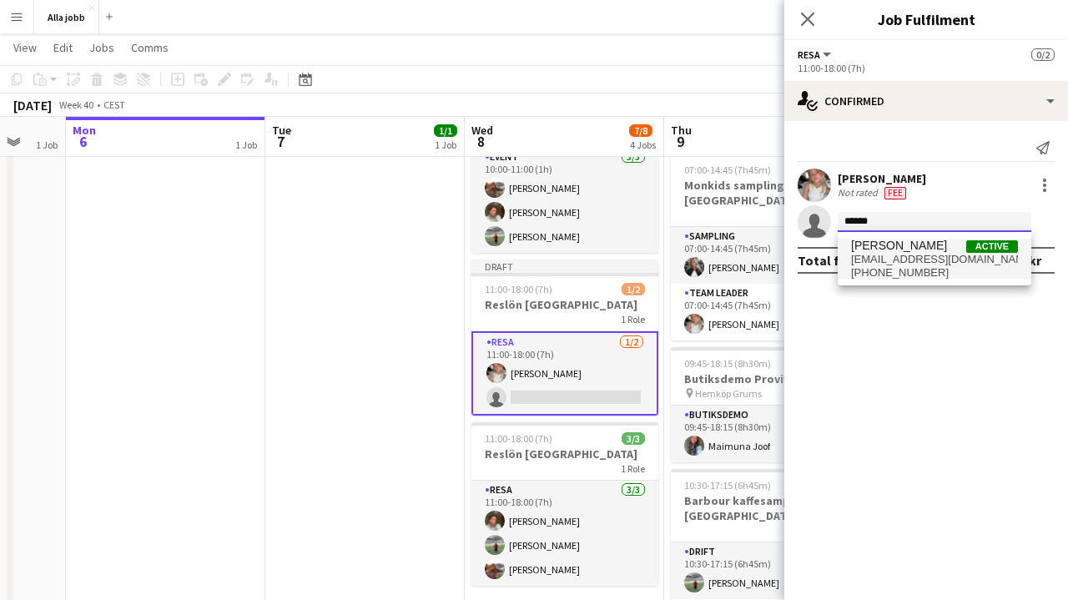
type input "******"
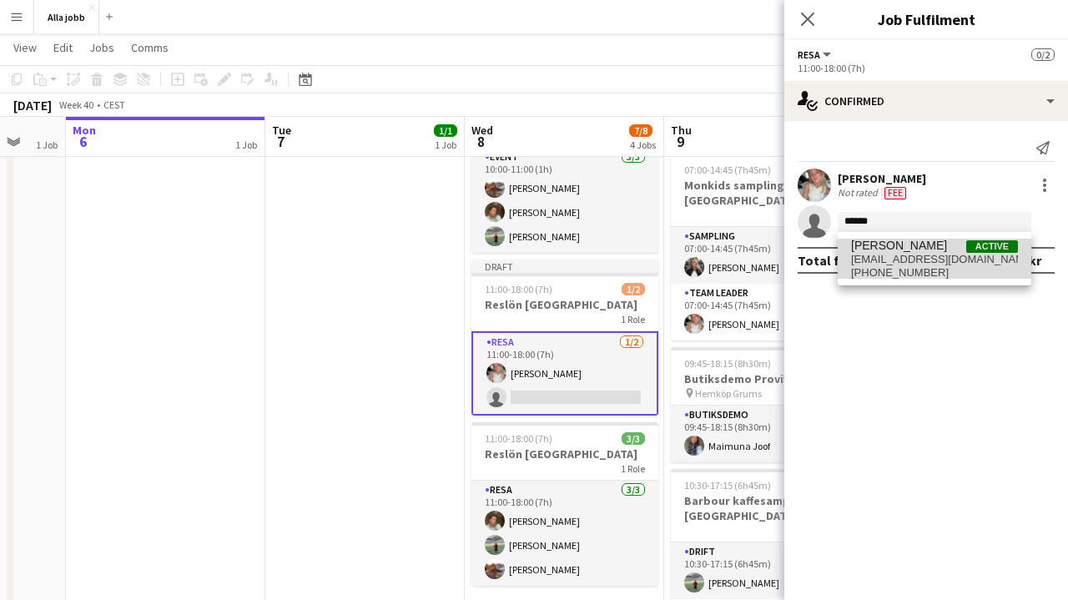
click at [934, 253] on span "smilla.nordenfridh@gmail.com" at bounding box center [934, 259] width 167 height 13
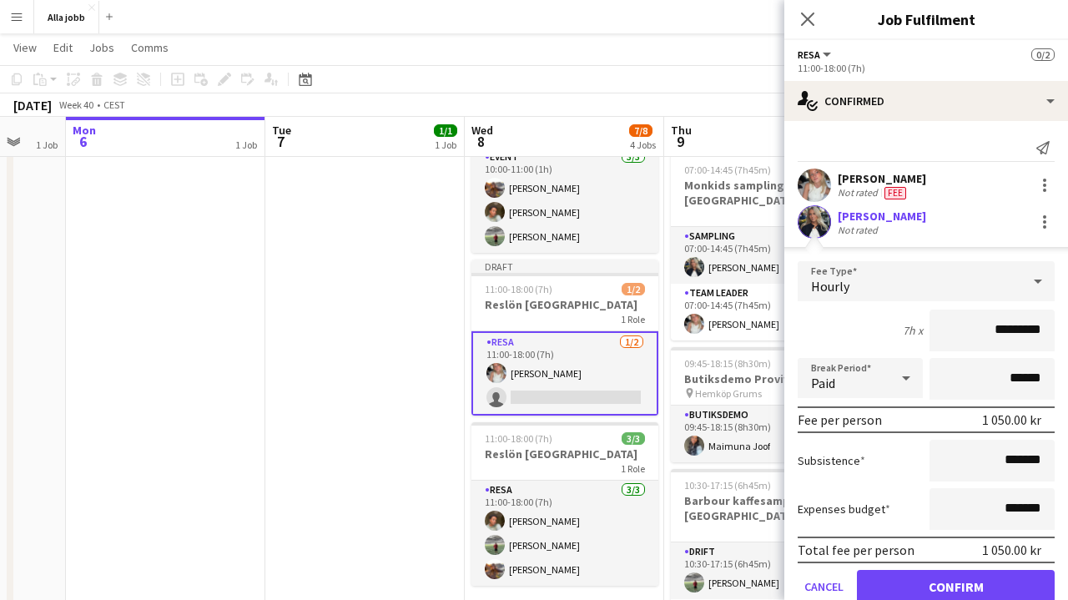
click at [908, 588] on button "Confirm" at bounding box center [956, 586] width 198 height 33
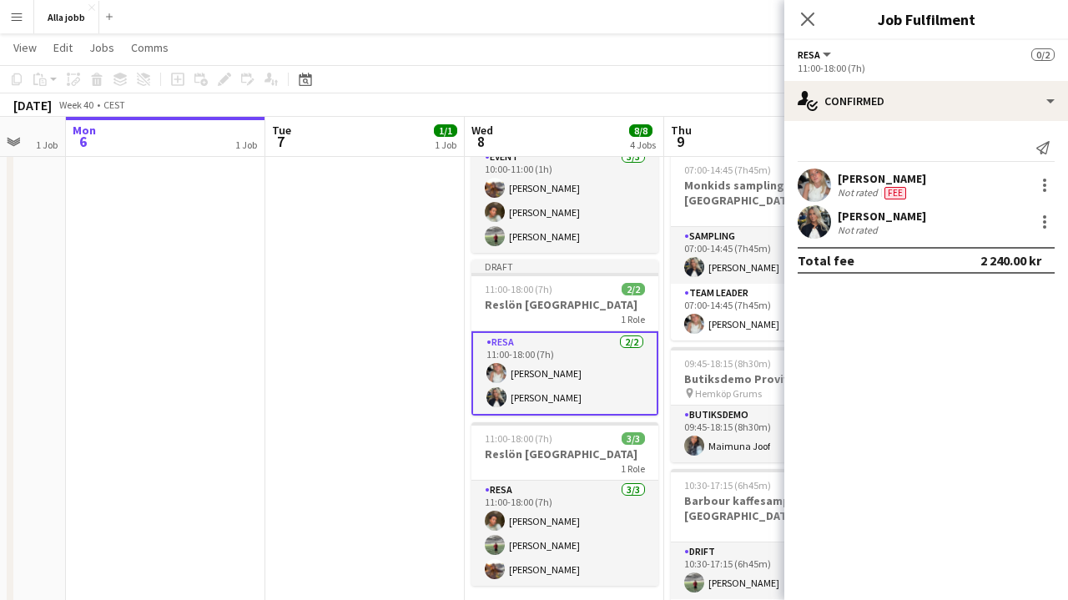
click at [565, 362] on app-card-role "Resa 2/2 11:00-18:00 (7h) Ida Malmborg Smilla Nordenfridh" at bounding box center [565, 373] width 187 height 84
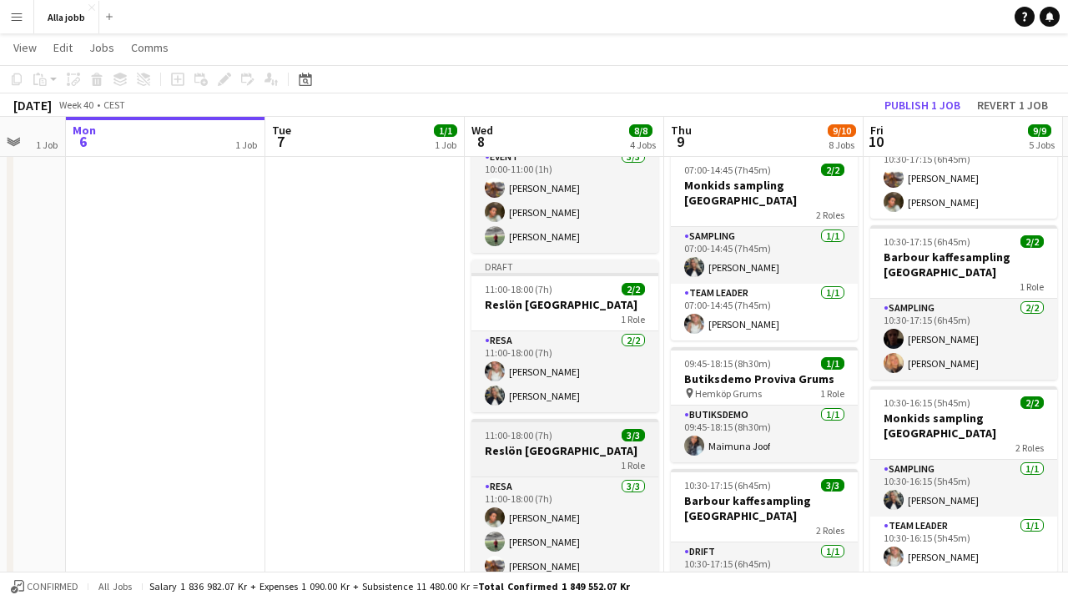
click at [485, 426] on app-job-card "11:00-18:00 (7h) 3/3 Reslön Köpenhamn 1 Role Resa 3/3 11:00-18:00 (7h) Lauren L…" at bounding box center [565, 501] width 187 height 164
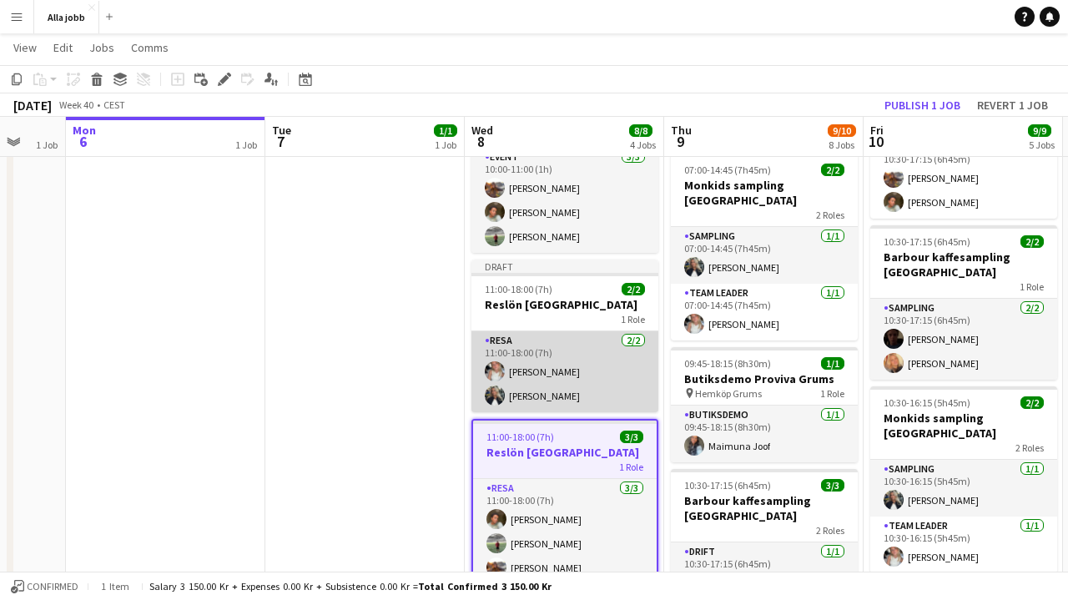
click at [530, 381] on app-card-role "Resa 2/2 11:00-18:00 (7h) Ida Malmborg Smilla Nordenfridh" at bounding box center [565, 371] width 187 height 81
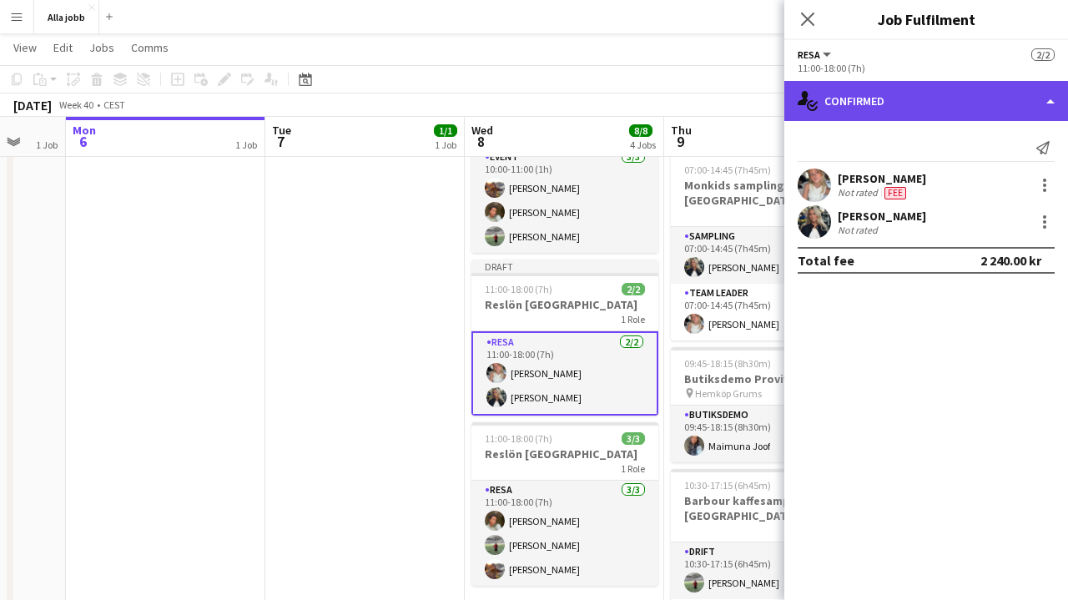
click at [960, 82] on div "single-neutral-actions-check-2 Confirmed" at bounding box center [927, 101] width 284 height 40
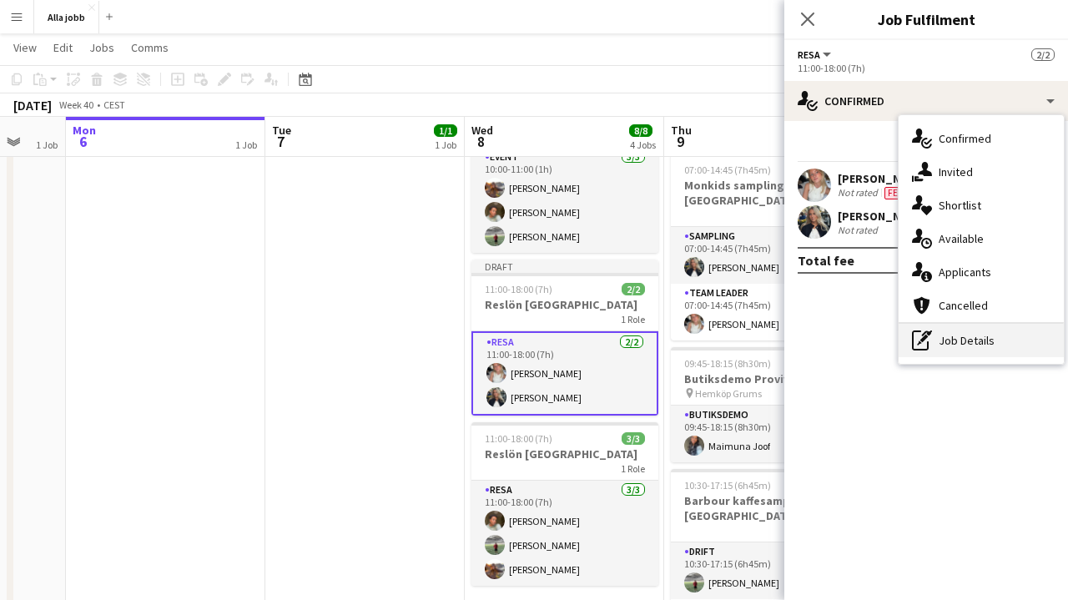
click at [946, 350] on div "pen-write Job Details" at bounding box center [981, 340] width 165 height 33
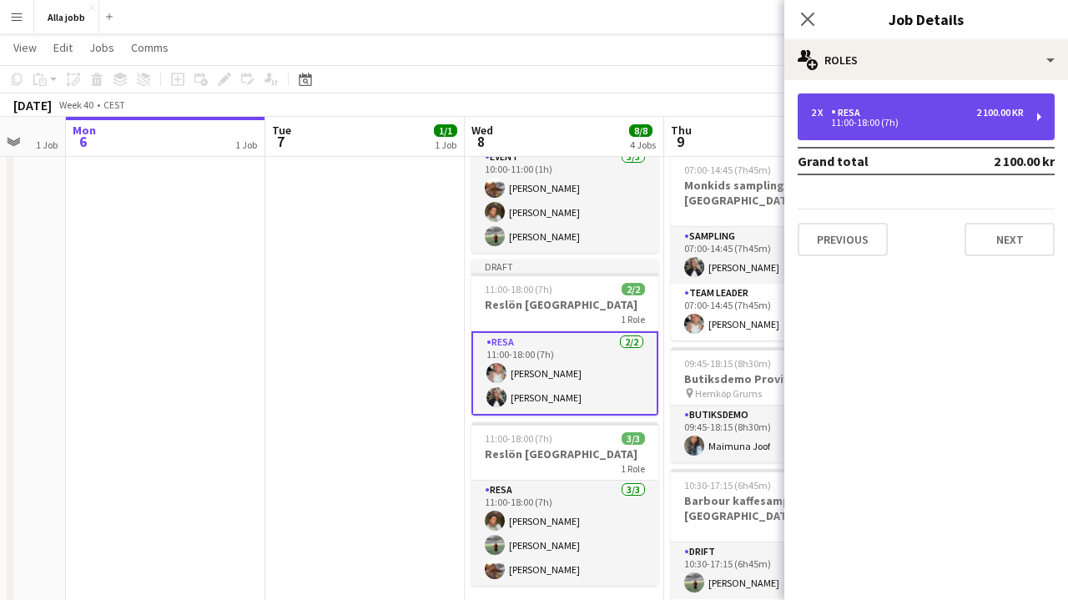
click at [881, 115] on div "2 x Resa 2 100.00 kr" at bounding box center [917, 113] width 213 height 12
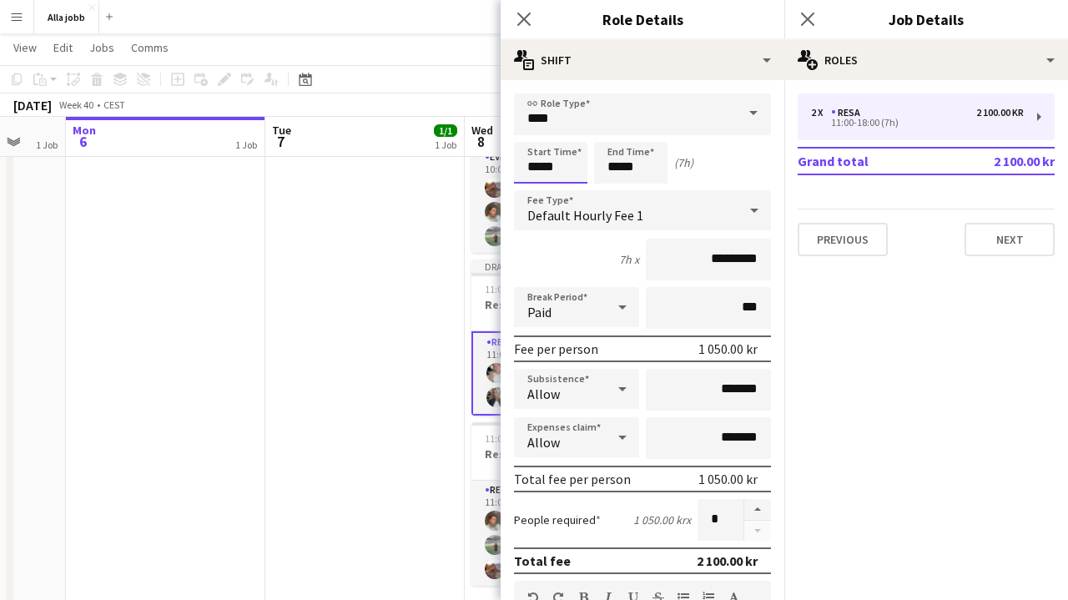
click at [576, 173] on input "*****" at bounding box center [550, 163] width 73 height 42
click at [637, 174] on input "*****" at bounding box center [630, 163] width 73 height 42
click at [614, 191] on div at bounding box center [614, 192] width 33 height 17
click at [652, 134] on div at bounding box center [647, 133] width 33 height 17
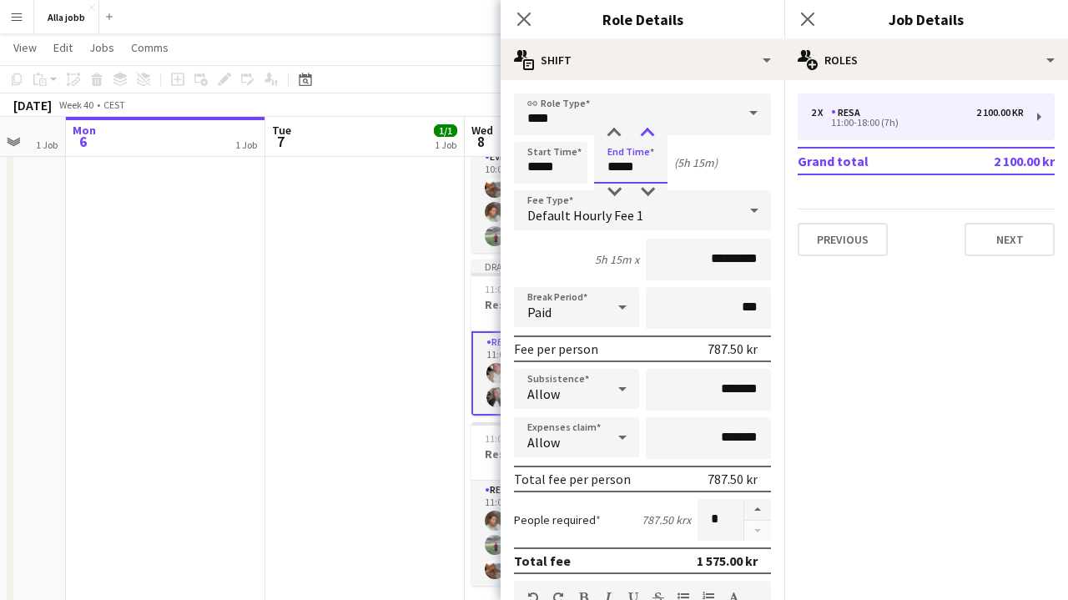
type input "*****"
click at [652, 134] on div at bounding box center [647, 133] width 33 height 17
click at [565, 165] on input "*****" at bounding box center [550, 163] width 73 height 42
type input "*****"
click at [532, 190] on div at bounding box center [533, 192] width 33 height 17
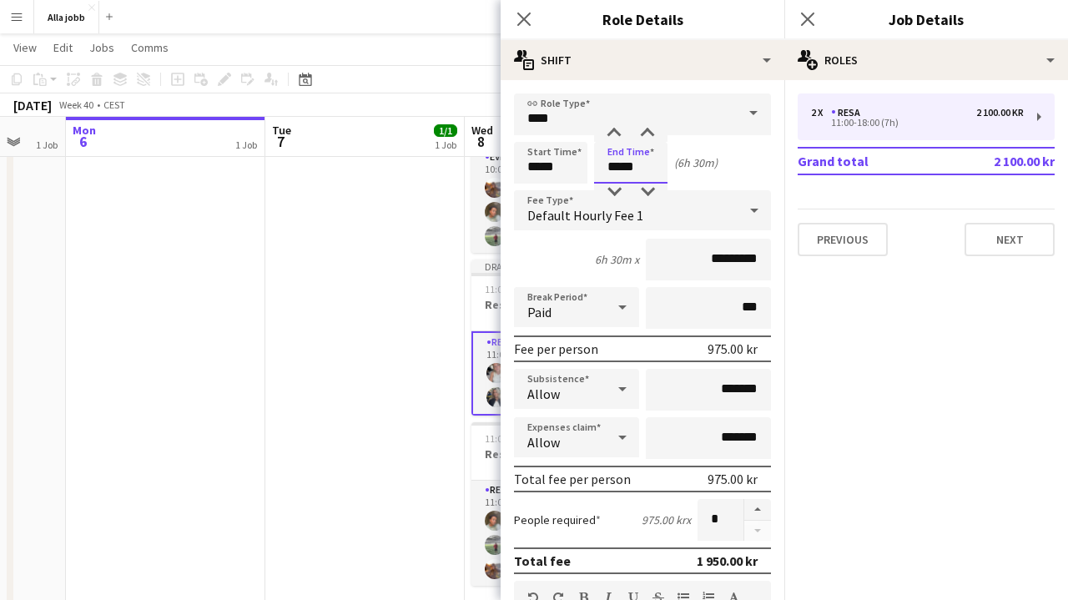
click at [609, 167] on input "*****" at bounding box center [630, 163] width 73 height 42
click at [612, 130] on div at bounding box center [614, 133] width 33 height 17
click at [620, 192] on div at bounding box center [614, 192] width 33 height 17
type input "*****"
click at [620, 192] on div at bounding box center [614, 192] width 33 height 17
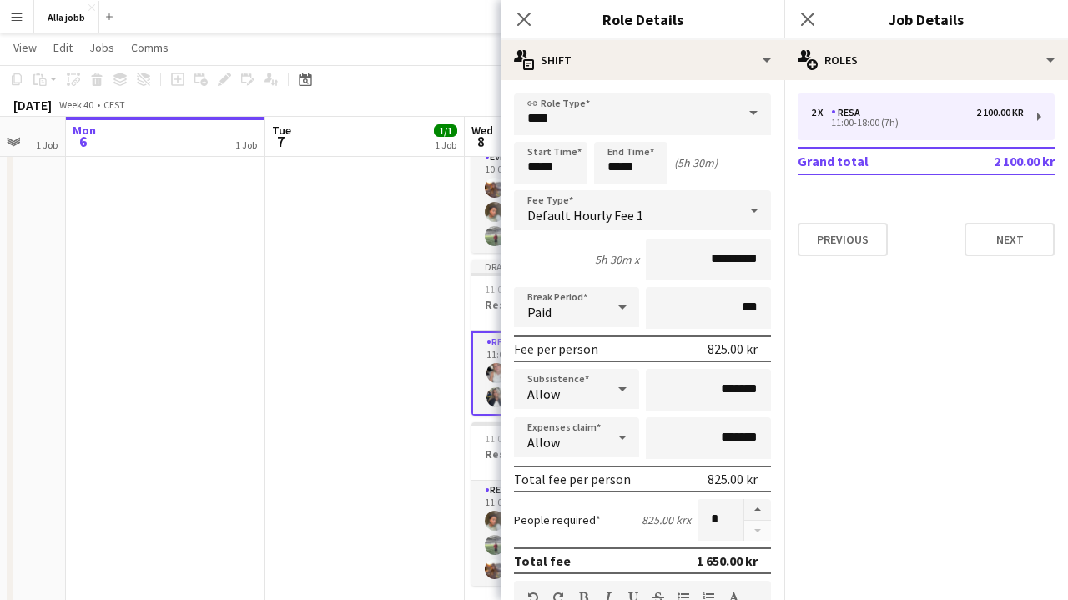
click at [362, 257] on app-date-cell "13:45-19:15 (5h30m) 1/1 Butiksdemo Activia Kefir Stockholm 1 Role Butiksdemo [D…" at bounding box center [364, 586] width 199 height 1171
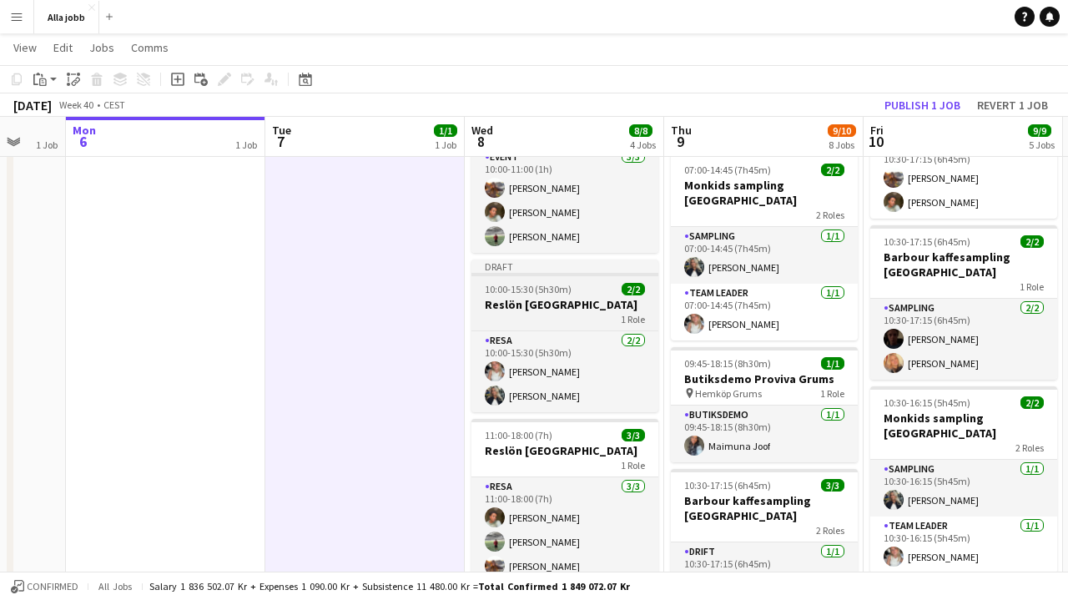
click at [538, 312] on div "1 Role" at bounding box center [565, 318] width 187 height 13
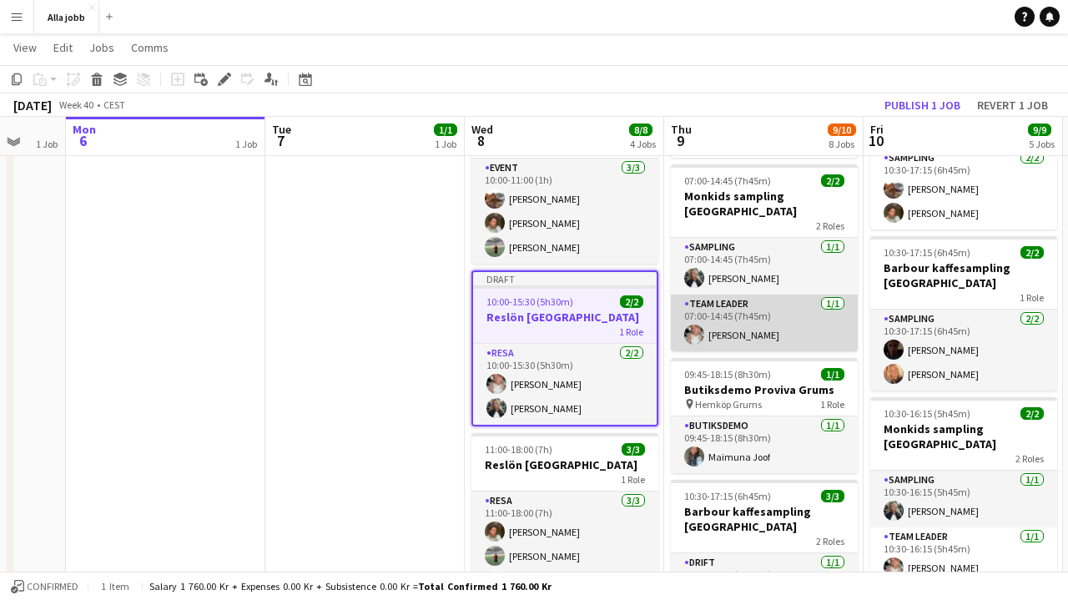
scroll to position [173, 0]
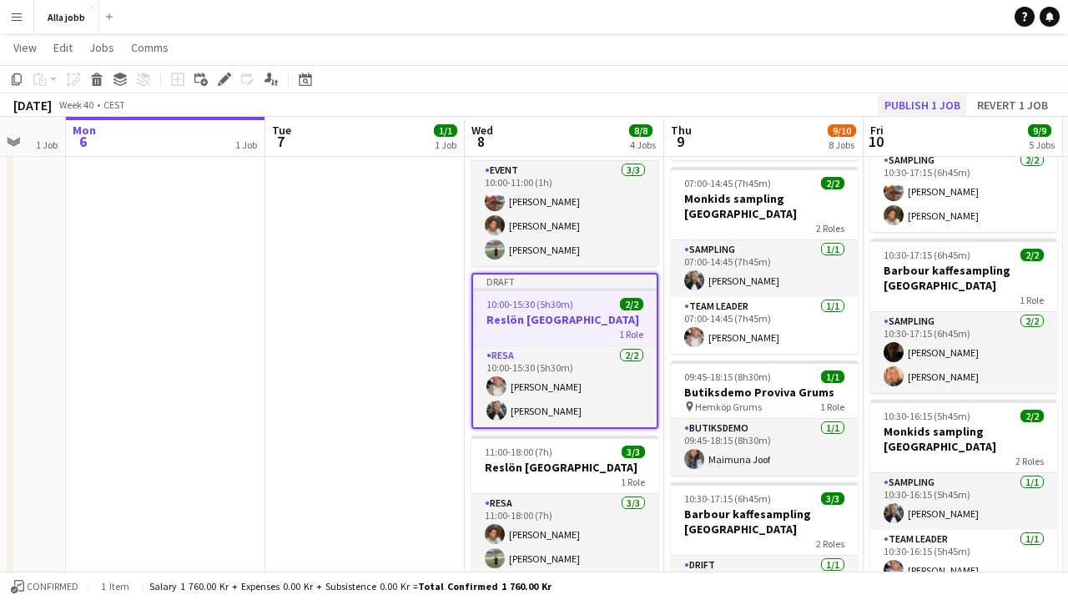
click at [911, 103] on button "Publish 1 job" at bounding box center [922, 105] width 89 height 22
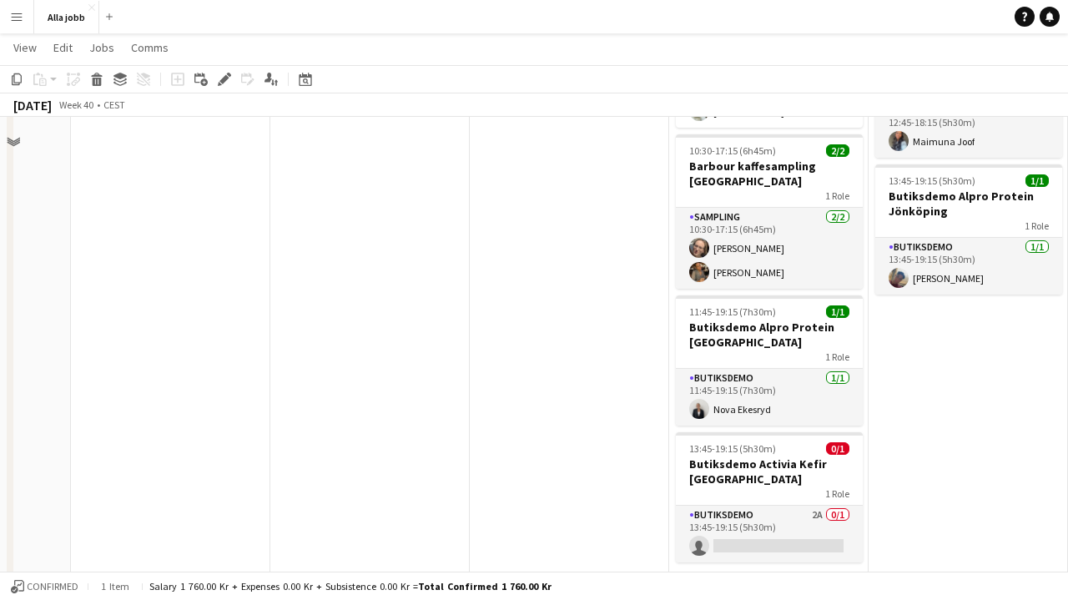
scroll to position [739, 0]
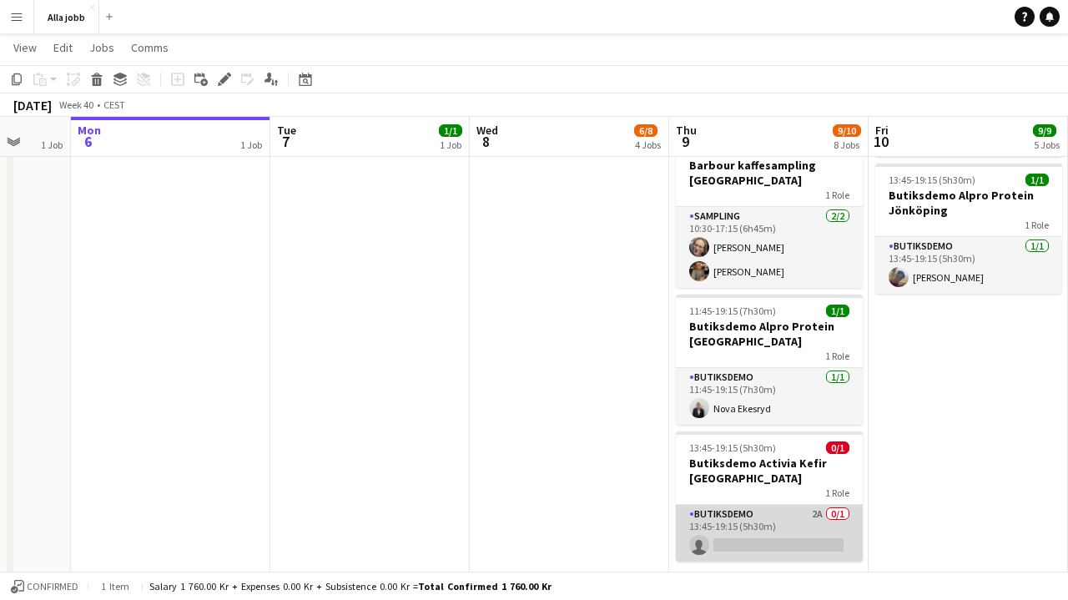
click at [722, 509] on app-card-role "Butiksdemo 2A 0/1 13:45-19:15 (5h30m) single-neutral-actions" at bounding box center [769, 533] width 187 height 57
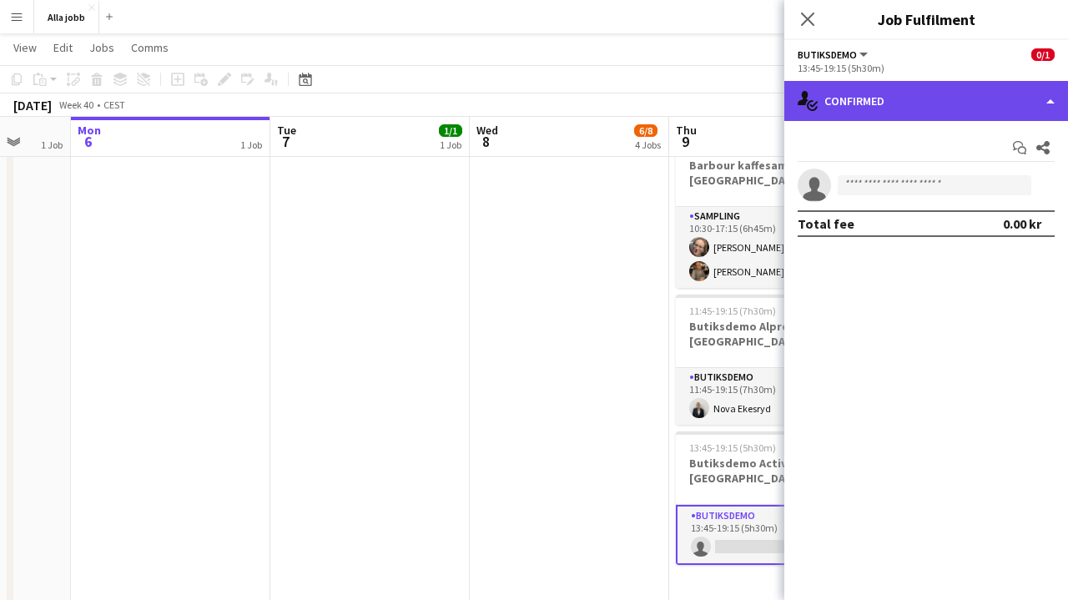
click at [886, 93] on div "single-neutral-actions-check-2 Confirmed" at bounding box center [927, 101] width 284 height 40
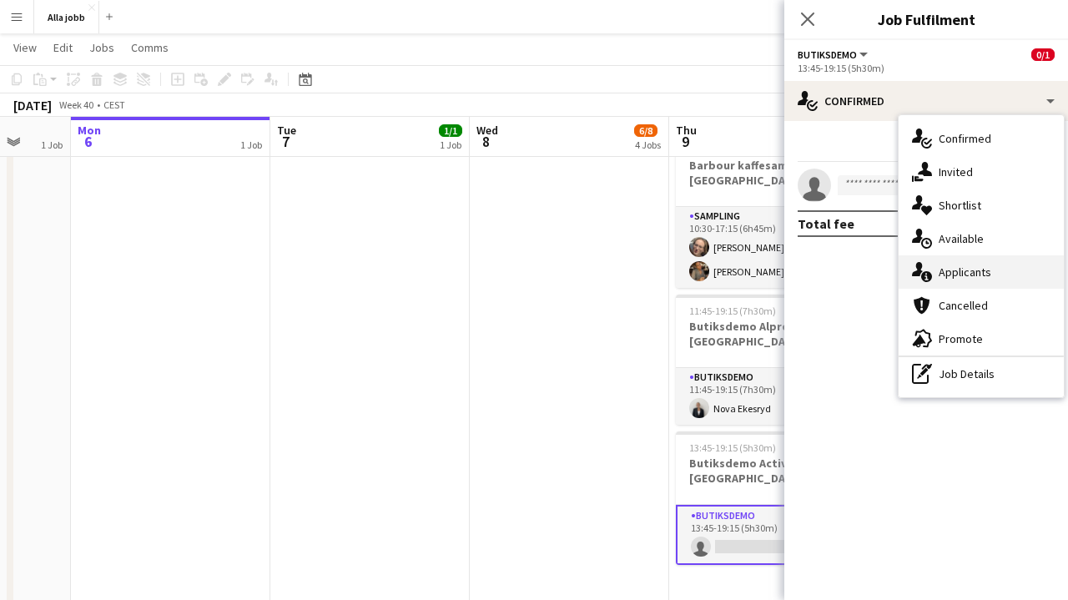
click at [954, 269] on span "Applicants" at bounding box center [965, 272] width 53 height 15
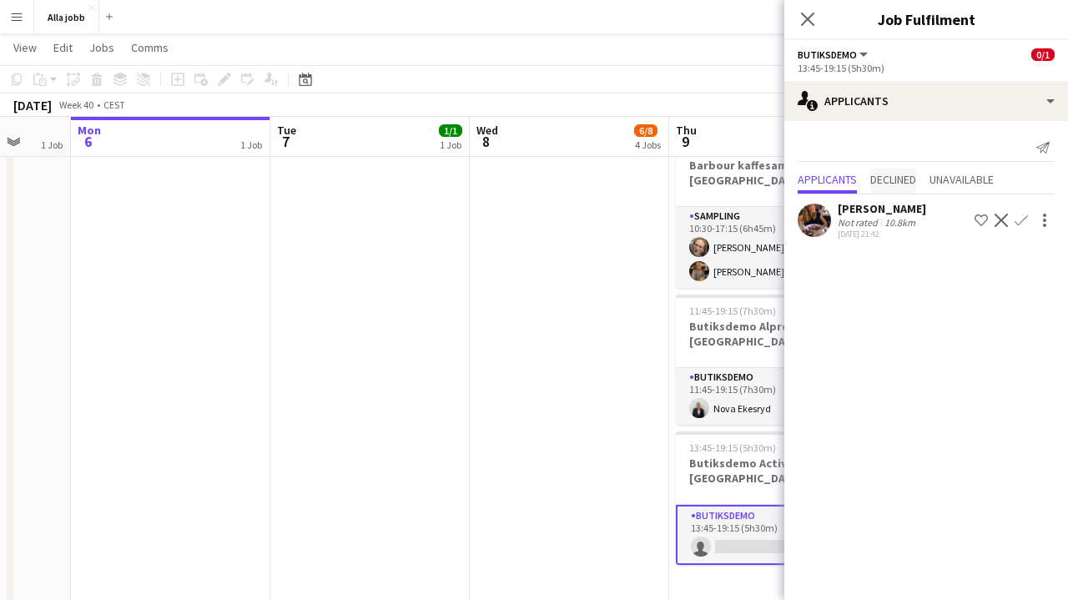
click at [893, 185] on span "Declined" at bounding box center [893, 180] width 46 height 12
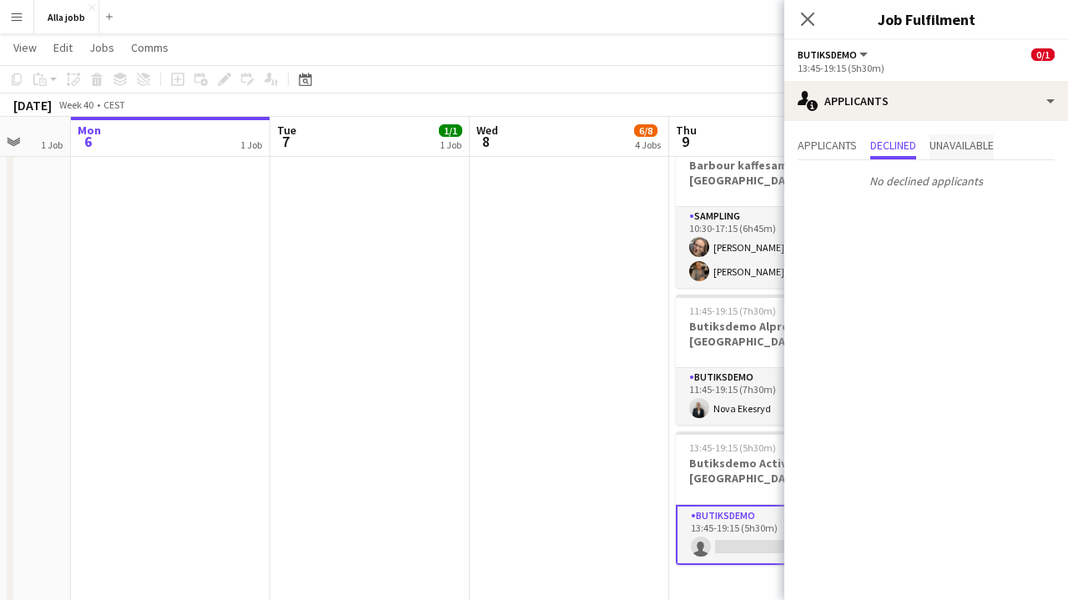
click at [975, 147] on span "Unavailable" at bounding box center [962, 145] width 64 height 12
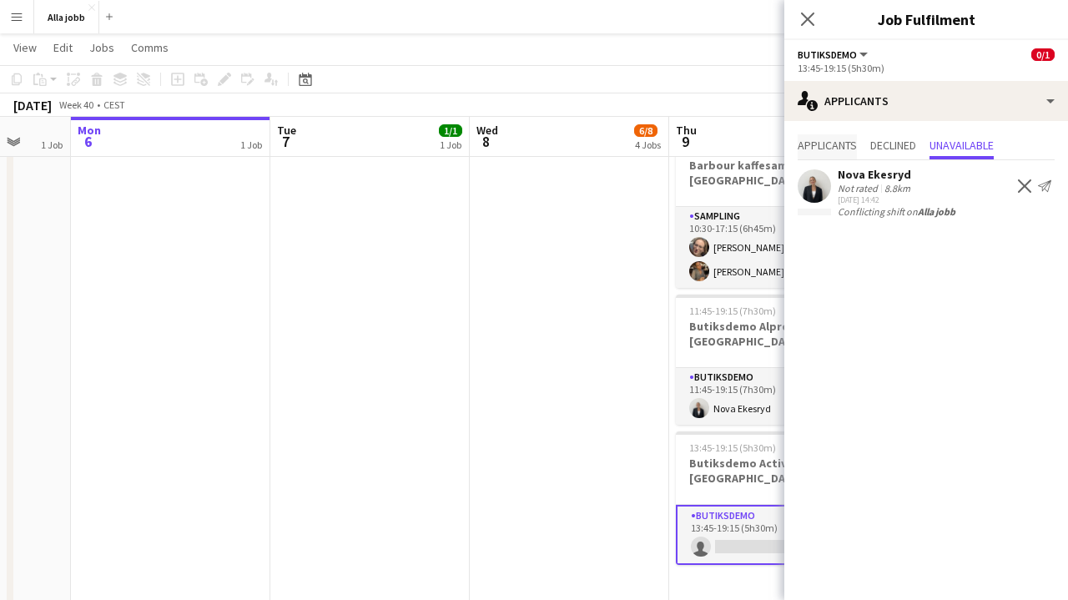
click at [840, 142] on span "Applicants" at bounding box center [827, 145] width 59 height 12
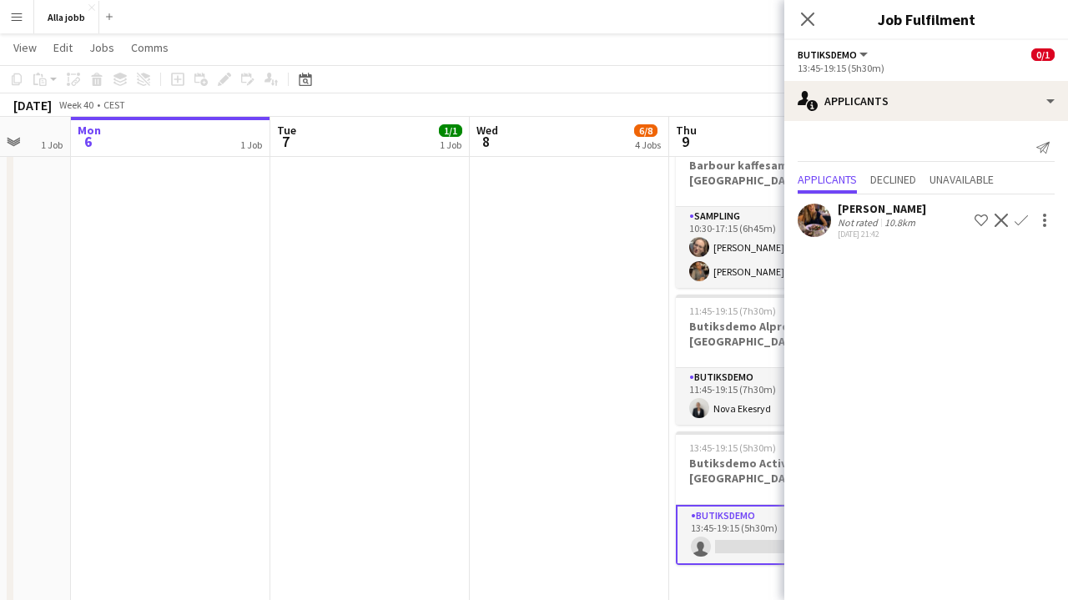
click at [590, 342] on app-date-cell "Resa till Köpenhamn 10:00-11:00 (1h) 3/3 Avstämning och lastbilskörning / Barbo…" at bounding box center [569, 32] width 199 height 1171
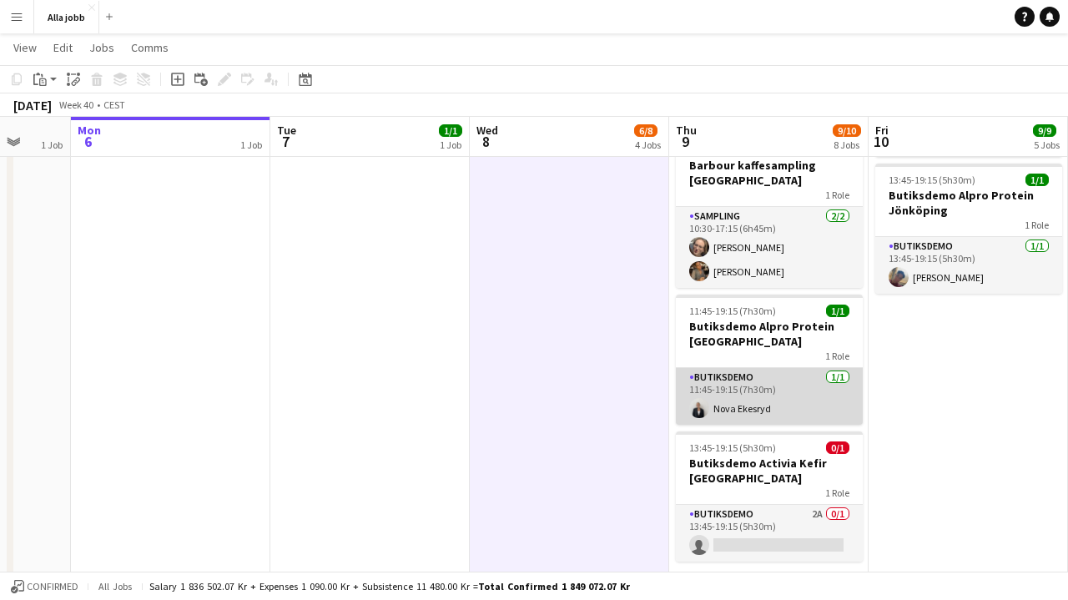
click at [717, 368] on app-card-role "Butiksdemo [DATE] 11:45-19:15 (7h30m) Nova Ekesryd" at bounding box center [769, 396] width 187 height 57
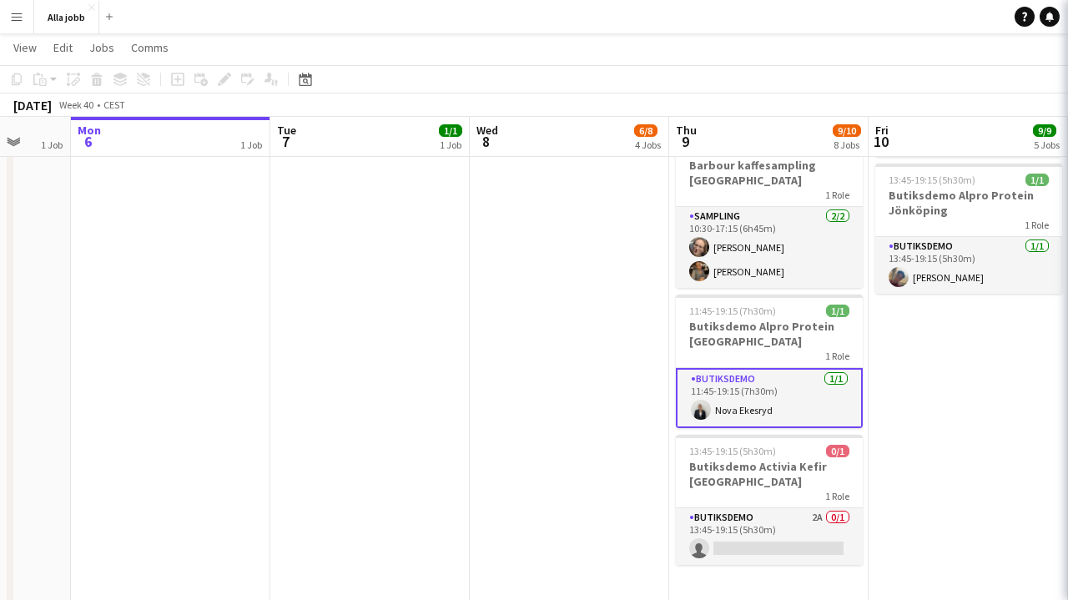
scroll to position [0, 527]
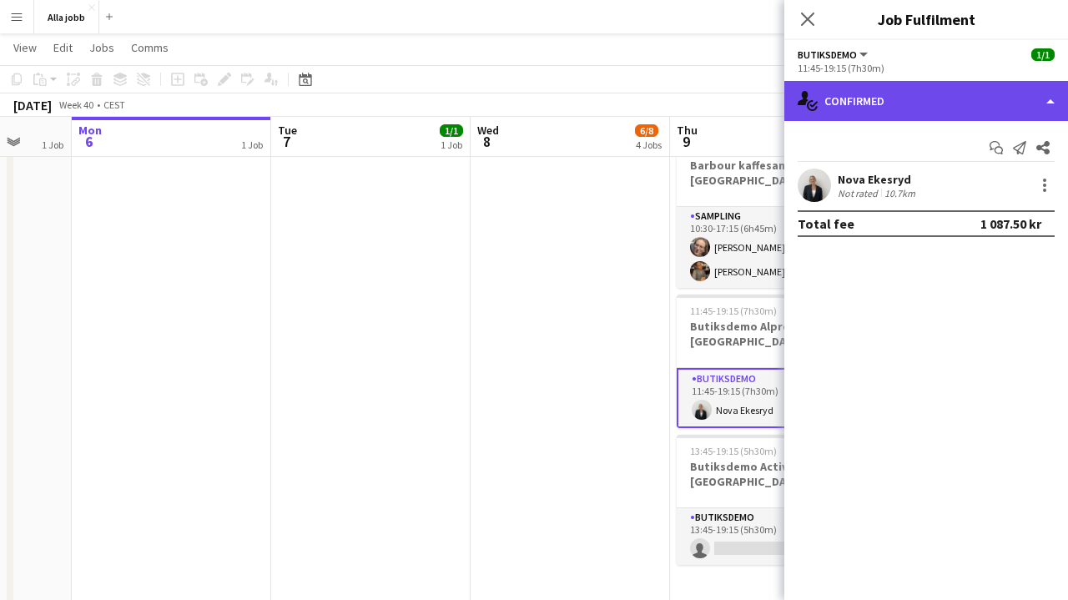
click at [954, 108] on div "single-neutral-actions-check-2 Confirmed" at bounding box center [927, 101] width 284 height 40
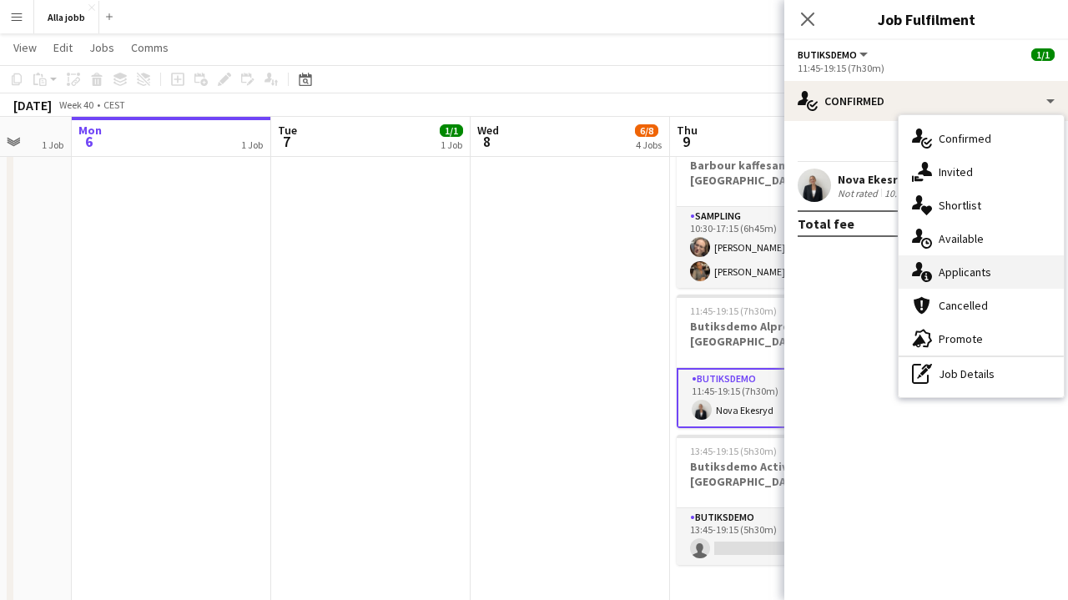
click at [976, 265] on span "Applicants" at bounding box center [965, 272] width 53 height 15
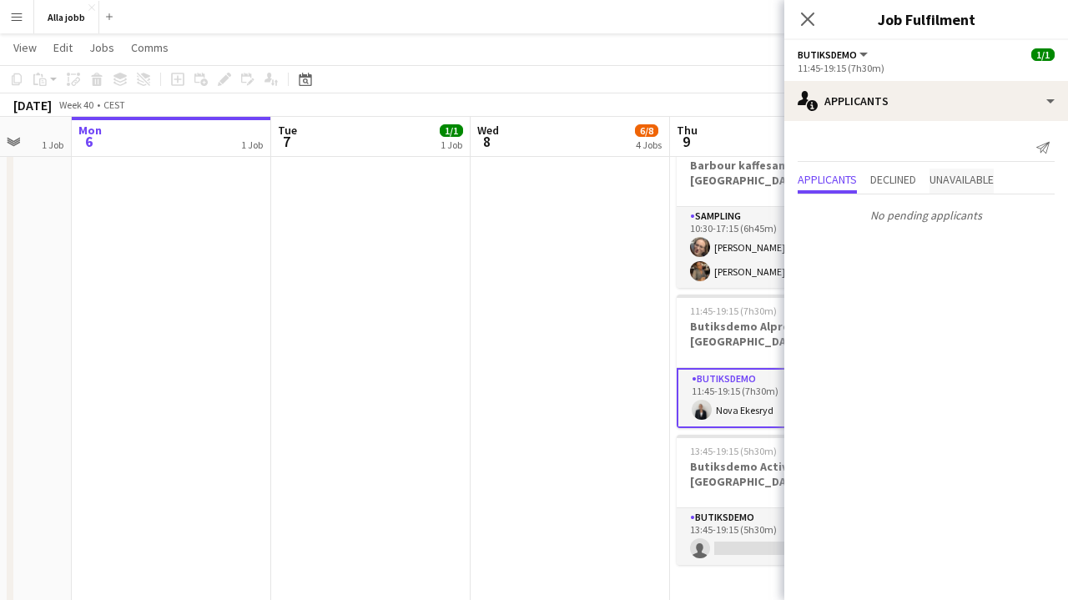
click at [968, 178] on span "Unavailable" at bounding box center [962, 180] width 64 height 12
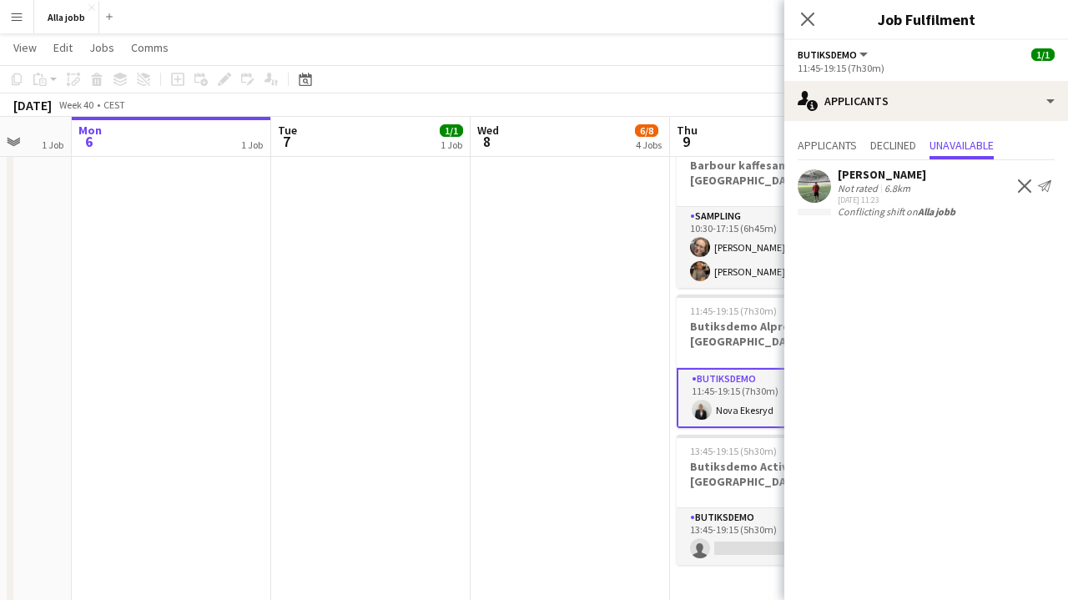
click at [555, 281] on app-date-cell "Resa till Köpenhamn 10:00-11:00 (1h) 3/3 Avstämning och lastbilskörning / Barbo…" at bounding box center [570, 32] width 199 height 1171
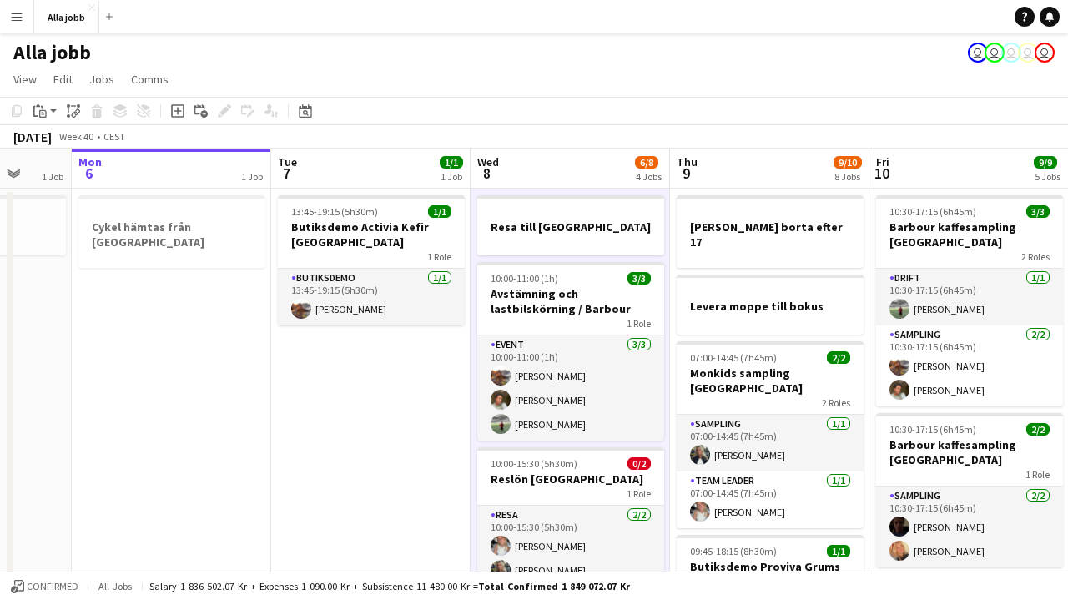
scroll to position [0, 0]
click at [78, 16] on button "Alla jobb Close" at bounding box center [66, 17] width 65 height 33
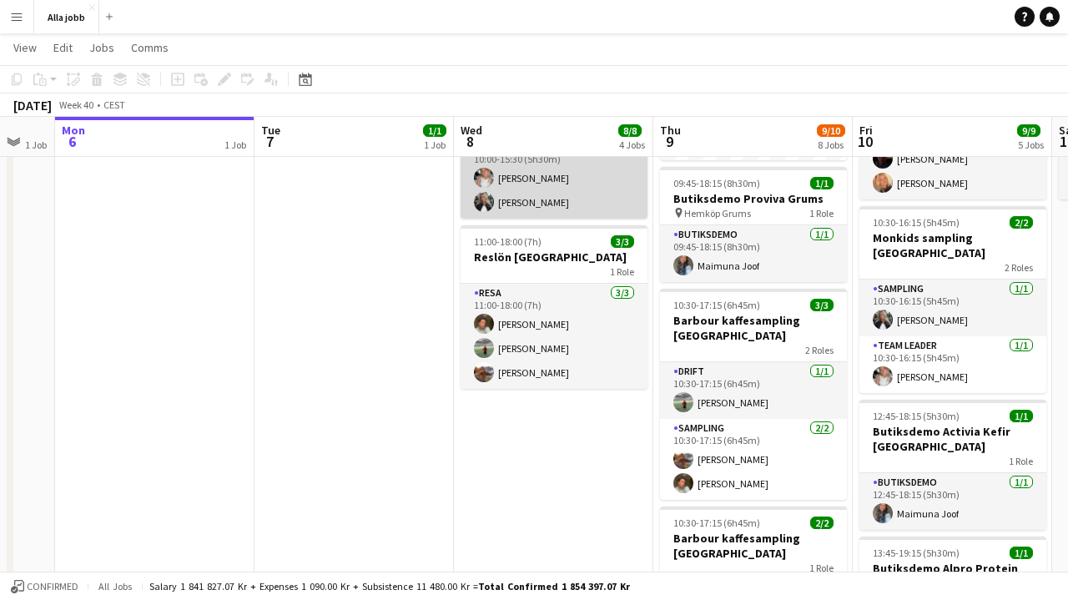
scroll to position [0, 542]
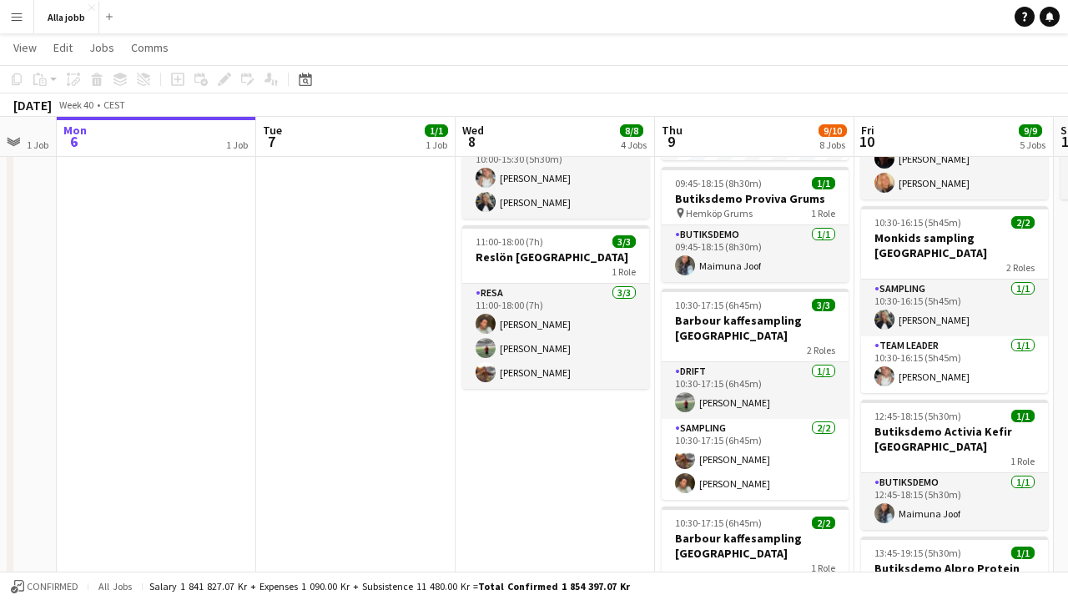
click at [563, 477] on app-date-cell "Resa till Köpenhamn 10:00-11:00 (1h) 3/3 Avstämning och lastbilskörning / Barbo…" at bounding box center [555, 406] width 199 height 1171
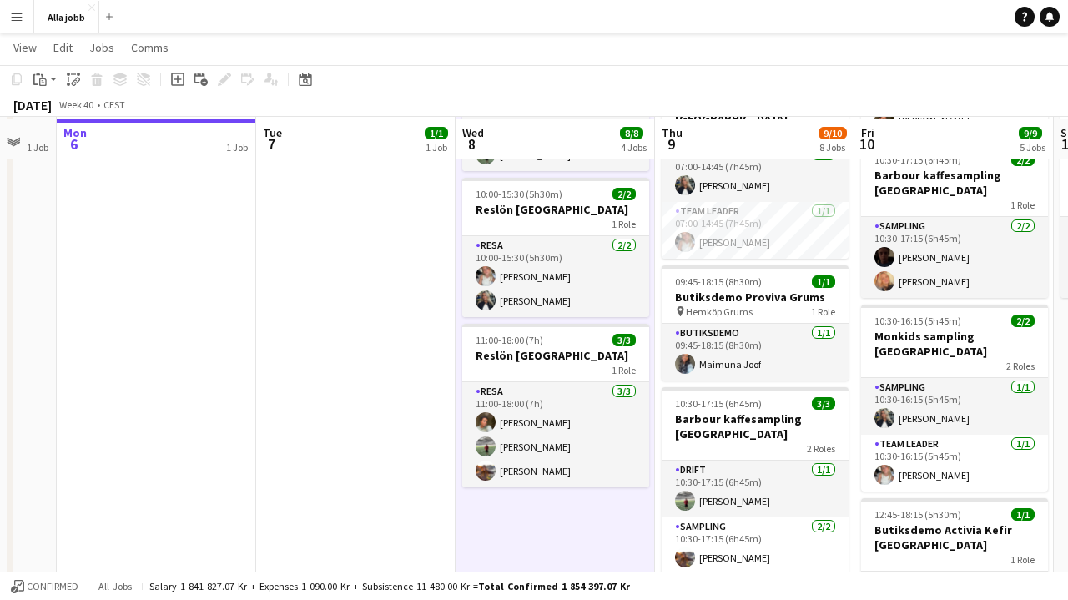
scroll to position [263, 0]
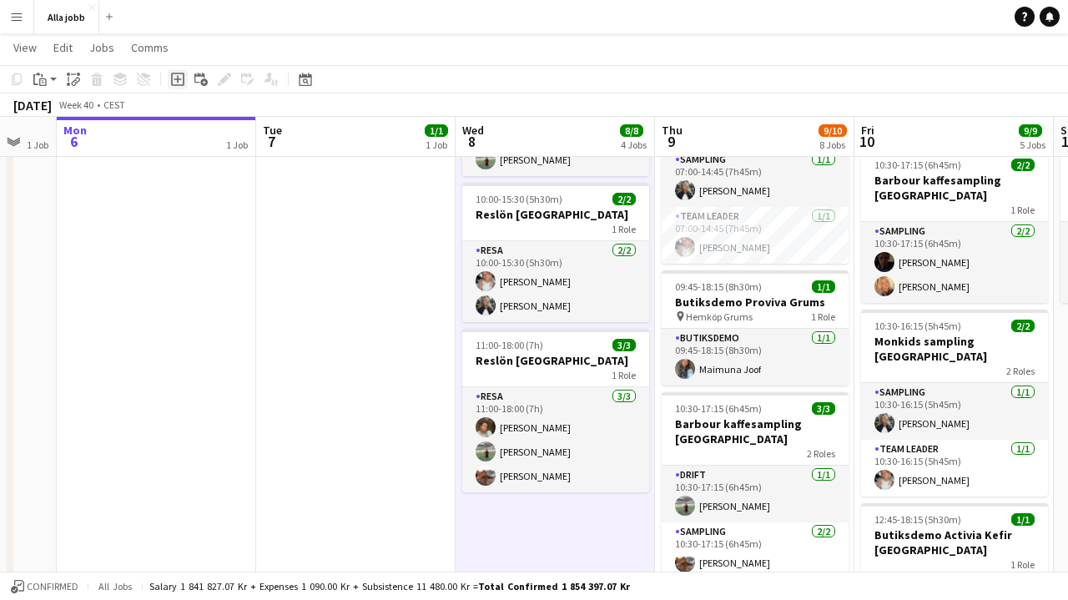
click at [171, 85] on icon "Add job" at bounding box center [177, 79] width 13 height 13
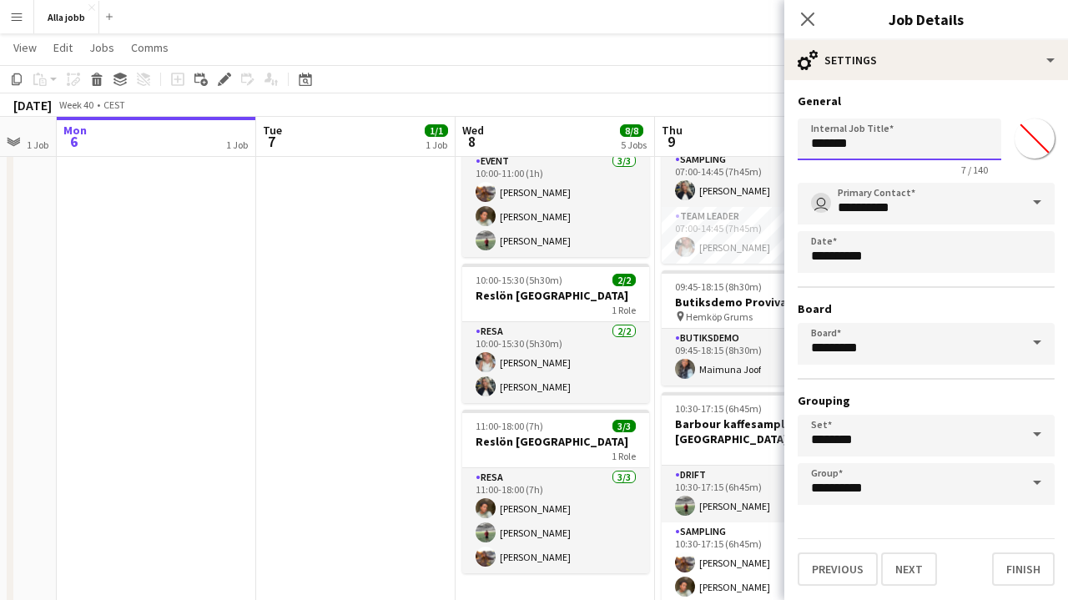
click at [843, 137] on input "*******" at bounding box center [900, 140] width 204 height 42
type input "**********"
click at [908, 569] on button "Next" at bounding box center [909, 569] width 56 height 33
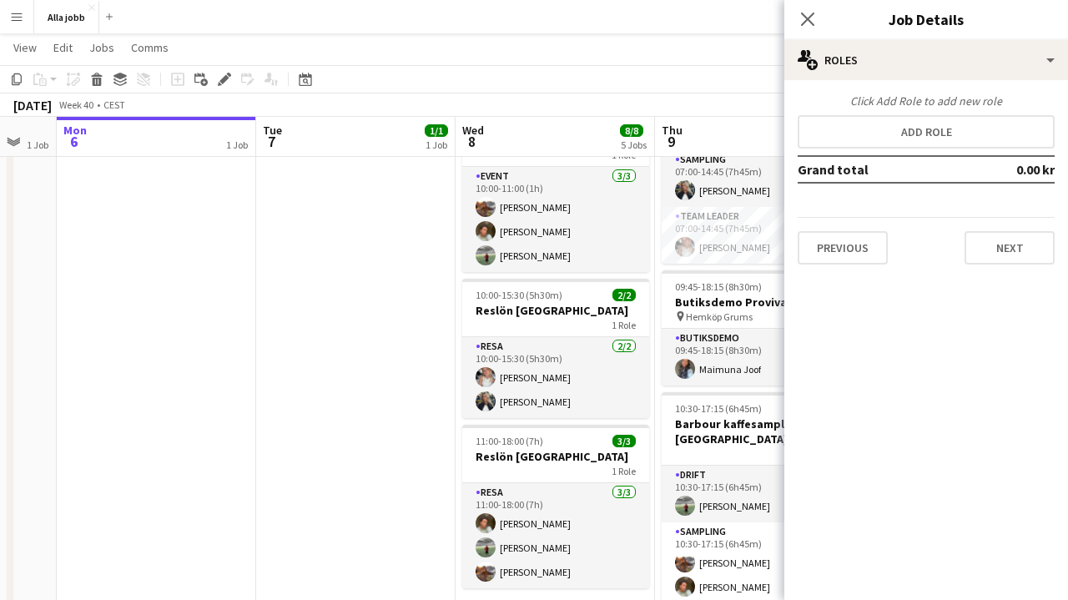
click at [355, 318] on app-date-cell "13:45-19:15 (5h30m) 1/1 Butiksdemo Activia Kefir Stockholm 1 Role Butiksdemo [D…" at bounding box center [355, 509] width 199 height 1171
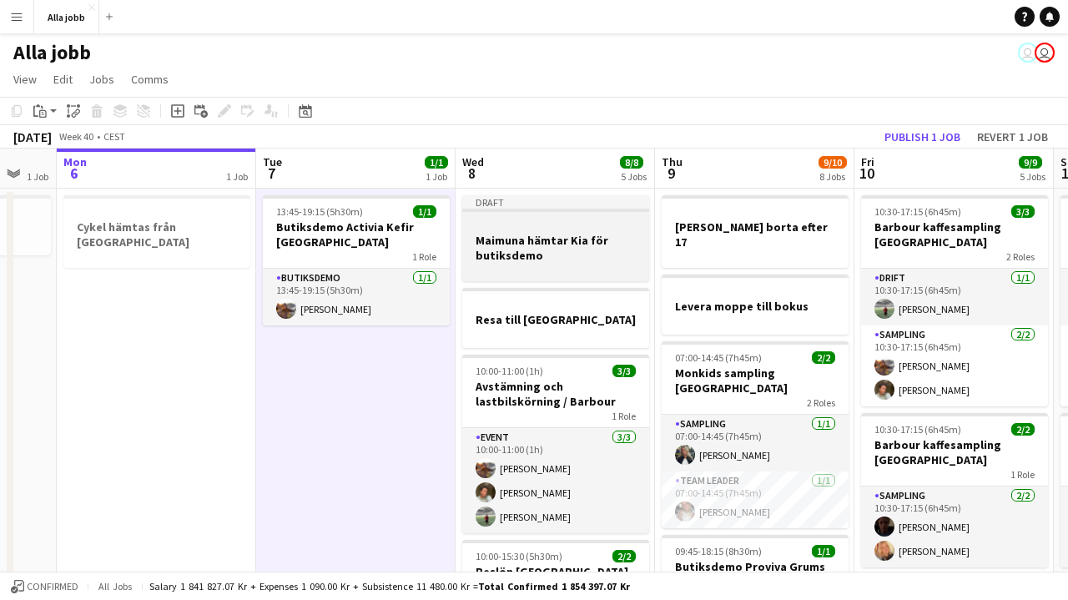
scroll to position [-1, 0]
click at [528, 255] on h3 "Maimuna hämtar Kia för butiksdemo" at bounding box center [555, 248] width 187 height 30
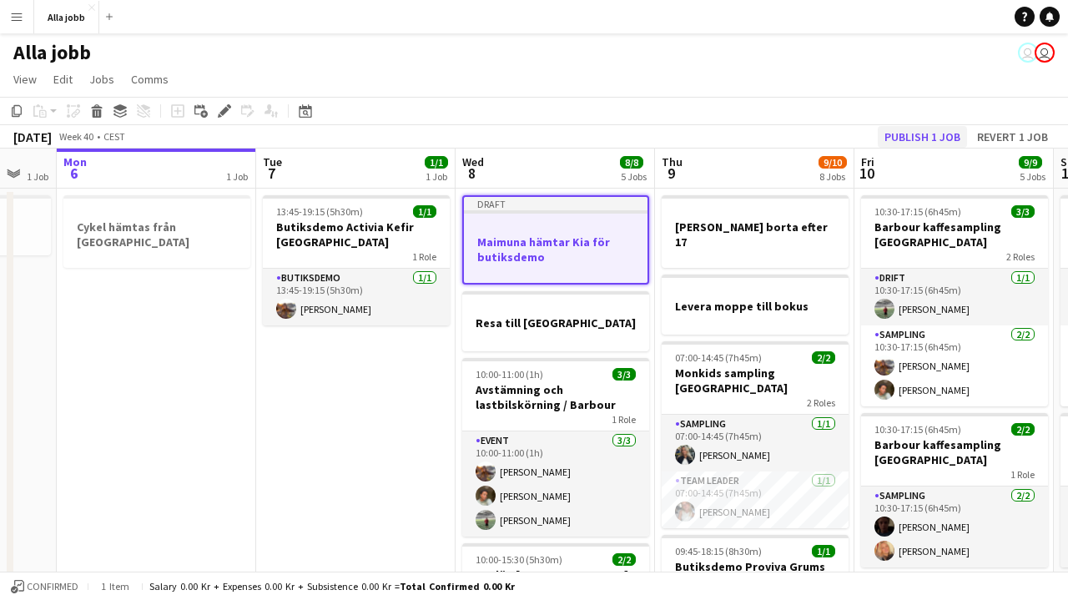
click at [946, 134] on button "Publish 1 job" at bounding box center [922, 137] width 89 height 22
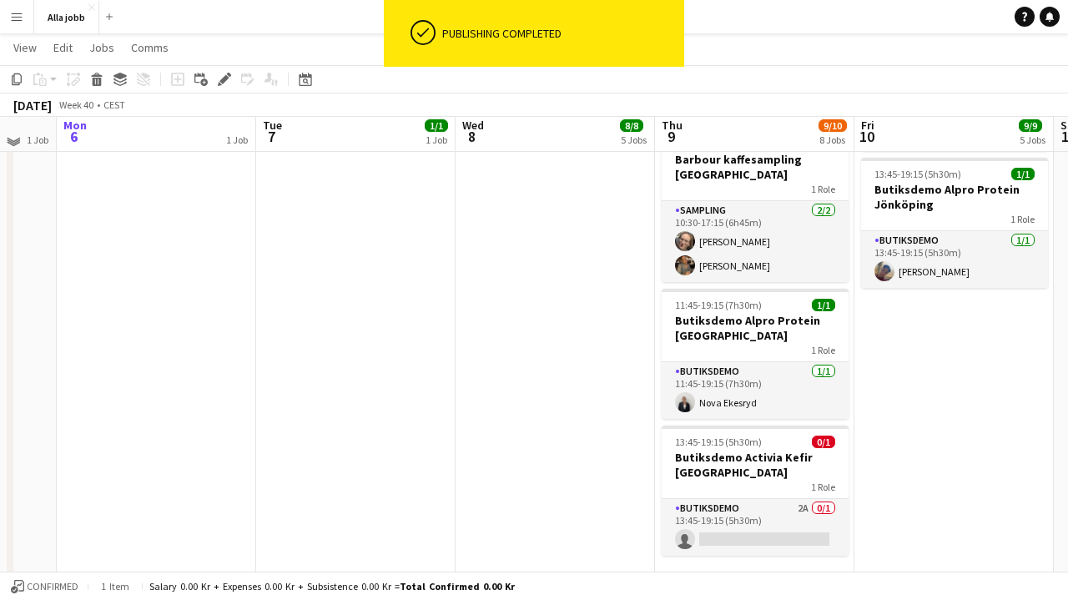
scroll to position [752, 0]
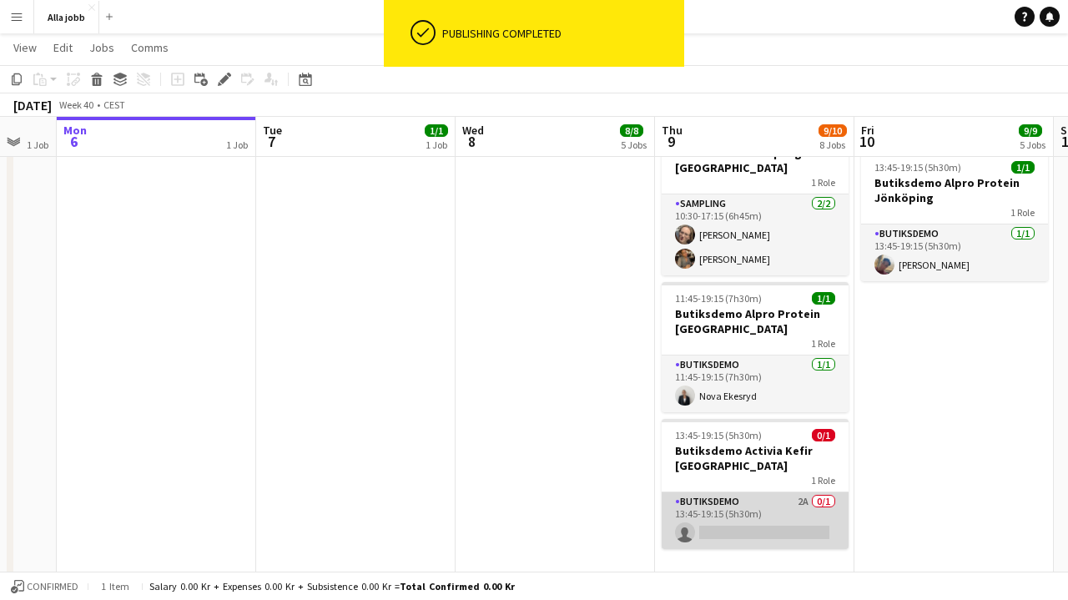
click at [722, 492] on app-card-role "Butiksdemo 2A 0/1 13:45-19:15 (5h30m) single-neutral-actions" at bounding box center [755, 520] width 187 height 57
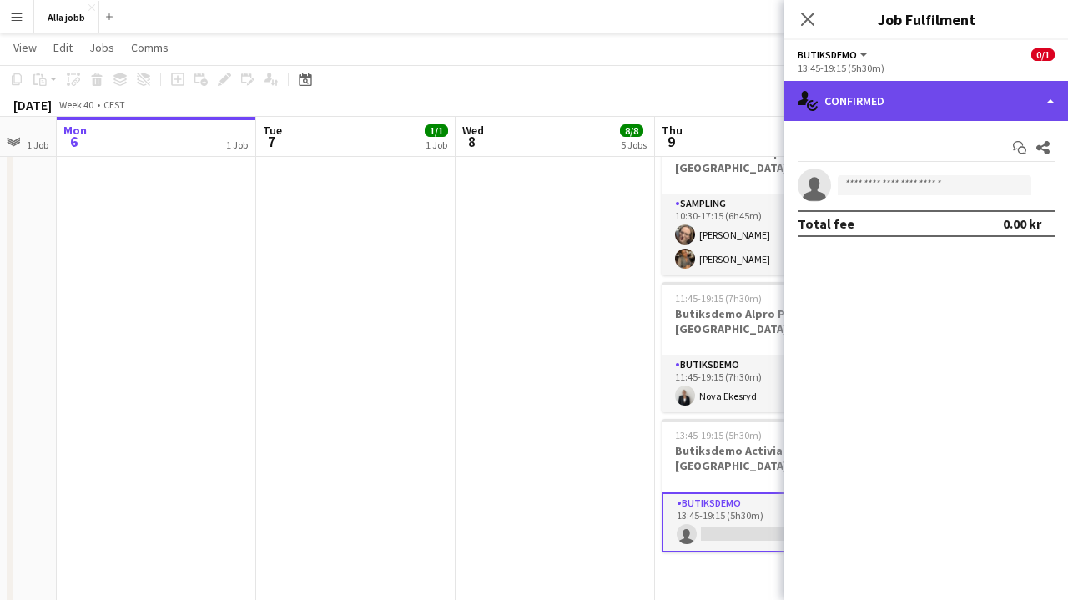
click at [907, 117] on div "single-neutral-actions-check-2 Confirmed" at bounding box center [927, 101] width 284 height 40
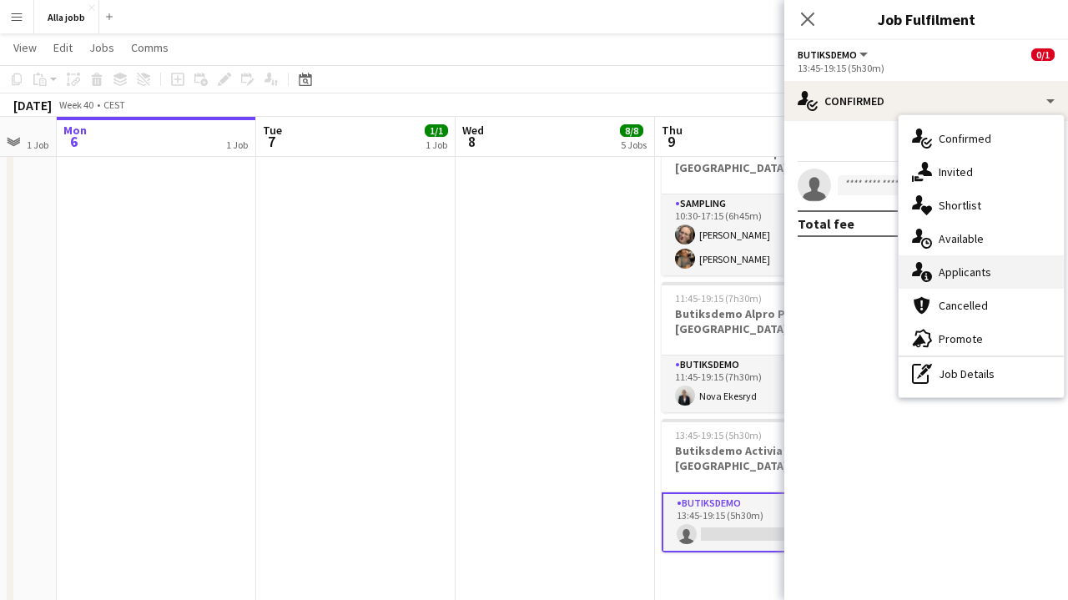
click at [958, 286] on div "single-neutral-actions-information Applicants" at bounding box center [981, 271] width 165 height 33
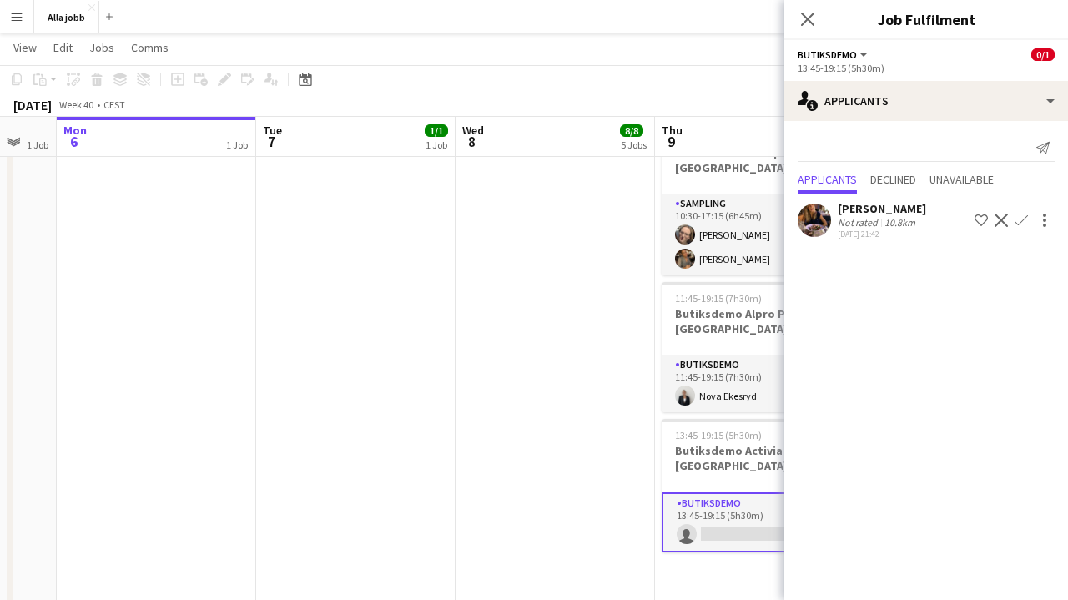
click at [568, 364] on app-date-cell "Maimuna hämtar Kia för butiksdemo Resa till Köpenhamn 10:00-11:00 (1h) 3/3 Avst…" at bounding box center [555, 20] width 199 height 1171
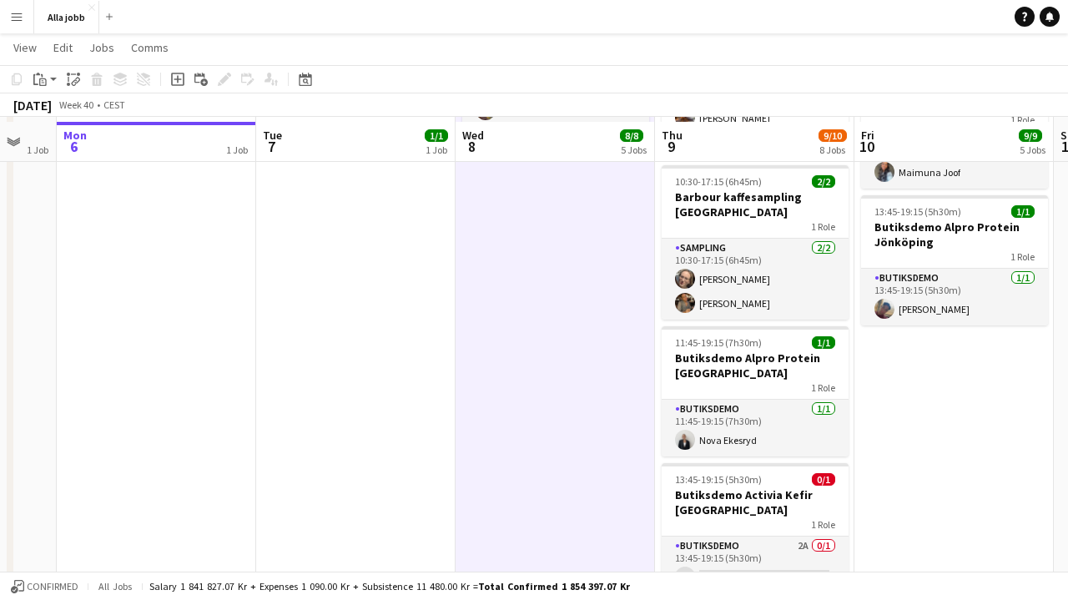
scroll to position [707, 0]
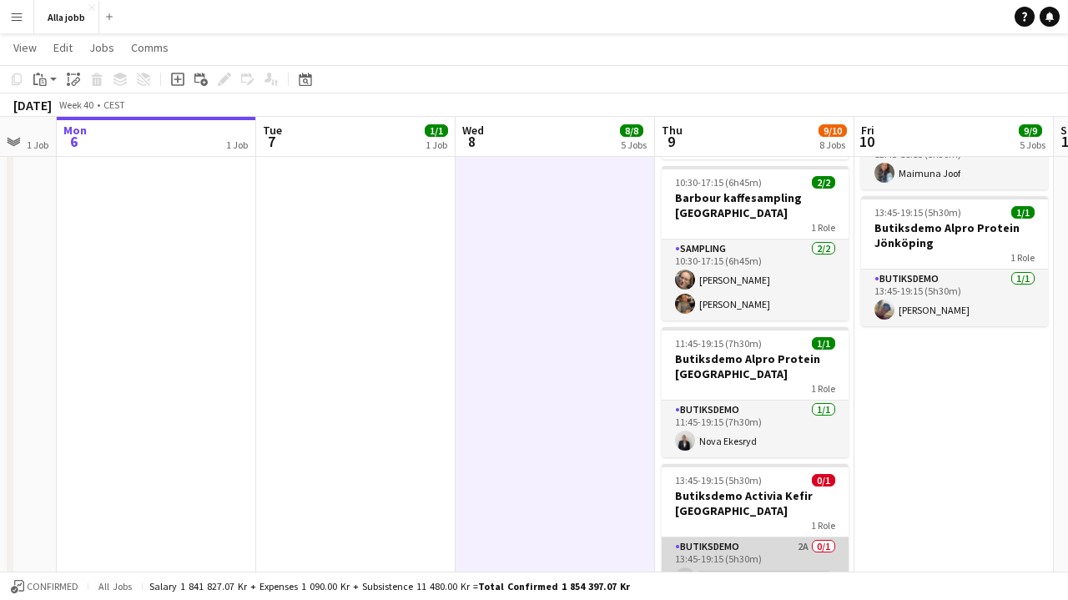
click at [705, 537] on app-card-role "Butiksdemo 2A 0/1 13:45-19:15 (5h30m) single-neutral-actions" at bounding box center [755, 565] width 187 height 57
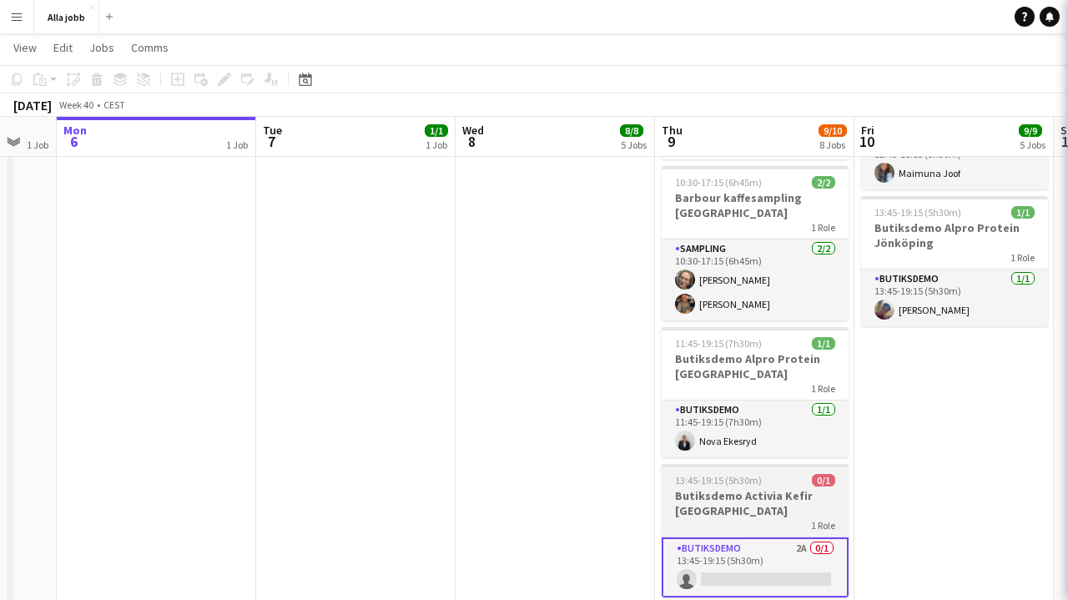
click at [716, 488] on h3 "Butiksdemo Activia Kefir [GEOGRAPHIC_DATA]" at bounding box center [755, 503] width 187 height 30
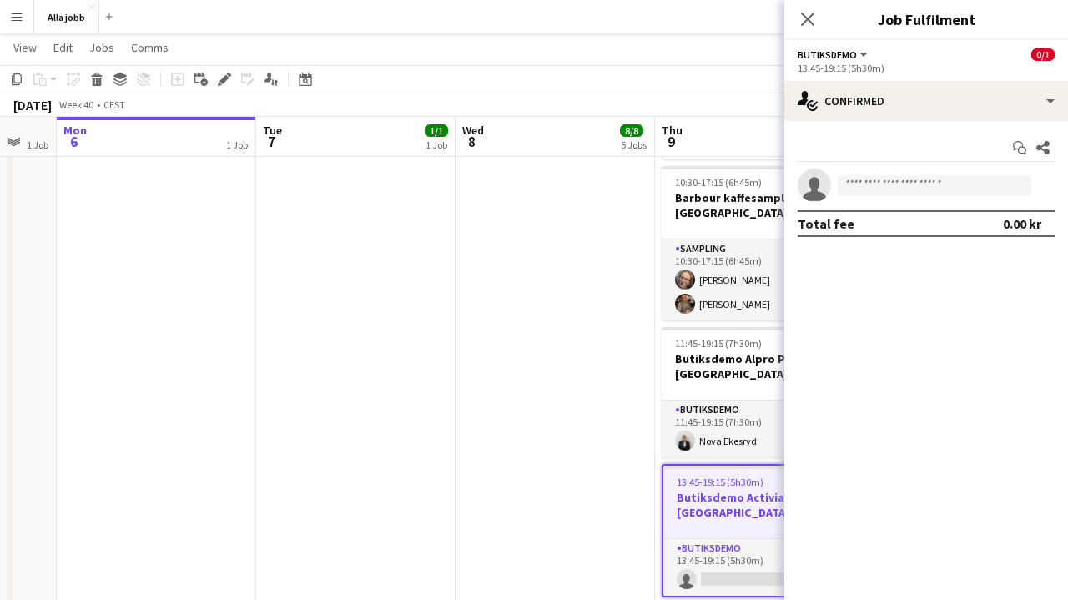
click at [561, 412] on app-date-cell "Maimuna hämtar Kia för butiksdemo Resa till Köpenhamn 10:00-11:00 (1h) 3/3 Avst…" at bounding box center [555, 65] width 199 height 1171
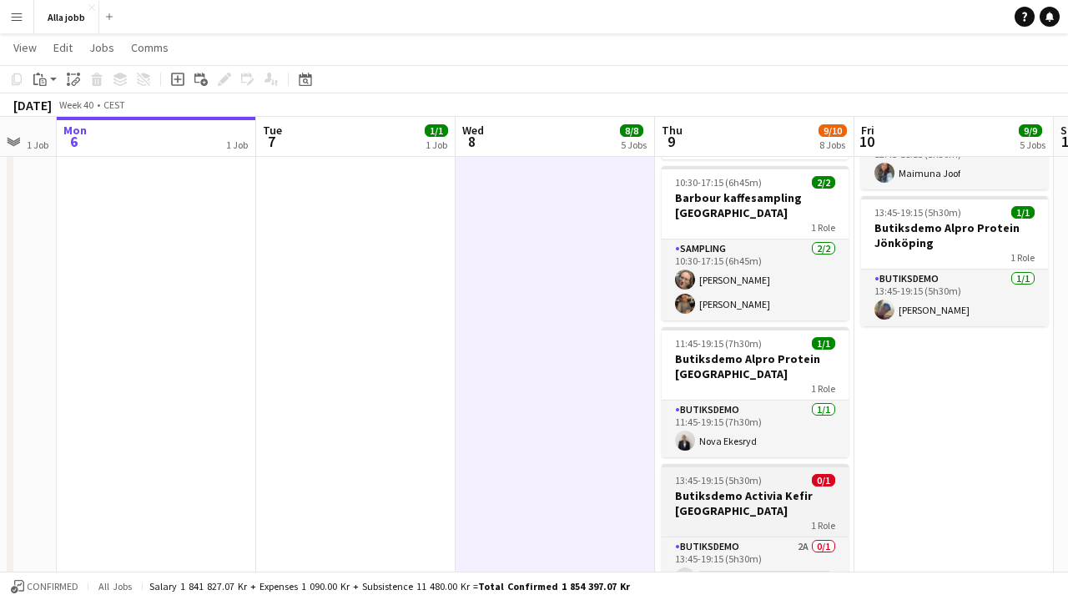
click at [759, 518] on div "1 Role" at bounding box center [755, 524] width 187 height 13
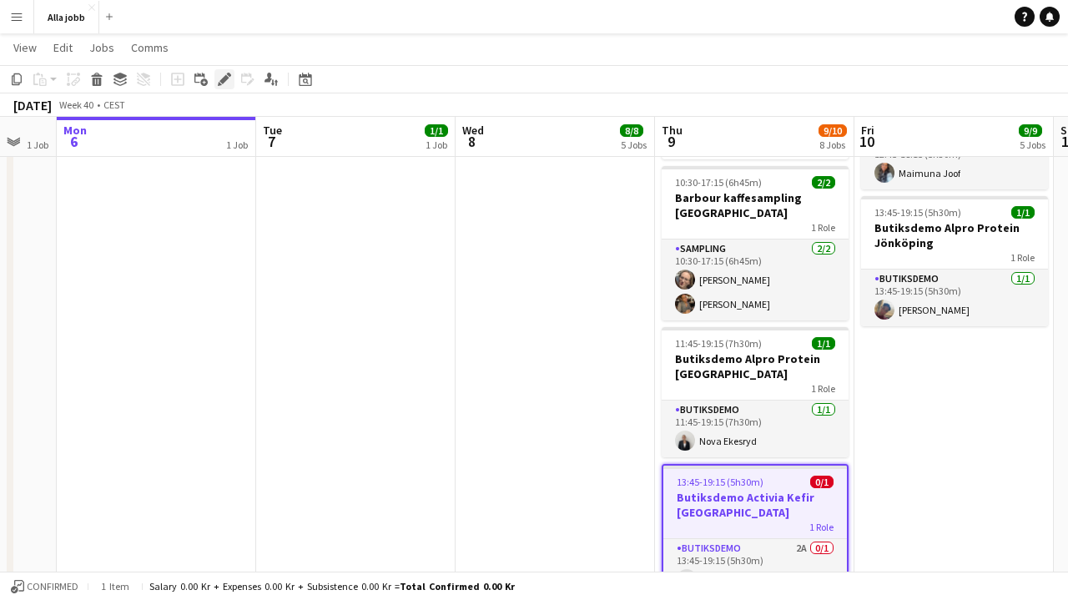
click at [222, 87] on div "Edit" at bounding box center [224, 79] width 20 height 20
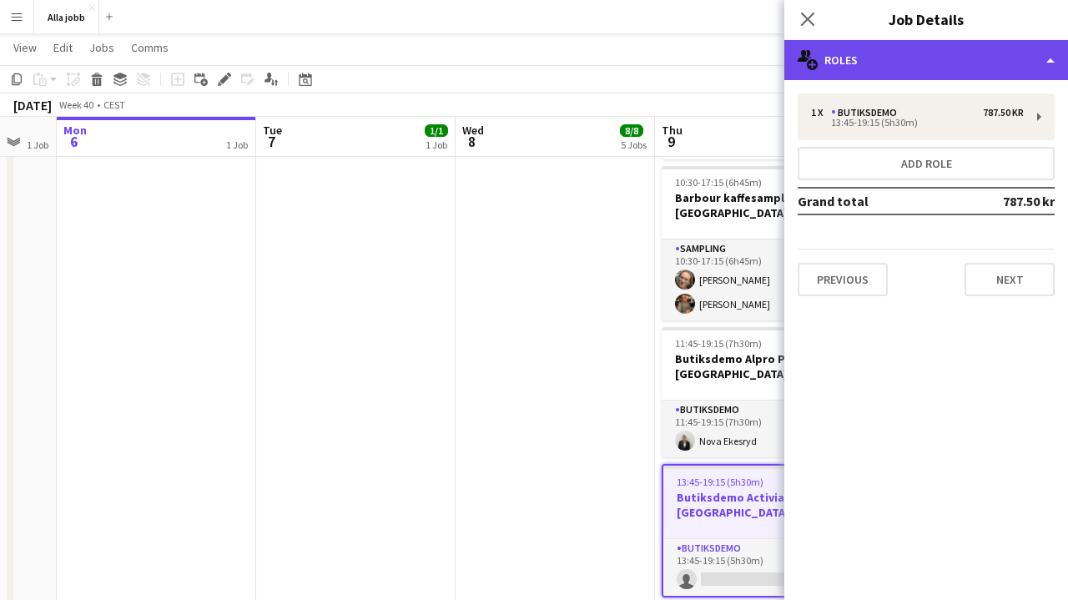
click at [1028, 57] on div "multiple-users-add Roles" at bounding box center [927, 60] width 284 height 40
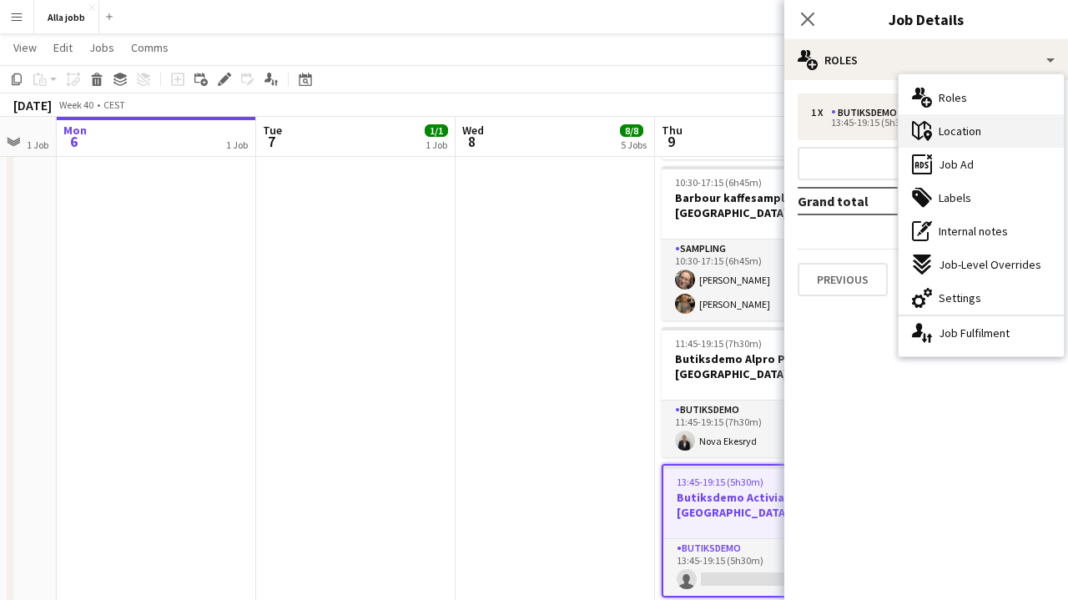
click at [986, 123] on div "maps-pin-1 Location" at bounding box center [981, 130] width 165 height 33
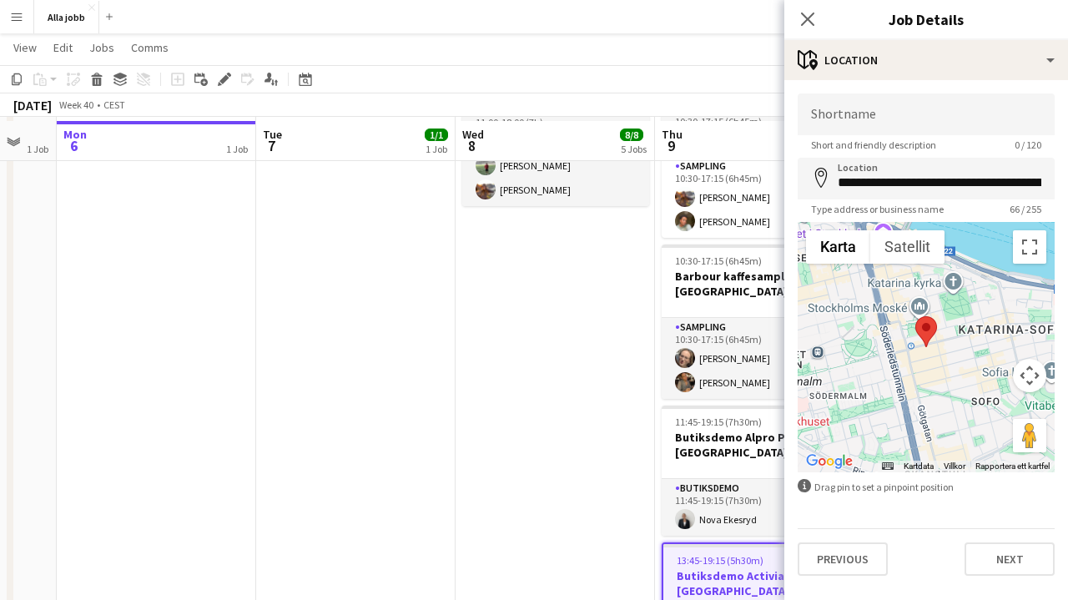
scroll to position [628, 0]
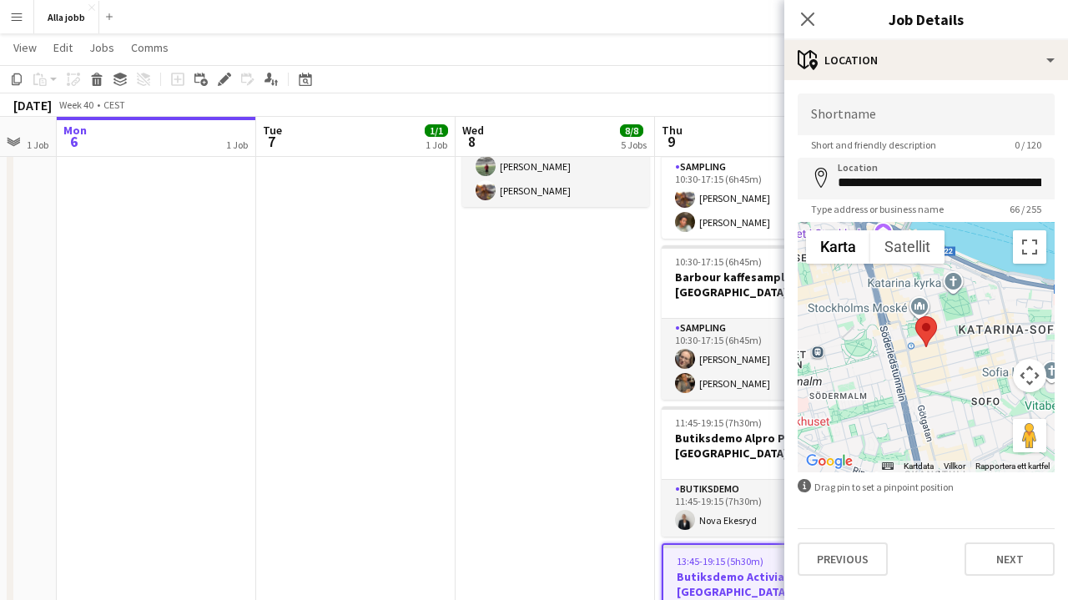
click at [593, 439] on app-date-cell "Maimuna hämtar Kia för butiksdemo Resa till Köpenhamn 10:00-11:00 (1h) 3/3 Avst…" at bounding box center [555, 144] width 199 height 1171
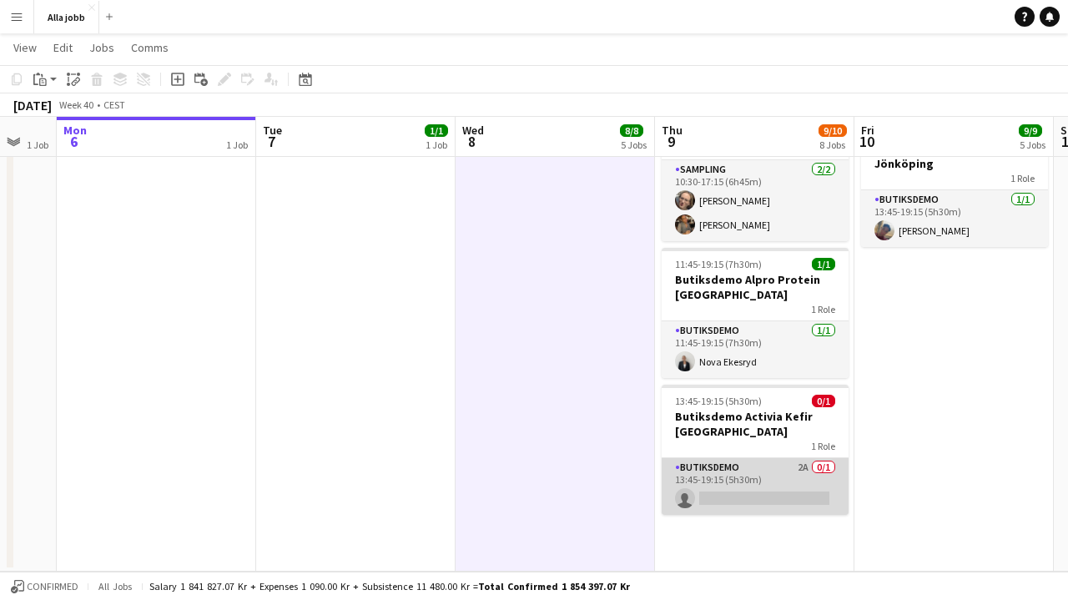
scroll to position [786, 0]
click at [752, 463] on app-card-role "Butiksdemo 2A 0/1 13:45-19:15 (5h30m) single-neutral-actions" at bounding box center [755, 486] width 187 height 57
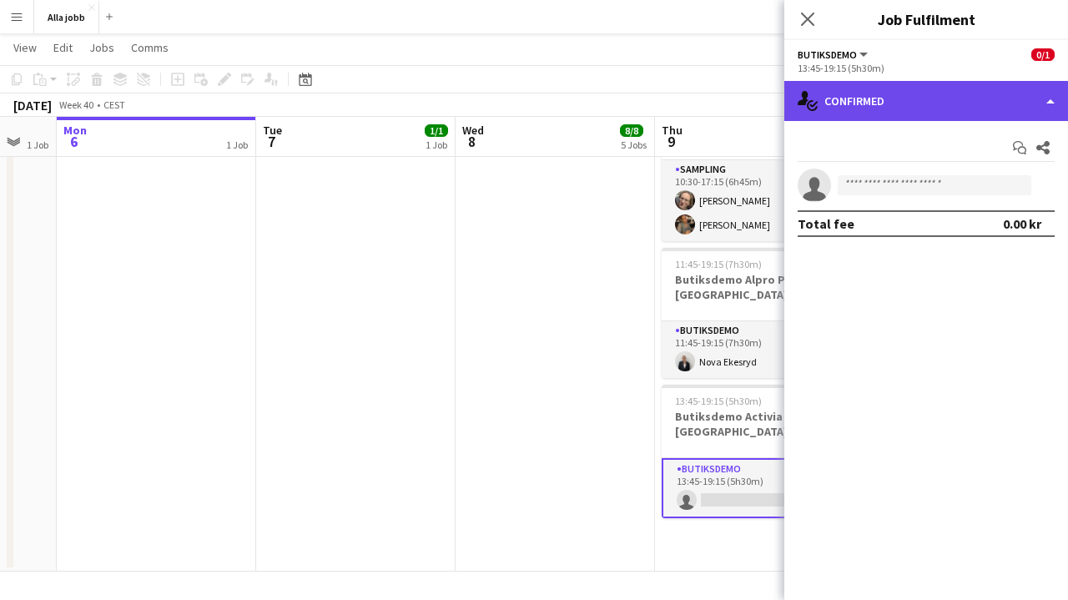
click at [953, 92] on div "single-neutral-actions-check-2 Confirmed" at bounding box center [927, 101] width 284 height 40
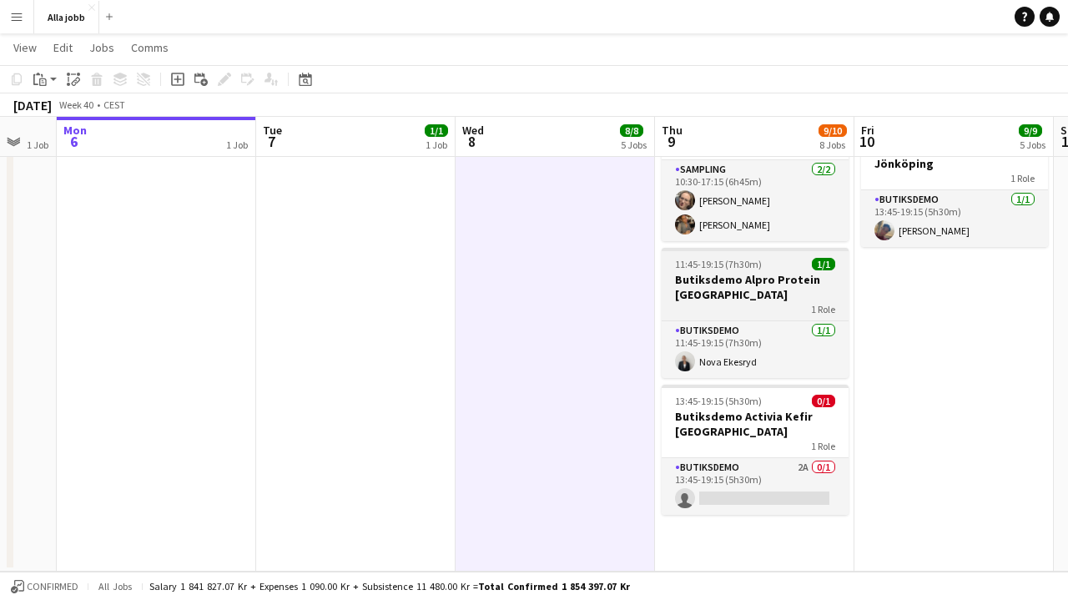
click at [721, 272] on h3 "Butiksdemo Alpro Protein [GEOGRAPHIC_DATA]" at bounding box center [755, 287] width 187 height 30
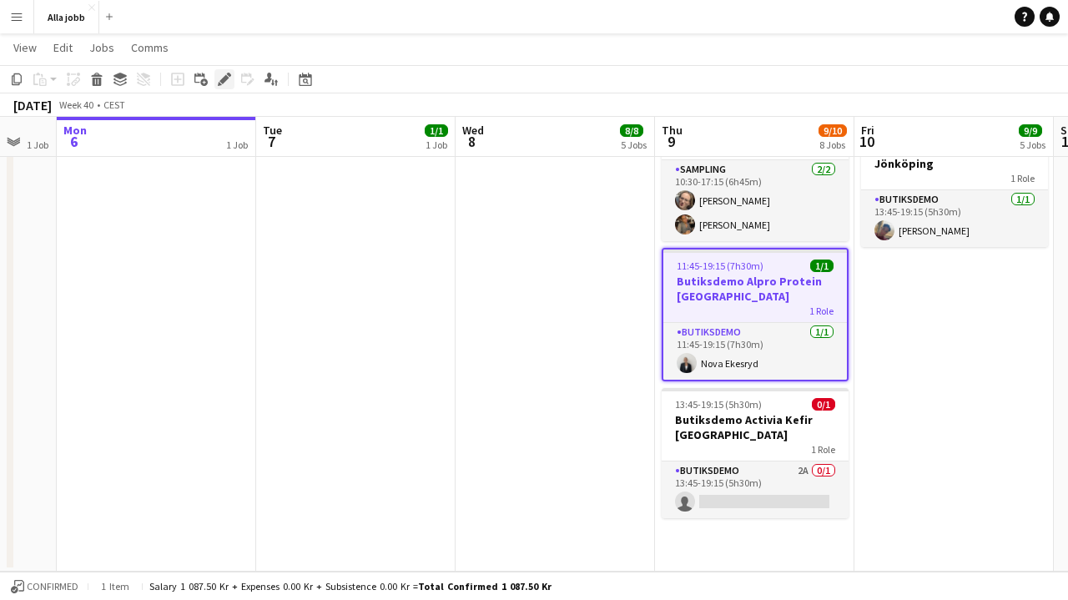
click at [225, 83] on icon "Edit" at bounding box center [224, 79] width 13 height 13
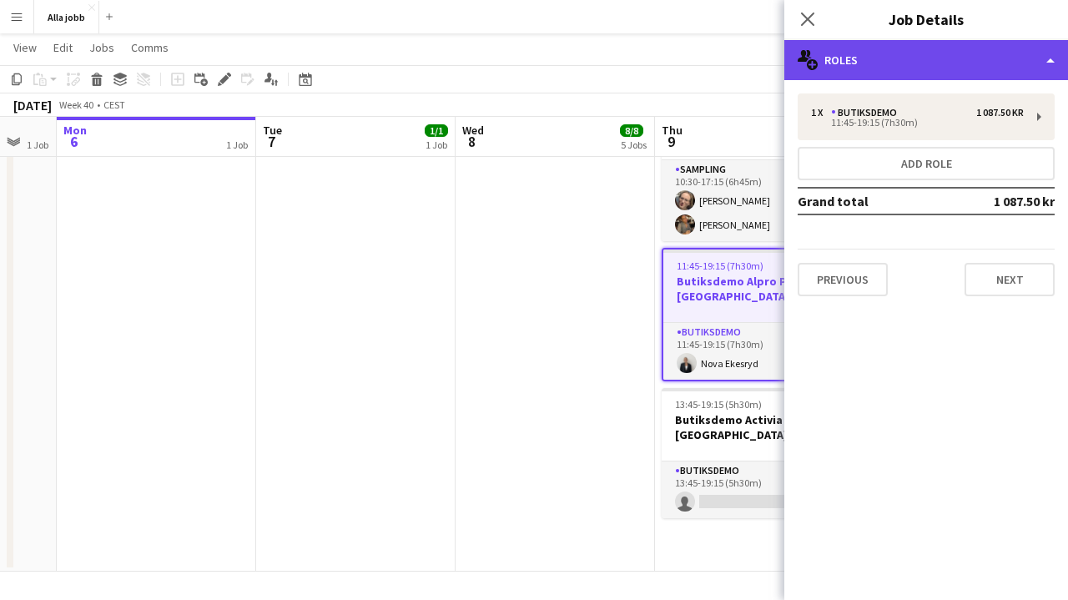
click at [950, 60] on div "multiple-users-add Roles" at bounding box center [927, 60] width 284 height 40
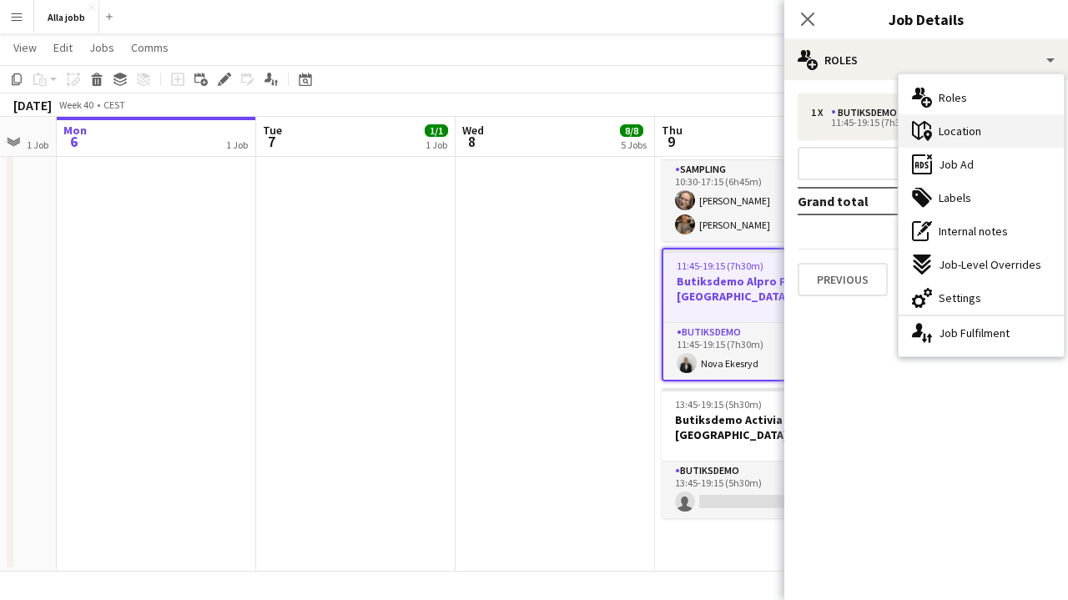
click at [981, 142] on div "maps-pin-1 Location" at bounding box center [981, 130] width 165 height 33
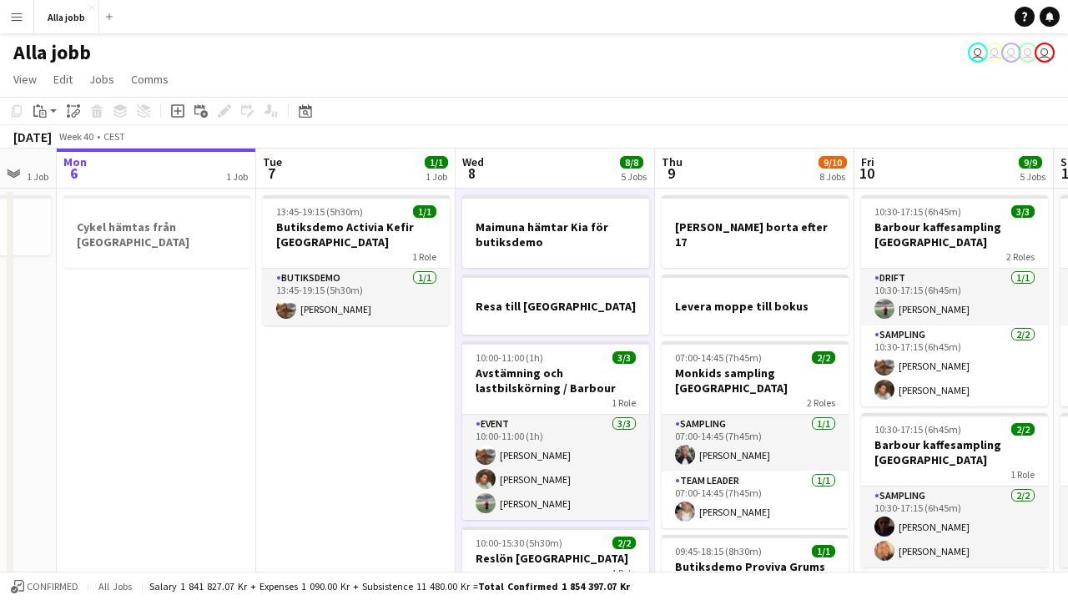
scroll to position [0, 0]
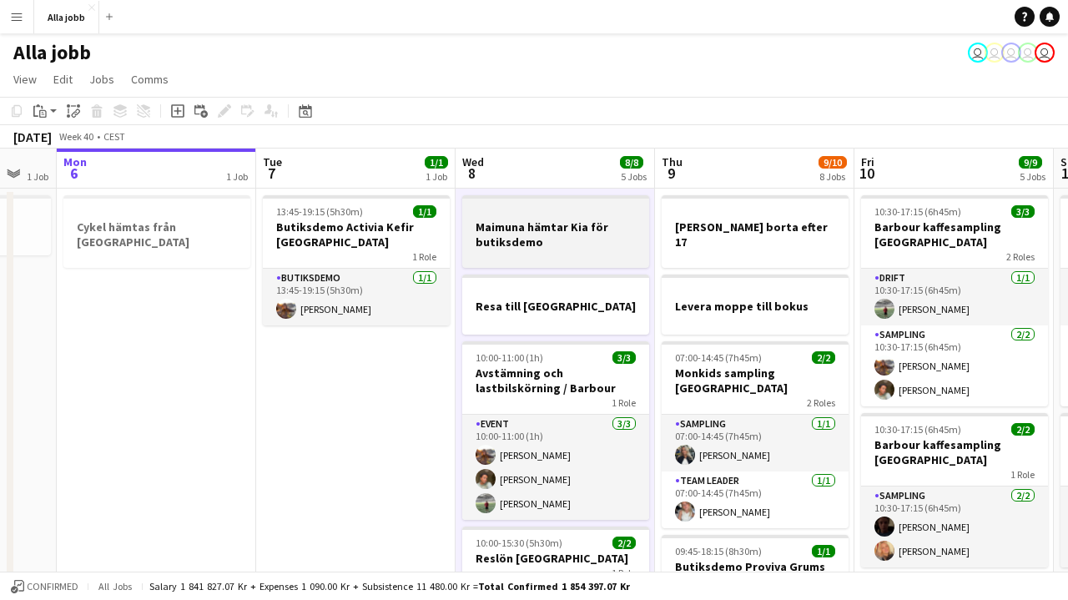
click at [536, 249] on h3 "Maimuna hämtar Kia för butiksdemo" at bounding box center [555, 235] width 187 height 30
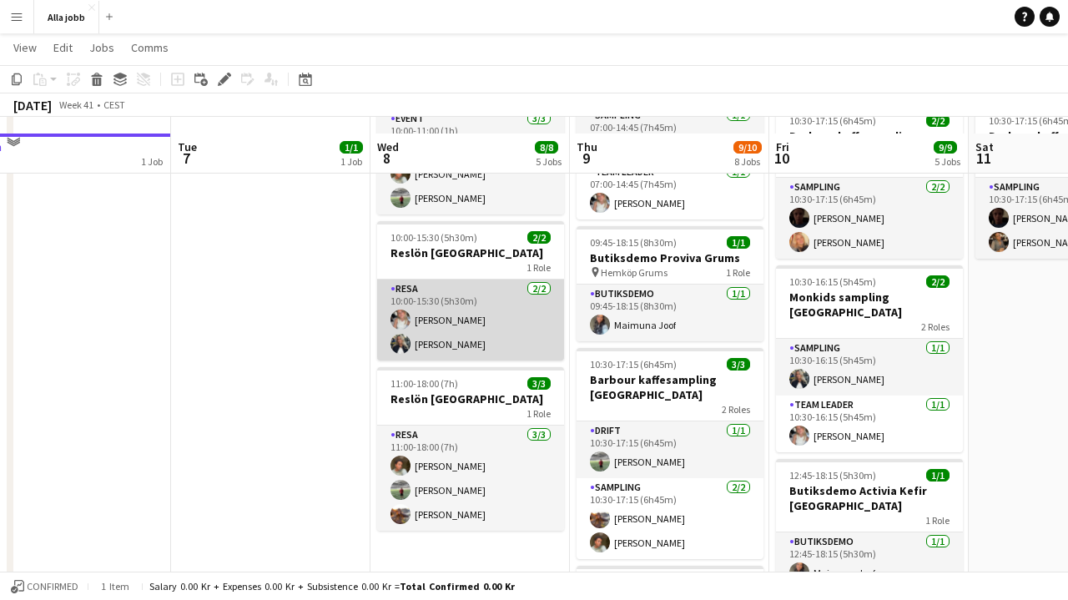
scroll to position [315, 0]
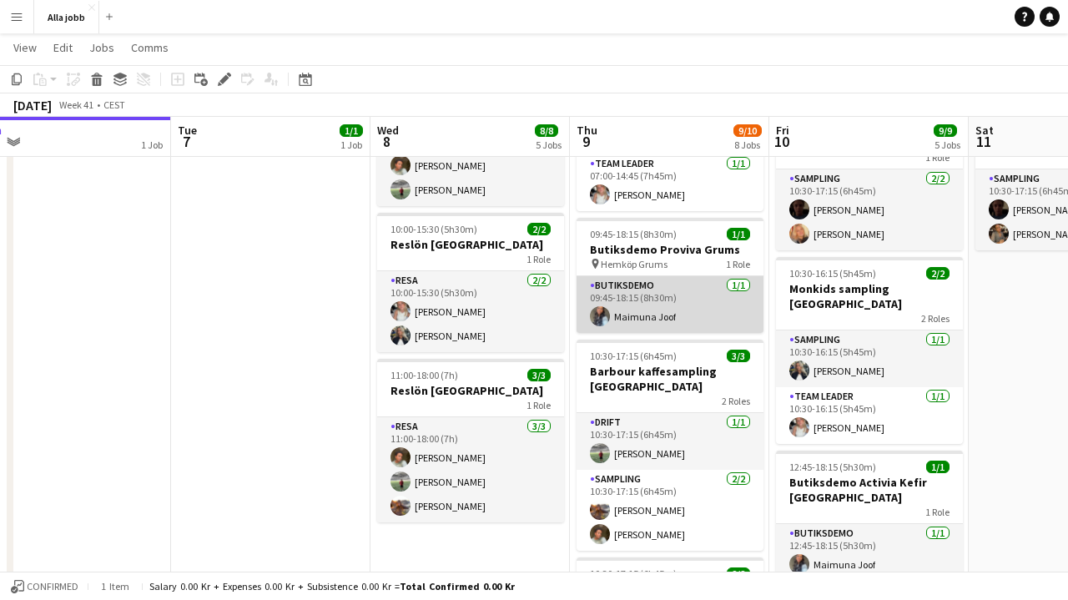
click at [648, 276] on app-card-role "Butiksdemo 1/1 09:45-18:15 (8h30m) Maimuna Joof" at bounding box center [670, 304] width 187 height 57
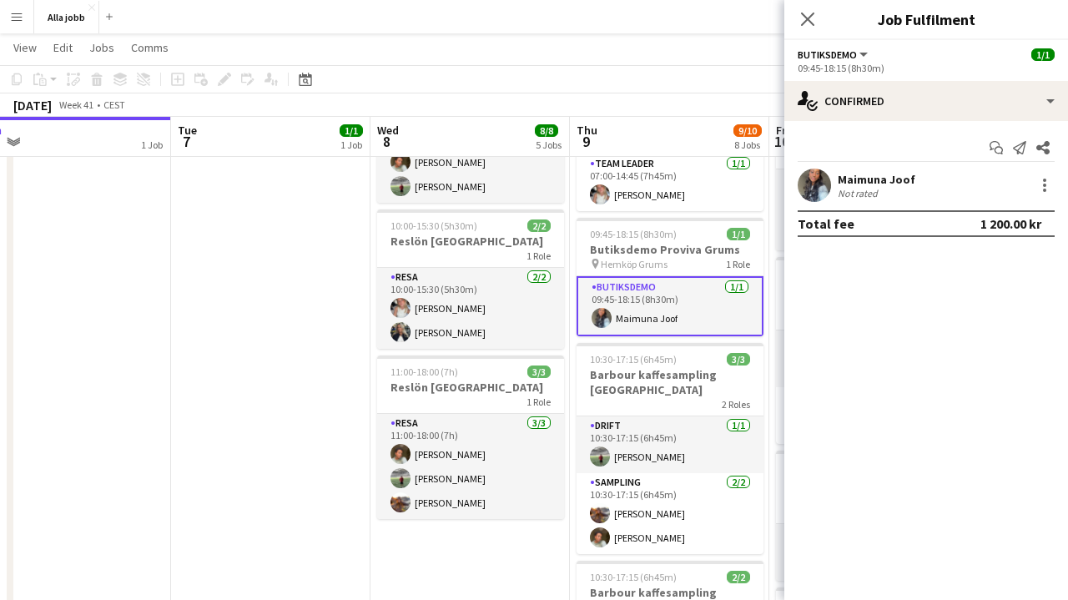
click at [816, 175] on app-user-avatar at bounding box center [814, 185] width 33 height 33
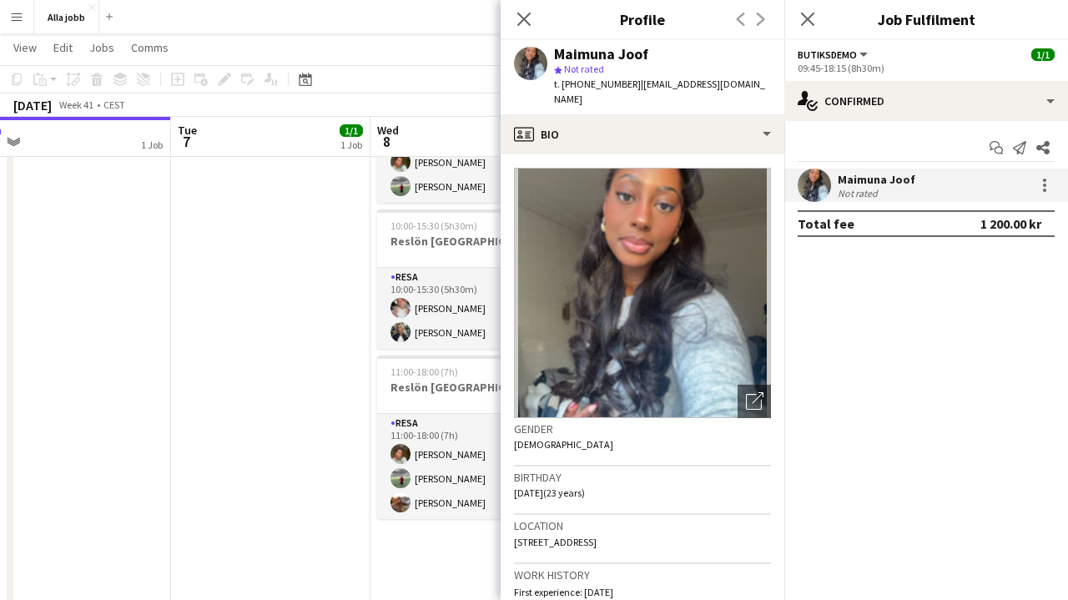
click at [629, 48] on div "Maimuna Joof" at bounding box center [601, 54] width 94 height 15
copy div "Maimuna Joof"
click at [310, 330] on app-date-cell "13:45-19:15 (5h30m) 1/1 Butiksdemo Activia Kefir Stockholm 1 Role Butiksdemo [D…" at bounding box center [270, 456] width 199 height 1171
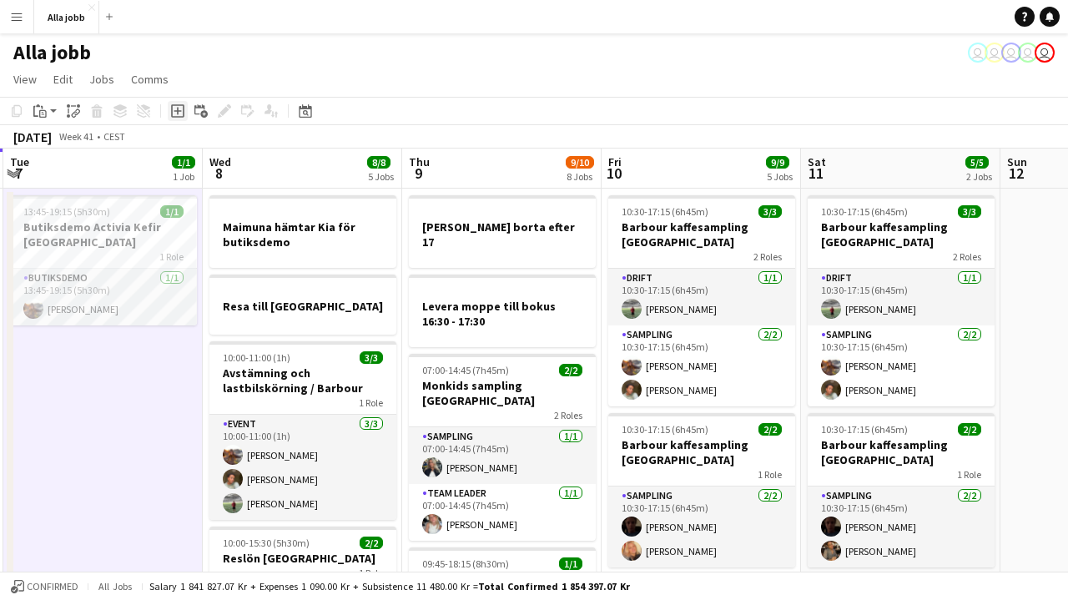
scroll to position [0, 0]
click at [86, 18] on button "Alla jobb Close" at bounding box center [66, 17] width 65 height 33
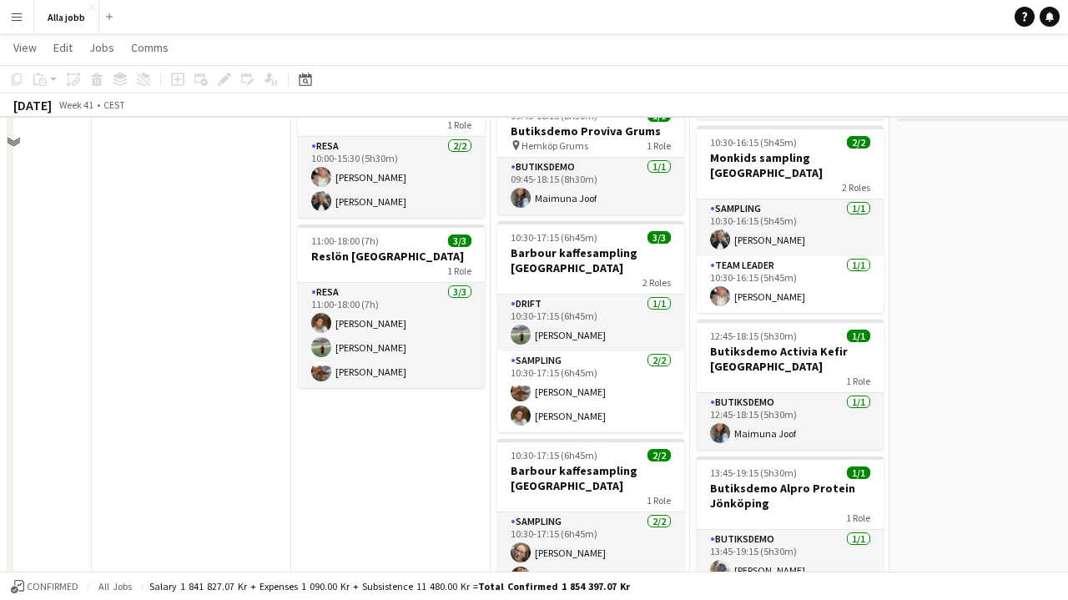
scroll to position [456, 0]
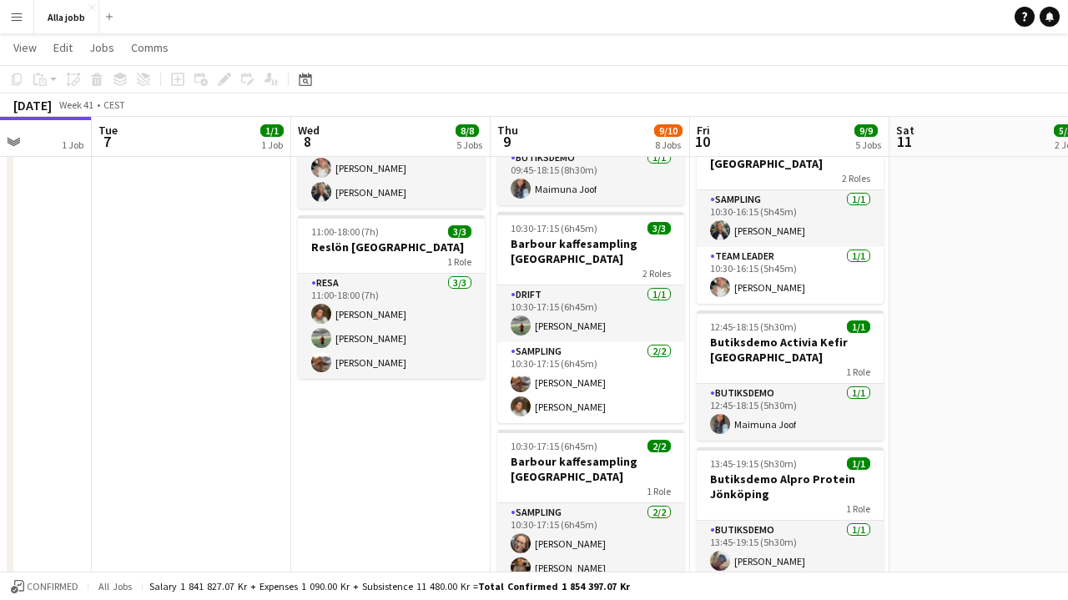
click at [408, 462] on app-date-cell "Maimuna hämtar Kia för butiksdemo Resa till Köpenhamn 10:00-11:00 (1h) 3/3 Avst…" at bounding box center [390, 316] width 199 height 1171
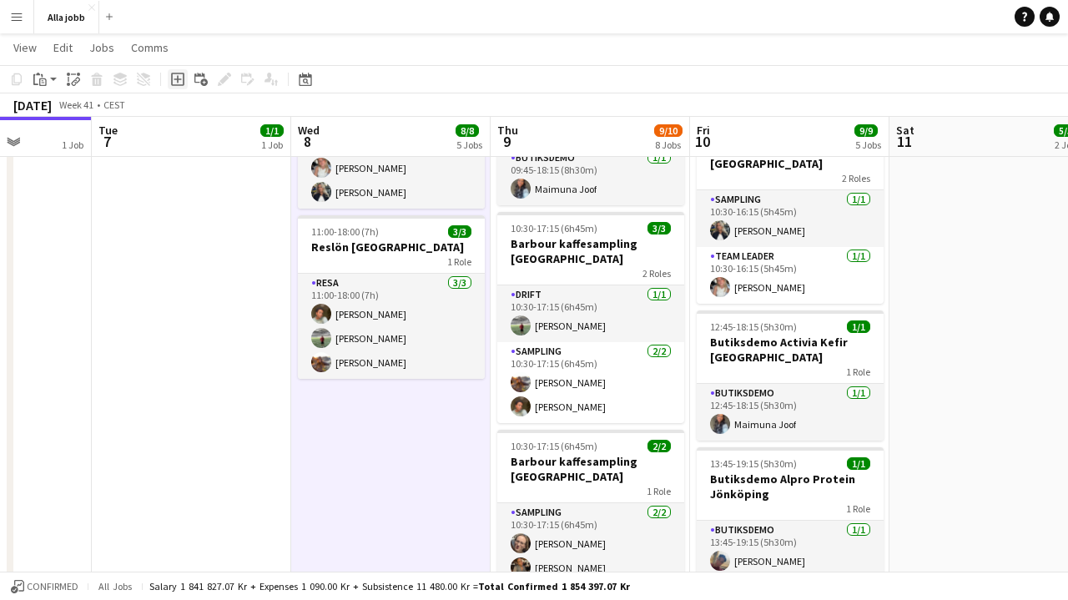
click at [184, 81] on div "Add job" at bounding box center [178, 79] width 20 height 20
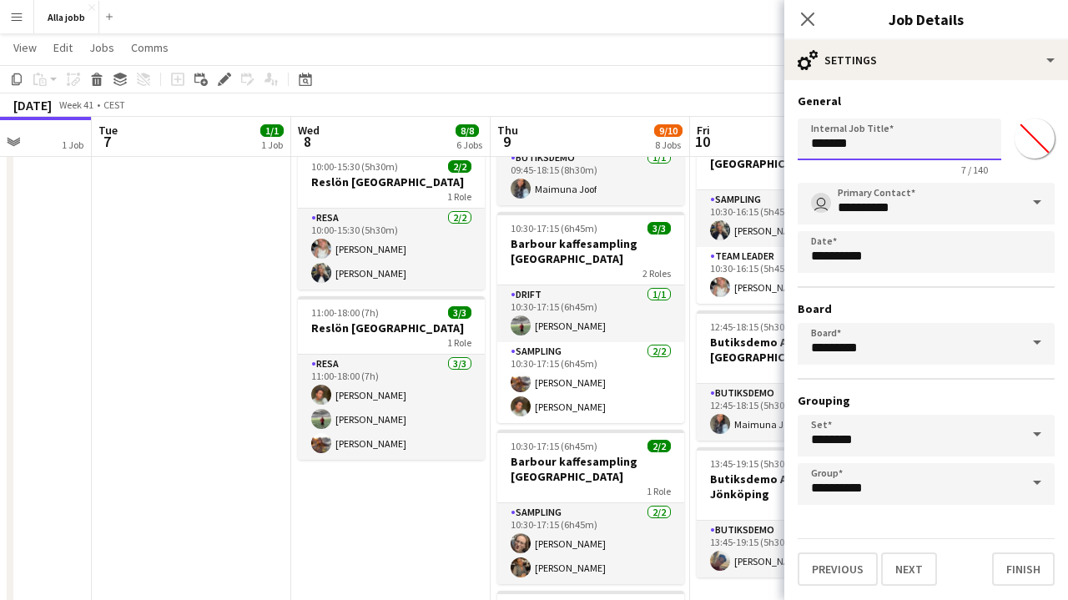
click at [866, 154] on input "*******" at bounding box center [900, 140] width 204 height 42
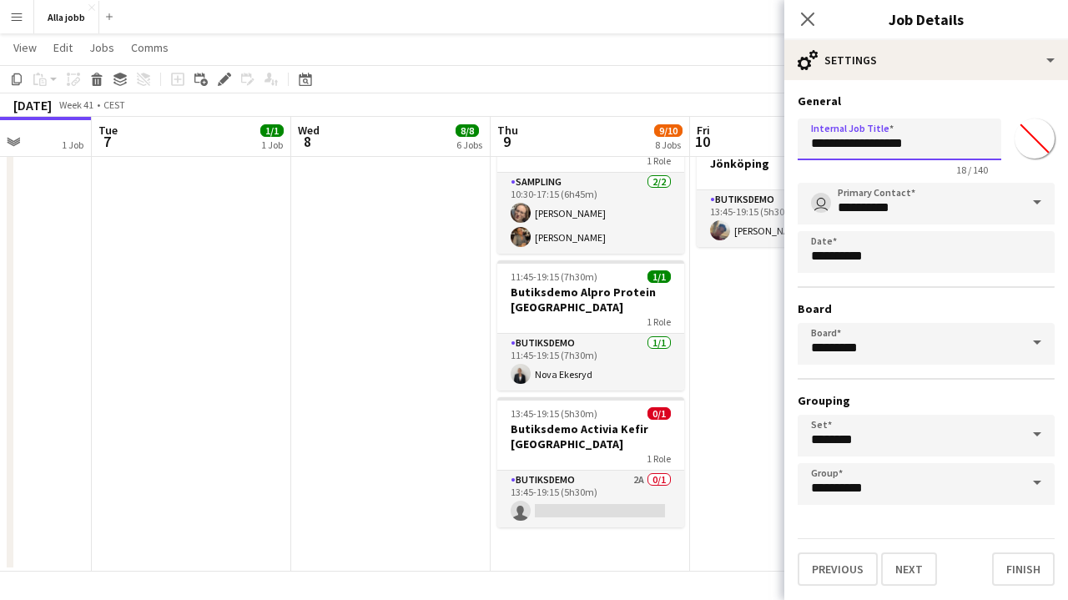
scroll to position [786, 0]
type input "**********"
click at [908, 569] on button "Next" at bounding box center [909, 569] width 56 height 33
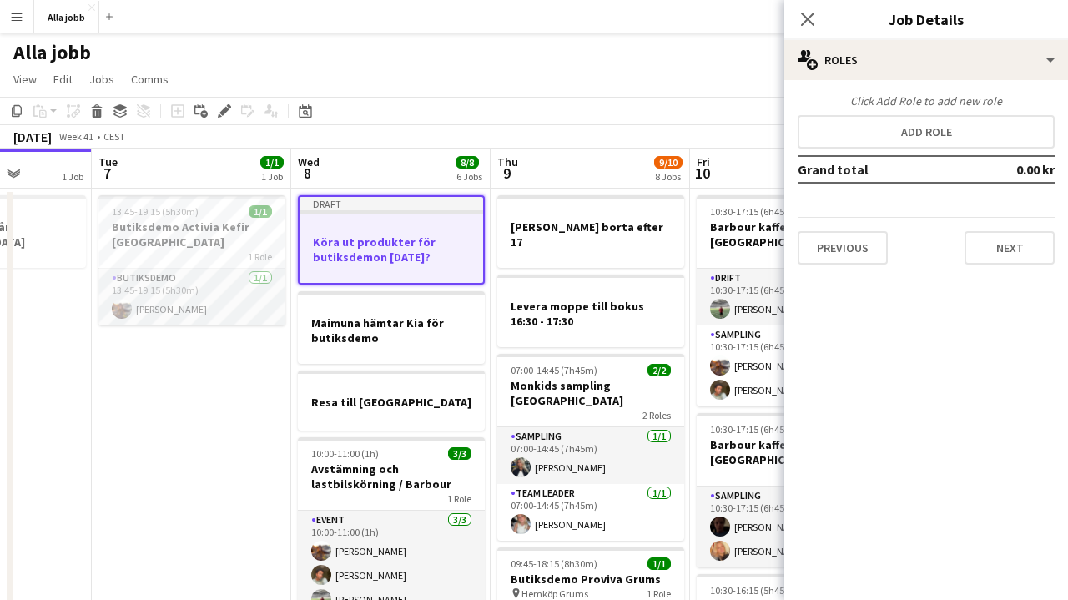
scroll to position [-2, 0]
click at [366, 267] on div at bounding box center [392, 271] width 184 height 13
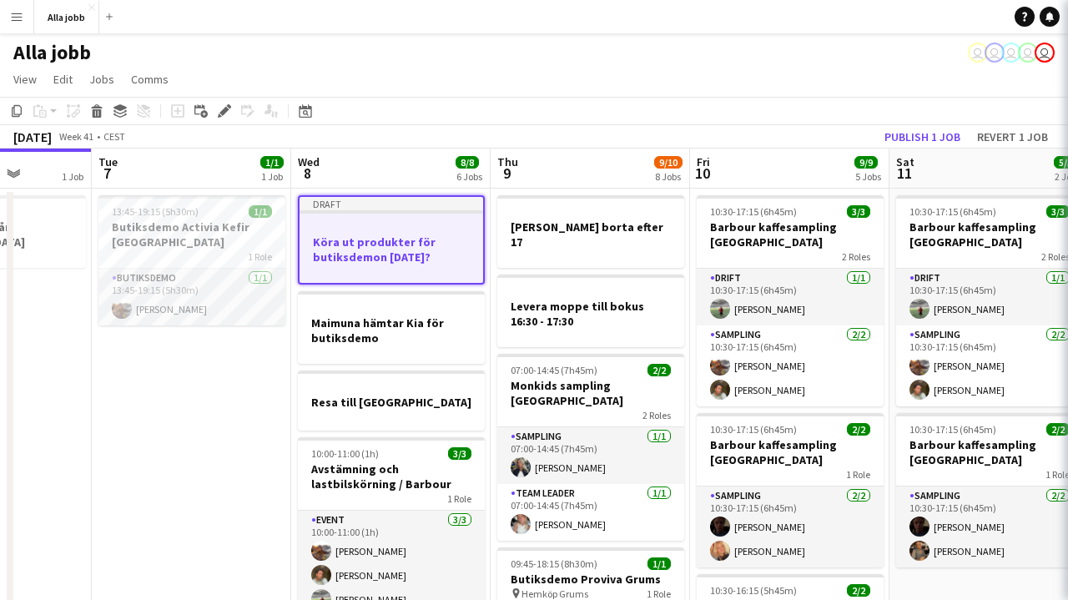
scroll to position [0, 0]
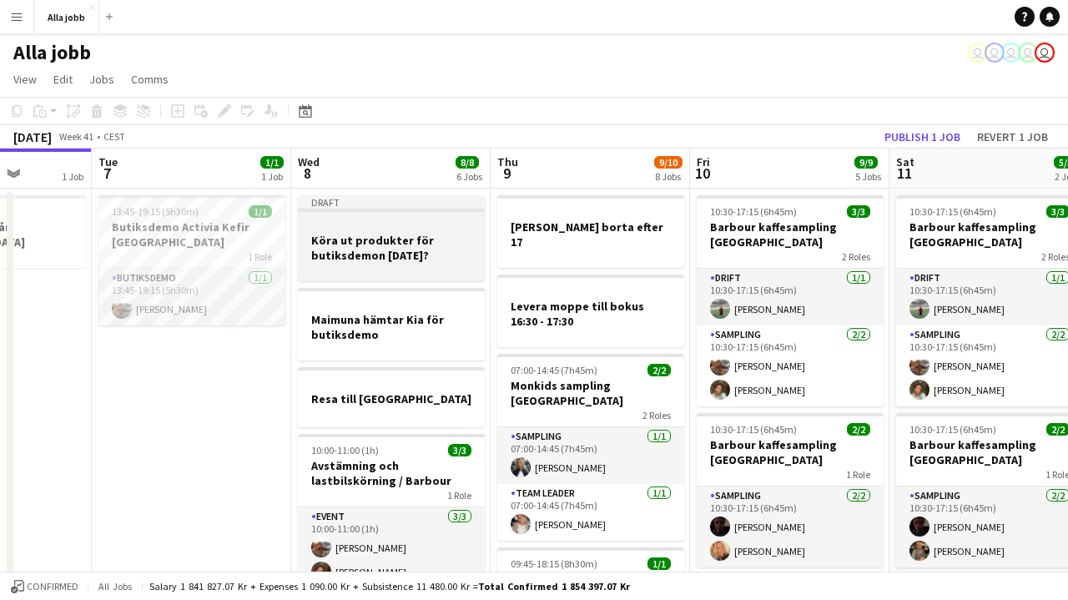
click at [410, 235] on h3 "Köra ut produkter för butiksdemon [DATE]?" at bounding box center [391, 248] width 187 height 30
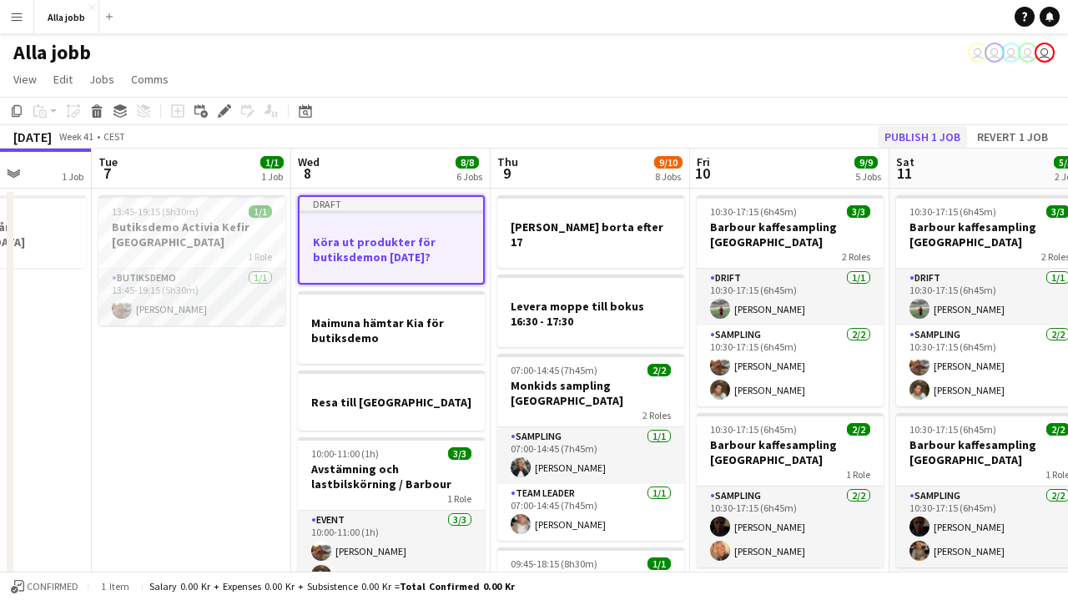
click at [944, 137] on button "Publish 1 job" at bounding box center [922, 137] width 89 height 22
click at [943, 137] on div "Publish 1 job Revert 1 job" at bounding box center [967, 137] width 204 height 22
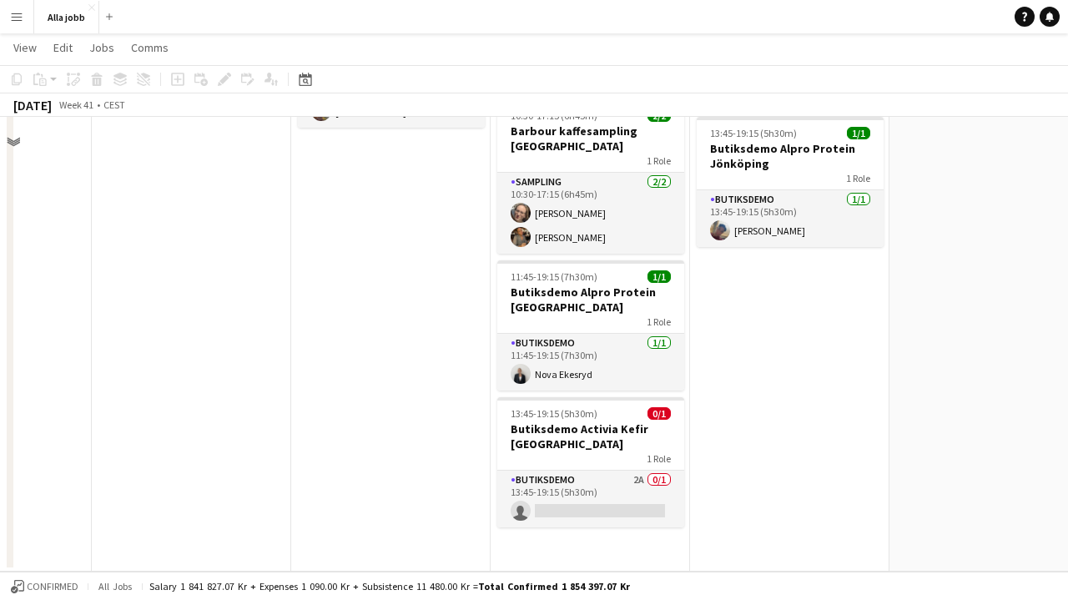
scroll to position [676, 0]
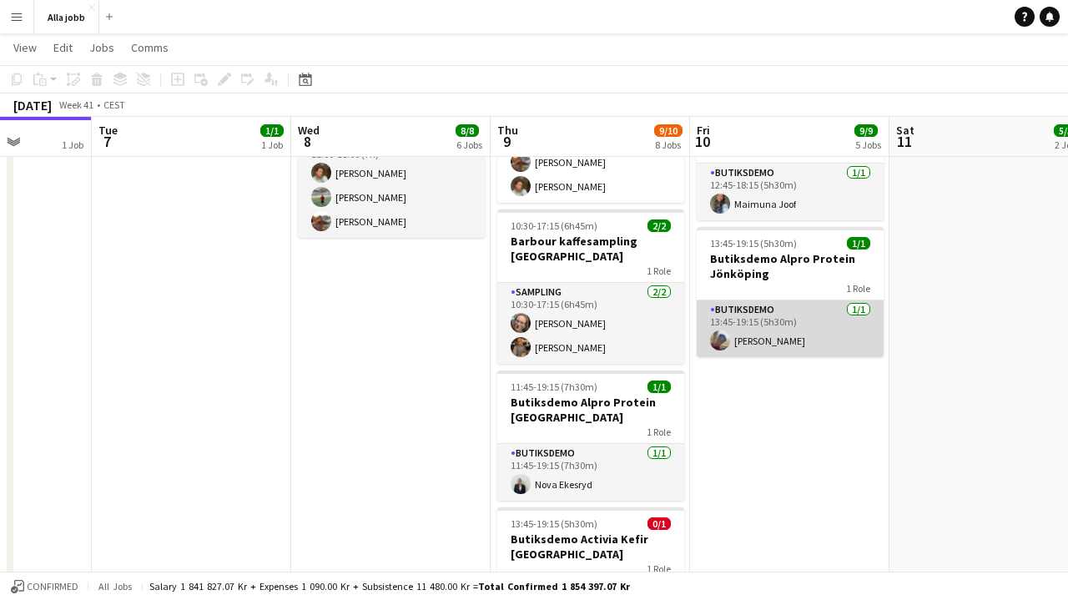
click at [763, 300] on app-card-role "Butiksdemo 1/1 13:45-19:15 (5h30m) Daniel Tjäder" at bounding box center [790, 328] width 187 height 57
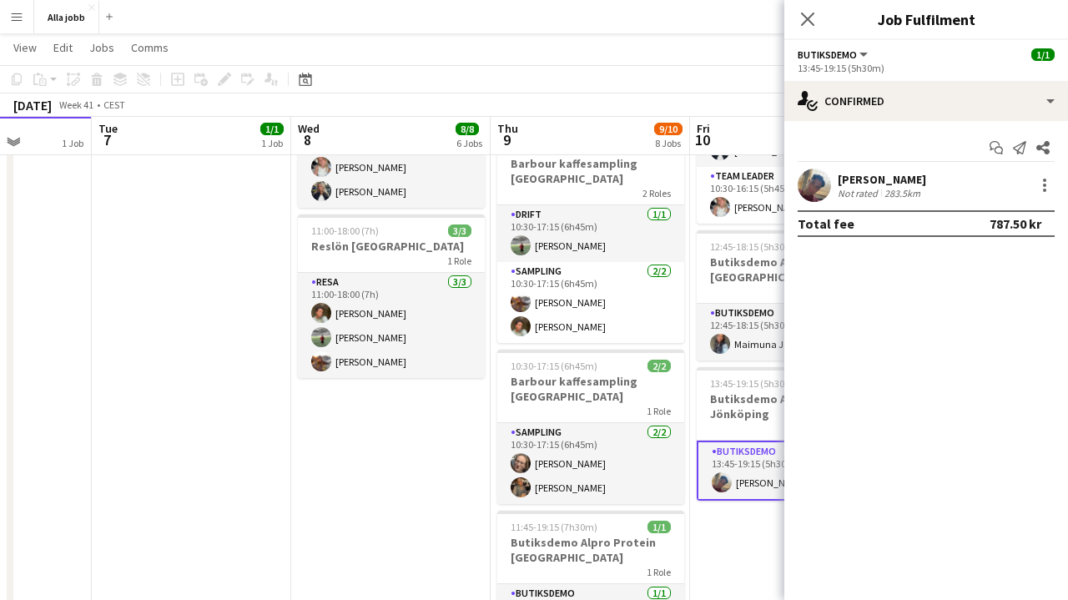
scroll to position [530, 1]
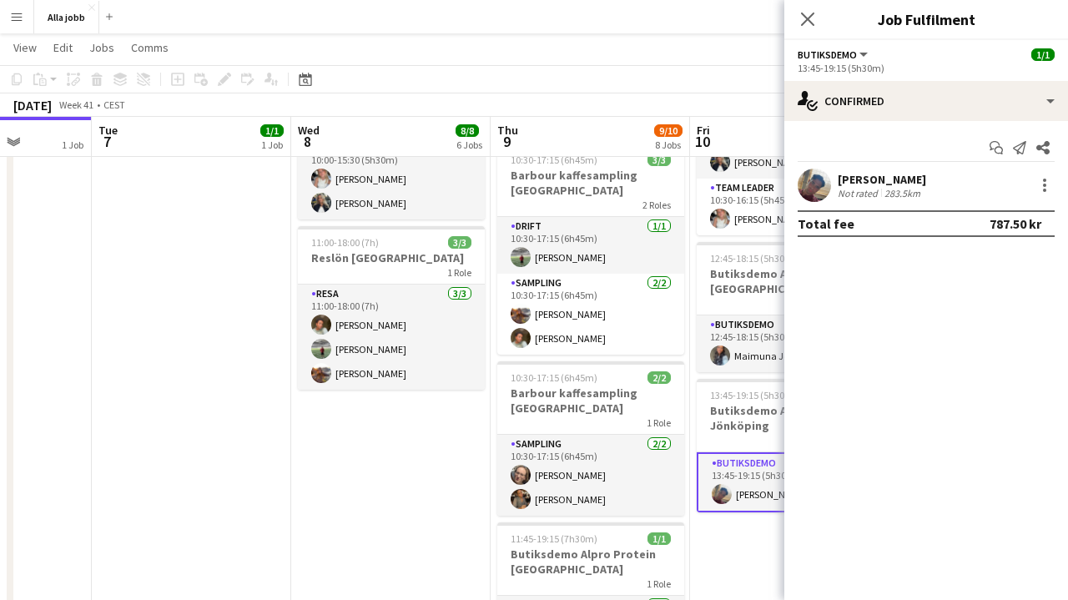
click at [719, 576] on app-date-cell "10:30-17:15 (6h45m) 3/3 Barbour kaffesampling Köpenhamn 2 Roles Drift [DATE] 10…" at bounding box center [789, 248] width 199 height 1171
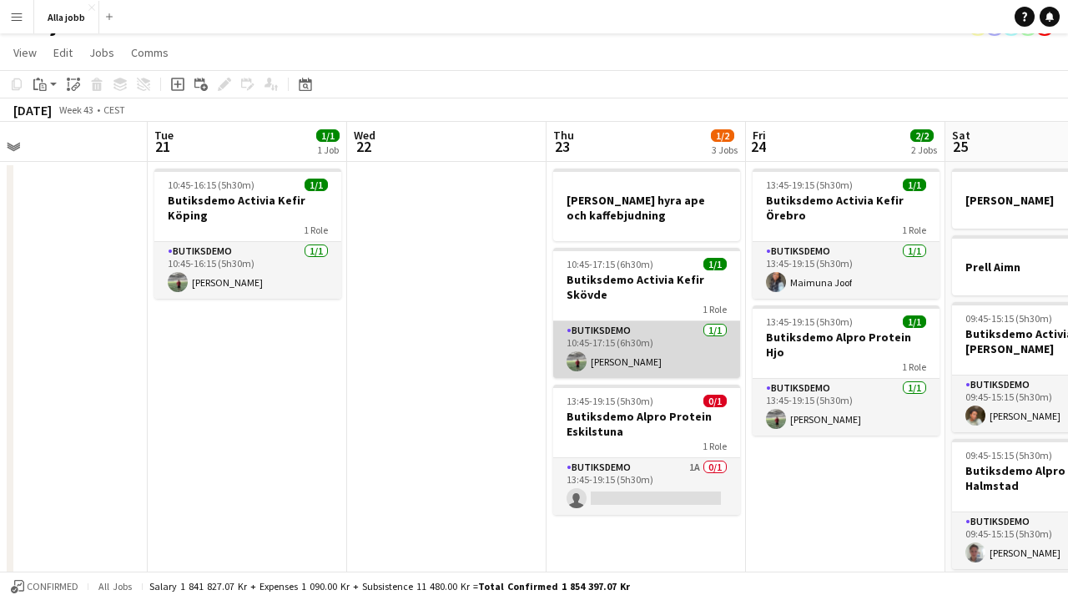
scroll to position [31, 0]
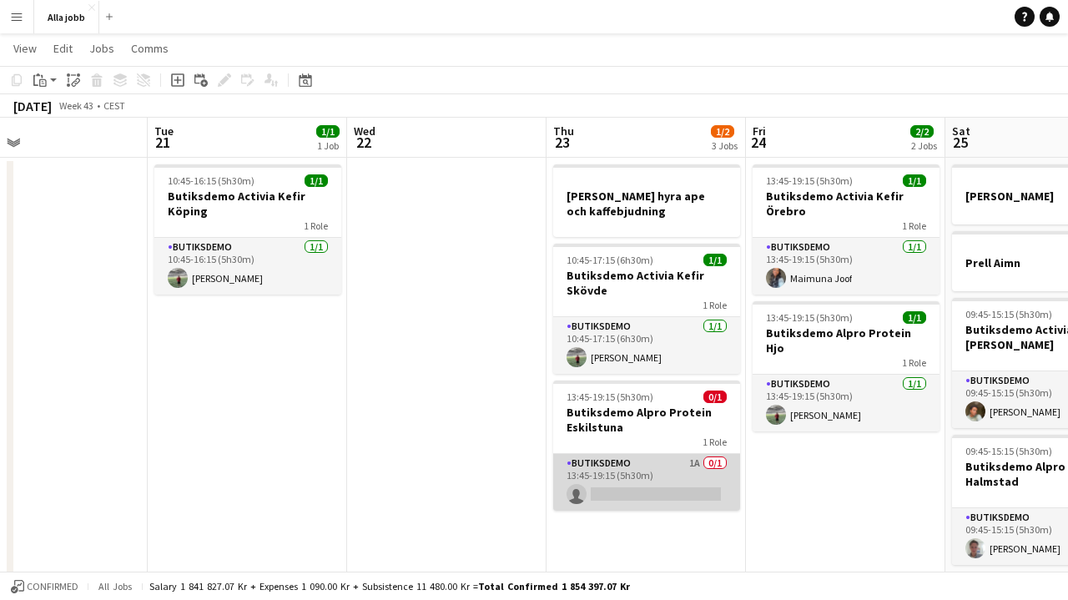
click at [653, 505] on app-card-role "Butiksdemo 1A 0/1 13:45-19:15 (5h30m) single-neutral-actions" at bounding box center [646, 482] width 187 height 57
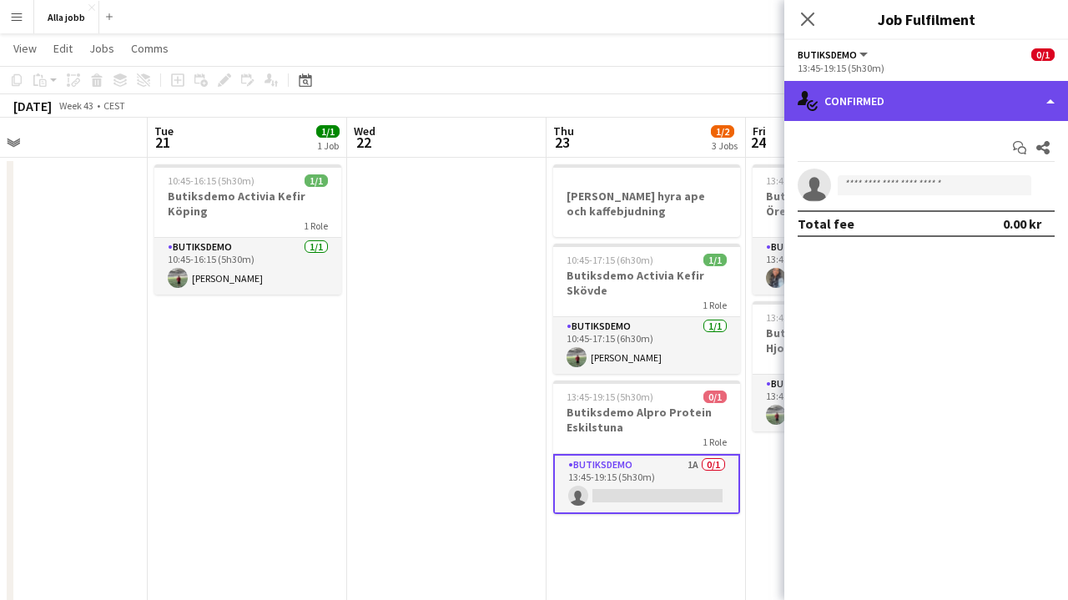
click at [953, 115] on div "single-neutral-actions-check-2 Confirmed" at bounding box center [927, 101] width 284 height 40
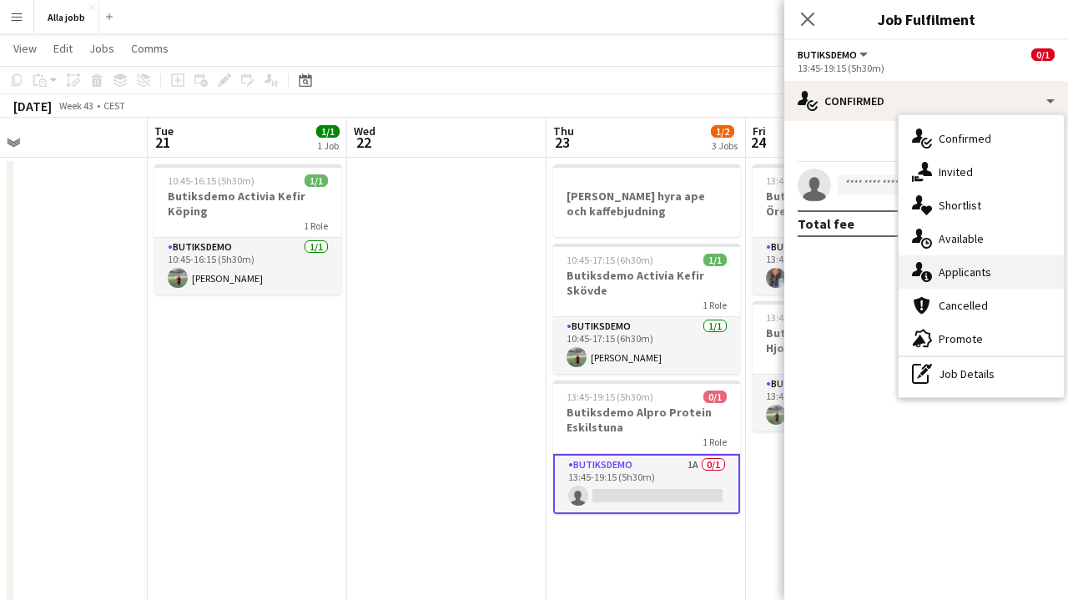
click at [967, 271] on span "Applicants" at bounding box center [965, 272] width 53 height 15
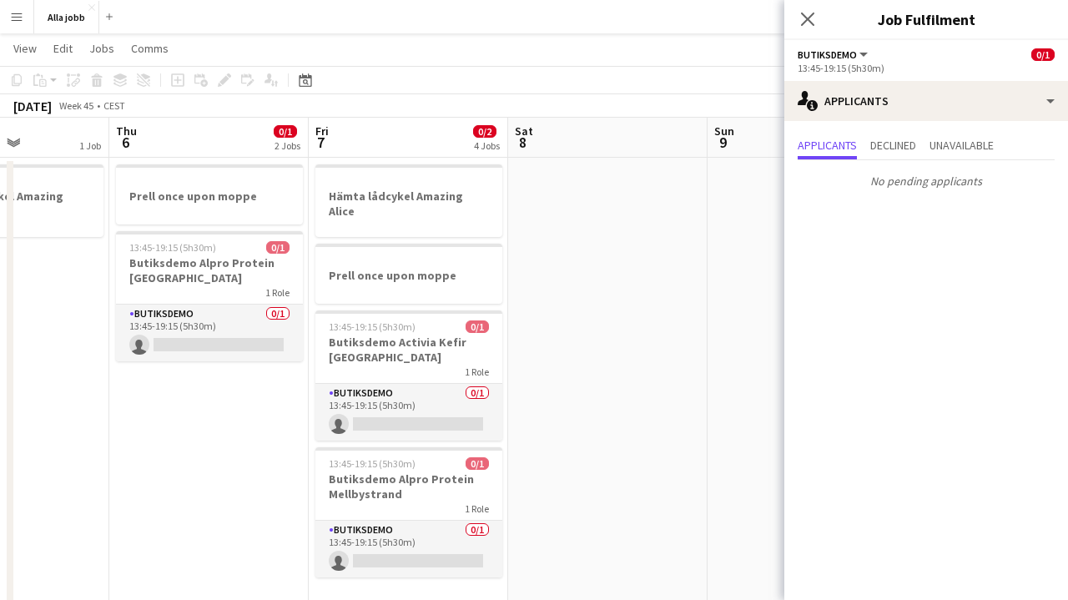
scroll to position [0, 482]
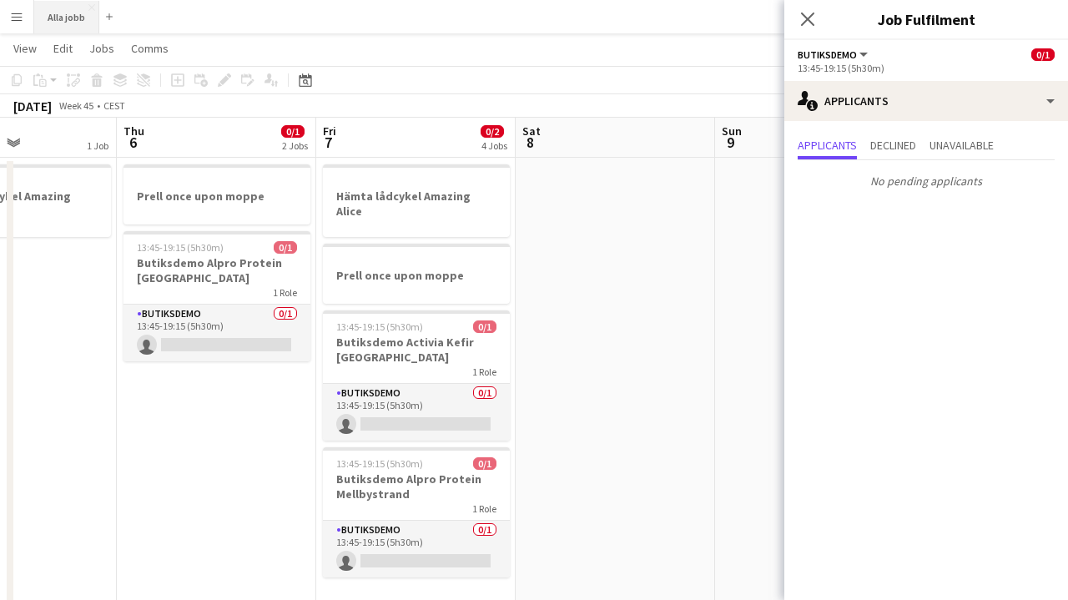
click at [89, 21] on button "Alla jobb Close" at bounding box center [66, 17] width 65 height 33
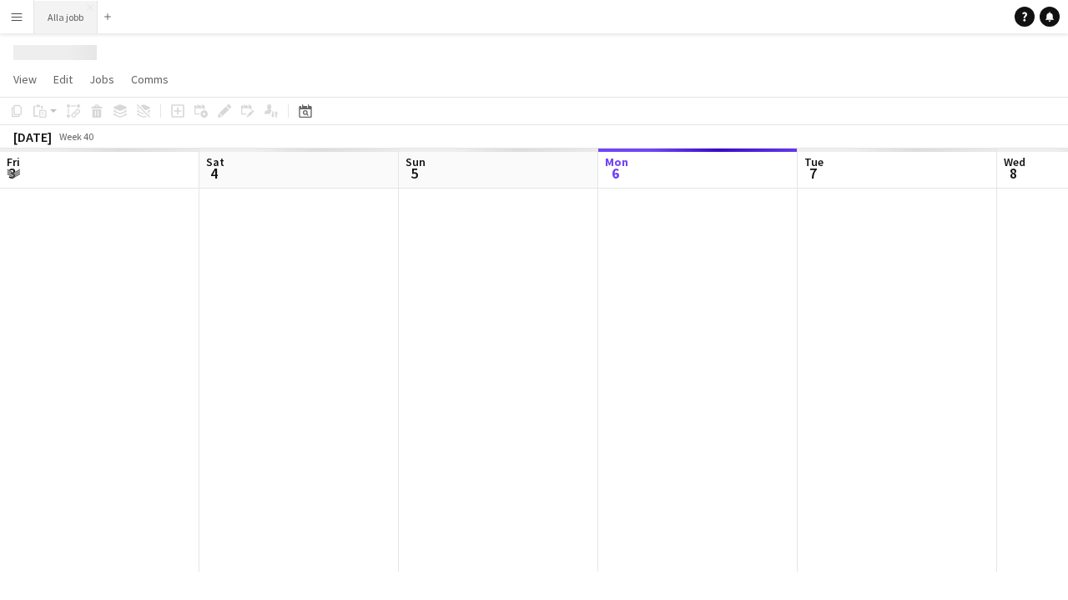
scroll to position [0, 399]
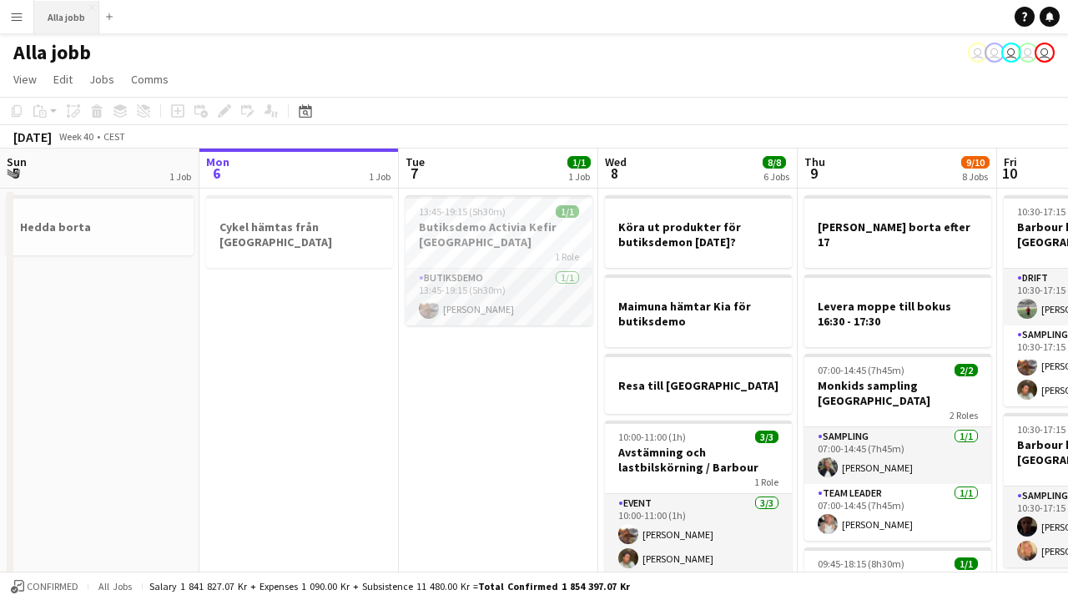
click at [68, 25] on button "Alla jobb Close" at bounding box center [66, 17] width 65 height 33
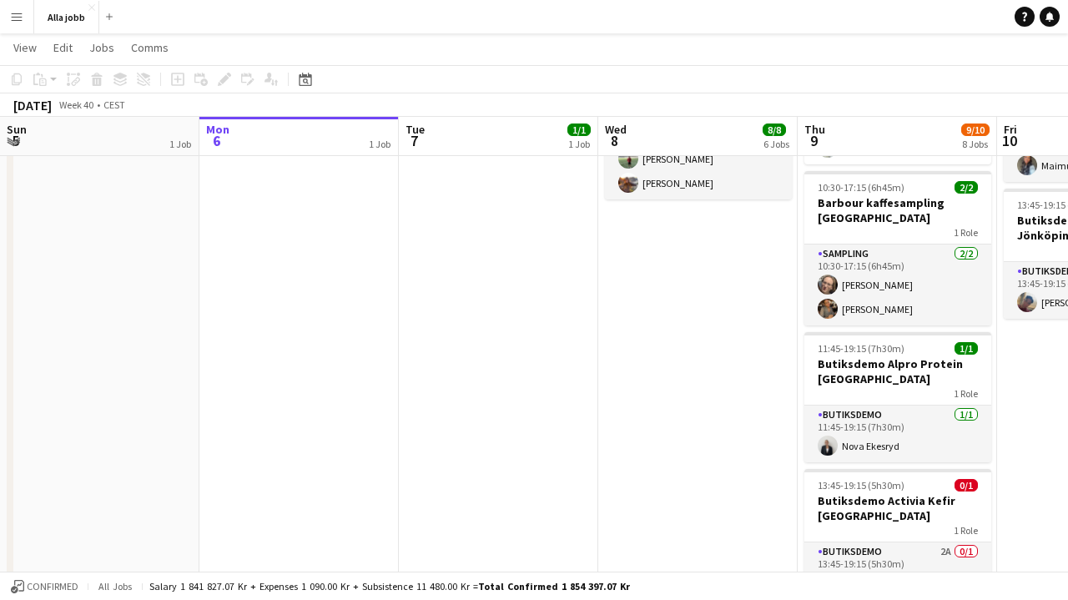
scroll to position [714, 0]
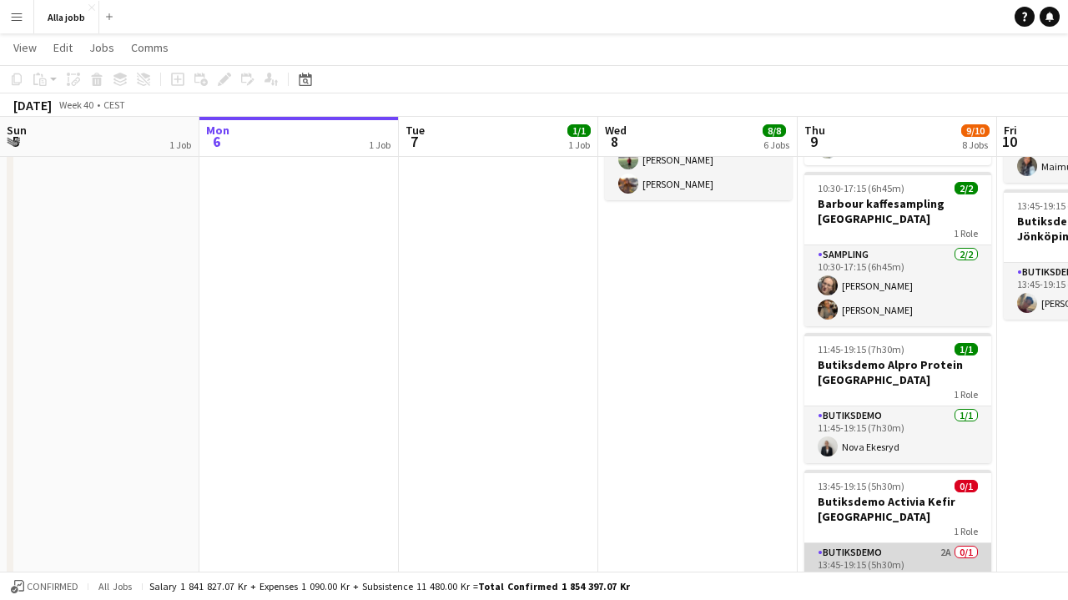
click at [896, 543] on app-card-role "Butiksdemo 2A 0/1 13:45-19:15 (5h30m) single-neutral-actions" at bounding box center [898, 571] width 187 height 57
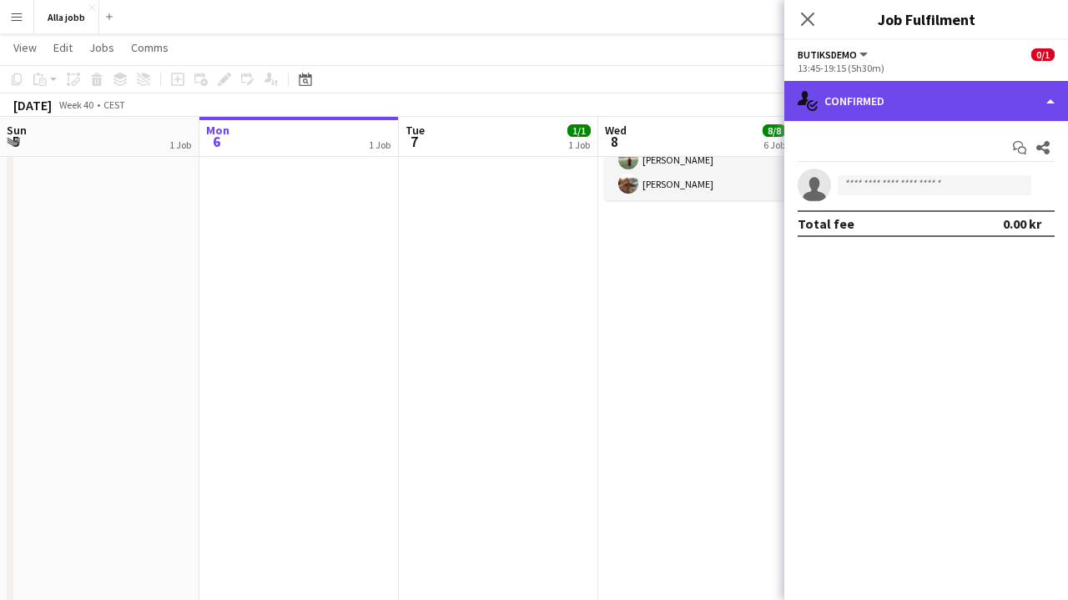
click at [914, 84] on div "single-neutral-actions-check-2 Confirmed" at bounding box center [927, 101] width 284 height 40
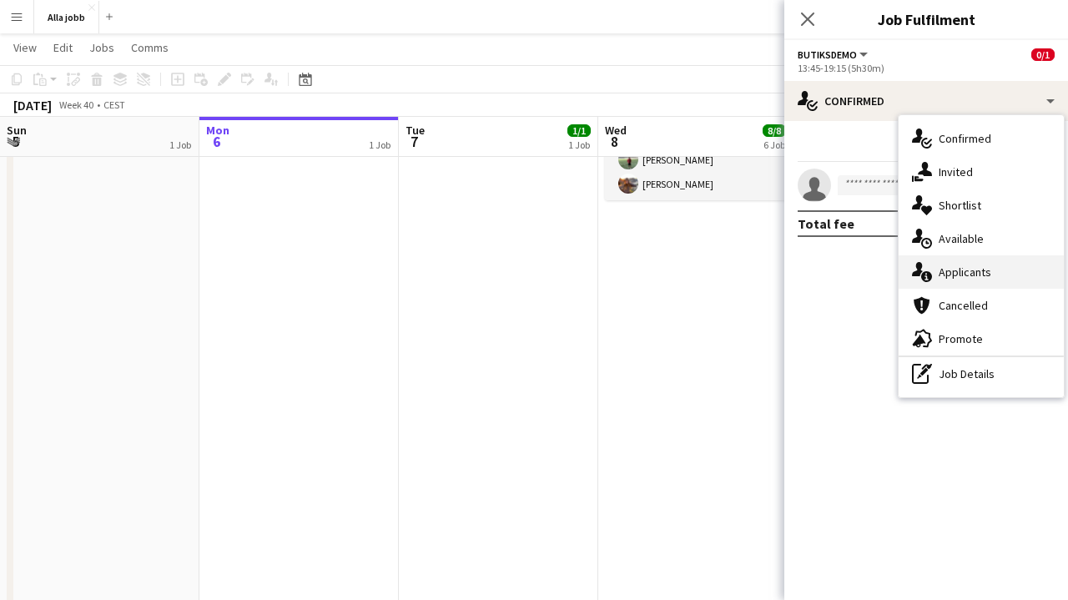
click at [981, 271] on span "Applicants" at bounding box center [965, 272] width 53 height 15
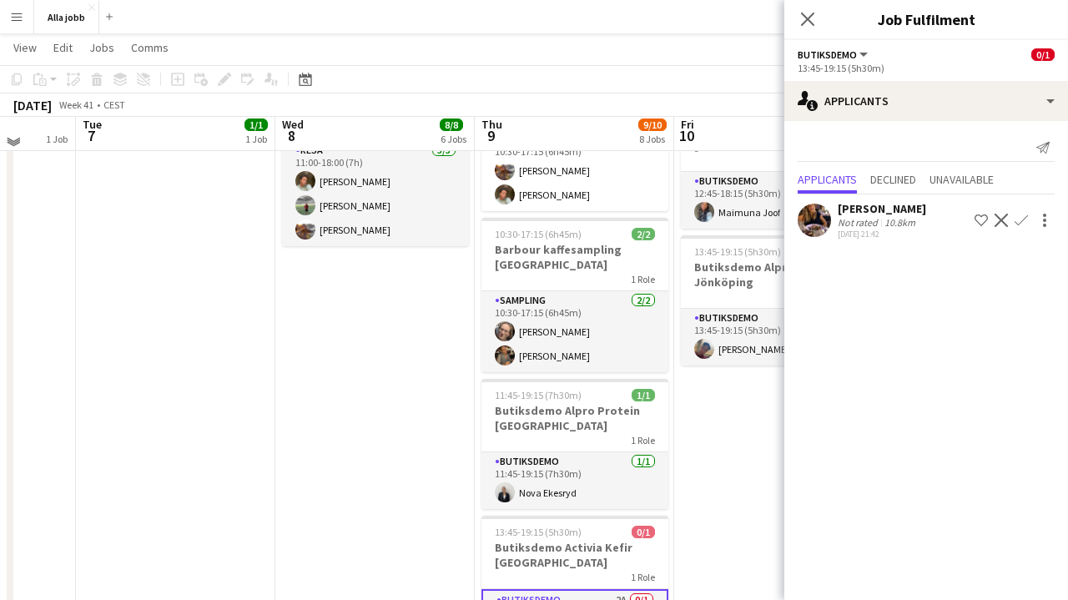
scroll to position [662, 0]
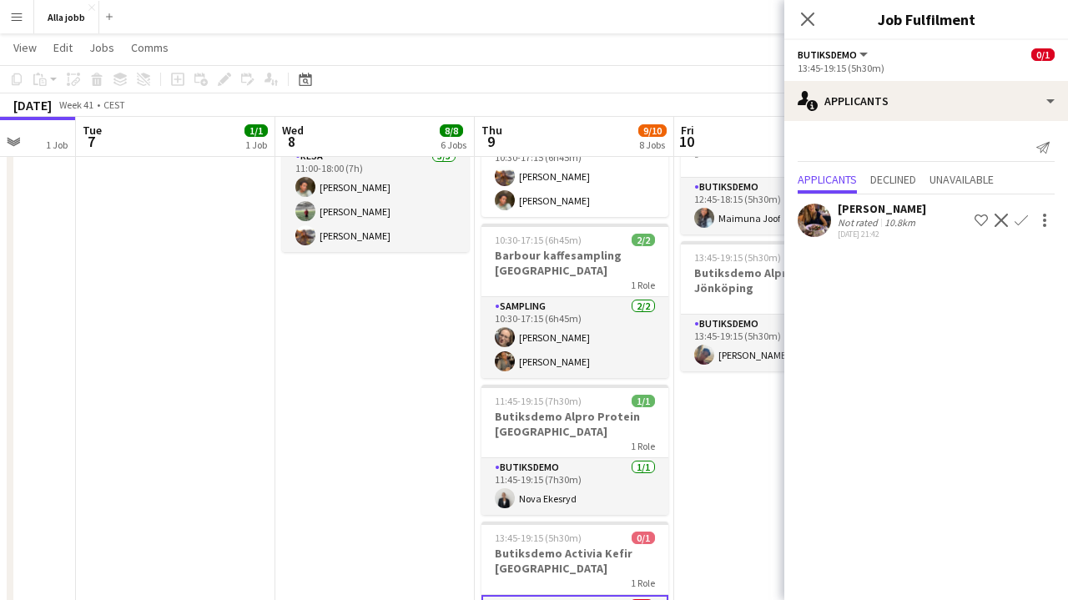
click at [719, 442] on app-date-cell "10:30-17:15 (6h45m) 3/3 Barbour kaffesampling Köpenhamn 2 Roles Drift [DATE] 10…" at bounding box center [773, 110] width 199 height 1171
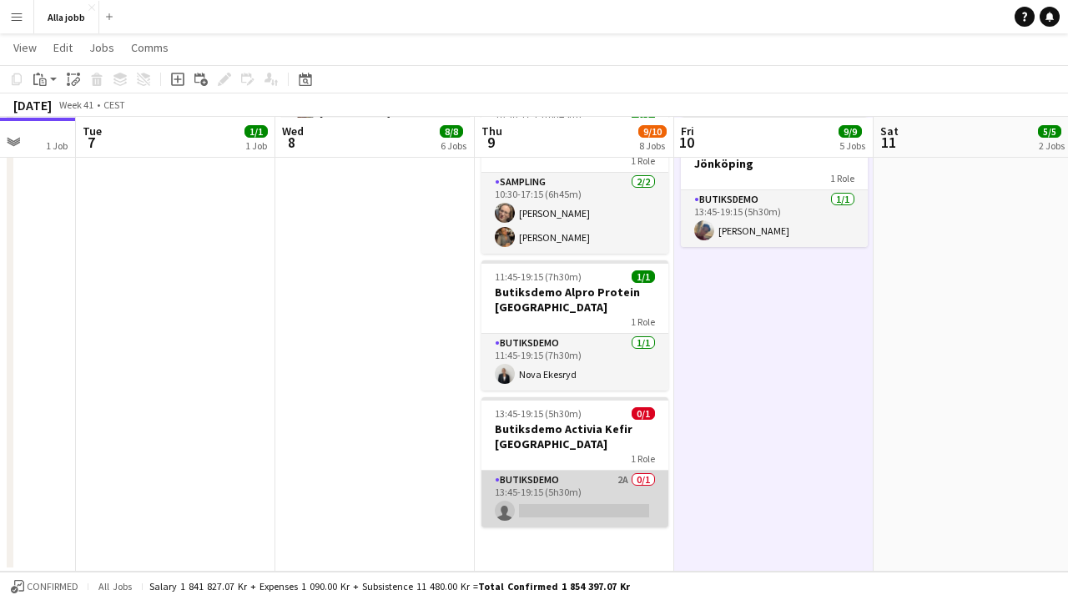
click at [626, 471] on app-card-role "Butiksdemo 2A 0/1 13:45-19:15 (5h30m) single-neutral-actions" at bounding box center [575, 499] width 187 height 57
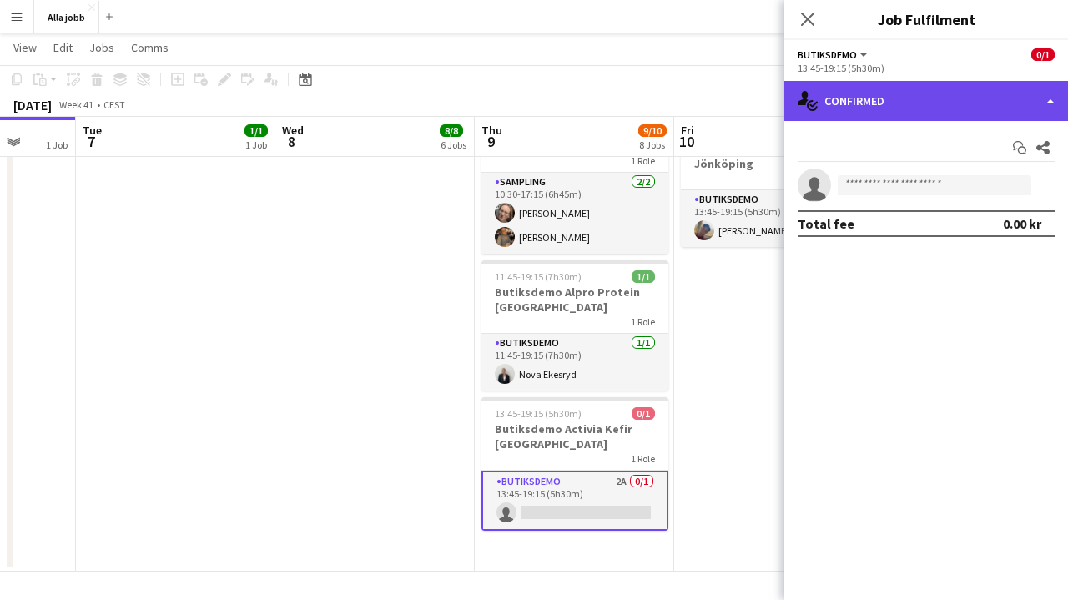
click at [905, 100] on div "single-neutral-actions-check-2 Confirmed" at bounding box center [927, 101] width 284 height 40
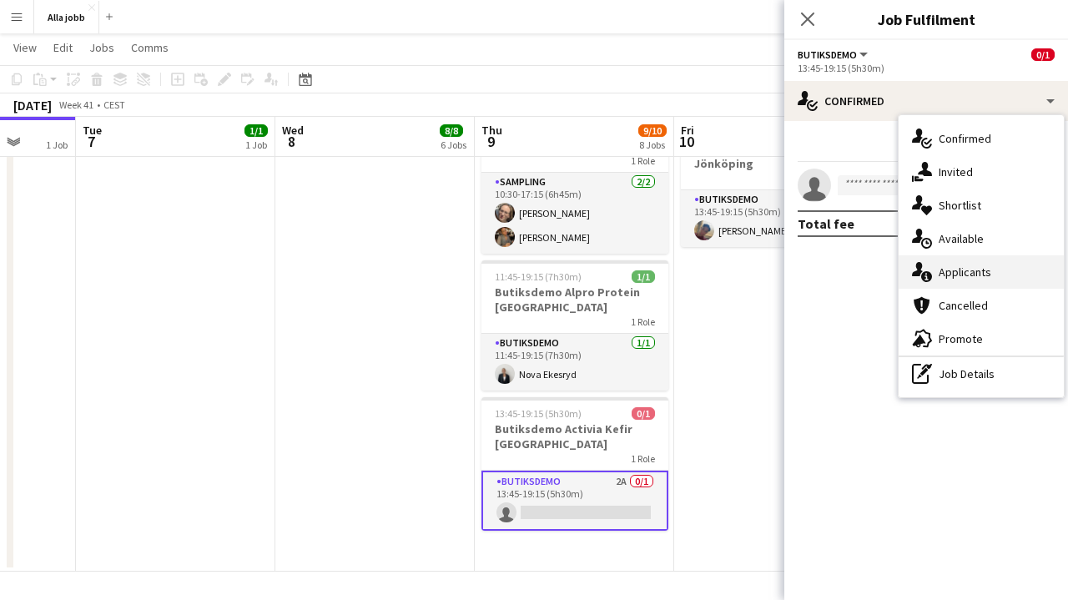
click at [938, 261] on div "single-neutral-actions-information Applicants" at bounding box center [981, 271] width 165 height 33
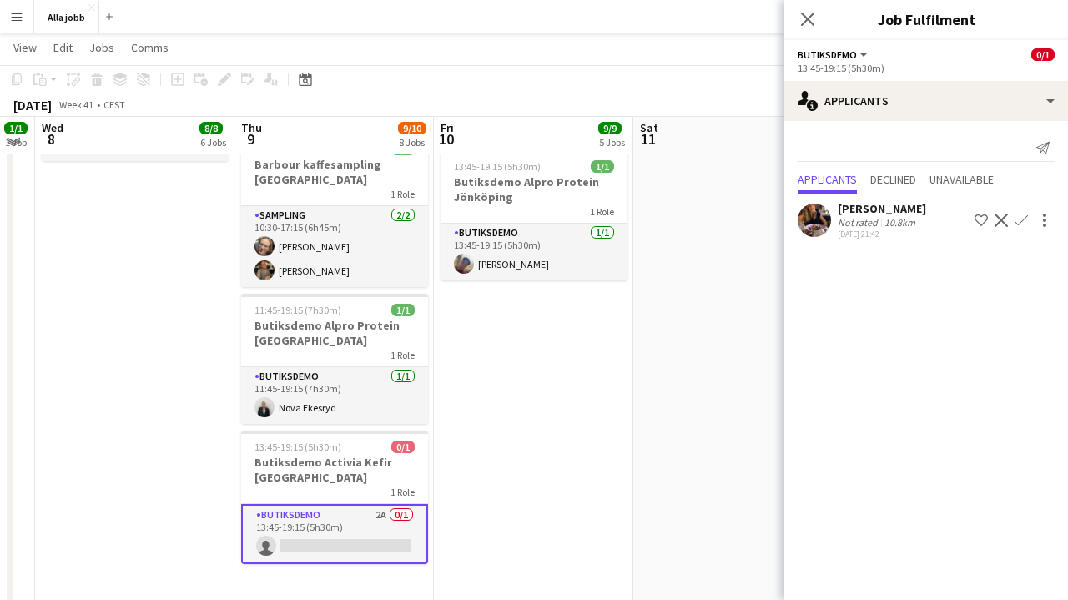
scroll to position [754, 0]
click at [28, 21] on button "Menu" at bounding box center [16, 16] width 33 height 33
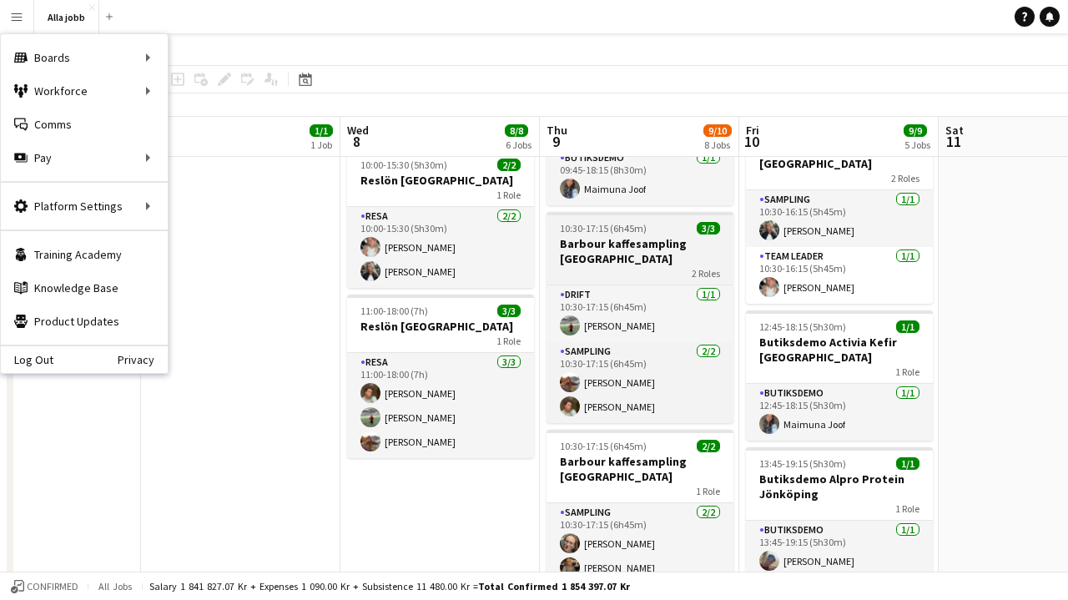
scroll to position [0, 443]
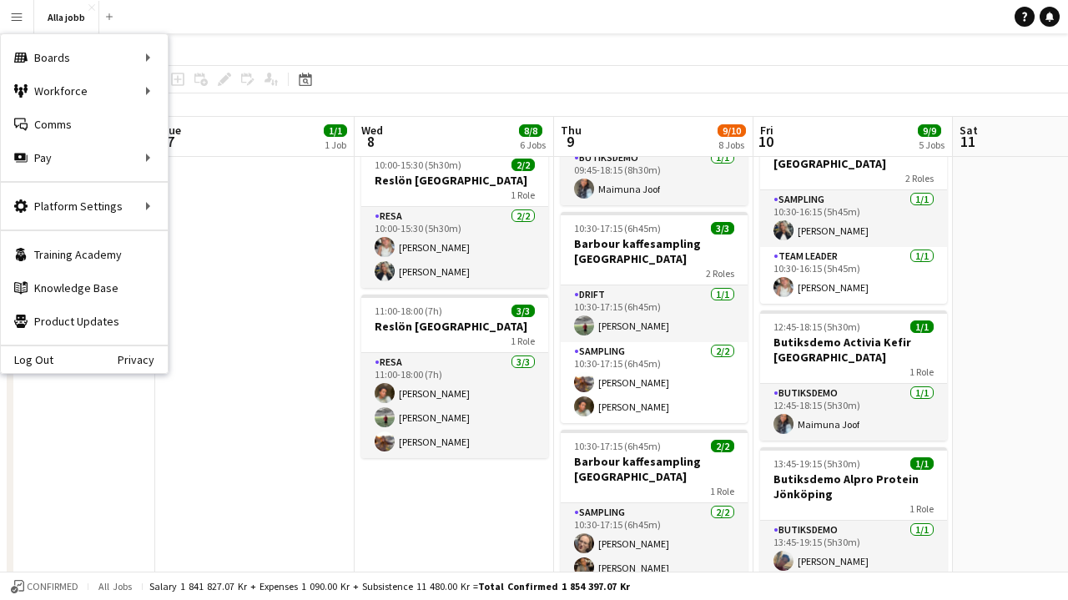
click at [421, 476] on app-date-cell "Köra ut produkter för butiksdemon [DATE]? Maimuna hämtar Kia för butiksdemo Res…" at bounding box center [454, 316] width 199 height 1171
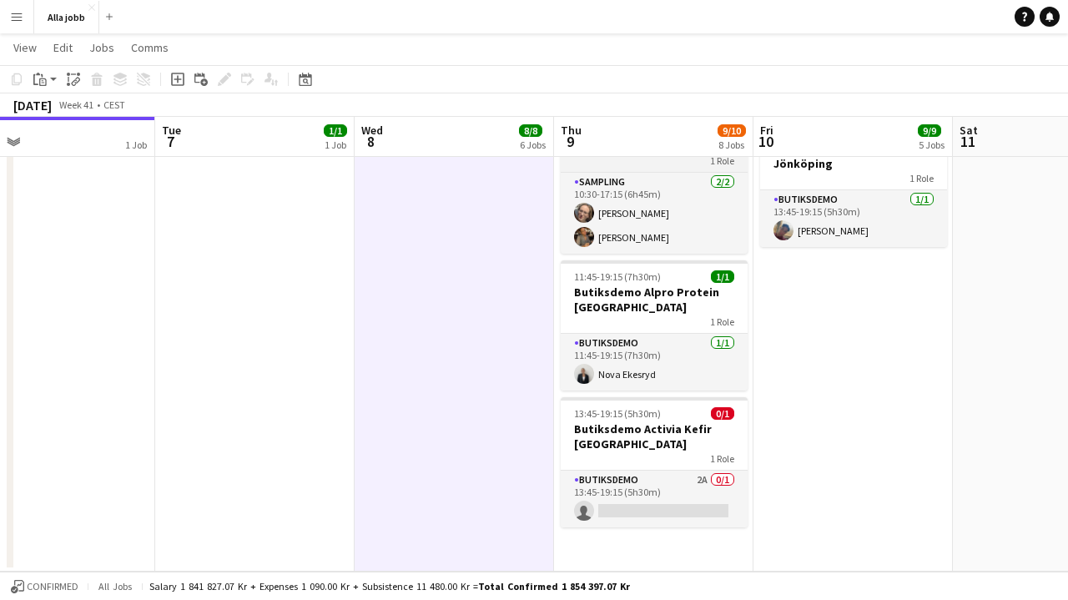
scroll to position [786, 0]
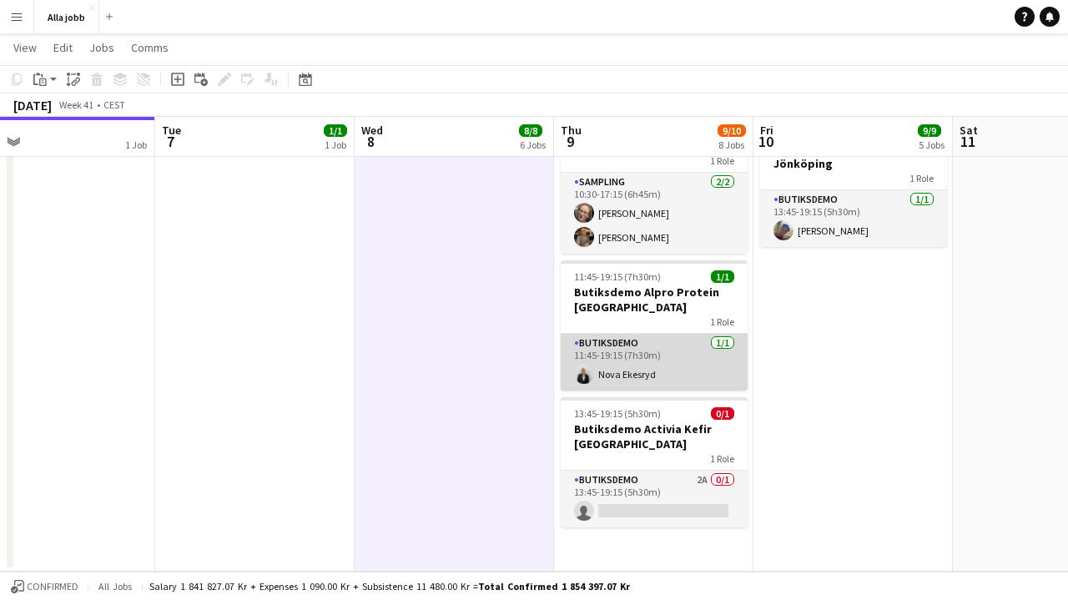
click at [612, 357] on app-card-role "Butiksdemo [DATE] 11:45-19:15 (7h30m) Nova Ekesryd" at bounding box center [654, 362] width 187 height 57
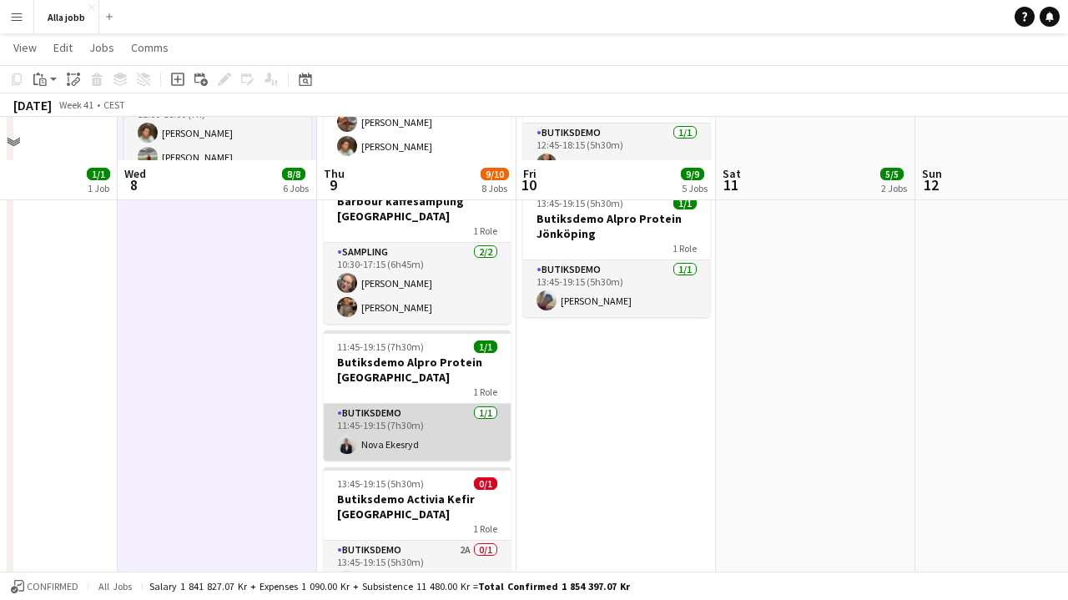
scroll to position [710, 0]
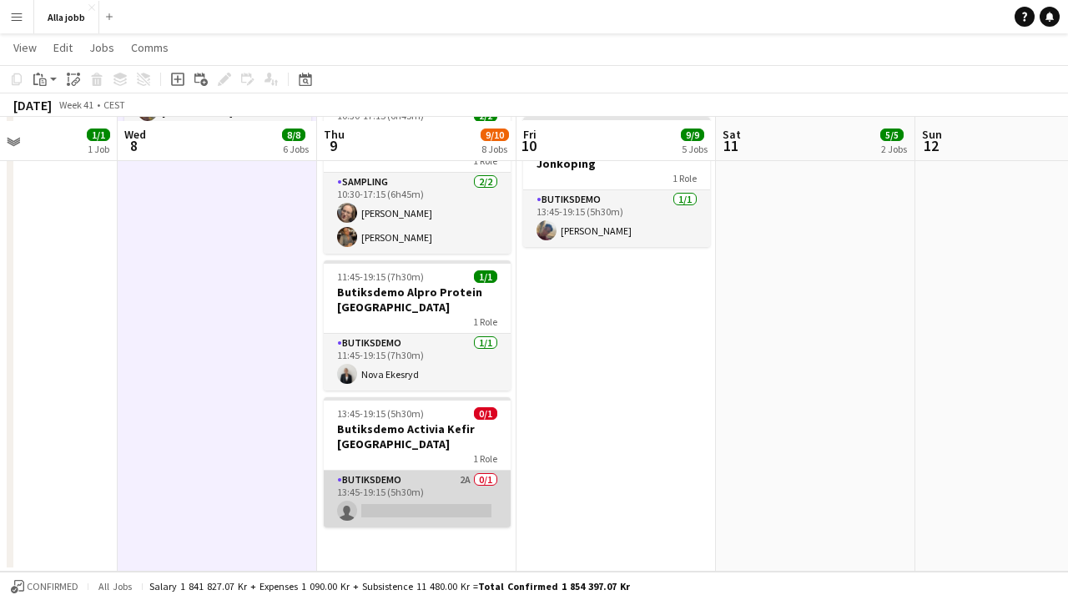
click at [433, 471] on app-card-role "Butiksdemo 2A 0/1 13:45-19:15 (5h30m) single-neutral-actions" at bounding box center [417, 499] width 187 height 57
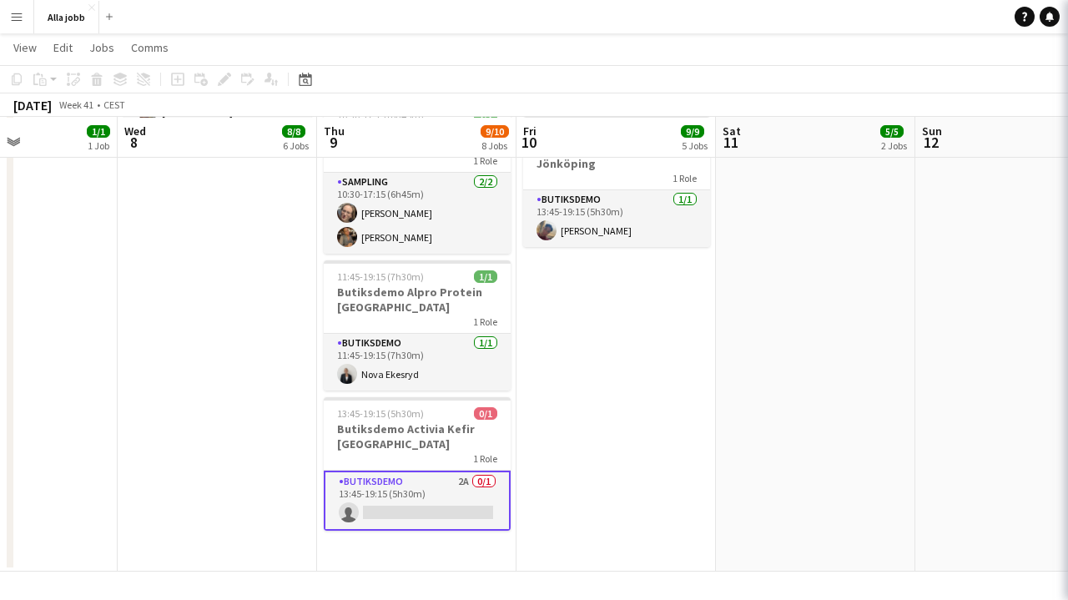
scroll to position [786, 0]
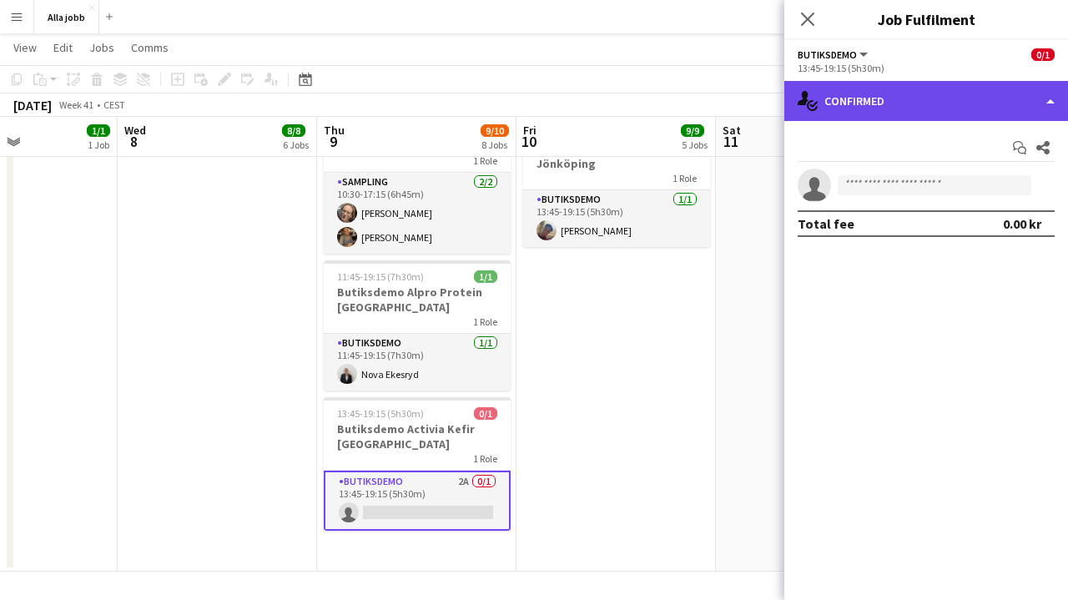
click at [885, 101] on div "single-neutral-actions-check-2 Confirmed" at bounding box center [927, 101] width 284 height 40
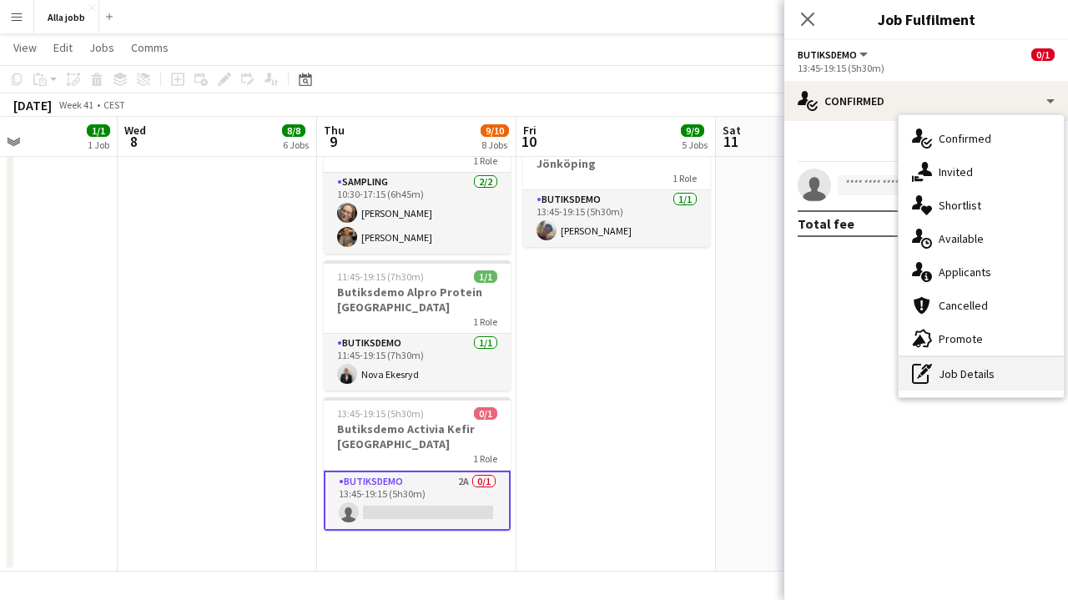
click at [942, 365] on div "pen-write Job Details" at bounding box center [981, 373] width 165 height 33
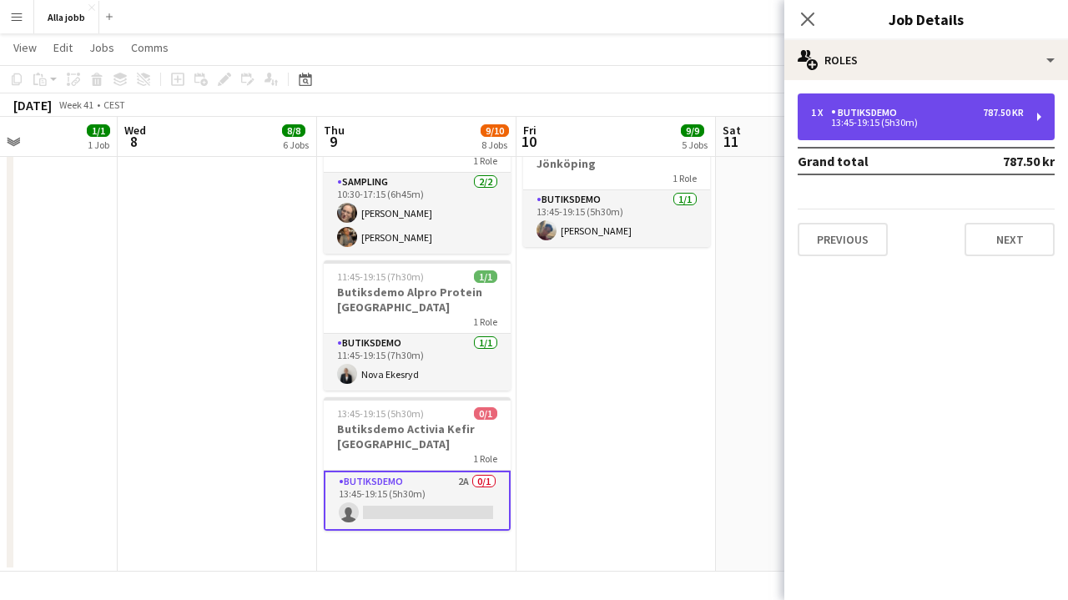
click at [895, 96] on div "1 x Butiksdemo 787.50 kr 13:45-19:15 (5h30m)" at bounding box center [926, 116] width 257 height 47
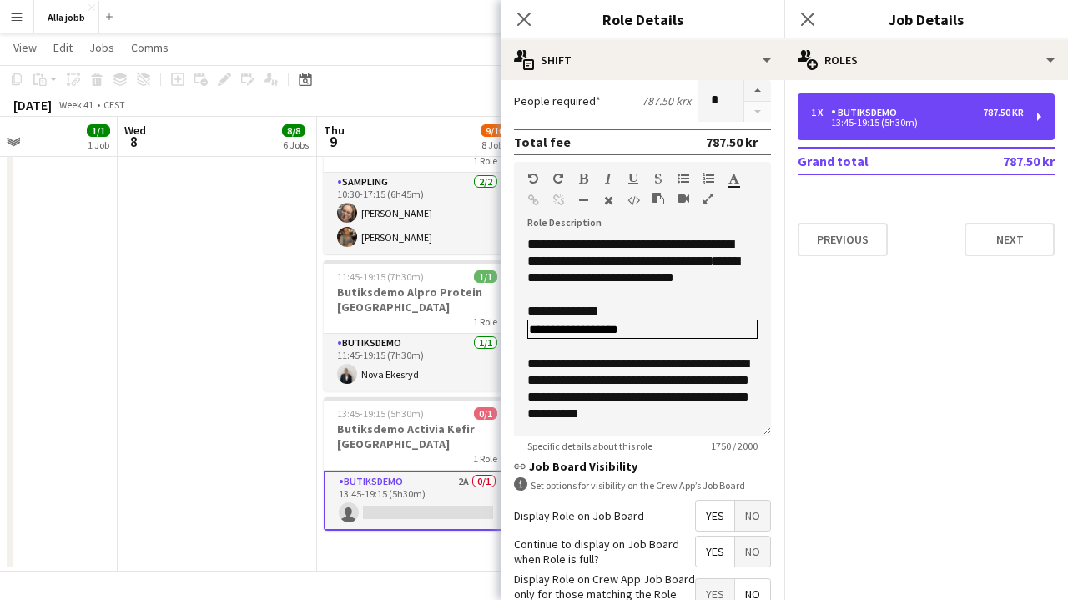
scroll to position [0, 0]
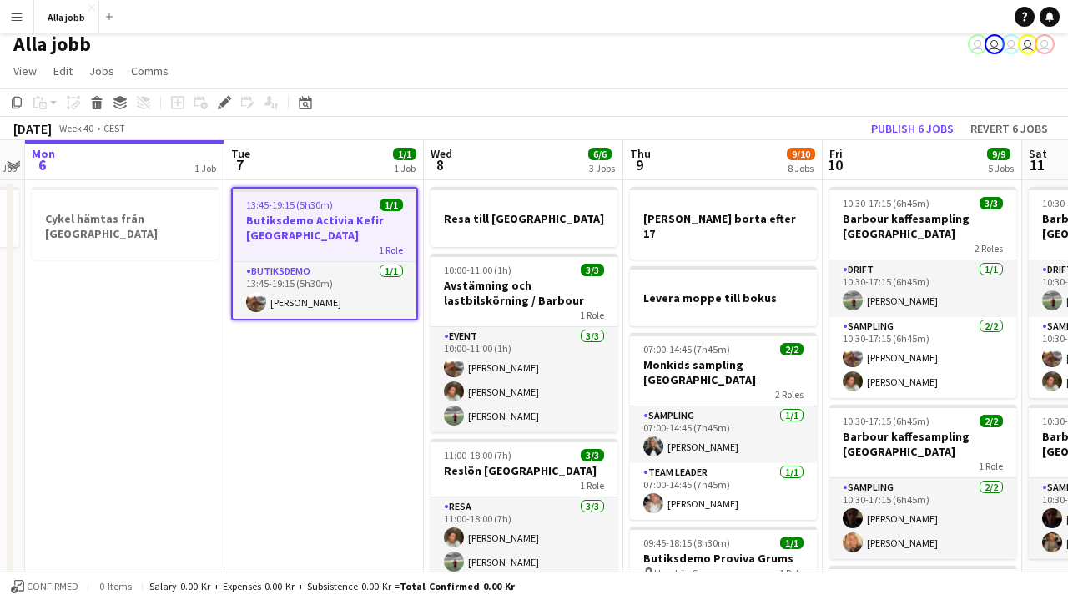
scroll to position [16, 0]
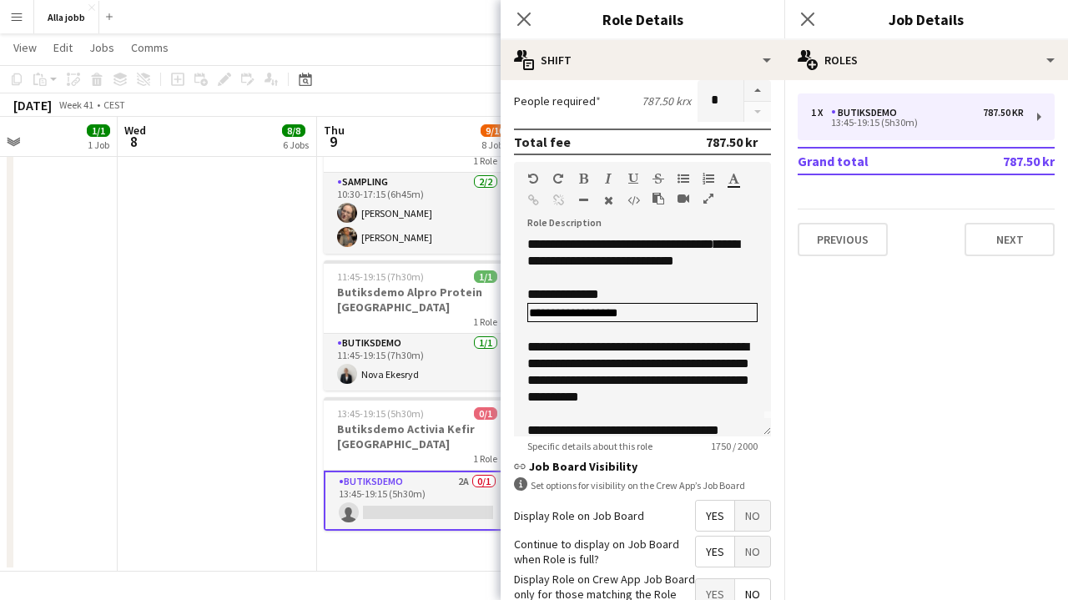
scroll to position [19, 0]
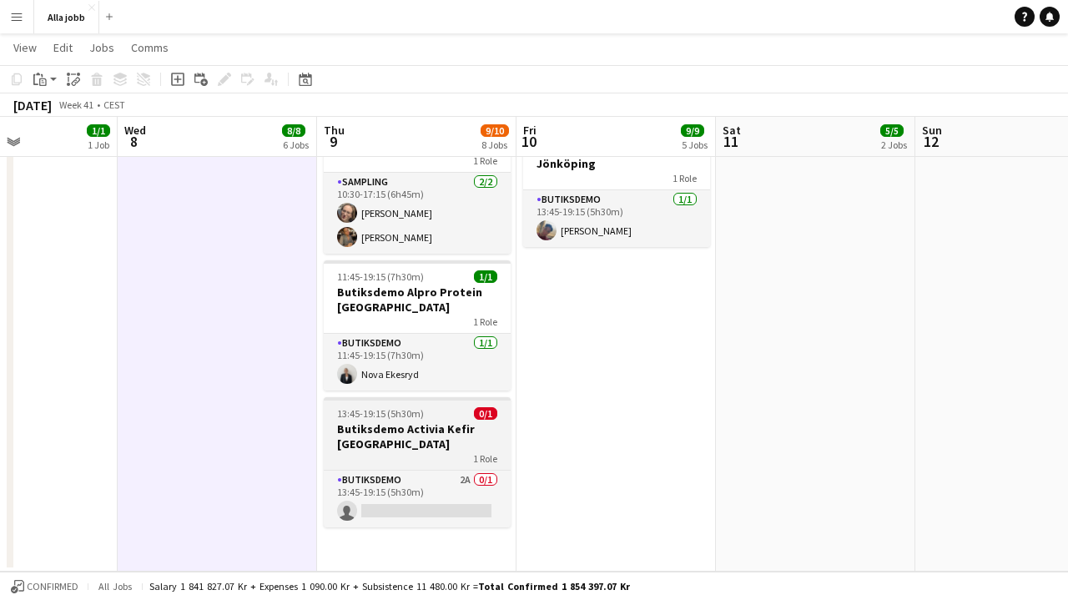
click at [387, 421] on h3 "Butiksdemo Activia Kefir [GEOGRAPHIC_DATA]" at bounding box center [417, 436] width 187 height 30
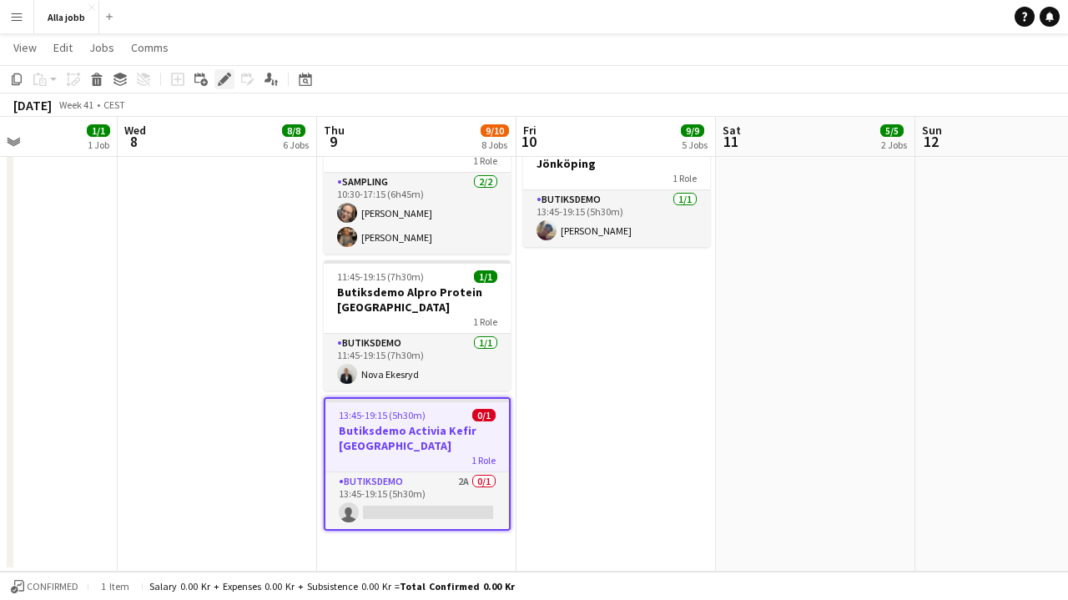
click at [225, 73] on icon "Edit" at bounding box center [224, 79] width 13 height 13
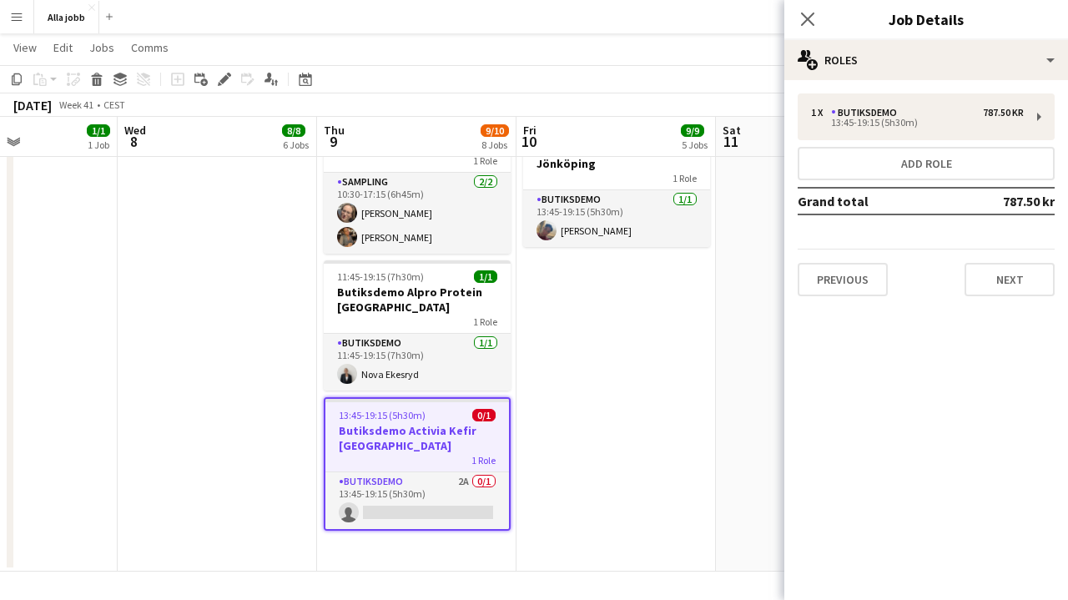
click at [925, 87] on div "1 x Butiksdemo 787.50 kr 13:45-19:15 (5h30m) Add role Grand total 787.50 kr Pre…" at bounding box center [927, 195] width 284 height 230
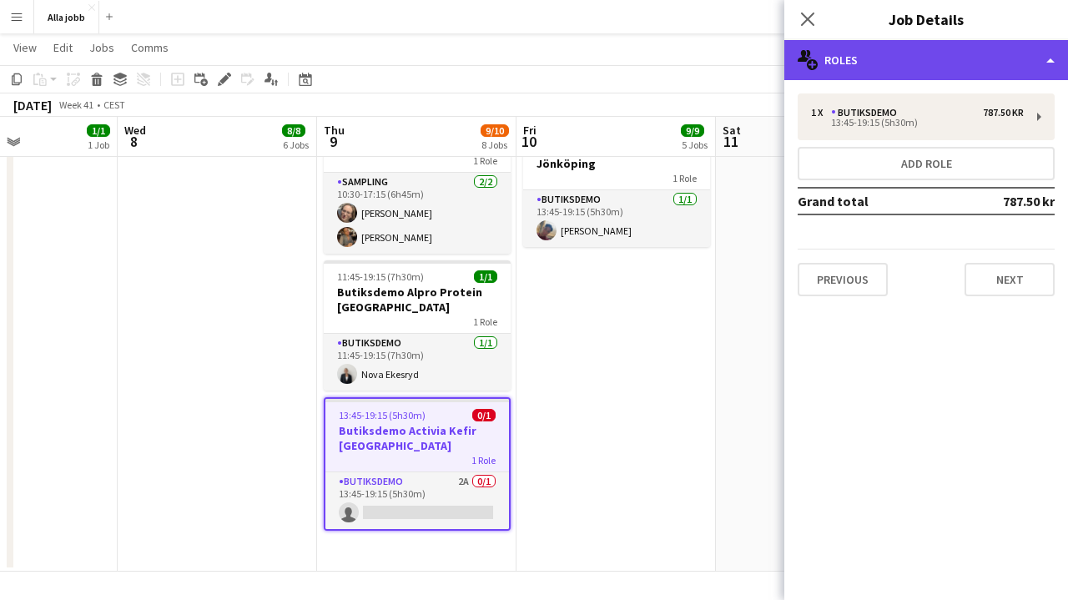
click at [925, 71] on div "multiple-users-add Roles" at bounding box center [927, 60] width 284 height 40
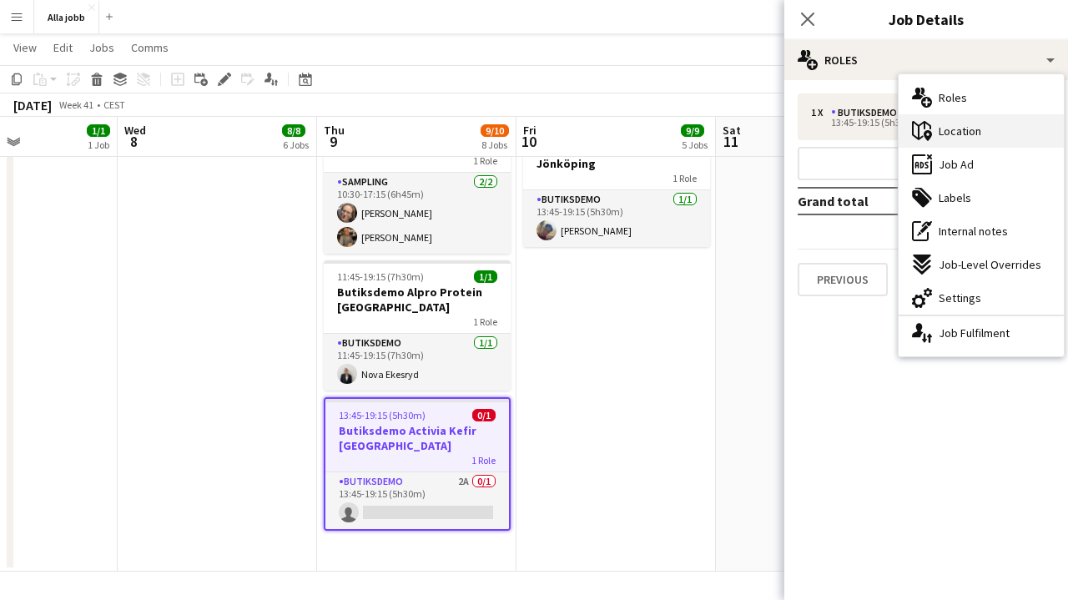
click at [966, 135] on span "Location" at bounding box center [960, 131] width 43 height 15
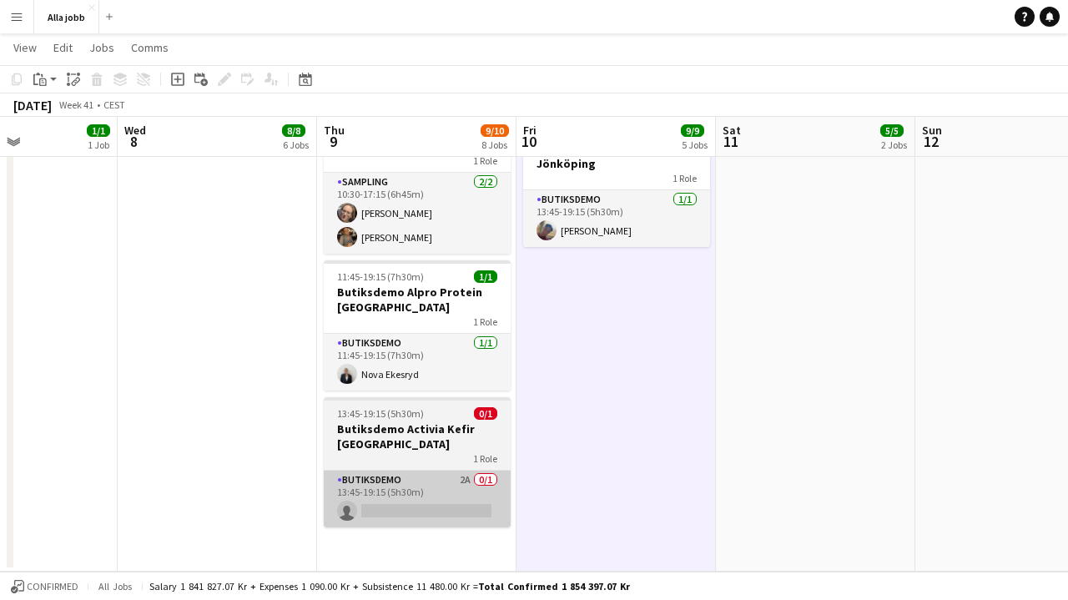
click at [482, 472] on app-card-role "Butiksdemo 2A 0/1 13:45-19:15 (5h30m) single-neutral-actions" at bounding box center [417, 499] width 187 height 57
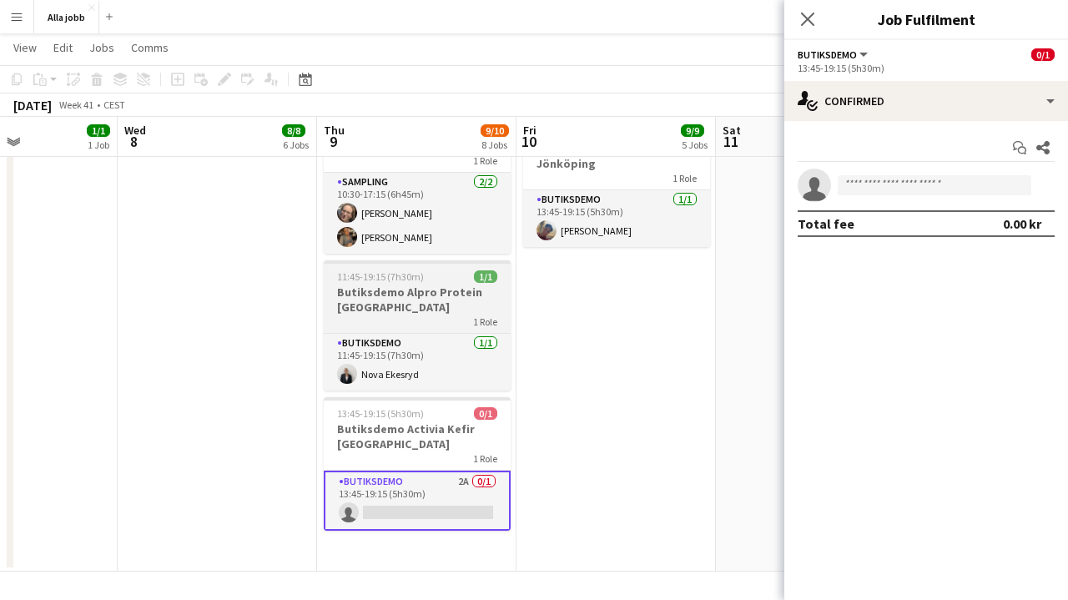
click at [411, 315] on div "1 Role" at bounding box center [417, 321] width 187 height 13
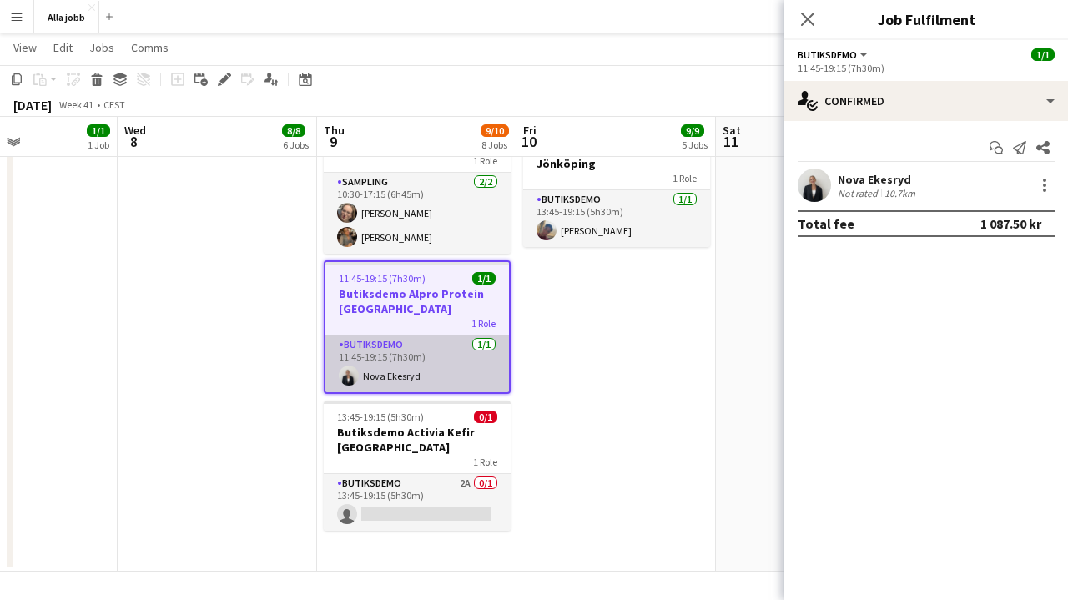
click at [423, 336] on app-card-role "Butiksdemo [DATE] 11:45-19:15 (7h30m) Nova Ekesryd" at bounding box center [417, 364] width 184 height 57
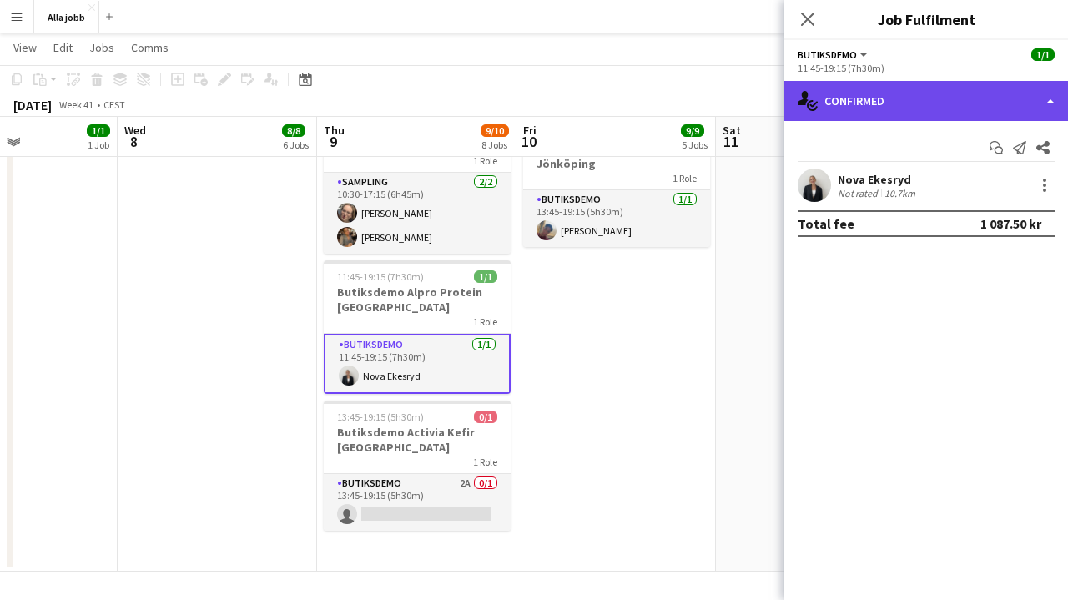
click at [887, 106] on div "single-neutral-actions-check-2 Confirmed" at bounding box center [927, 101] width 284 height 40
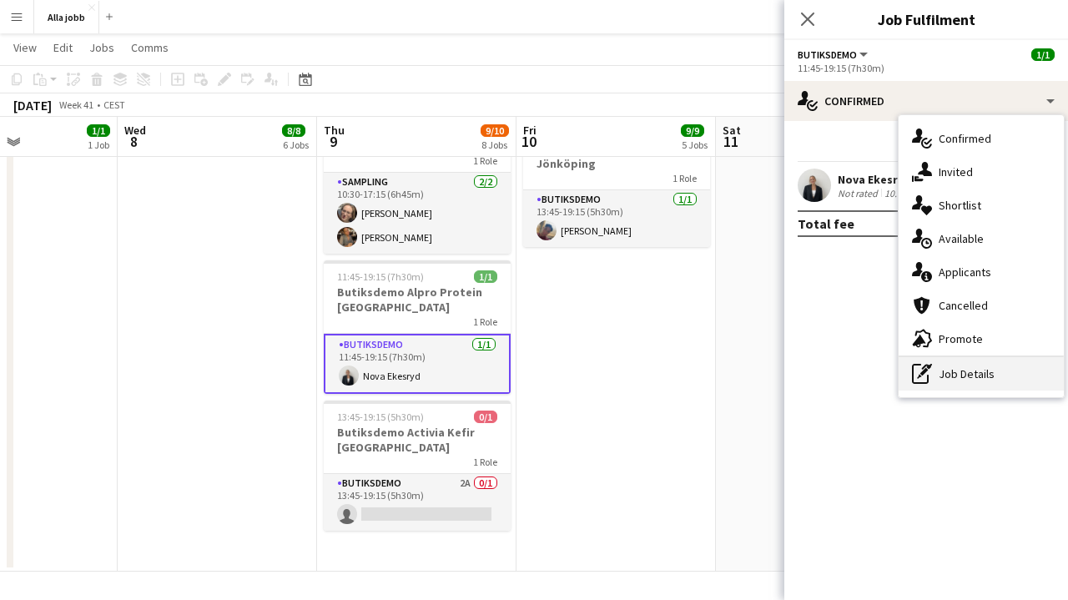
click at [984, 368] on div "pen-write Job Details" at bounding box center [981, 373] width 165 height 33
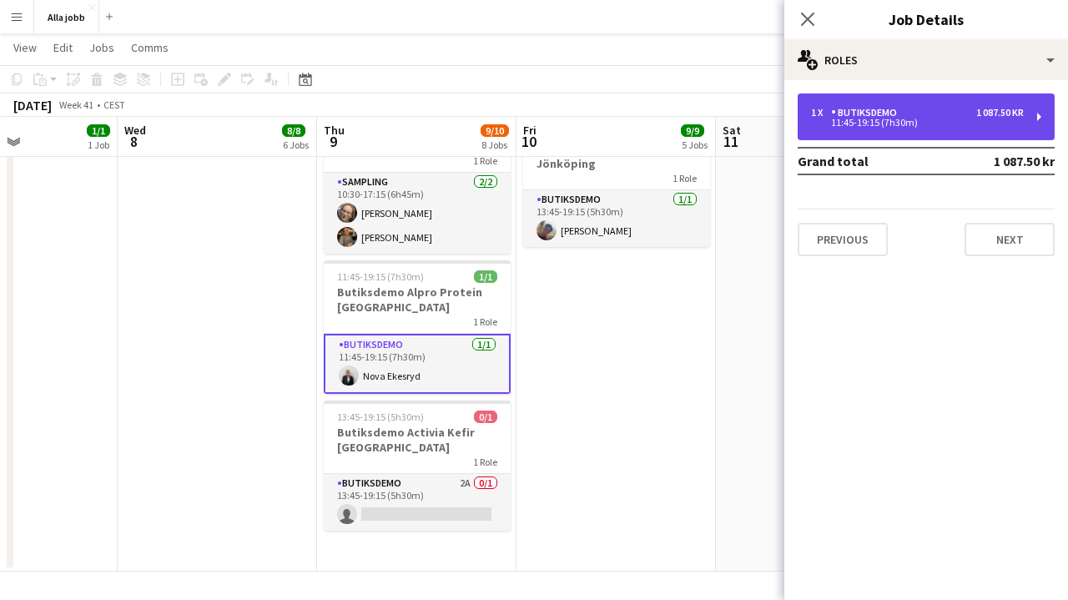
click at [911, 129] on div "1 x Butiksdemo 1 087.50 kr 11:45-19:15 (7h30m)" at bounding box center [926, 116] width 257 height 47
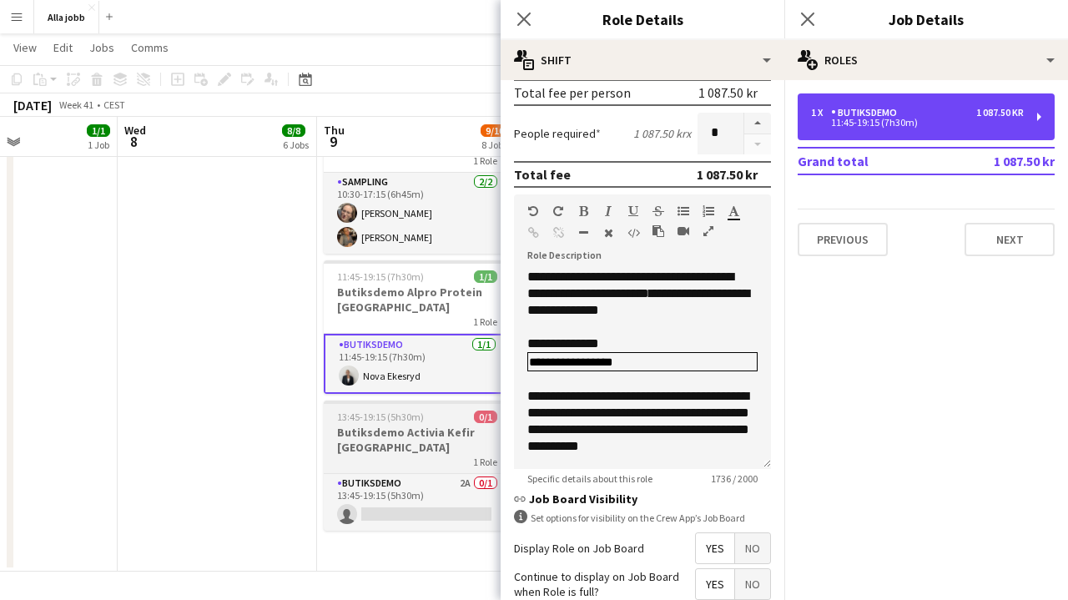
scroll to position [0, 0]
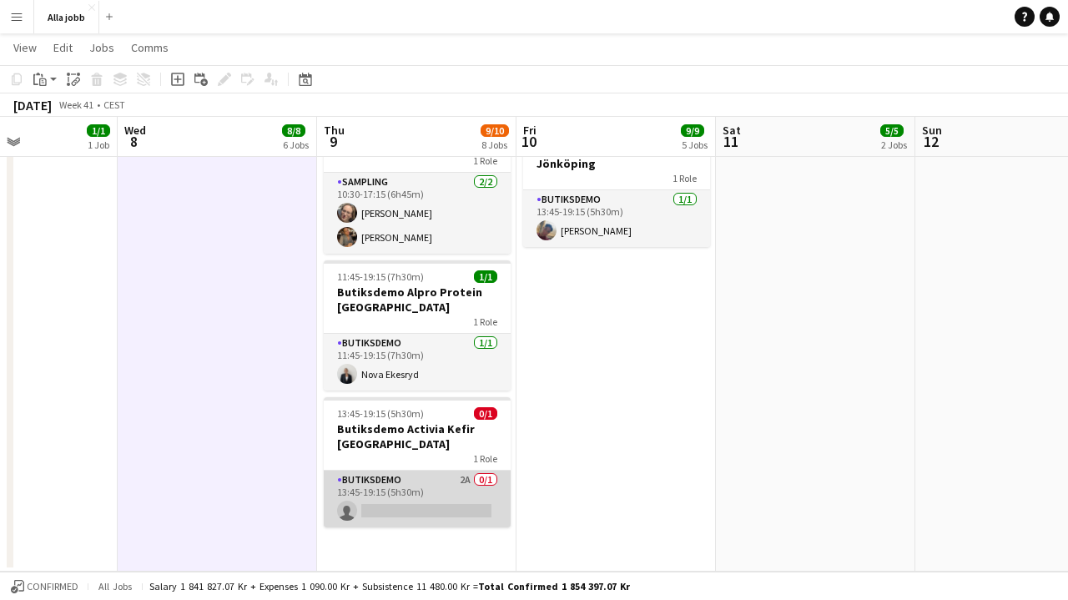
click at [424, 471] on app-card-role "Butiksdemo 2A 0/1 13:45-19:15 (5h30m) single-neutral-actions" at bounding box center [417, 499] width 187 height 57
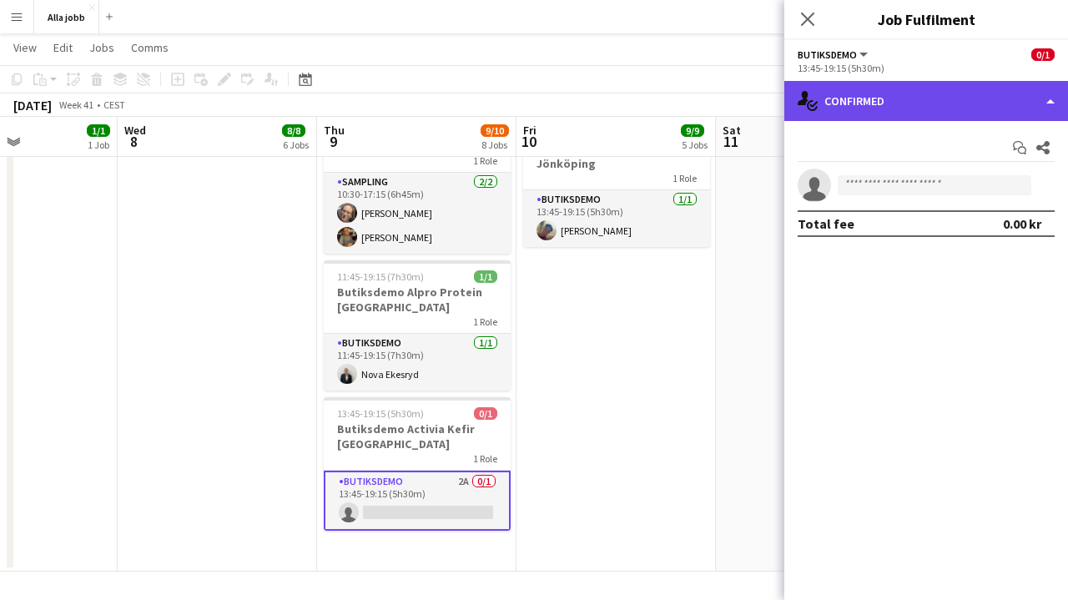
click at [950, 108] on div "single-neutral-actions-check-2 Confirmed" at bounding box center [927, 101] width 284 height 40
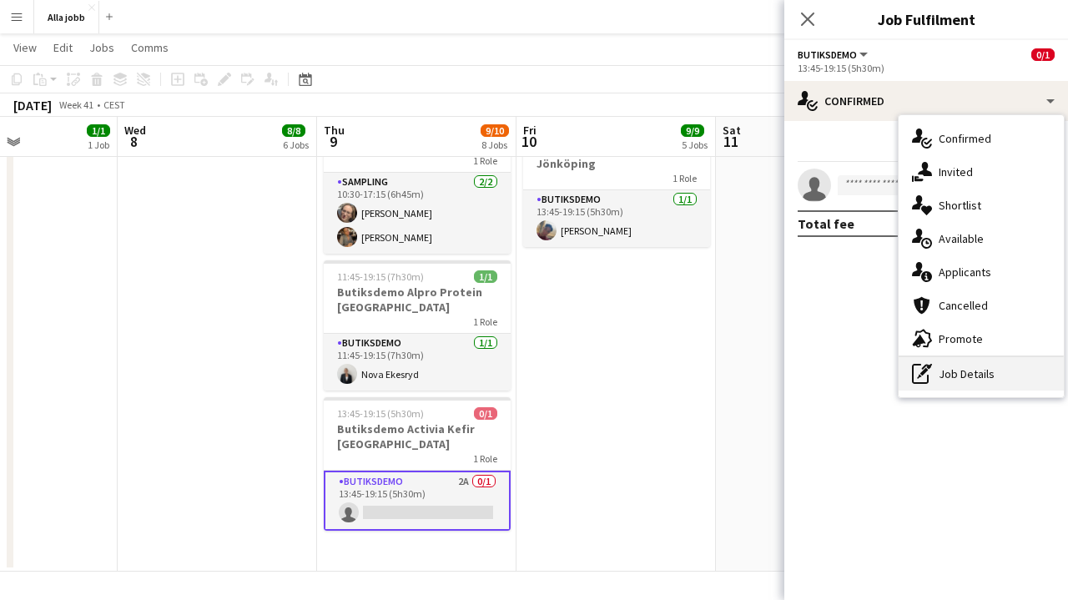
click at [987, 372] on div "pen-write Job Details" at bounding box center [981, 373] width 165 height 33
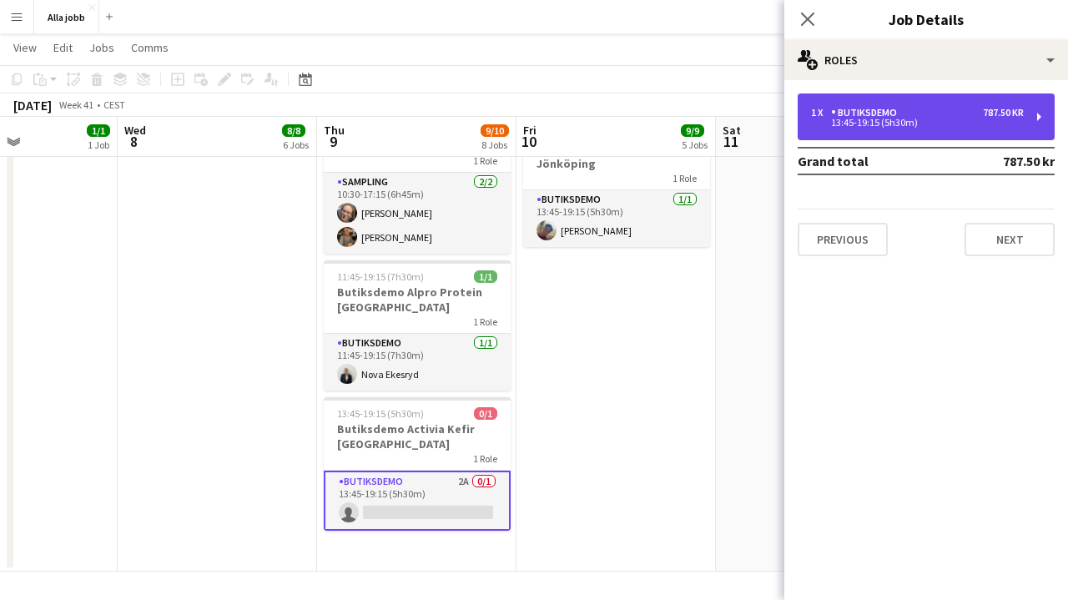
click at [942, 127] on div "1 x Butiksdemo 787.50 kr 13:45-19:15 (5h30m)" at bounding box center [926, 116] width 257 height 47
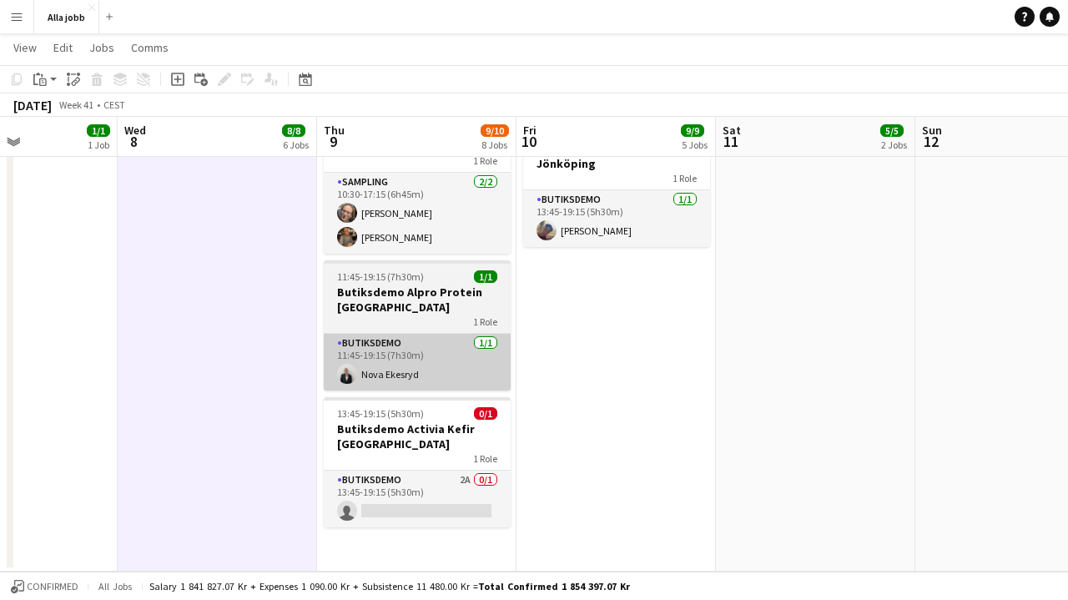
click at [336, 340] on app-card-role "Butiksdemo [DATE] 11:45-19:15 (7h30m) Nova Ekesryd" at bounding box center [417, 362] width 187 height 57
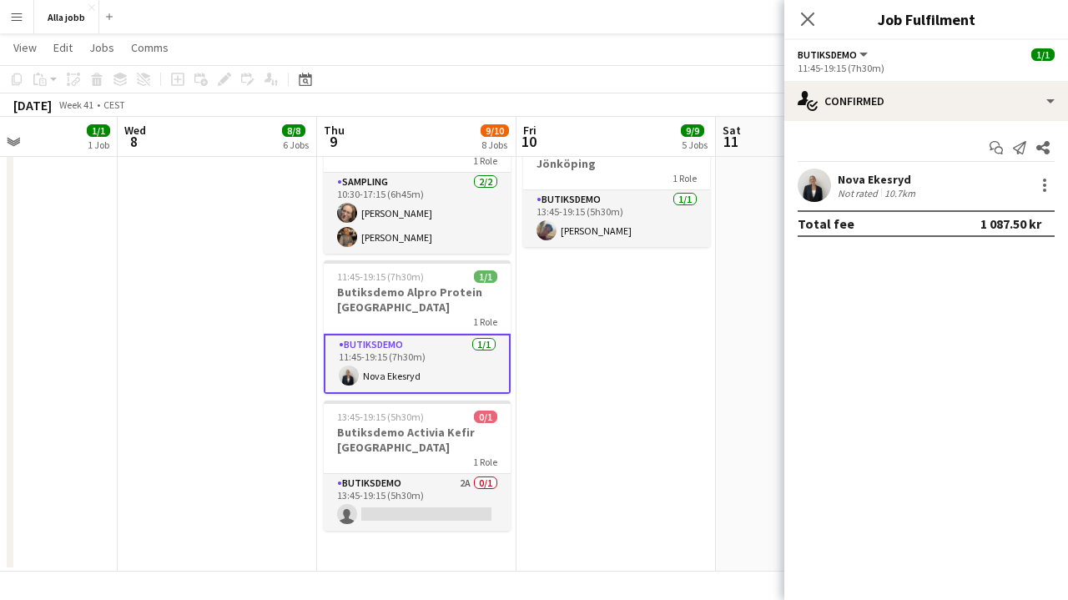
click at [964, 78] on app-options-switcher "Butiksdemo All roles [PERSON_NAME] [DATE] 11:45-19:15 (7h30m)" at bounding box center [927, 60] width 284 height 41
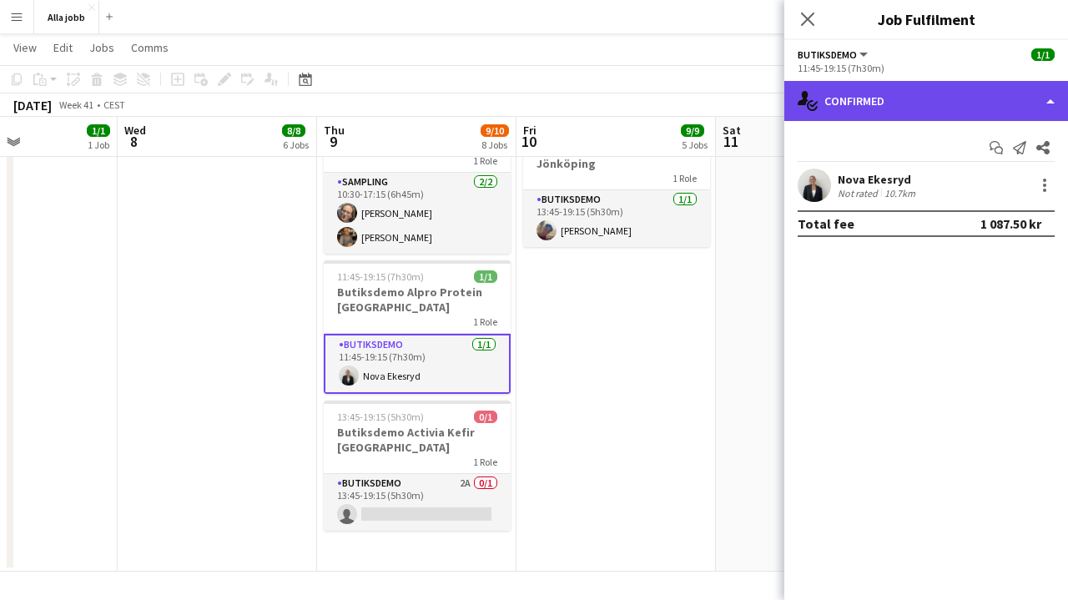
click at [962, 97] on div "single-neutral-actions-check-2 Confirmed" at bounding box center [927, 101] width 284 height 40
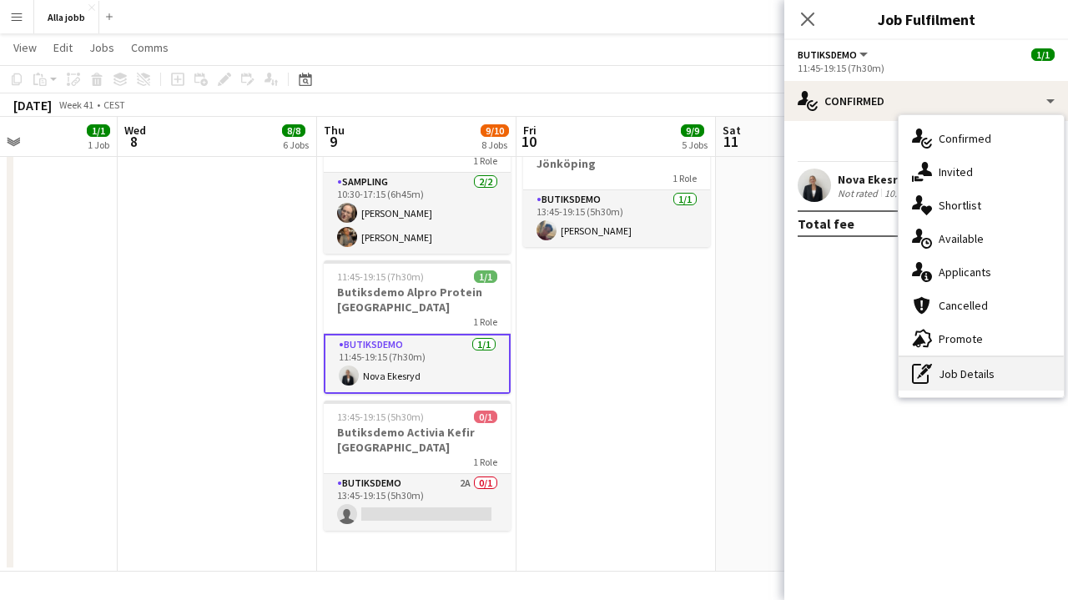
click at [976, 372] on div "pen-write Job Details" at bounding box center [981, 373] width 165 height 33
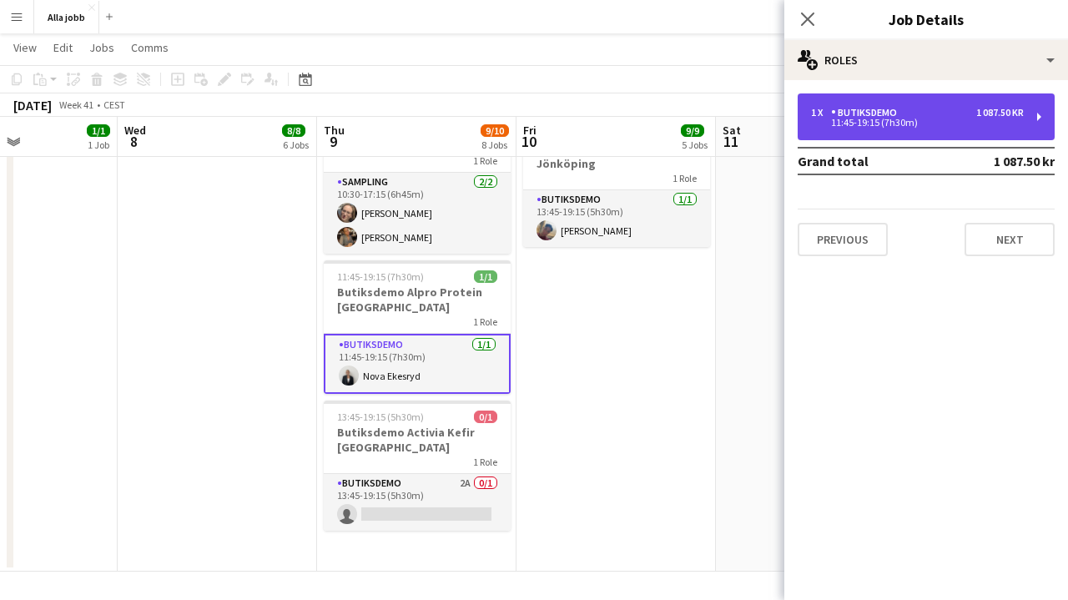
click at [942, 126] on div "11:45-19:15 (7h30m)" at bounding box center [917, 123] width 213 height 8
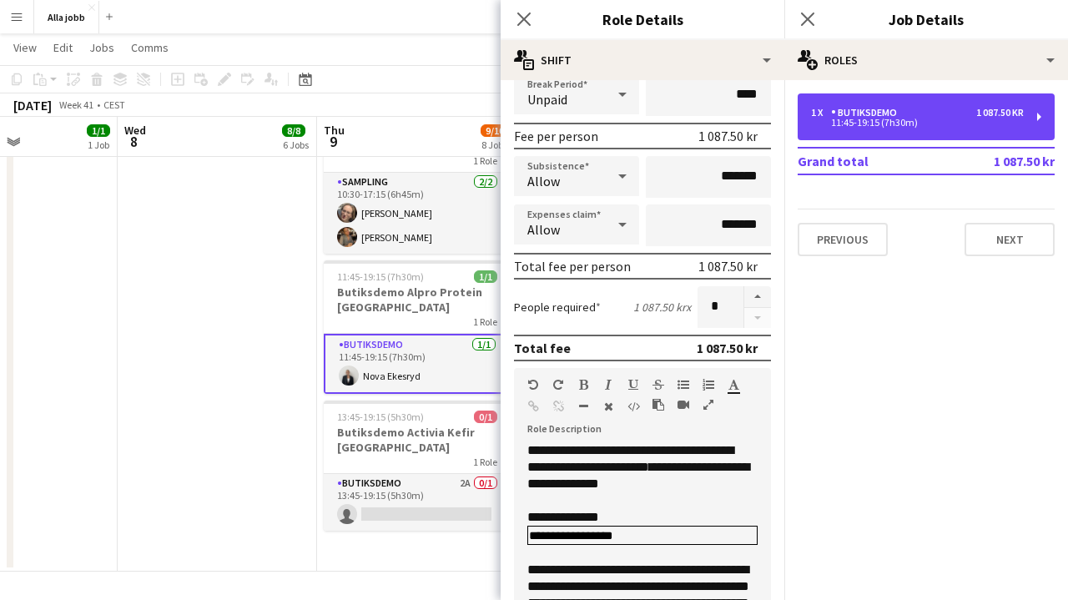
scroll to position [251, 0]
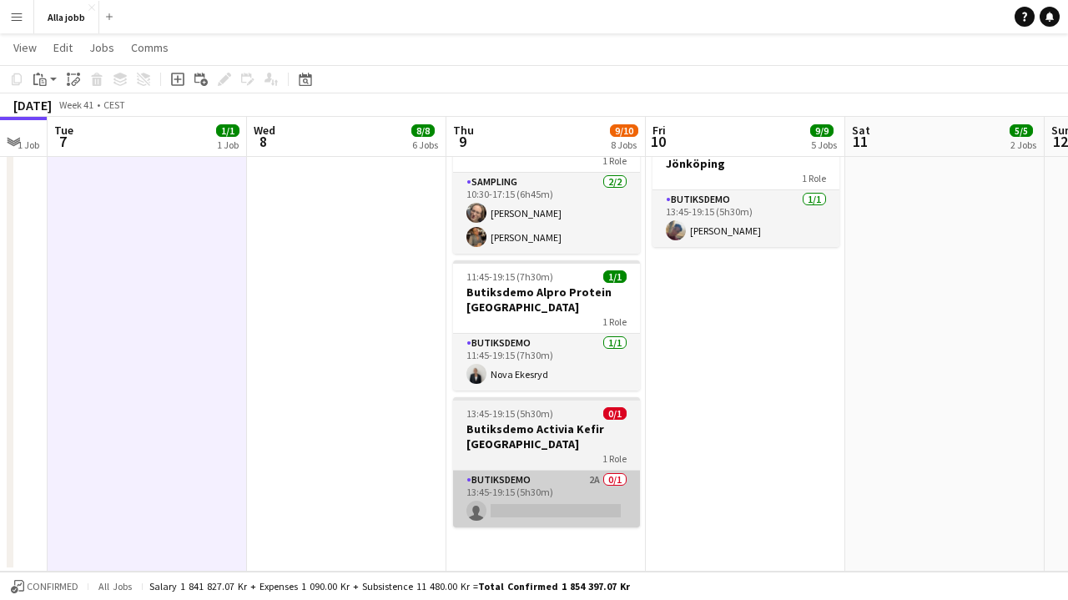
scroll to position [0, 514]
